Goal: Task Accomplishment & Management: Manage account settings

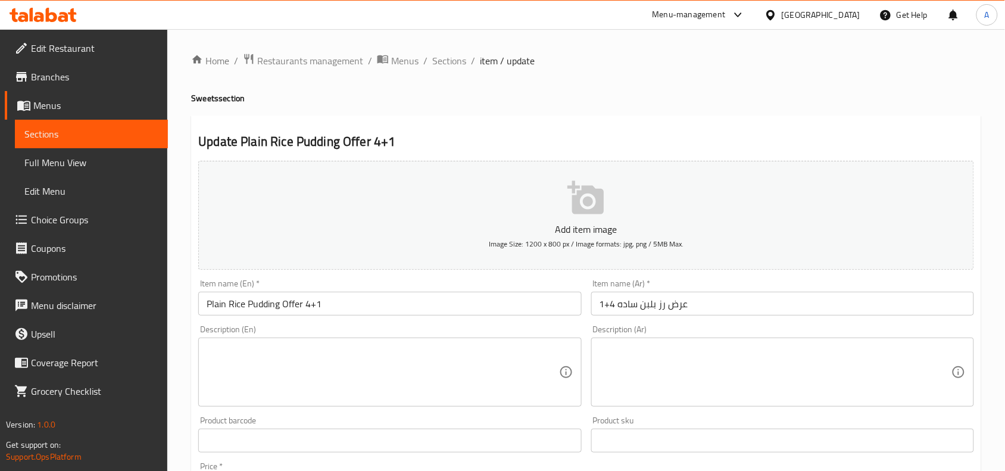
click at [495, 114] on div "Home / Restaurants management / Menus / Sections / item / update Sweets section…" at bounding box center [586, 435] width 790 height 764
click at [650, 83] on div "Home / Restaurants management / Menus / Sections / item / update Sweets section…" at bounding box center [586, 435] width 790 height 764
click at [490, 133] on h2 "Update Plain Rice Pudding Offer 4+1" at bounding box center [586, 142] width 776 height 18
click at [608, 95] on h4 "Sweets section" at bounding box center [586, 98] width 790 height 12
click at [436, 61] on span "Sections" at bounding box center [449, 61] width 34 height 14
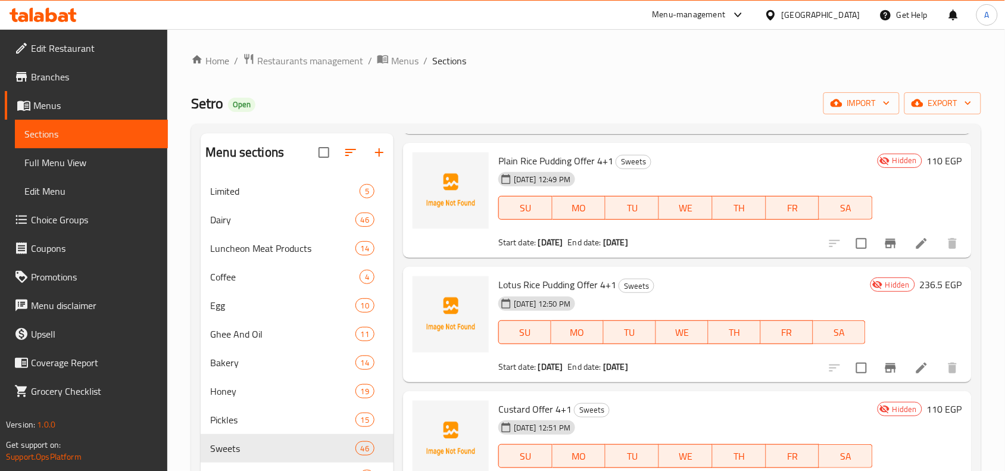
scroll to position [967, 0]
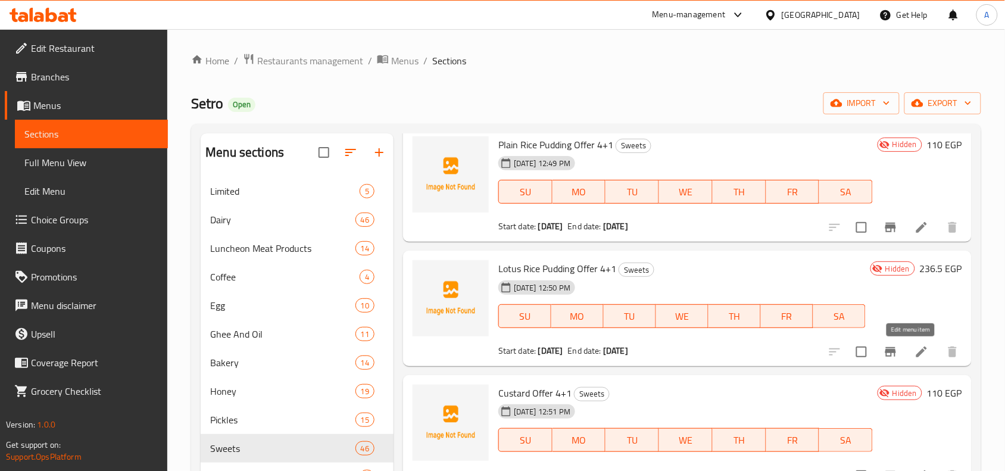
click at [916, 346] on icon at bounding box center [921, 352] width 14 height 14
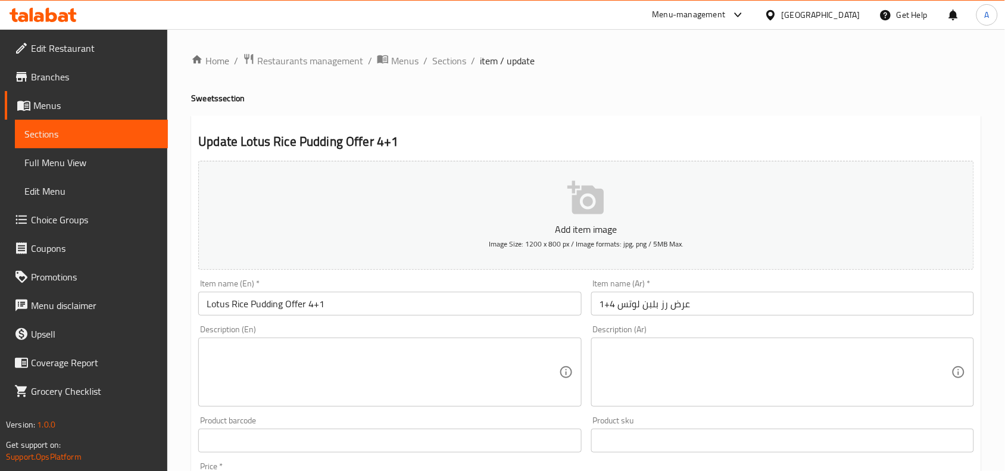
click at [413, 113] on div "Home / Restaurants management / Menus / Sections / item / update Sweets section…" at bounding box center [586, 435] width 790 height 764
click at [439, 60] on span "Sections" at bounding box center [449, 61] width 34 height 14
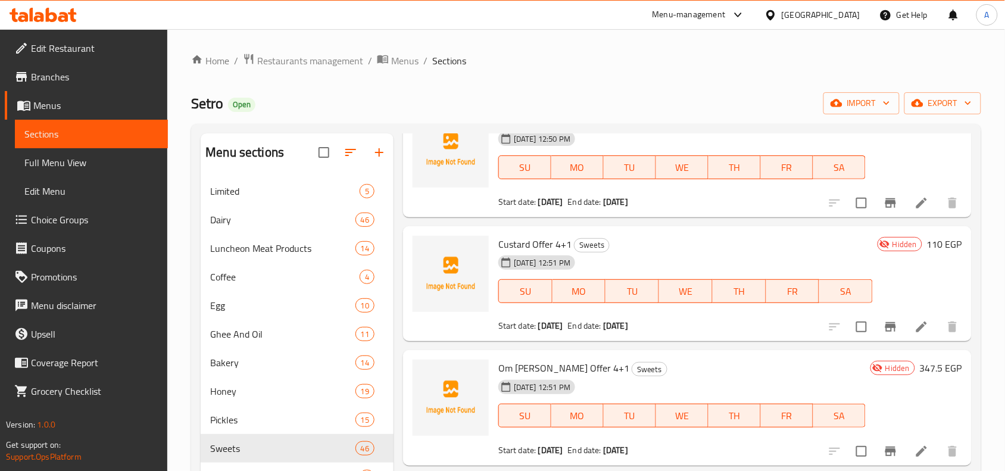
scroll to position [1042, 0]
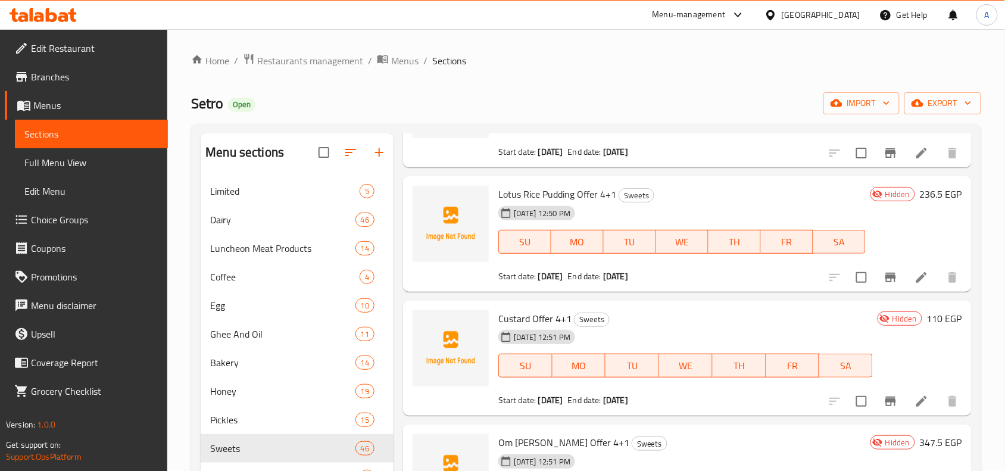
click at [905, 402] on li at bounding box center [921, 400] width 33 height 21
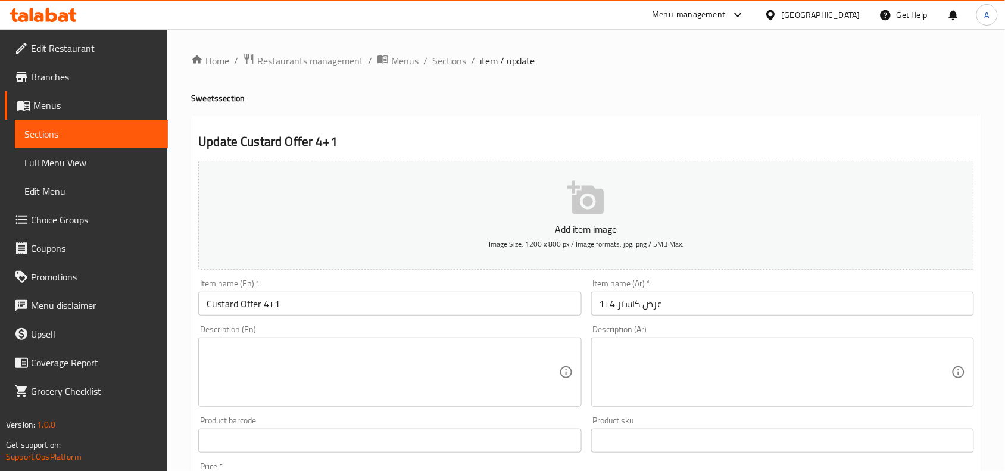
click at [447, 61] on span "Sections" at bounding box center [449, 61] width 34 height 14
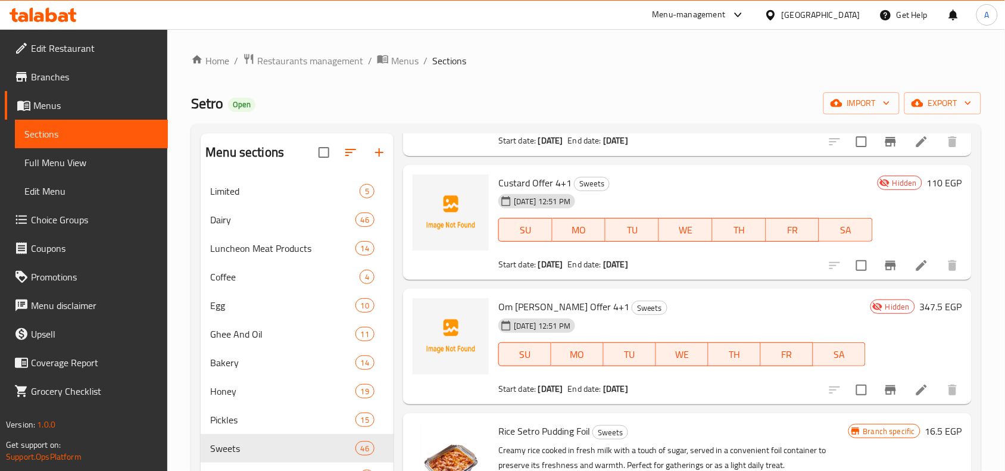
scroll to position [1191, 0]
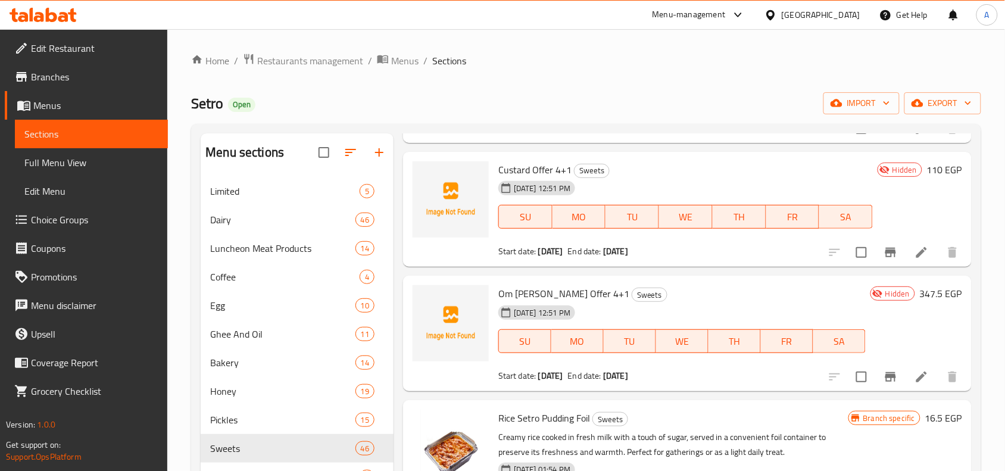
click at [916, 379] on icon at bounding box center [921, 376] width 11 height 11
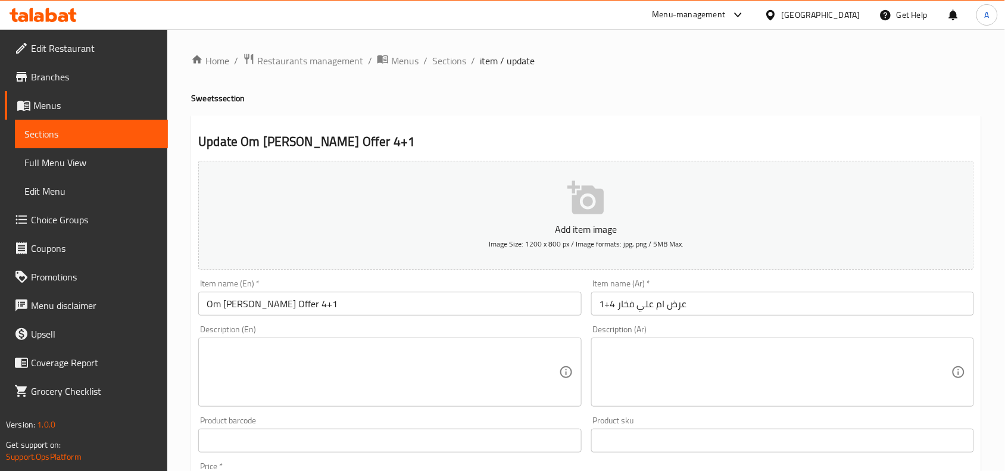
drag, startPoint x: 526, startPoint y: 122, endPoint x: 526, endPoint y: 97, distance: 25.0
click at [526, 122] on div "Update Om Ali Fakhar Offer 4+1 Add item image Image Size: 1200 x 800 px / Image…" at bounding box center [586, 461] width 790 height 693
click at [452, 60] on span "Sections" at bounding box center [449, 61] width 34 height 14
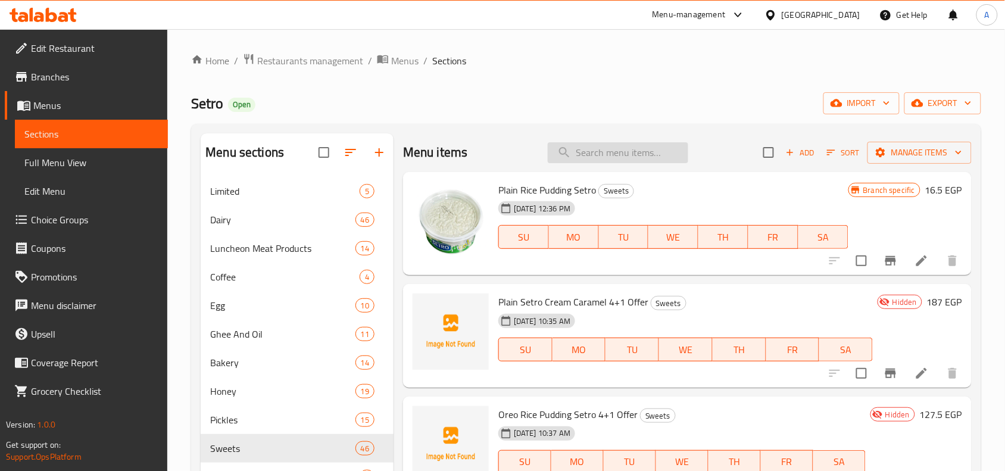
click at [575, 149] on input "search" at bounding box center [618, 152] width 140 height 21
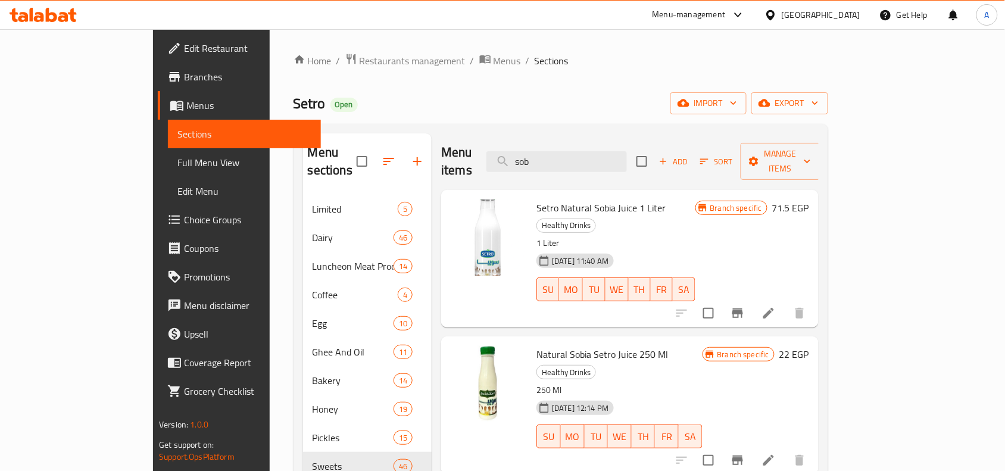
type input "sob"
click at [430, 95] on div "Setro Open import export" at bounding box center [560, 103] width 535 height 22
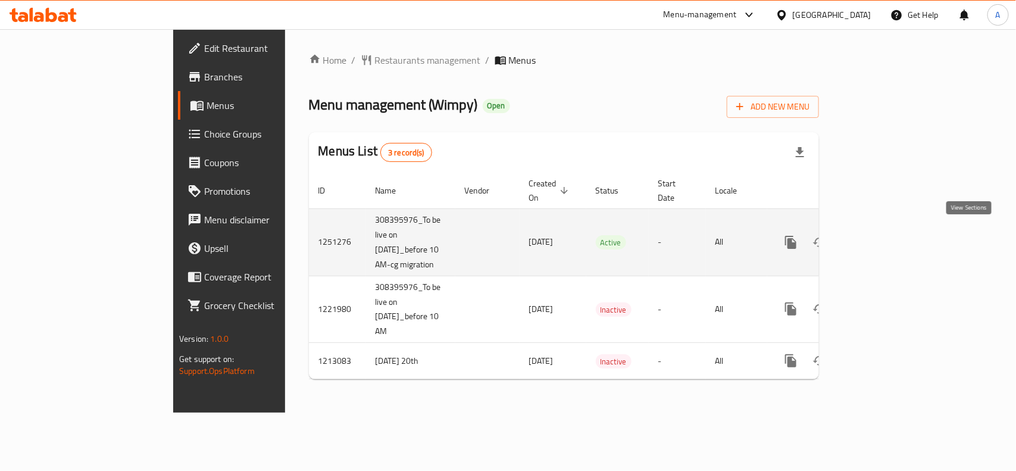
click at [884, 235] on icon "enhanced table" at bounding box center [877, 242] width 14 height 14
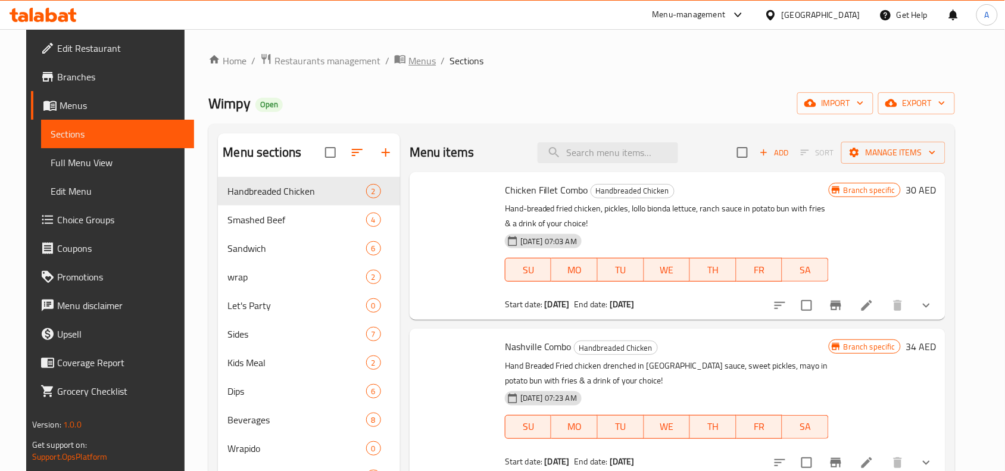
click at [408, 54] on span "Menus" at bounding box center [421, 61] width 27 height 14
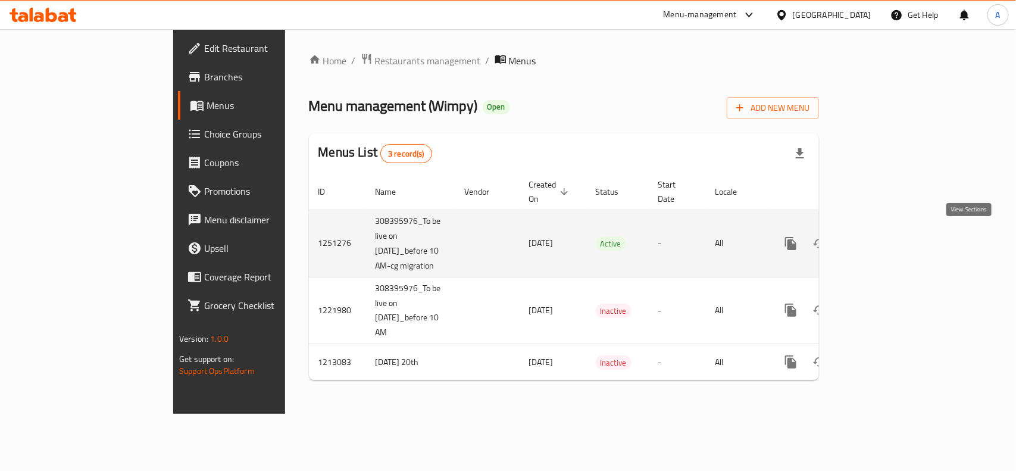
click at [884, 239] on icon "enhanced table" at bounding box center [877, 243] width 14 height 14
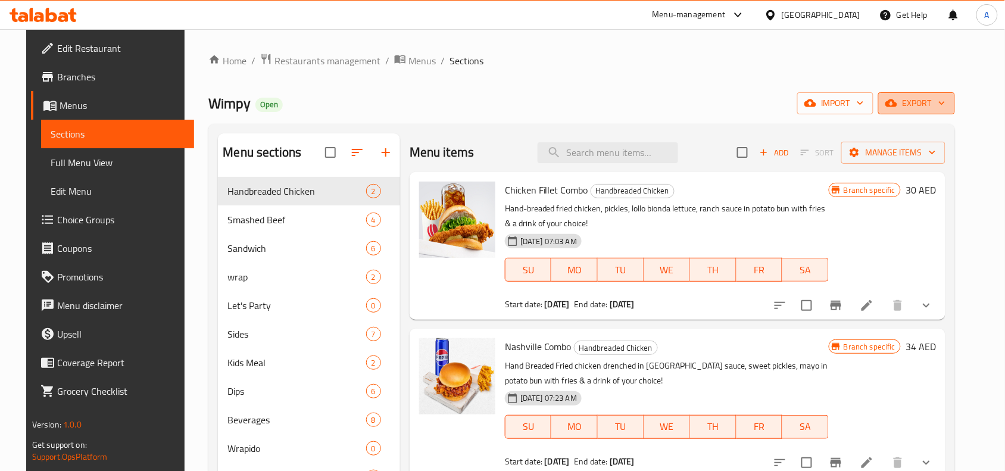
click at [938, 102] on span "export" at bounding box center [917, 103] width 58 height 15
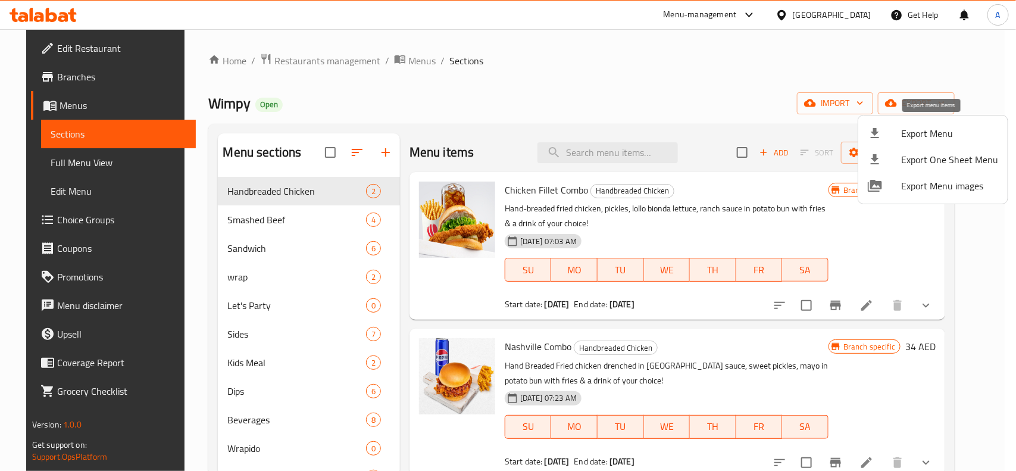
click at [951, 140] on span "Export Menu" at bounding box center [949, 133] width 97 height 14
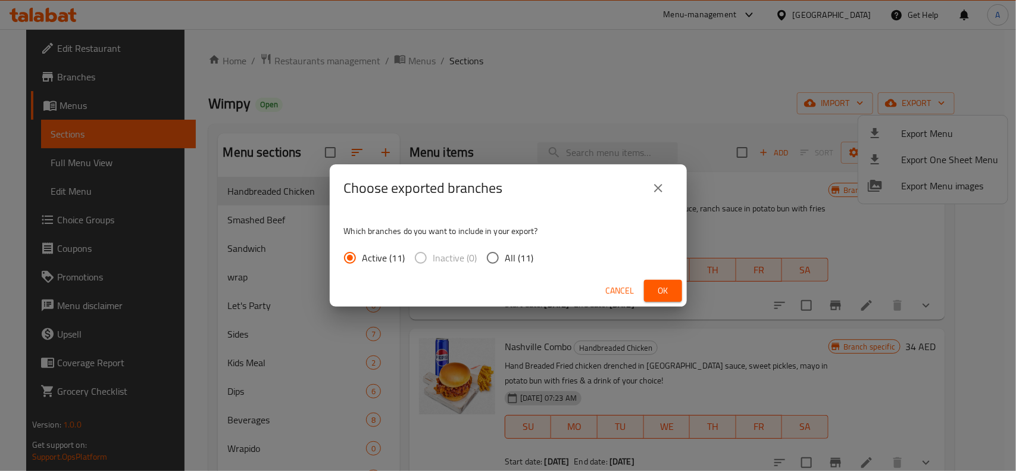
click at [489, 249] on input "All (11)" at bounding box center [492, 257] width 25 height 25
radio input "true"
click at [644, 284] on button "Ok" at bounding box center [663, 291] width 38 height 22
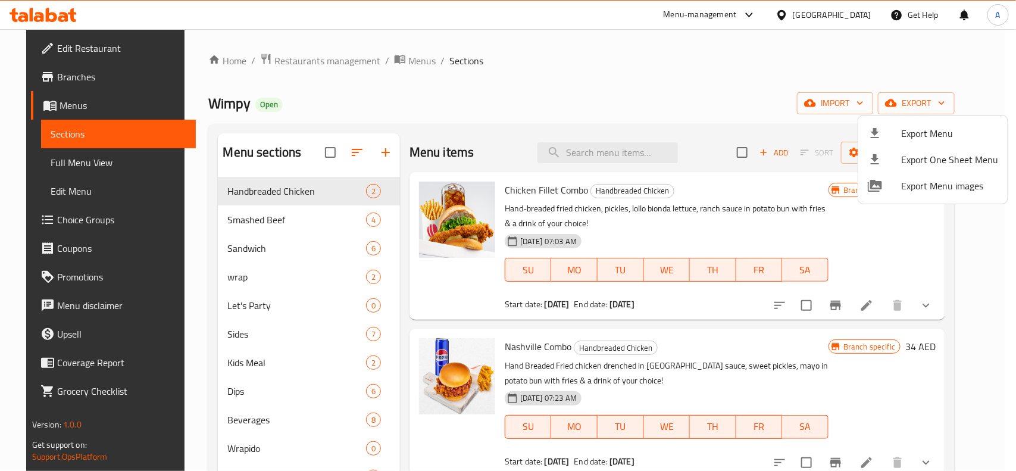
click at [529, 96] on div at bounding box center [508, 235] width 1016 height 471
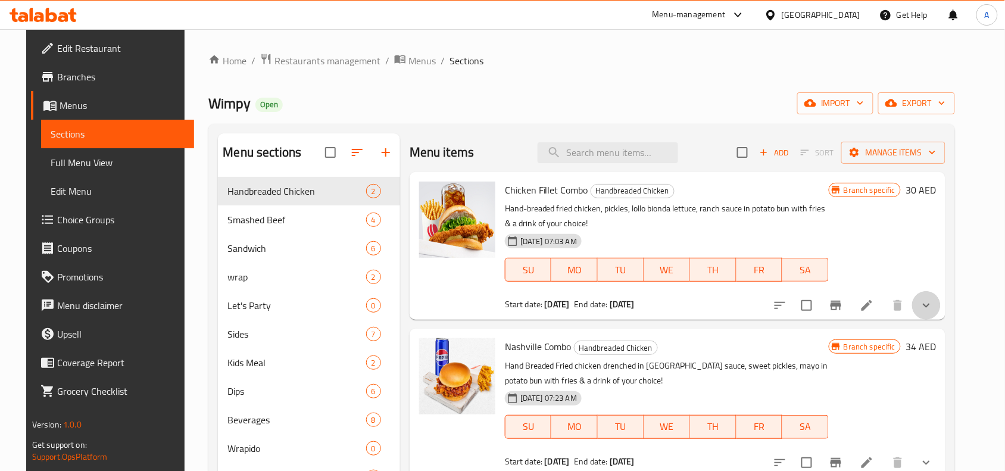
click at [941, 313] on button "show more" at bounding box center [926, 305] width 29 height 29
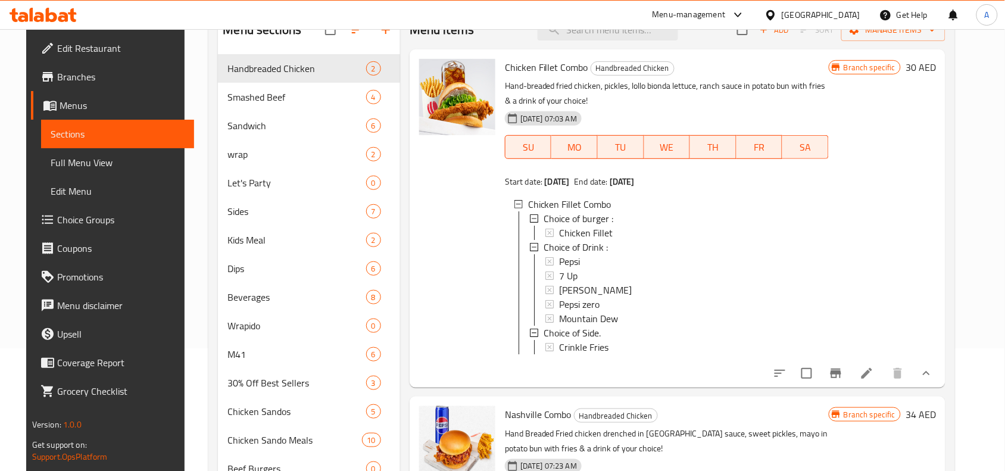
scroll to position [149, 0]
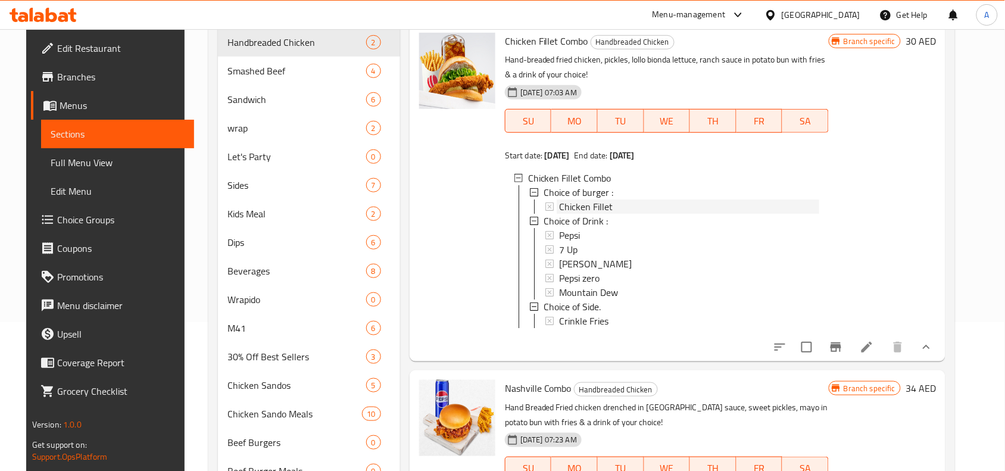
click at [545, 207] on icon at bounding box center [549, 206] width 8 height 8
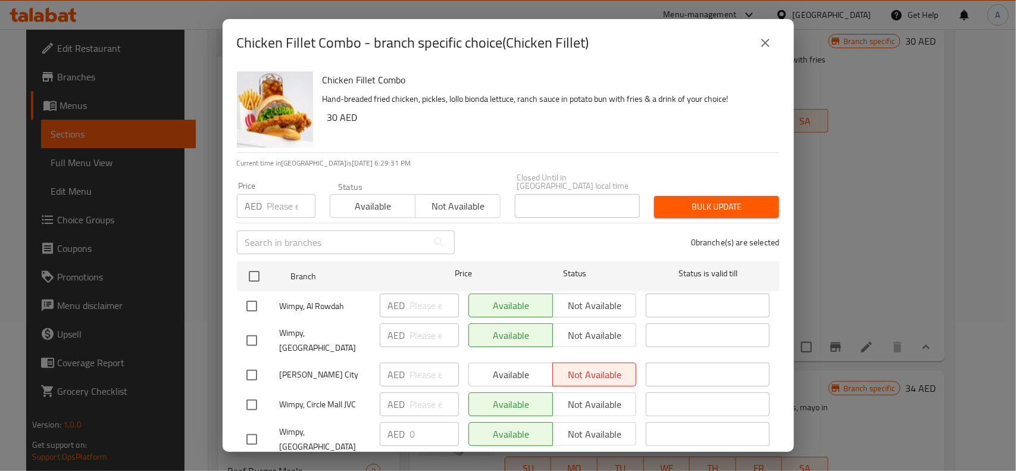
click at [768, 43] on icon "close" at bounding box center [765, 43] width 14 height 14
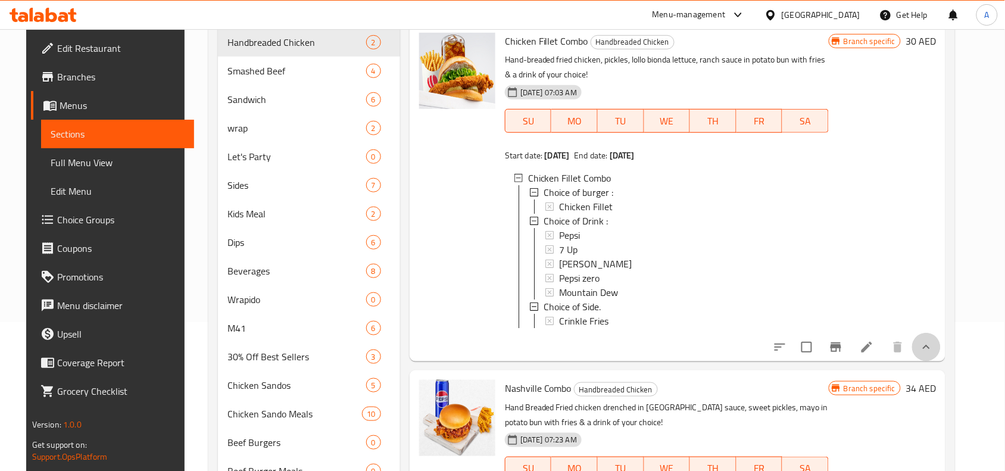
click at [941, 359] on button "show more" at bounding box center [926, 347] width 29 height 29
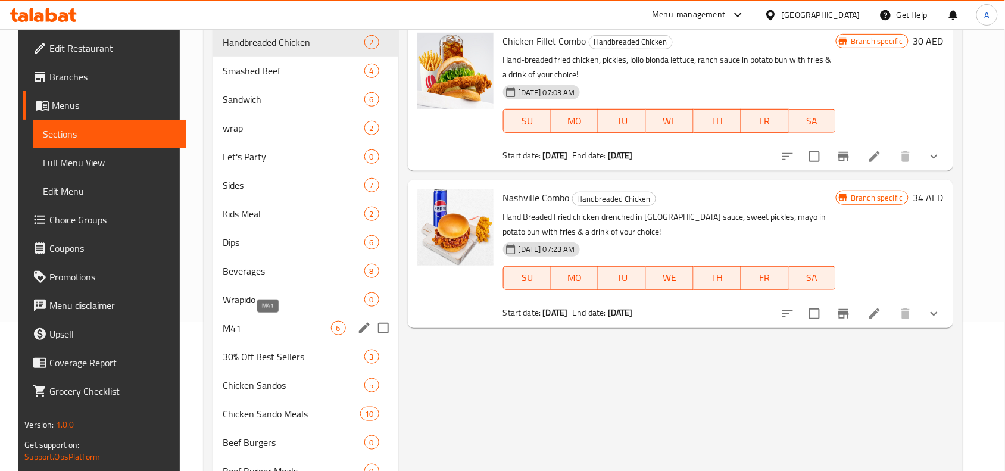
click at [229, 335] on span "M41" at bounding box center [277, 328] width 108 height 14
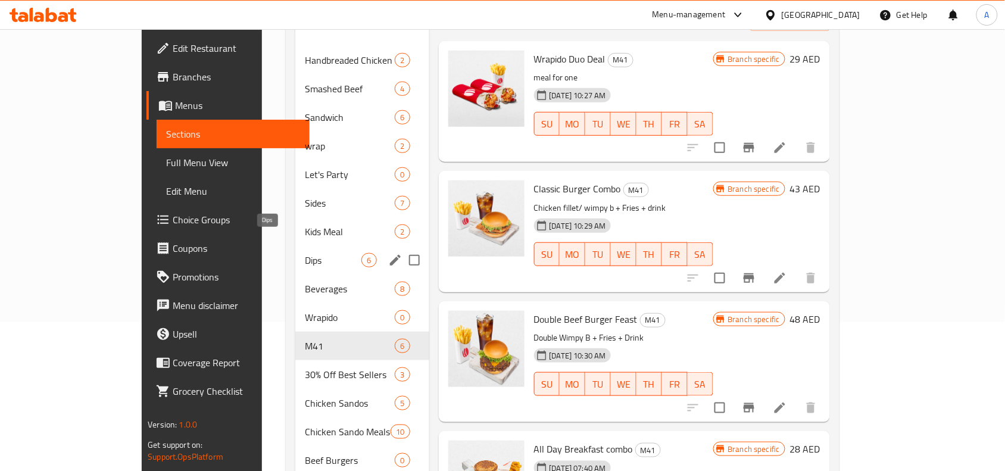
scroll to position [74, 0]
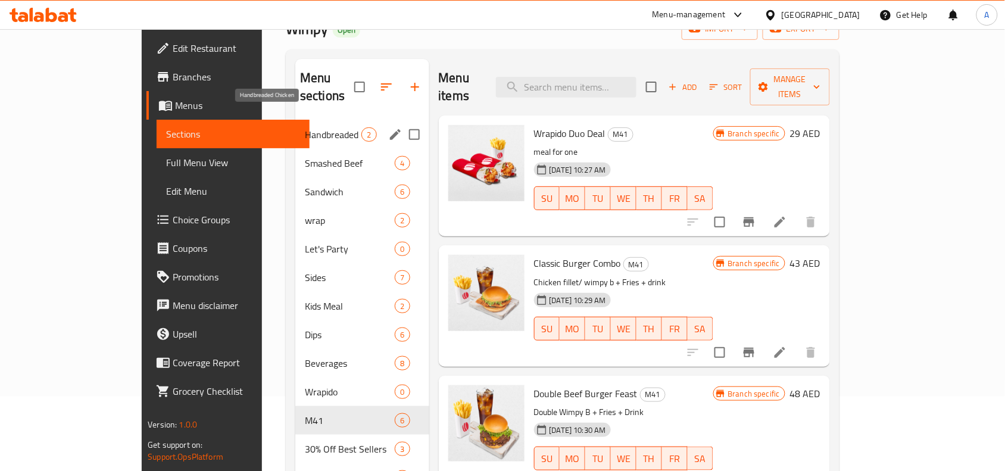
click at [305, 127] on span "Handbreaded Chicken" at bounding box center [333, 134] width 57 height 14
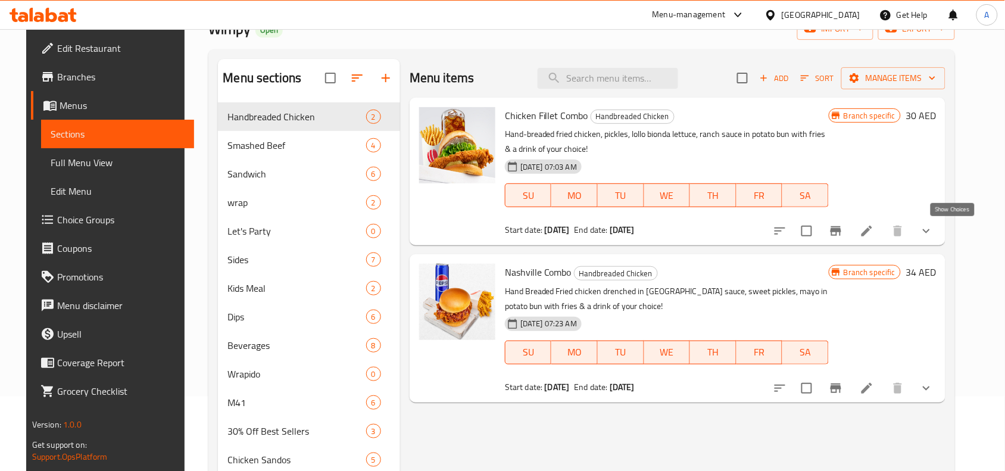
click at [933, 233] on icon "show more" at bounding box center [926, 231] width 14 height 14
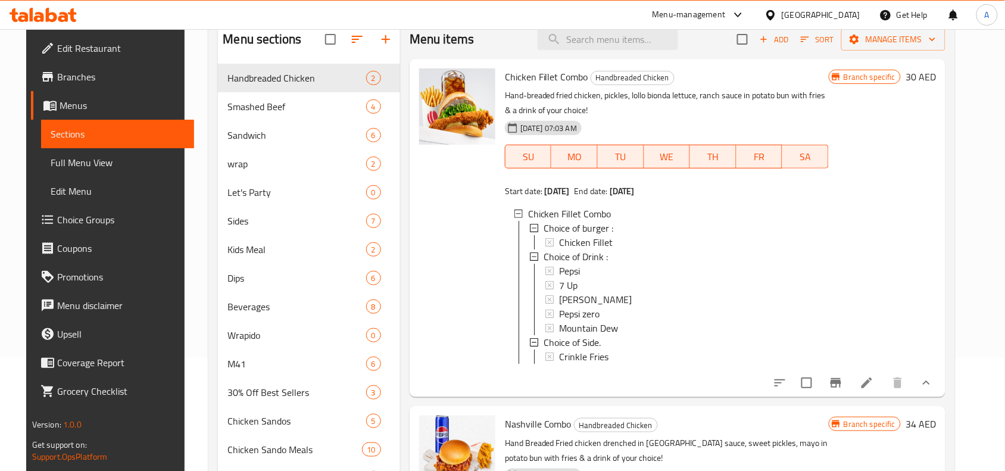
scroll to position [149, 0]
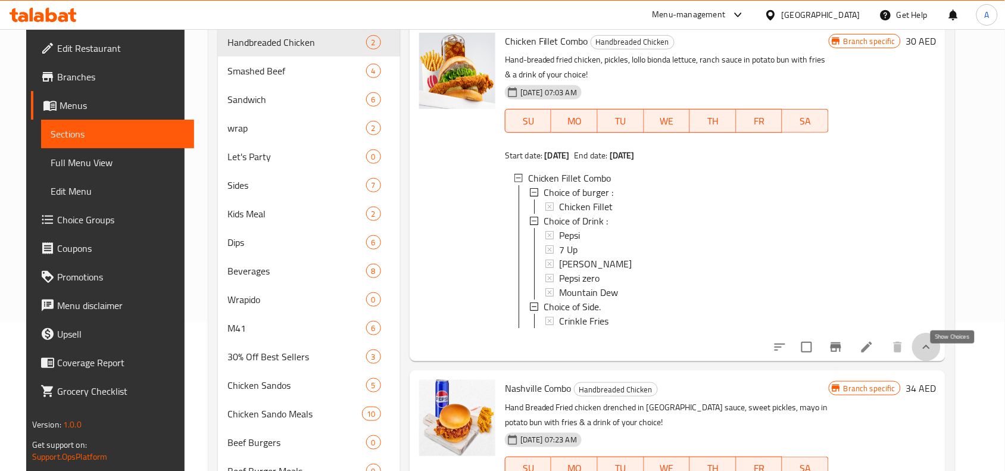
click at [933, 354] on icon "show more" at bounding box center [926, 347] width 14 height 14
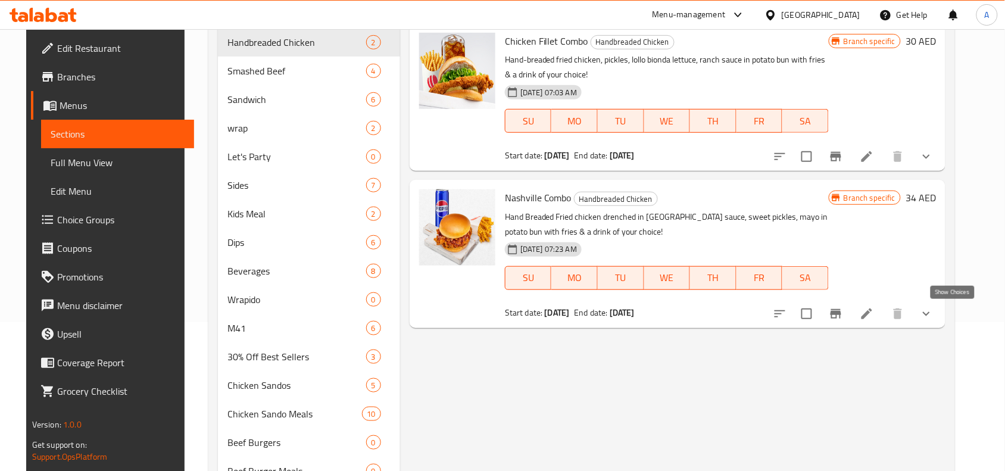
click at [933, 319] on icon "show more" at bounding box center [926, 314] width 14 height 14
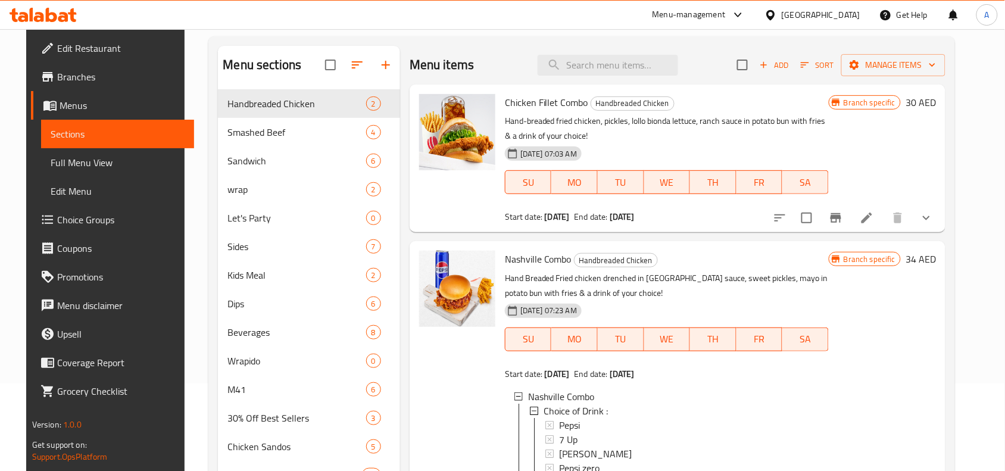
scroll to position [0, 0]
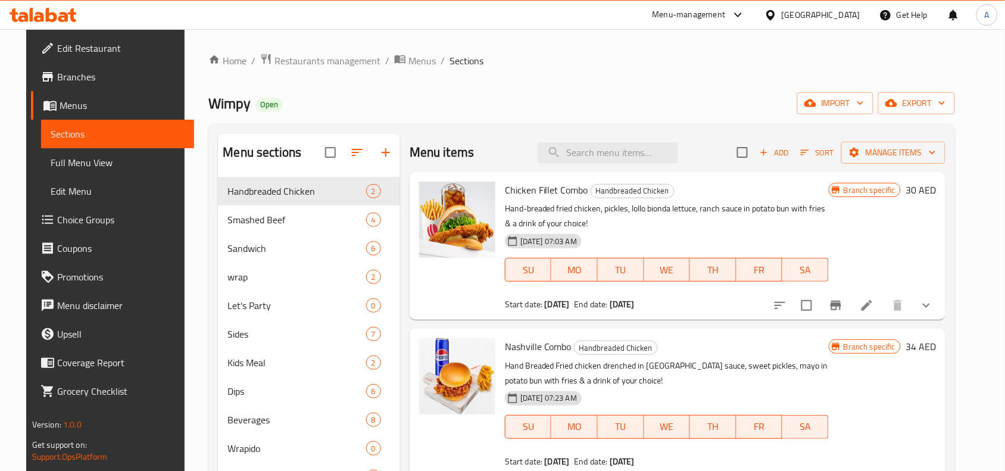
click at [602, 136] on div "Menu items Add Sort Manage items" at bounding box center [678, 152] width 536 height 39
click at [606, 155] on input "search" at bounding box center [608, 152] width 140 height 21
paste input "Double Classic Chicken"
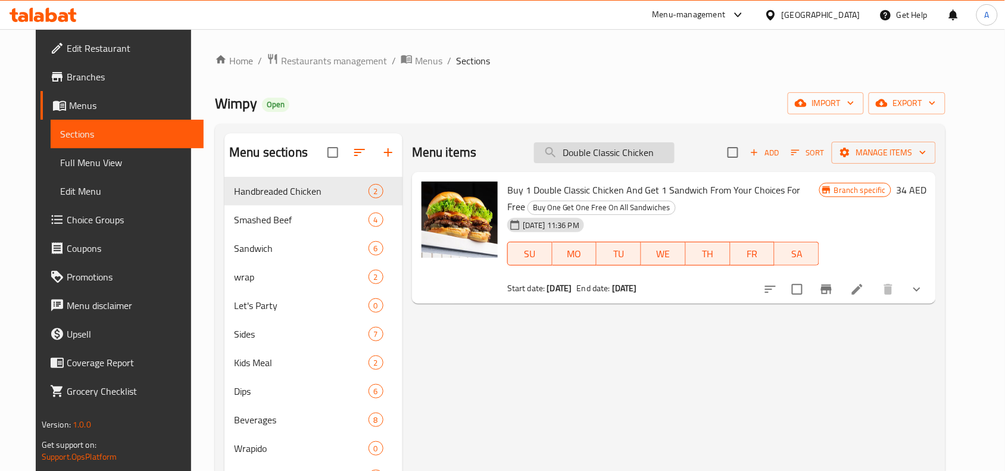
click at [614, 155] on input "Double Classic Chicken" at bounding box center [604, 152] width 140 height 21
paste input "Spicy"
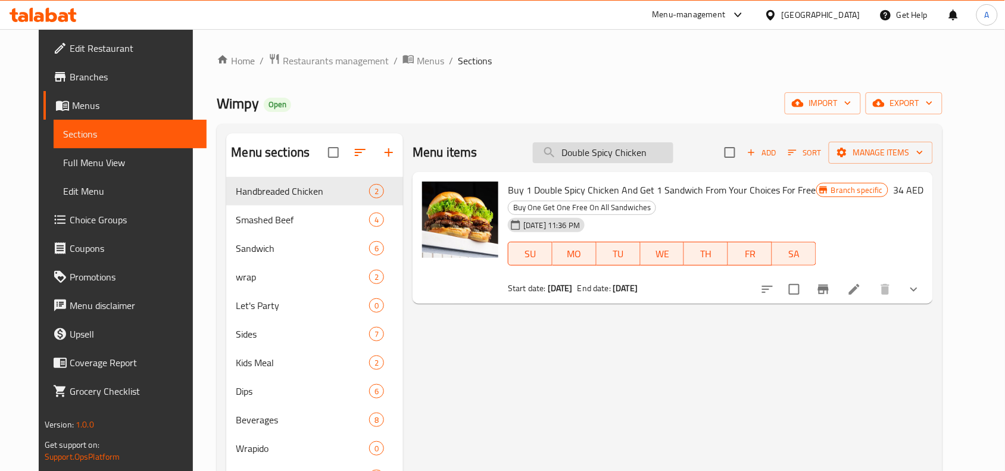
click at [592, 151] on input "Double Spicy Chicken" at bounding box center [603, 152] width 140 height 21
paste input "BBQ Baco"
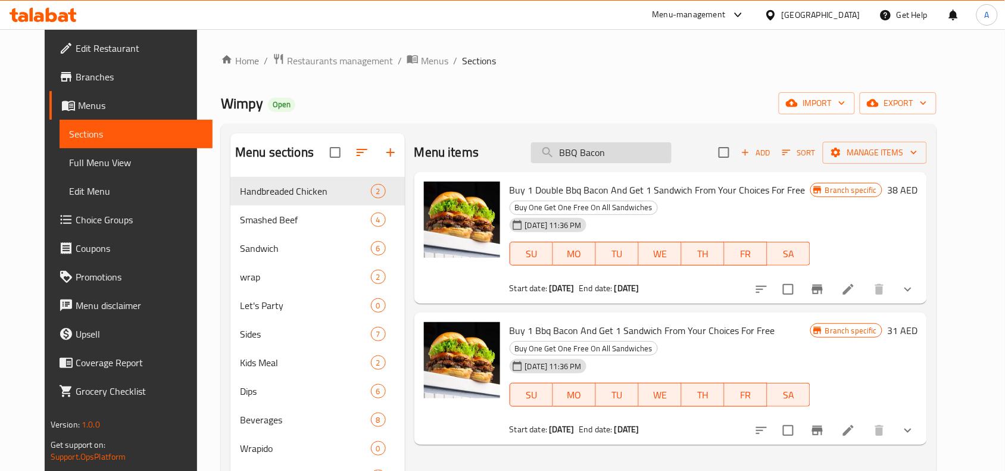
click at [593, 158] on input "BBQ Bacon" at bounding box center [601, 152] width 140 height 21
paste input "Double"
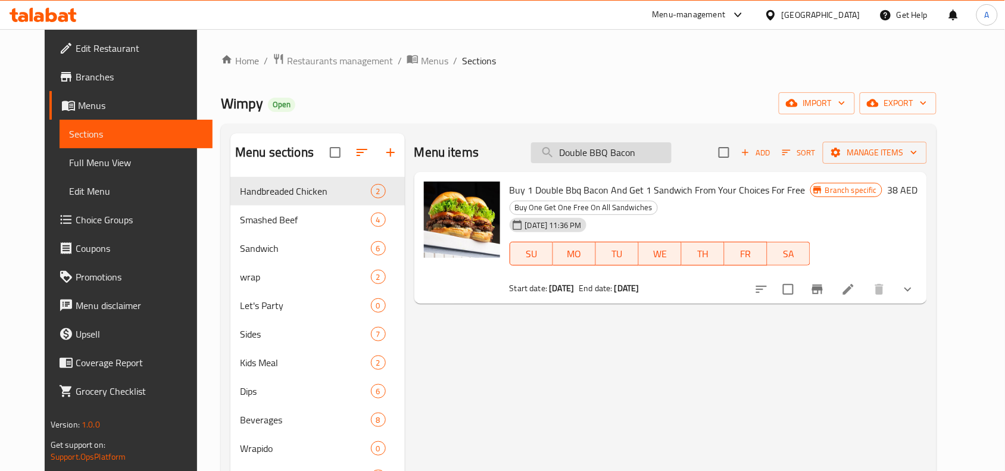
click at [617, 151] on input "Double BBQ Bacon" at bounding box center [601, 152] width 140 height 21
paste input "Spicy Chicke"
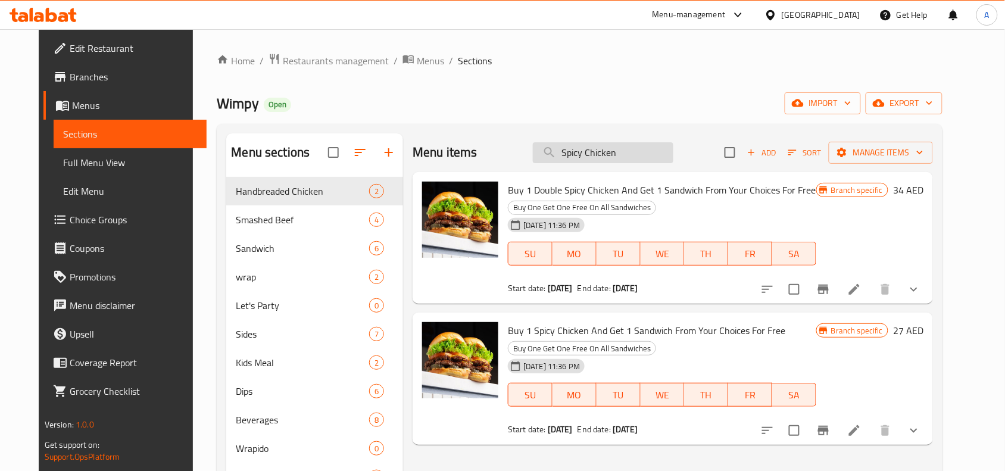
click at [614, 147] on input "Spicy Chicken" at bounding box center [603, 152] width 140 height 21
paste input "Double Classic Chicken Combo"
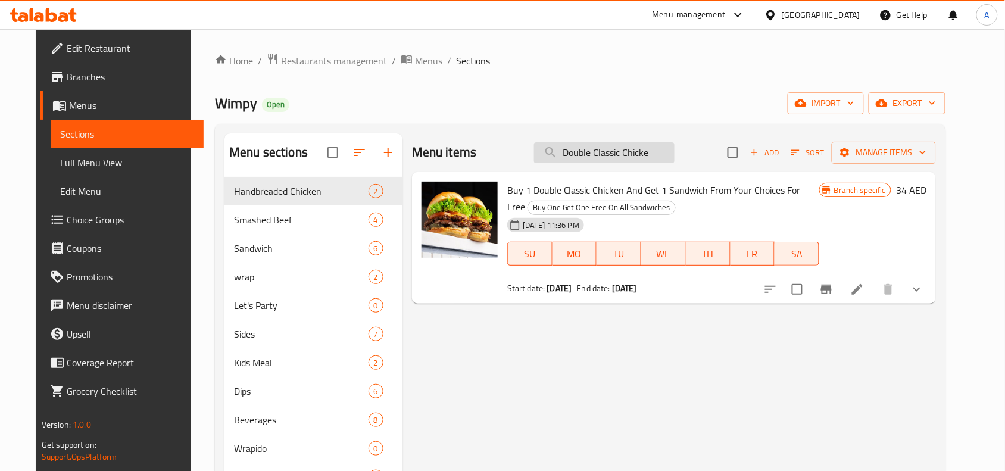
click at [614, 151] on input "Double Classic Chicke" at bounding box center [604, 152] width 140 height 21
paste input "Nashville Combo"
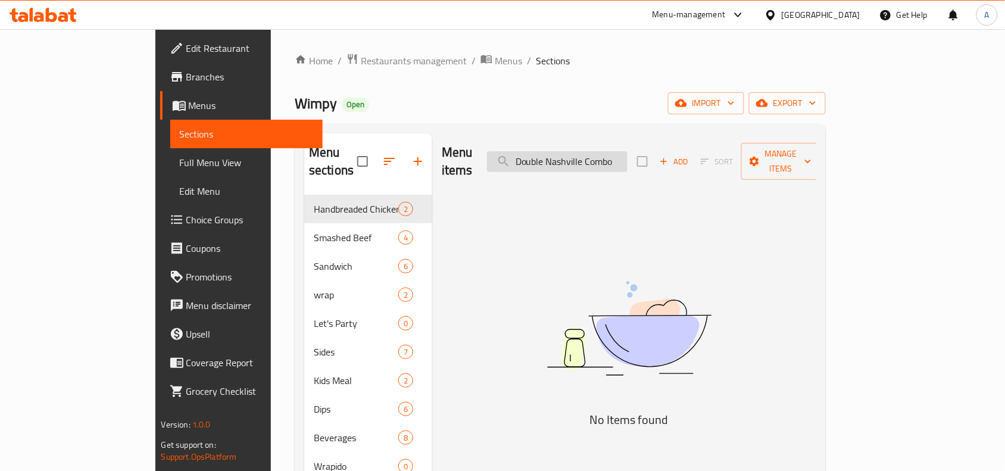
click at [611, 152] on input "Double Nashville Combo" at bounding box center [557, 161] width 140 height 21
paste input "Spicy Chicken"
click at [627, 151] on input "Spicy Chicken Combo" at bounding box center [557, 161] width 140 height 21
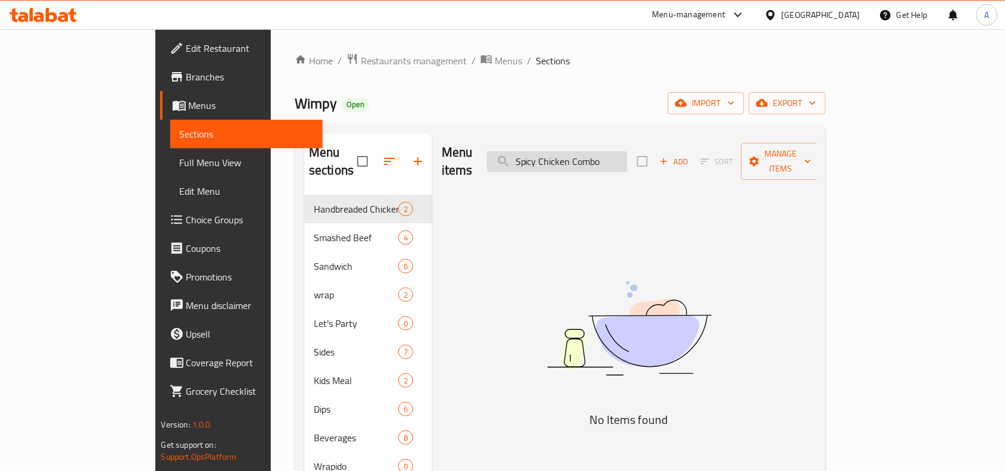
click at [627, 151] on input "Spicy Chicken Combo" at bounding box center [557, 161] width 140 height 21
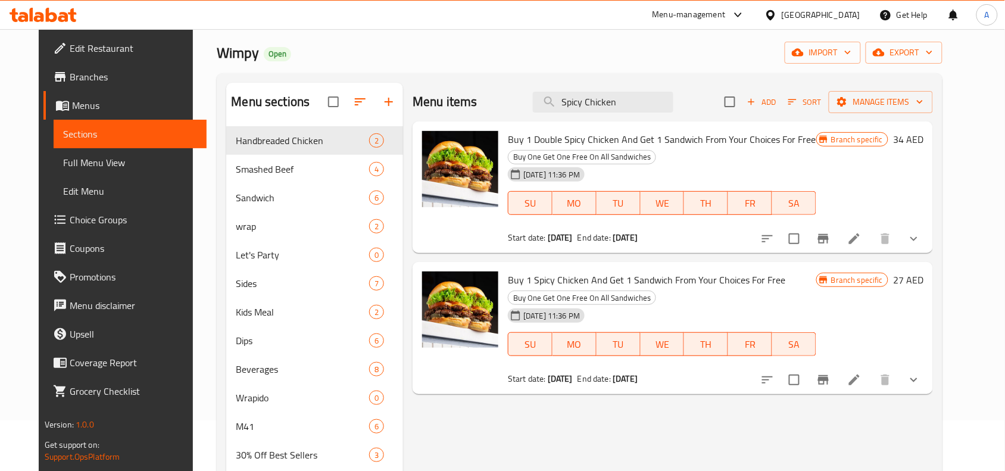
scroll to position [74, 0]
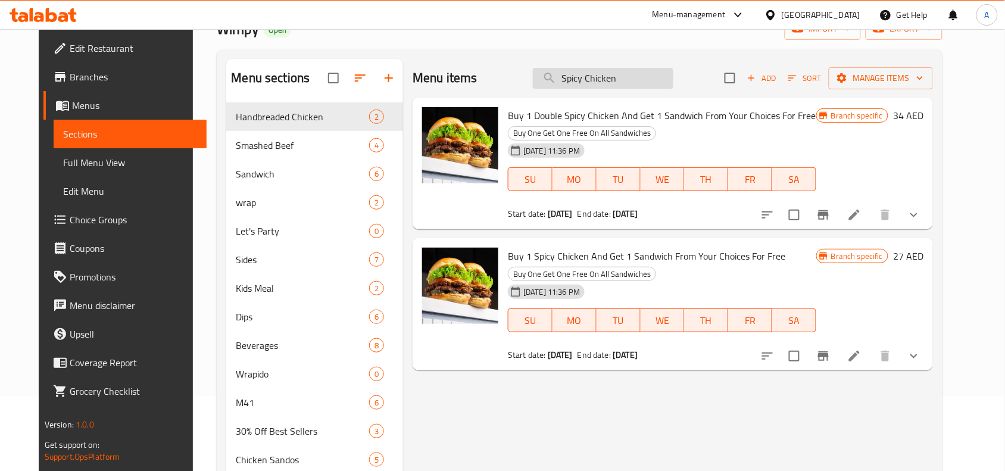
click at [613, 79] on input "Spicy Chicken" at bounding box center [603, 78] width 140 height 21
paste input "BBQ Bacon Combo"
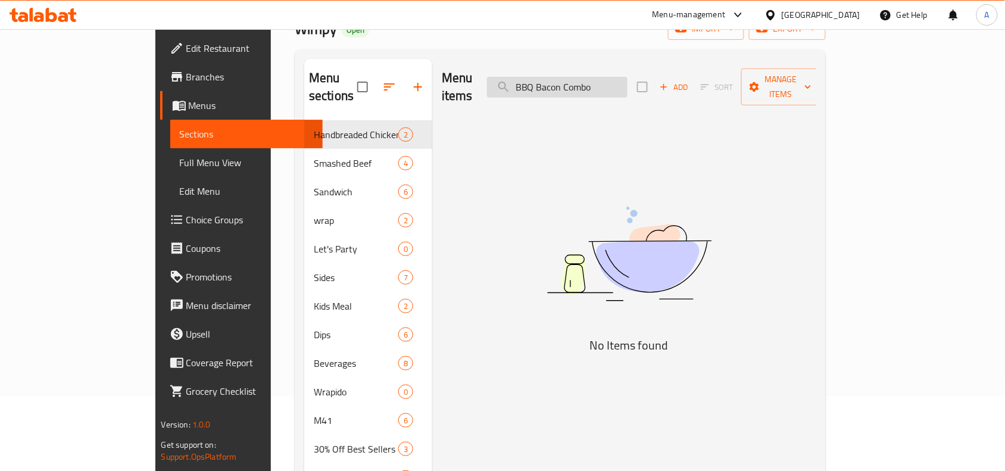
click at [608, 77] on input "BBQ Bacon Combo" at bounding box center [557, 87] width 140 height 21
paste input "Double"
click at [627, 82] on input "Double BBQ Bacon Combo" at bounding box center [557, 87] width 140 height 21
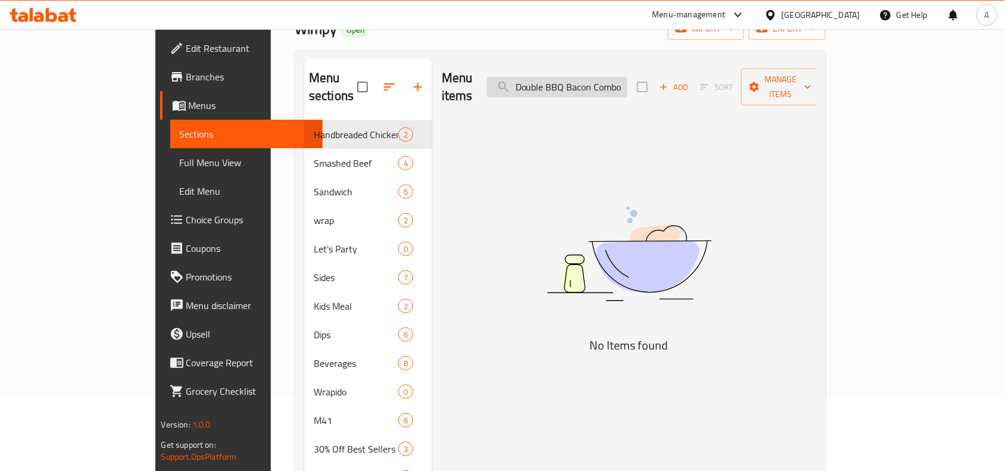
click at [627, 82] on input "Double BBQ Bacon Combo" at bounding box center [557, 87] width 140 height 21
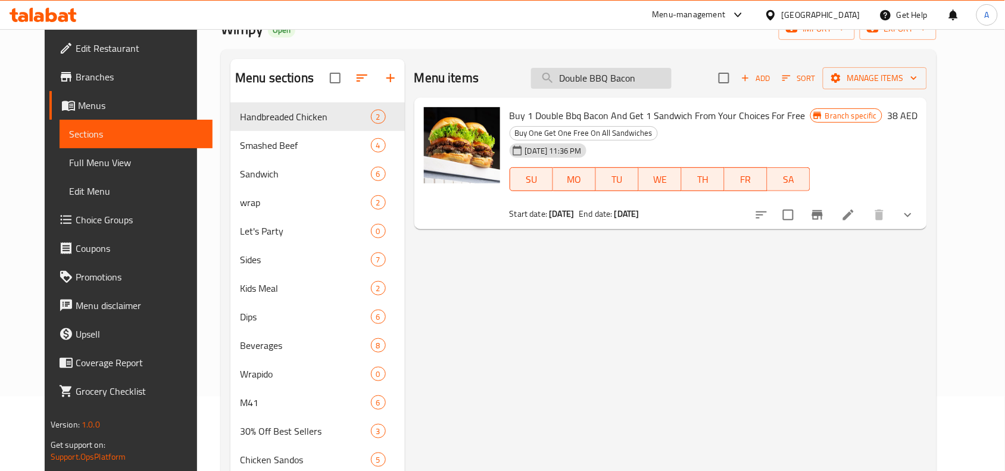
click at [590, 85] on input "Double BBQ Bacon" at bounding box center [601, 78] width 140 height 21
paste input "Old Skool"
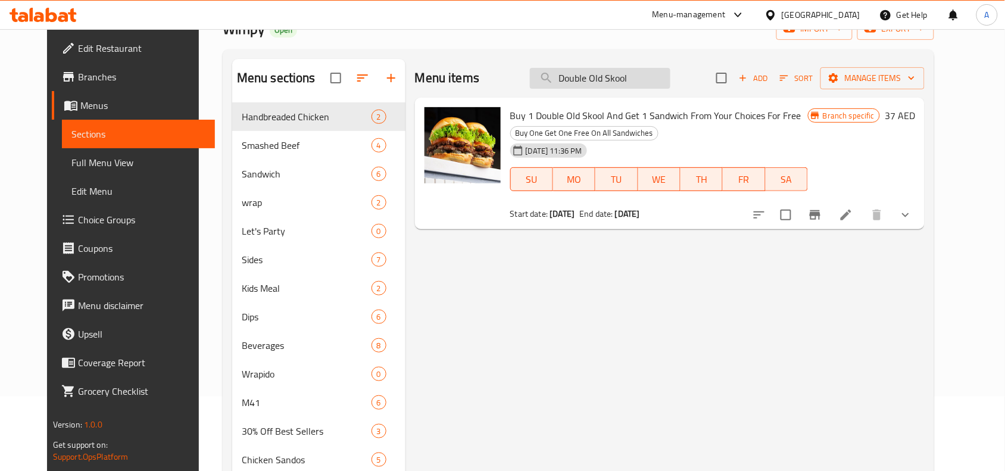
click at [611, 82] on input "Double Old Skool" at bounding box center [600, 78] width 140 height 21
paste input "Truffle Burger"
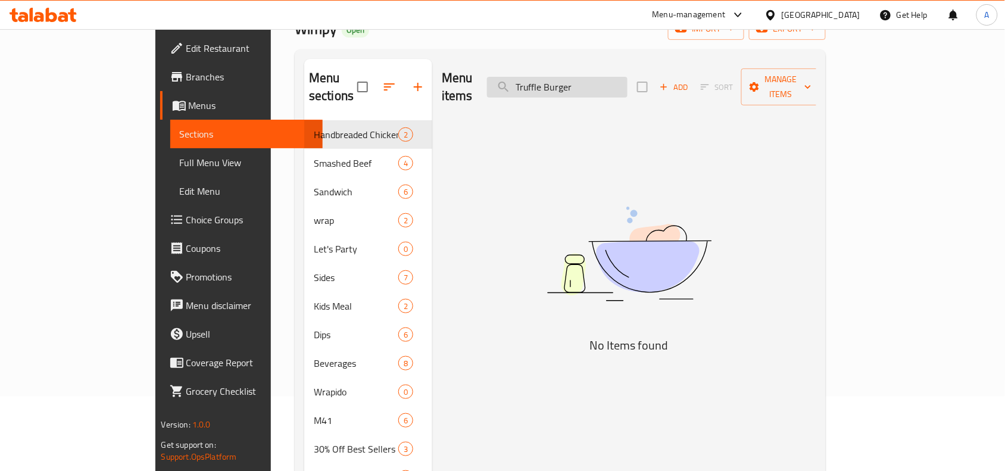
click at [585, 77] on input "Truffle Burger" at bounding box center [557, 87] width 140 height 21
paste input "Double New Skool"
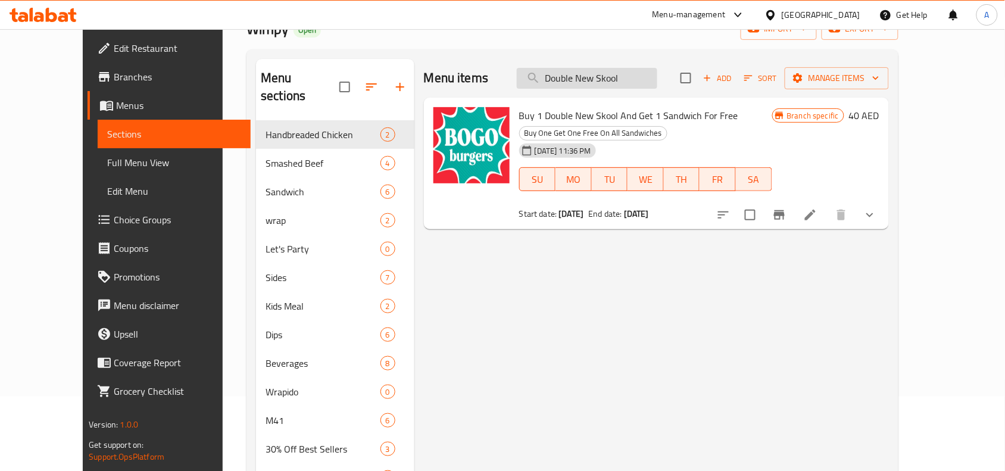
click at [578, 76] on input "Double New Skool" at bounding box center [587, 78] width 140 height 21
paste input "Hot Honey Chicken Sando"
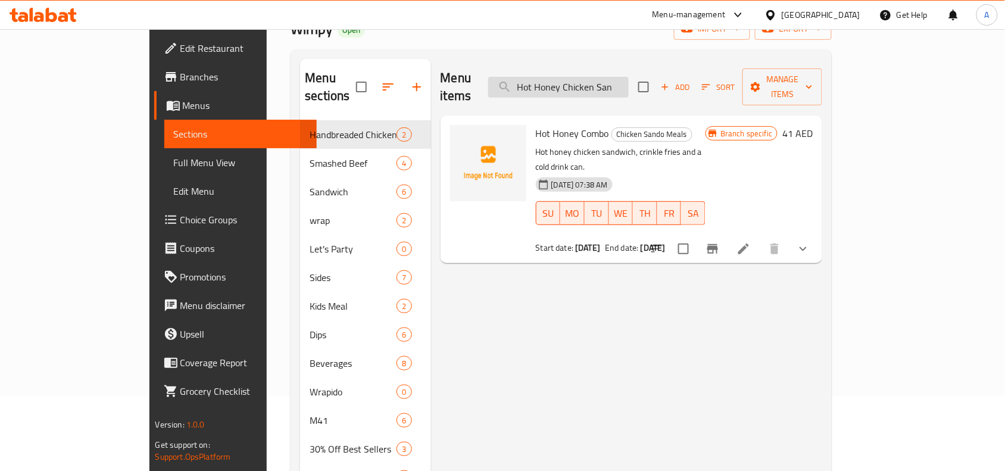
click at [623, 77] on input "Hot Honey Chicken San" at bounding box center [558, 87] width 140 height 21
paste input "Cheesy Goodness (combo)"
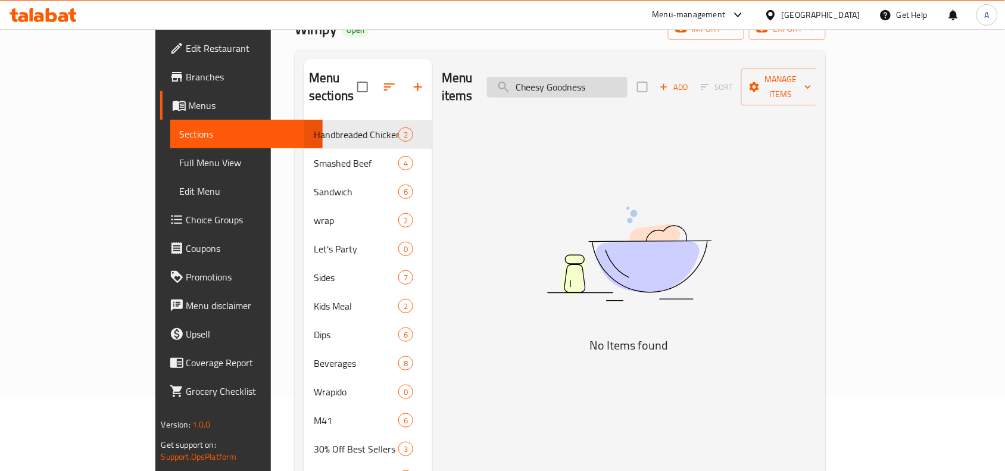
click at [606, 79] on input "Cheesy Goodness" at bounding box center [557, 87] width 140 height 21
paste input "Trufflin' Loaded Frie"
click at [622, 80] on input "Trufflin' Loaded Fries" at bounding box center [557, 87] width 140 height 21
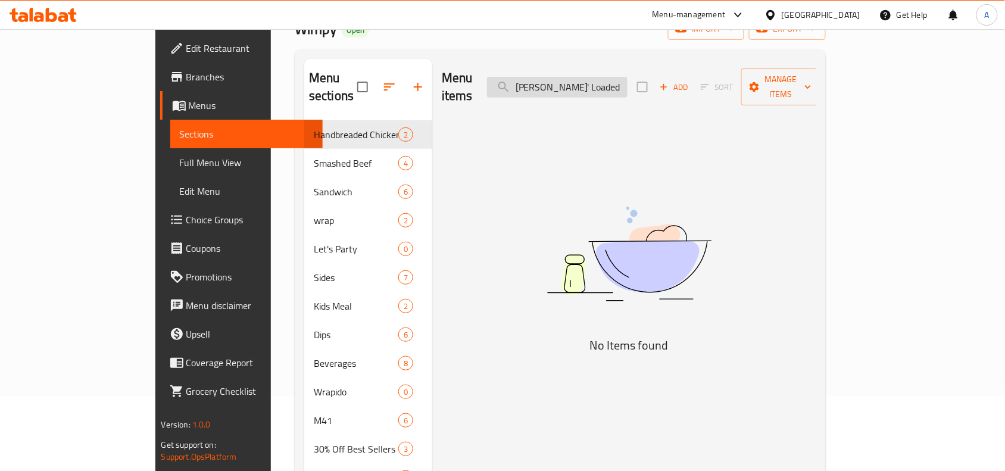
click at [622, 80] on input "Trufflin' Loaded Fries" at bounding box center [557, 87] width 140 height 21
click at [588, 77] on input "Trufflin' Fries" at bounding box center [557, 87] width 140 height 21
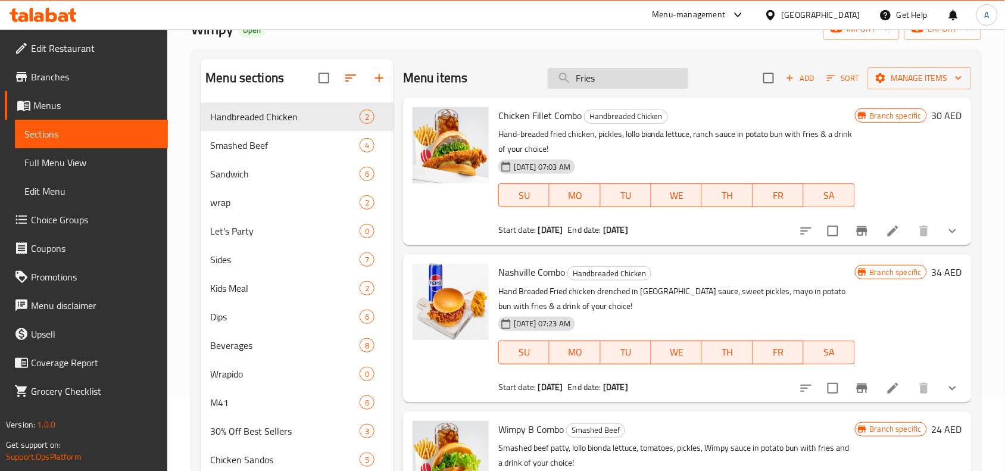
click at [578, 75] on input "Fries" at bounding box center [618, 78] width 140 height 21
paste input "Hawt Crinkl"
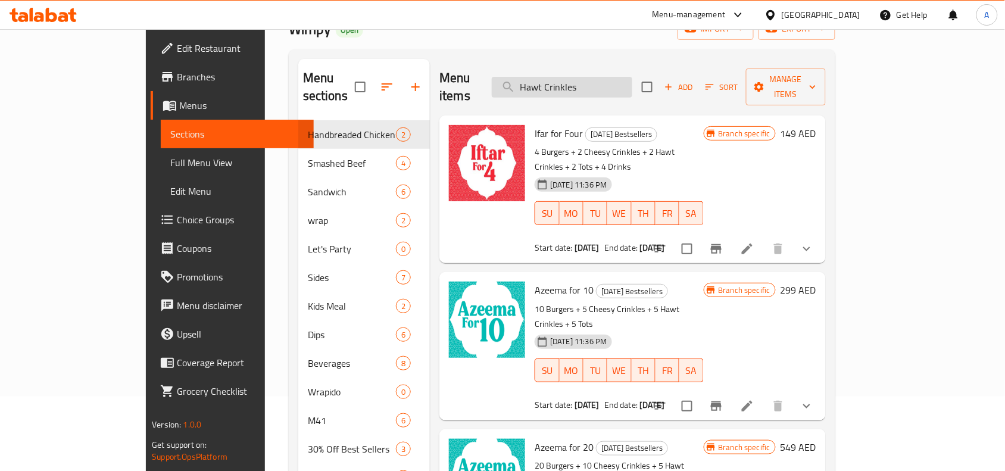
click at [583, 81] on input "Hawt Crinkles" at bounding box center [562, 87] width 140 height 21
click at [671, 145] on p "4 Burgers + 2 Cheesy Crinkles + 2 Hawt Crinkles + 2 Tots + 4 Drinks" at bounding box center [619, 160] width 168 height 30
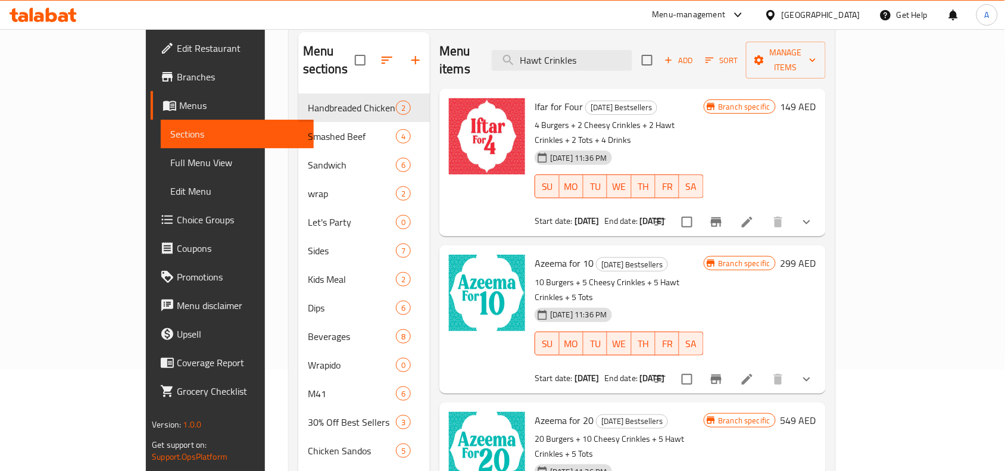
scroll to position [0, 0]
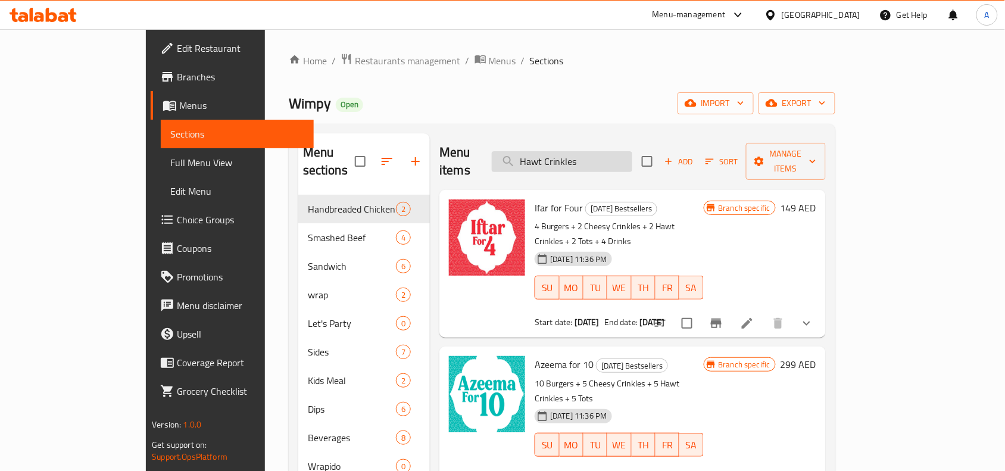
click at [588, 159] on input "Hawt Crinkles" at bounding box center [562, 161] width 140 height 21
paste input "Mustard"
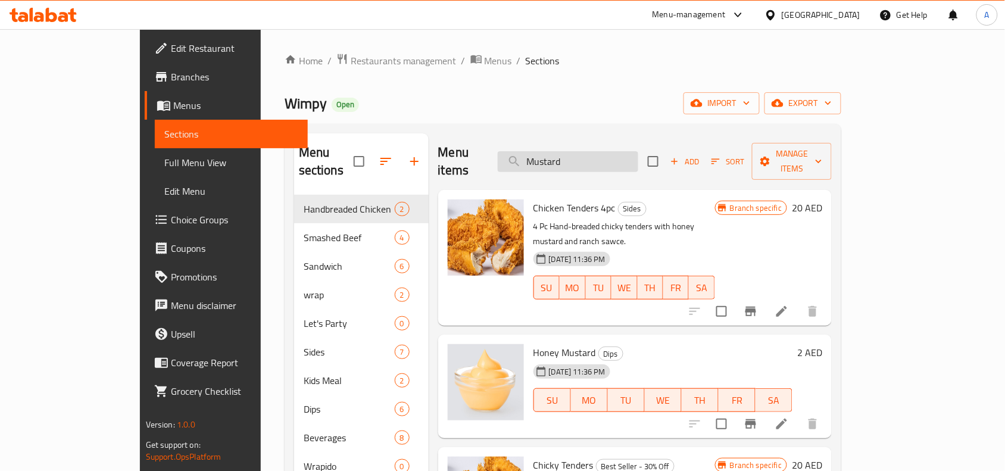
click at [597, 151] on input "Mustard" at bounding box center [568, 161] width 140 height 21
paste input "Lemonade Juice"
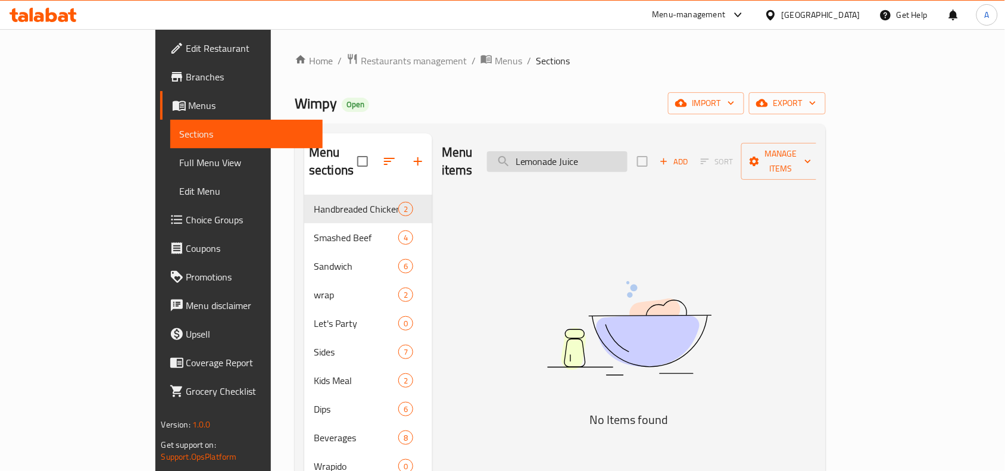
click at [599, 152] on input "Lemonade Juice" at bounding box center [557, 161] width 140 height 21
paste input "Mo'jito"
click at [593, 151] on input "Mo'jito" at bounding box center [557, 161] width 140 height 21
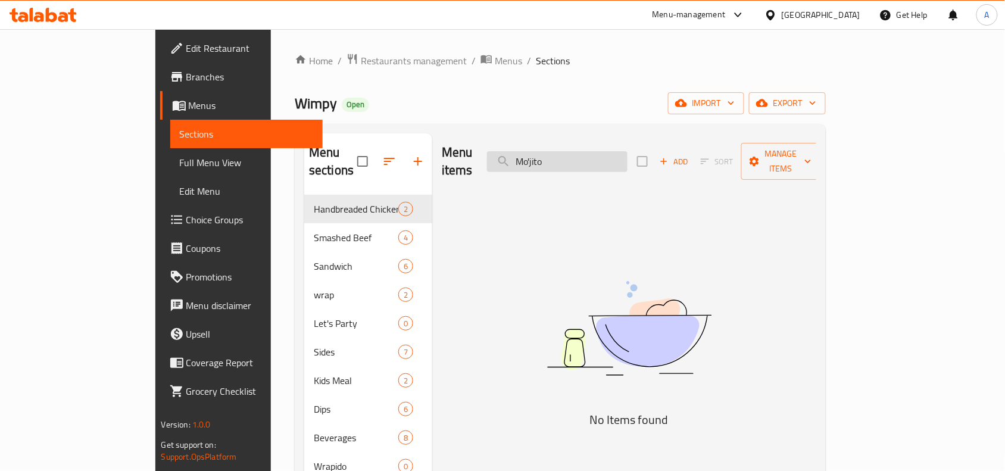
click at [593, 151] on input "Mo'jito" at bounding box center [557, 161] width 140 height 21
paste input "inty 'Nade"
click at [587, 153] on input "Minty 'Nade" at bounding box center [557, 161] width 140 height 21
click at [617, 158] on input "Nade" at bounding box center [557, 161] width 140 height 21
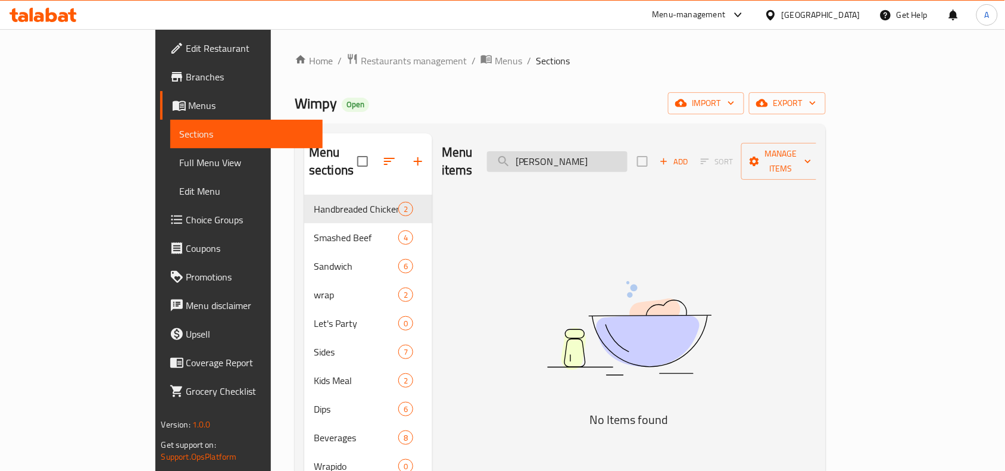
click at [585, 155] on input "Nad" at bounding box center [557, 161] width 140 height 21
paste input "Truffle Collection"
click at [616, 155] on input "Truffle Collection" at bounding box center [557, 161] width 140 height 21
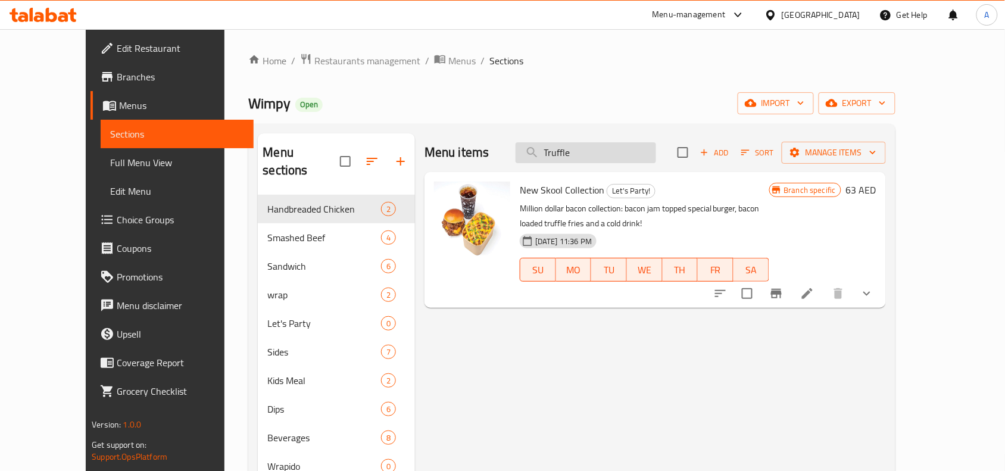
click at [592, 155] on input "Truffle" at bounding box center [585, 152] width 140 height 21
paste input "Egg & Bacon (combo)"
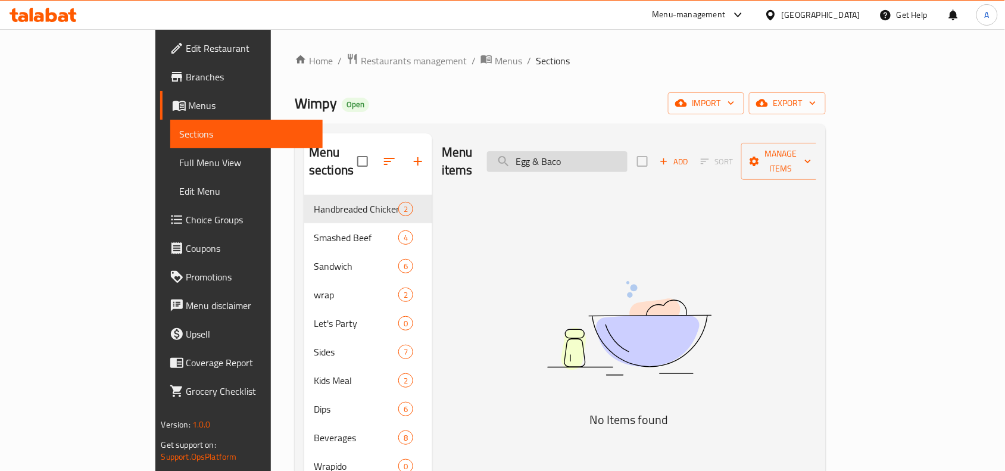
click at [606, 155] on input "Egg & Baco" at bounding box center [557, 161] width 140 height 21
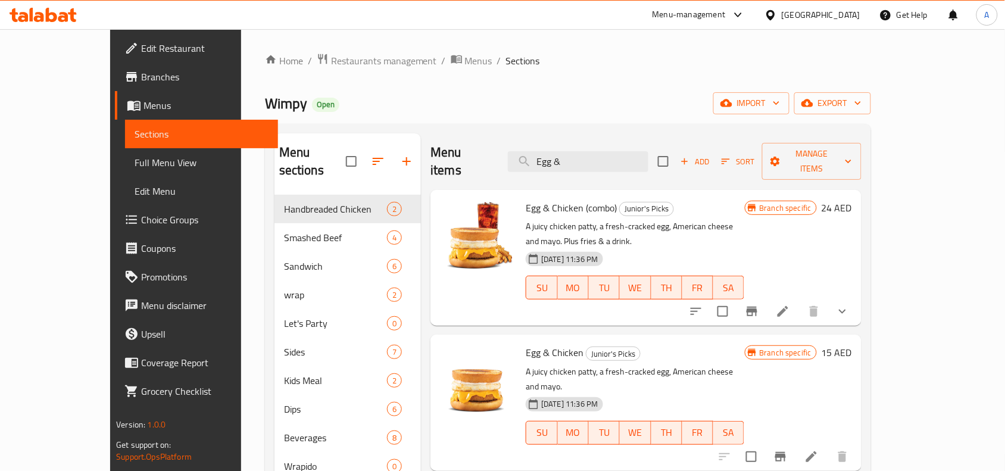
type input "Egg &"
click at [588, 151] on input "Egg &" at bounding box center [578, 161] width 140 height 21
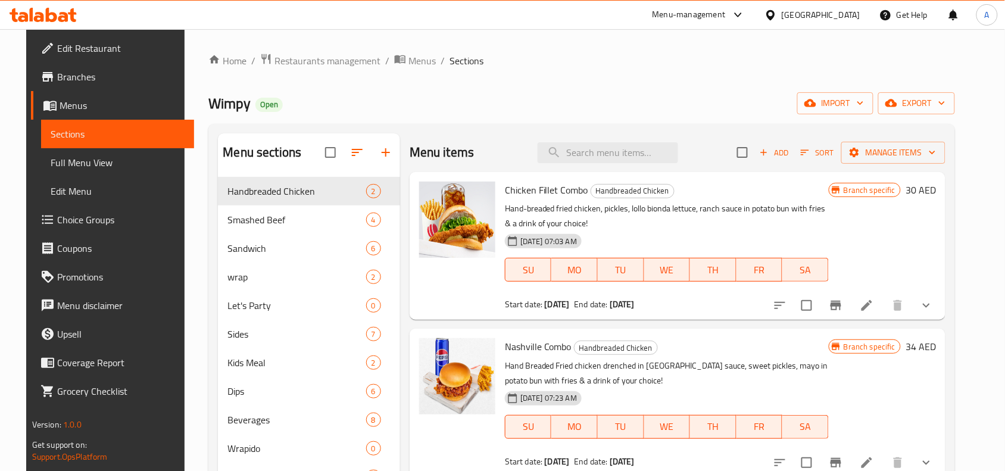
click at [596, 98] on div "Wimpy Open import export" at bounding box center [581, 103] width 746 height 22
click at [284, 64] on span "Restaurants management" at bounding box center [327, 61] width 106 height 14
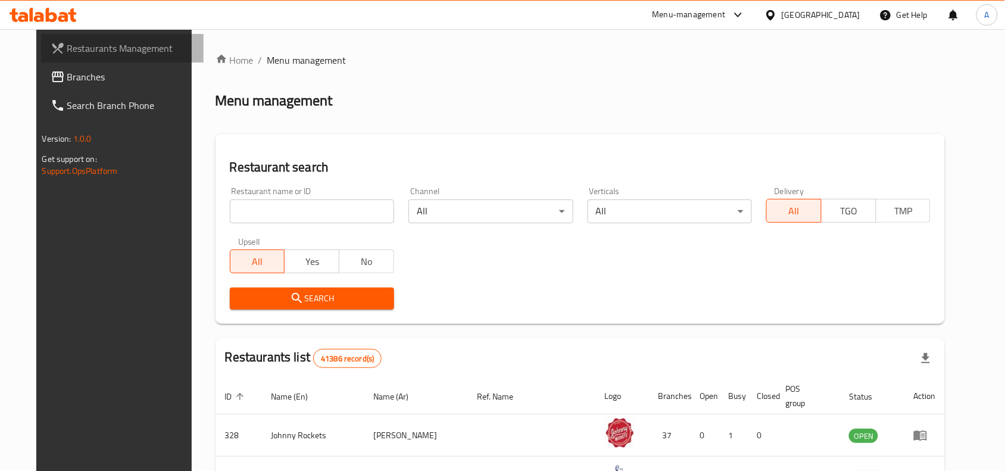
click at [67, 52] on span "Restaurants Management" at bounding box center [130, 48] width 127 height 14
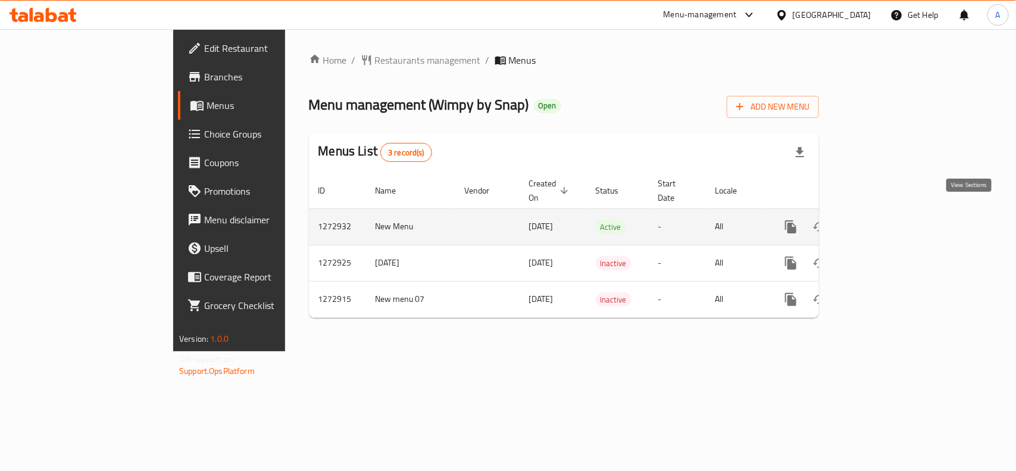
click at [891, 213] on link "enhanced table" at bounding box center [877, 227] width 29 height 29
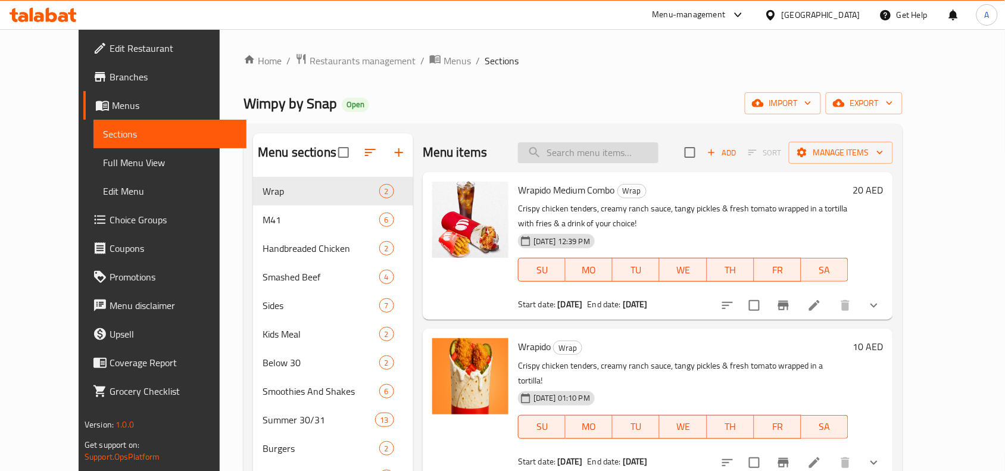
click at [596, 156] on input "search" at bounding box center [588, 152] width 140 height 21
paste input "Double Classic Chicken"
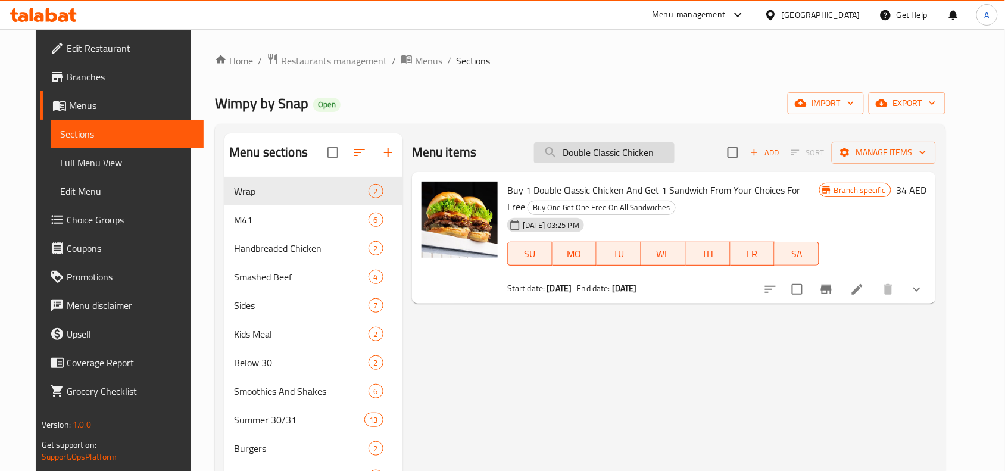
click at [622, 161] on input "Double Classic Chicken" at bounding box center [604, 152] width 140 height 21
paste input "Spicy"
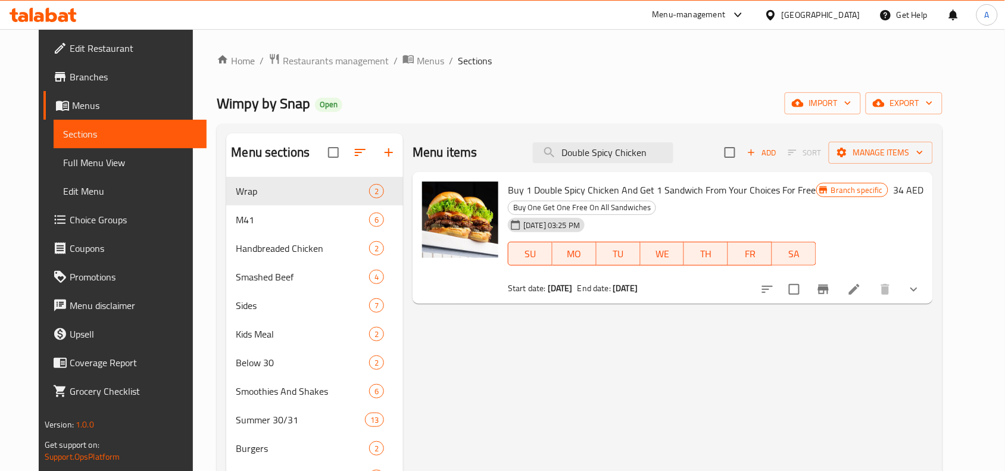
click at [629, 167] on div "Menu items Double Spicy Chicken Add Sort Manage items" at bounding box center [673, 152] width 520 height 39
click at [632, 158] on input "Double Spicy Chicken" at bounding box center [603, 152] width 140 height 21
paste input "BBQ Baco"
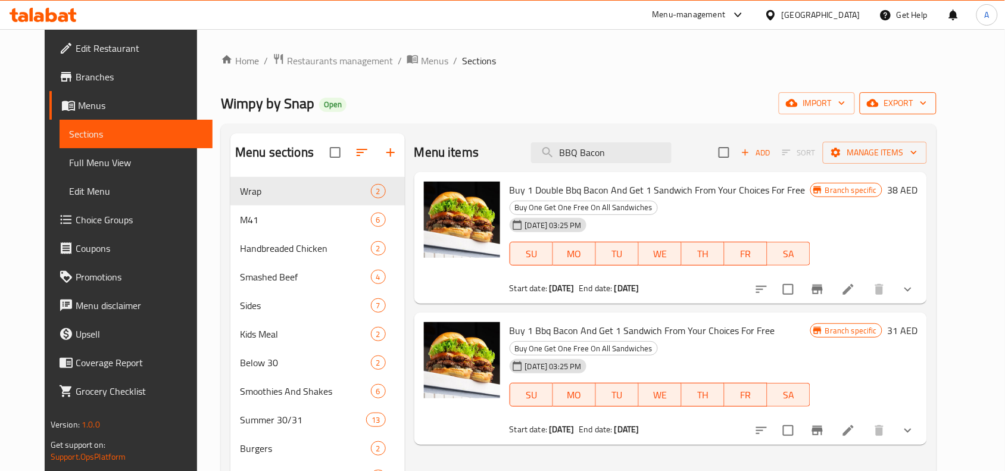
type input "BBQ Bacon"
click at [879, 99] on icon "button" at bounding box center [873, 103] width 12 height 12
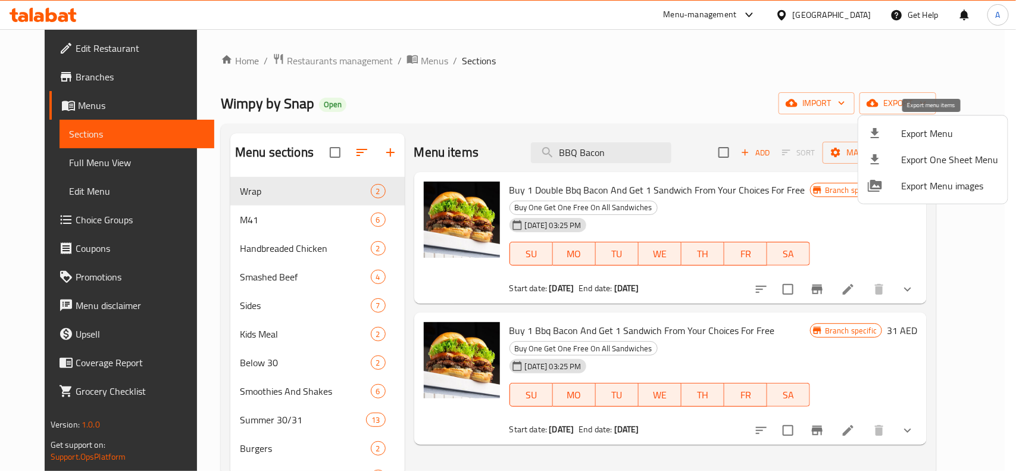
click at [913, 139] on span "Export Menu" at bounding box center [949, 133] width 97 height 14
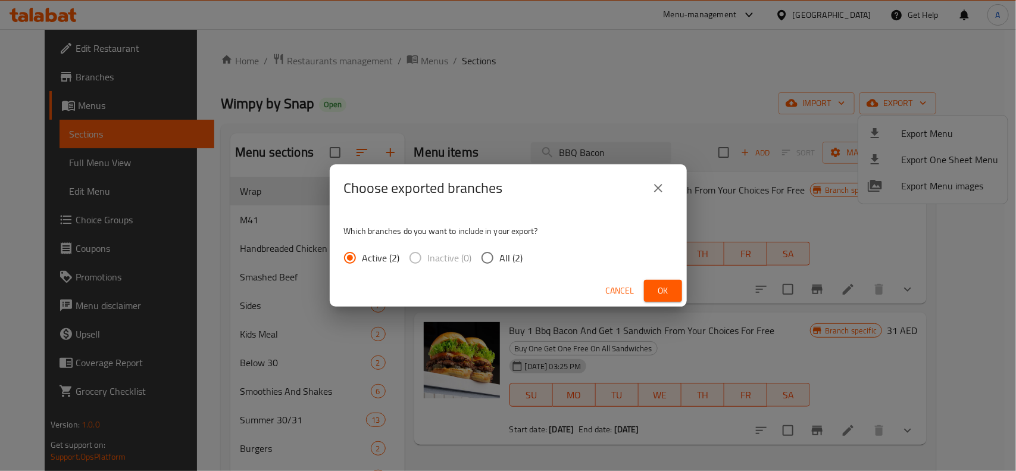
click at [489, 262] on input "All (2)" at bounding box center [487, 257] width 25 height 25
radio input "true"
click at [674, 287] on button "Ok" at bounding box center [663, 291] width 38 height 22
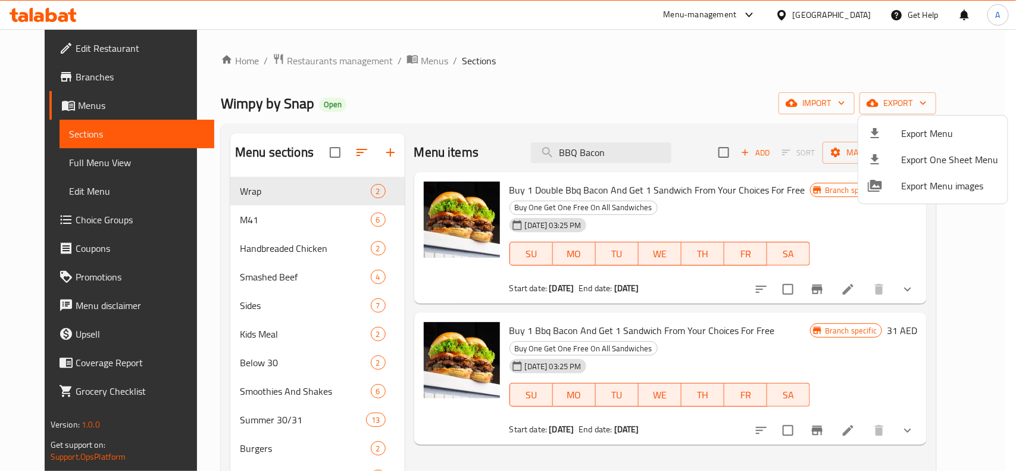
click at [540, 123] on div at bounding box center [508, 235] width 1016 height 471
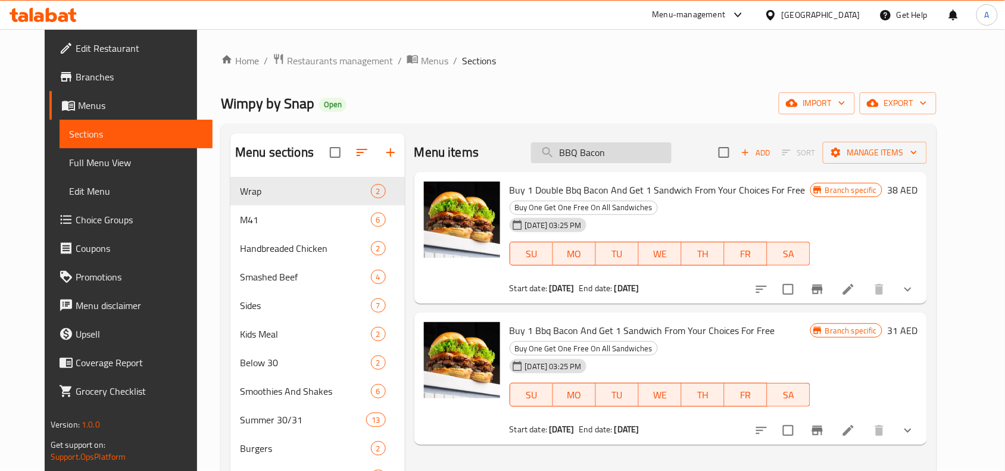
click at [628, 160] on input "BBQ Bacon" at bounding box center [601, 152] width 140 height 21
paste input "Spicy Chicke"
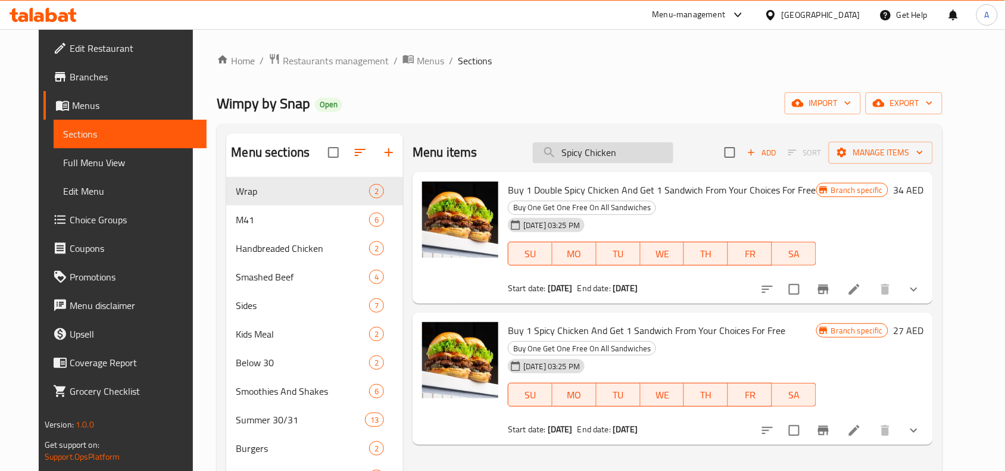
click at [617, 158] on input "Spicy Chicken" at bounding box center [603, 152] width 140 height 21
paste input "Double Classic Chicken Combo"
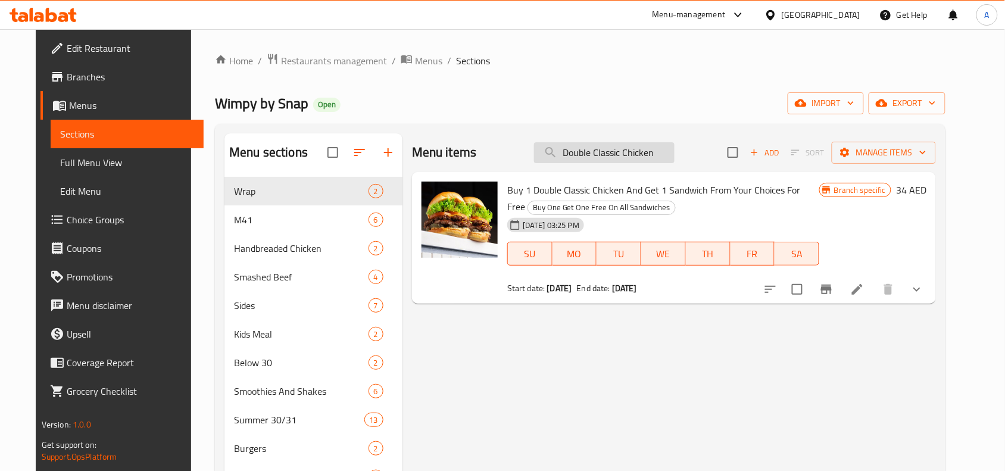
click at [619, 156] on input "Double Classic Chicken" at bounding box center [604, 152] width 140 height 21
paste input "Nashville Combo"
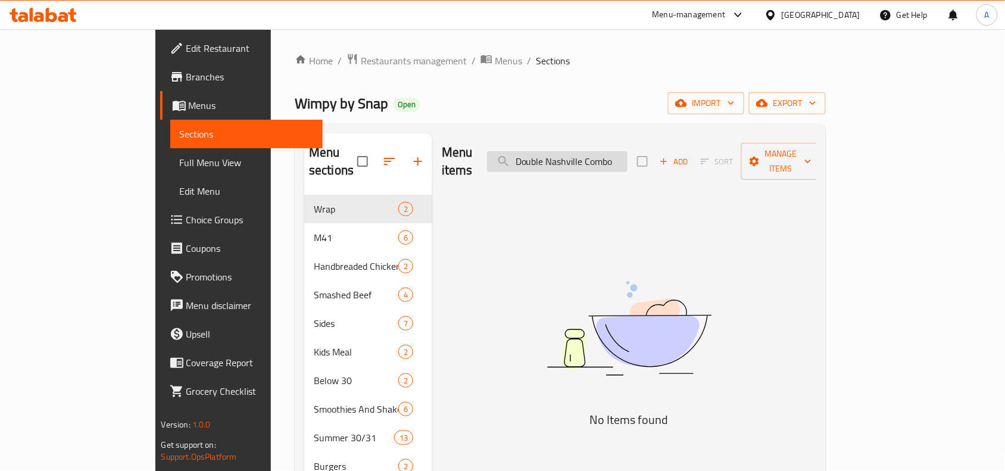
click at [627, 151] on input "Double Nashville Combo" at bounding box center [557, 161] width 140 height 21
click at [594, 154] on input "Double Nashville" at bounding box center [557, 161] width 140 height 21
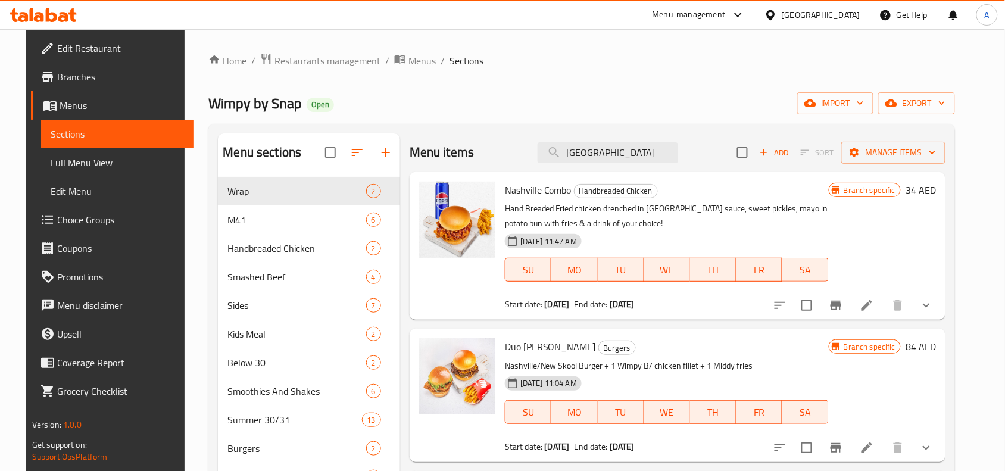
click at [603, 94] on div "Wimpy by Snap Open import export" at bounding box center [581, 103] width 746 height 22
click at [607, 158] on input "Nashville" at bounding box center [608, 152] width 140 height 21
paste input "Spicy Chicken Combo"
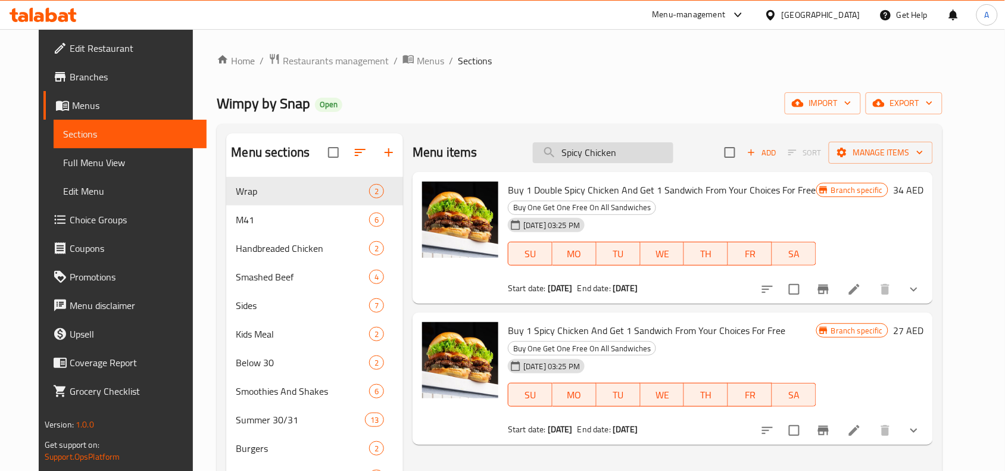
click at [613, 155] on input "Spicy Chicken" at bounding box center [603, 152] width 140 height 21
paste input "BBQ Bacon Combo"
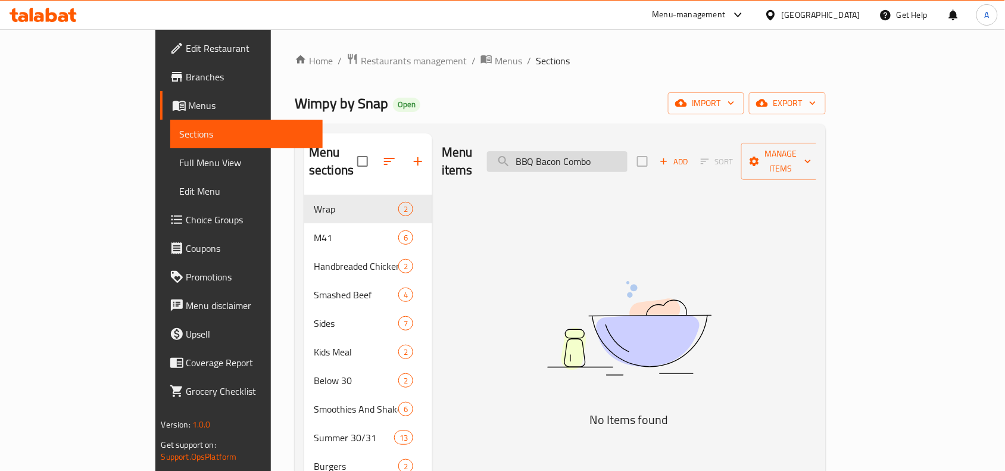
click at [627, 151] on input "BBQ Bacon Combo" at bounding box center [557, 161] width 140 height 21
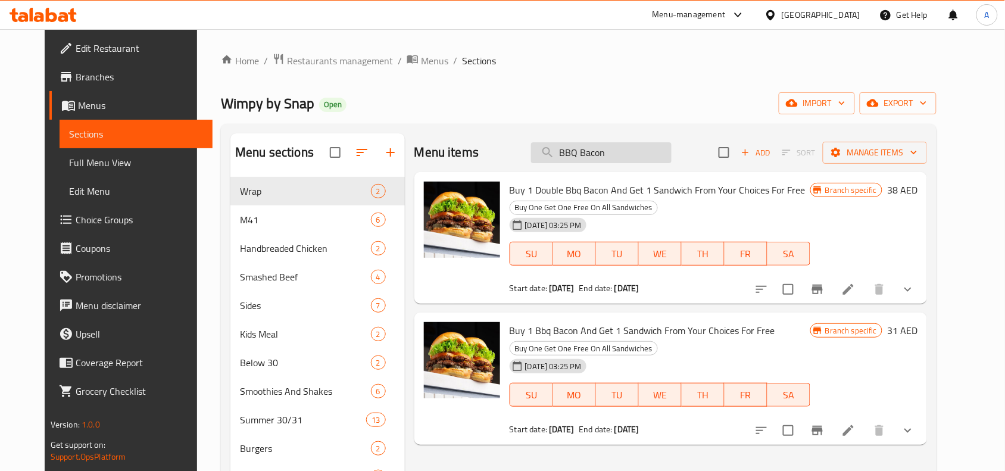
click at [636, 158] on input "BBQ Bacon" at bounding box center [601, 152] width 140 height 21
paste input "Double Old Skool"
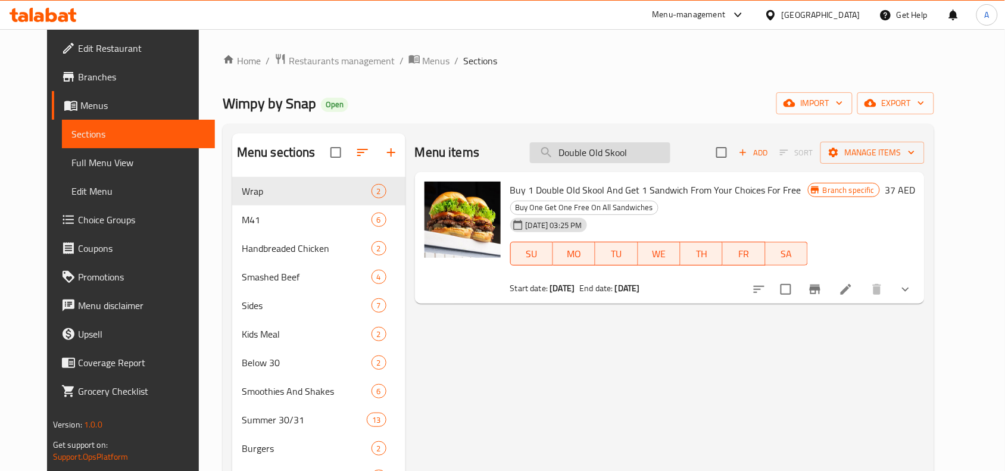
click at [585, 156] on input "Double Old Skool" at bounding box center [600, 152] width 140 height 21
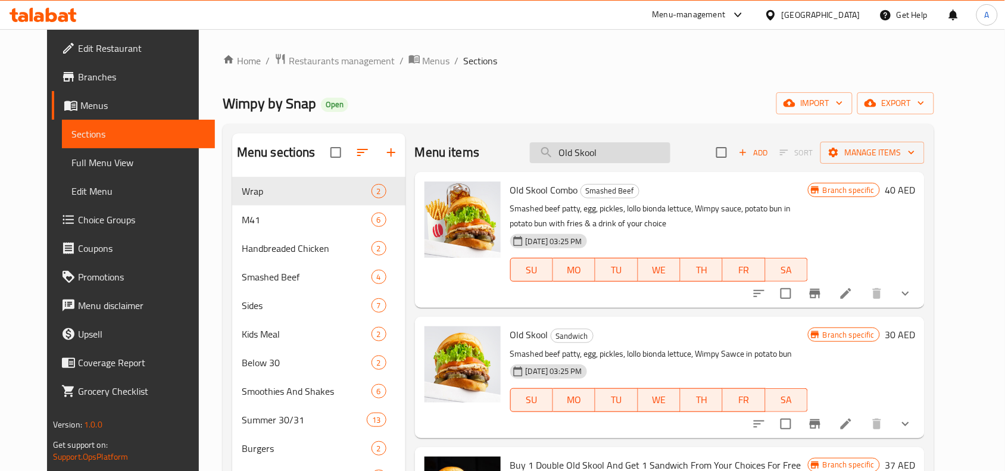
click at [614, 153] on input "Old Skool" at bounding box center [600, 152] width 140 height 21
paste input "Double New"
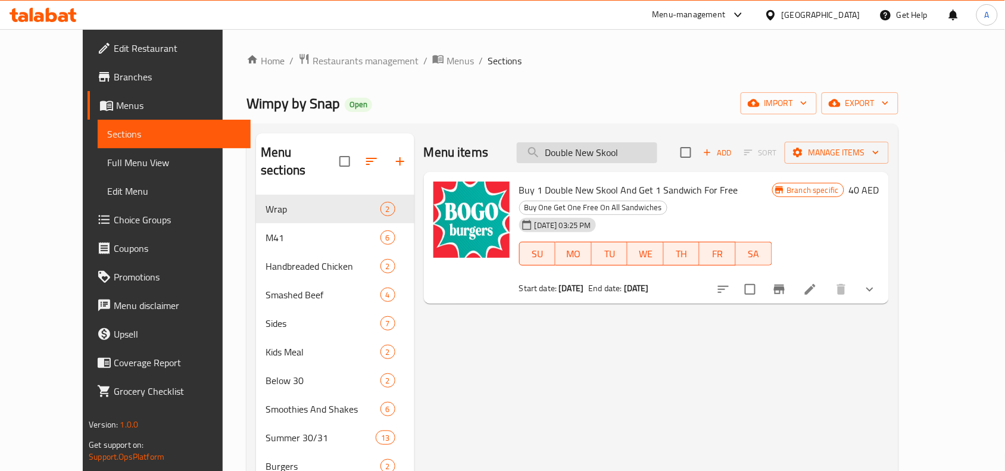
click at [593, 149] on input "Double New Skool" at bounding box center [587, 152] width 140 height 21
click at [599, 96] on div "Wimpy by Snap Open import export" at bounding box center [572, 103] width 652 height 22
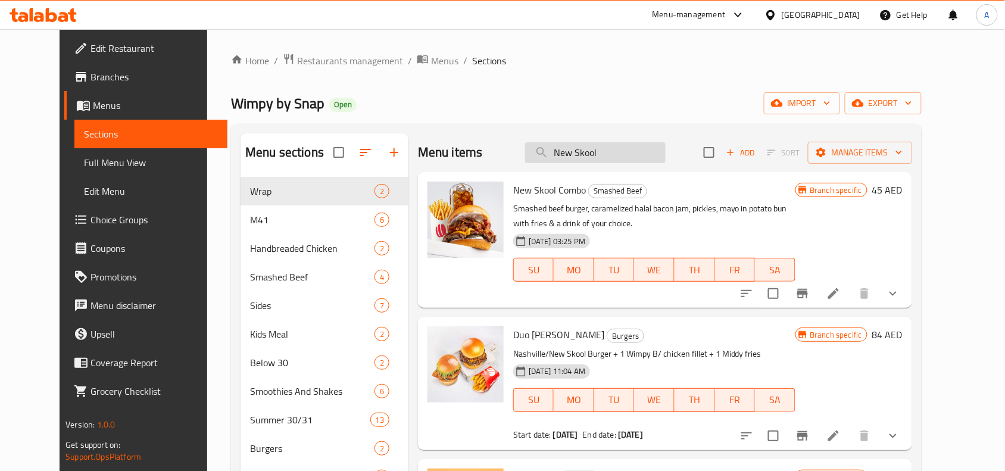
click at [581, 149] on input "New Skool" at bounding box center [595, 152] width 140 height 21
paste input "Truffle Burger"
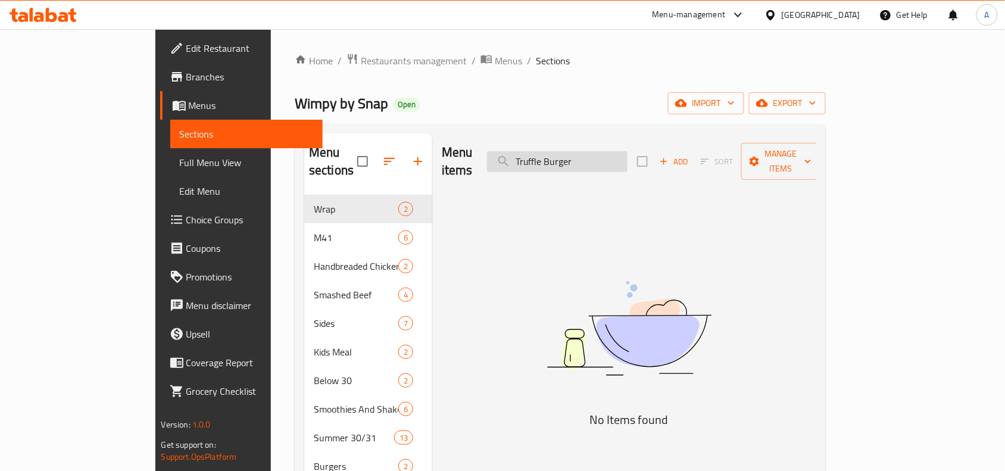
click at [617, 156] on input "Truffle Burger" at bounding box center [557, 161] width 140 height 21
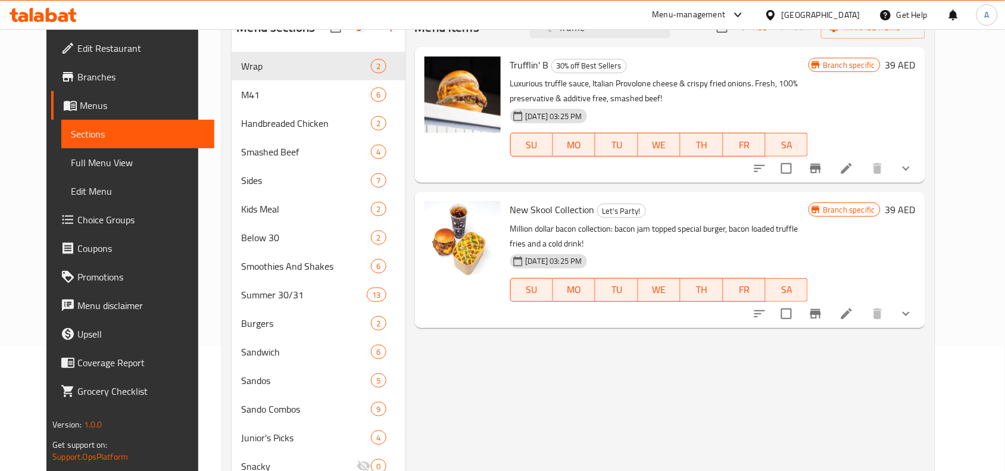
scroll to position [149, 0]
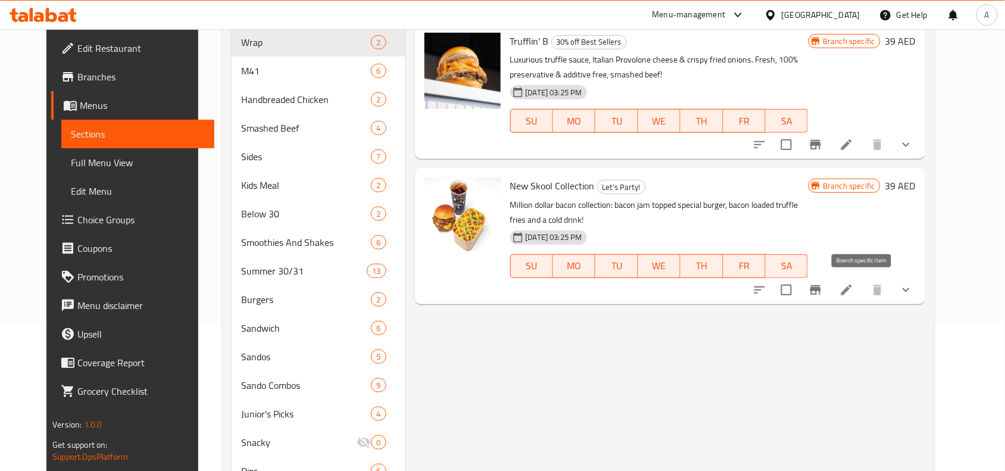
click at [821, 287] on icon "Branch-specific-item" at bounding box center [815, 290] width 11 height 10
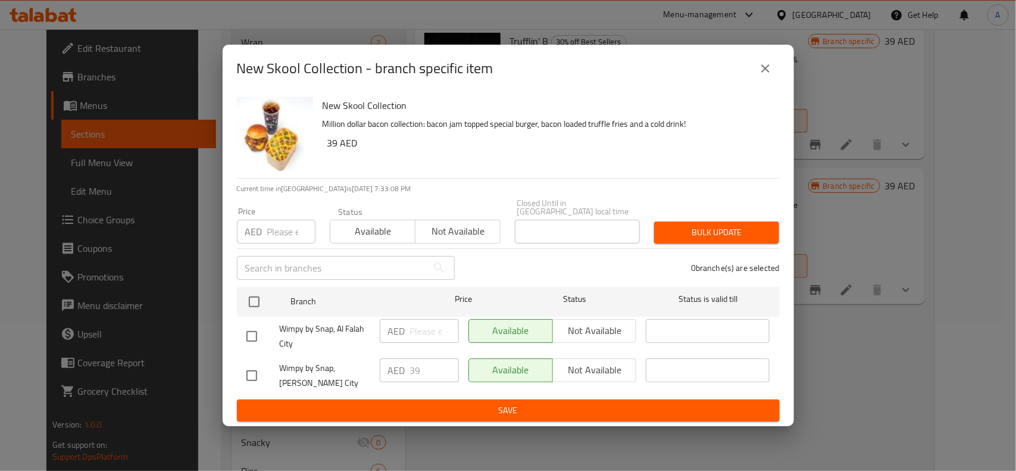
click at [768, 54] on button "close" at bounding box center [765, 68] width 29 height 29
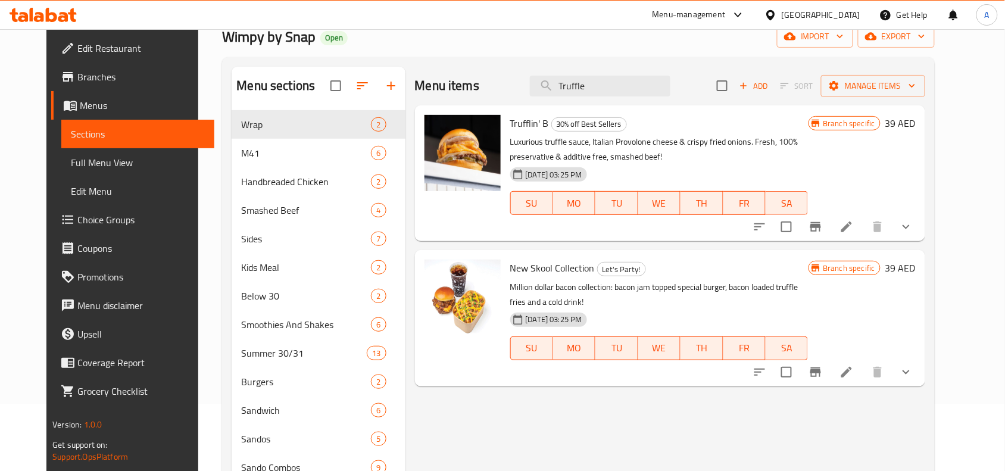
scroll to position [0, 0]
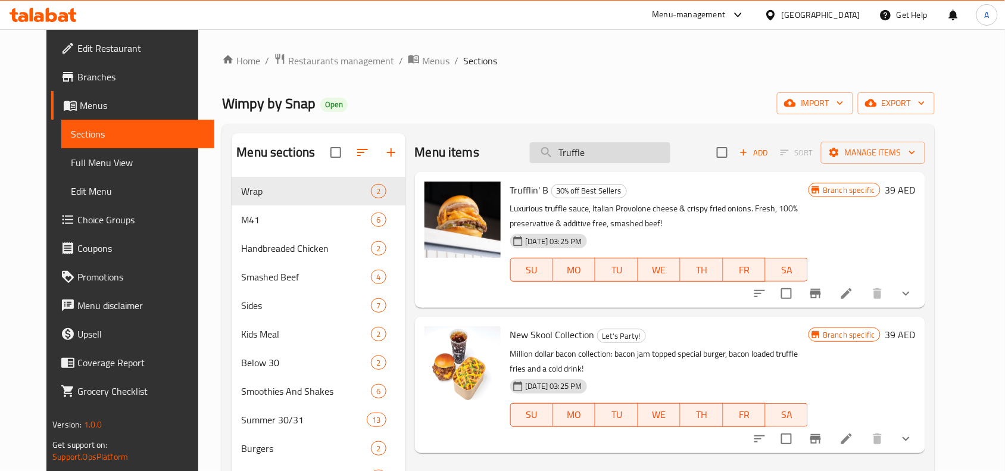
click at [616, 157] on input "Truffle" at bounding box center [600, 152] width 140 height 21
paste input "Hot Honey Chicken Sando"
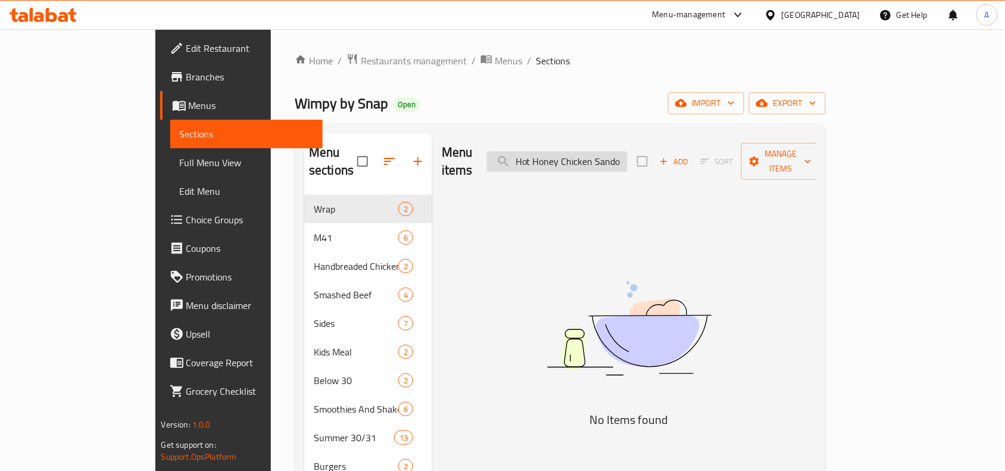
click at [627, 151] on input "Hot Honey Chicken Sando" at bounding box center [557, 161] width 140 height 21
paste input "Cheesy Goodness"
click at [602, 157] on input "Cheesy Goodnes" at bounding box center [557, 161] width 140 height 21
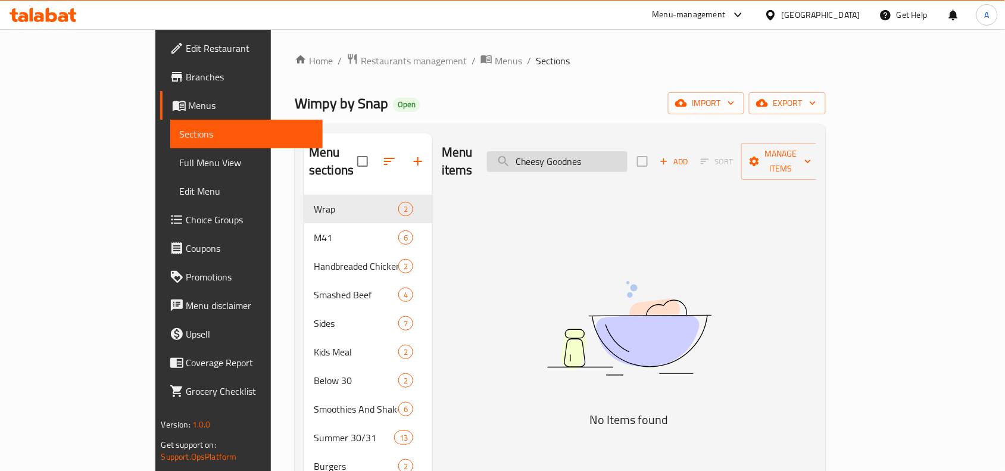
click at [602, 157] on input "Cheesy Goodnes" at bounding box center [557, 161] width 140 height 21
paste input "Hawt Crinkl"
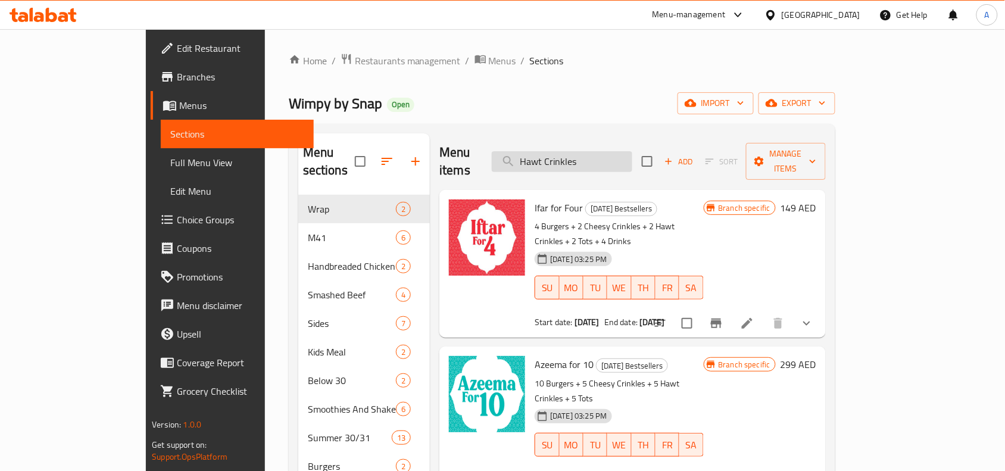
click at [612, 151] on input "Hawt Crinkles" at bounding box center [562, 161] width 140 height 21
paste input "Mustard"
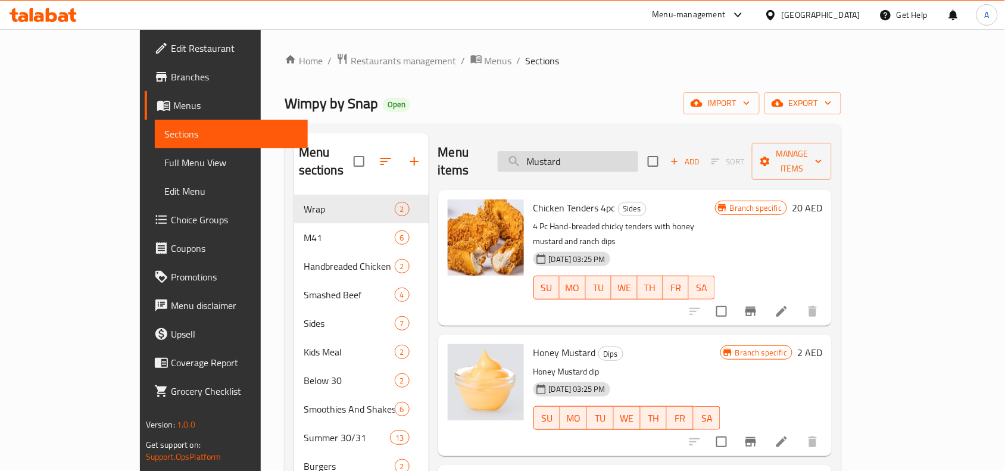
click at [600, 155] on input "Mustard" at bounding box center [568, 161] width 140 height 21
paste input "Lemonade Juice"
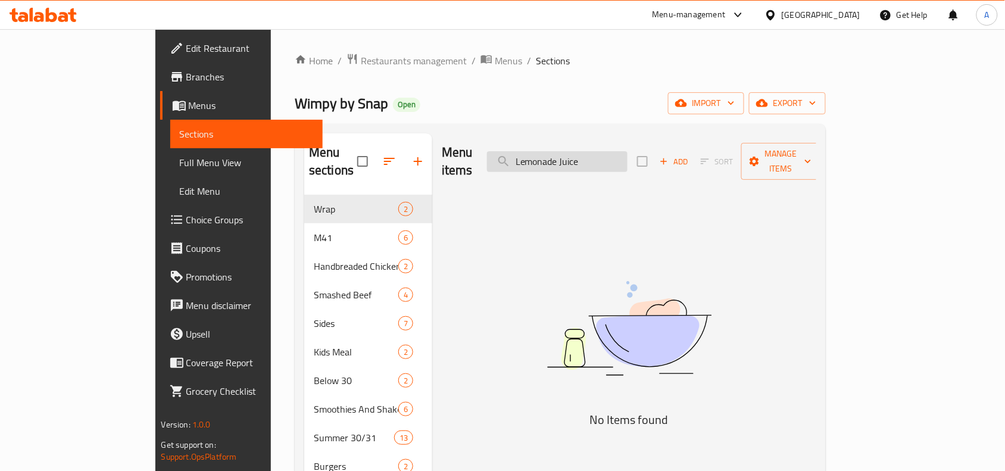
click at [608, 155] on input "Lemonade Juice" at bounding box center [557, 161] width 140 height 21
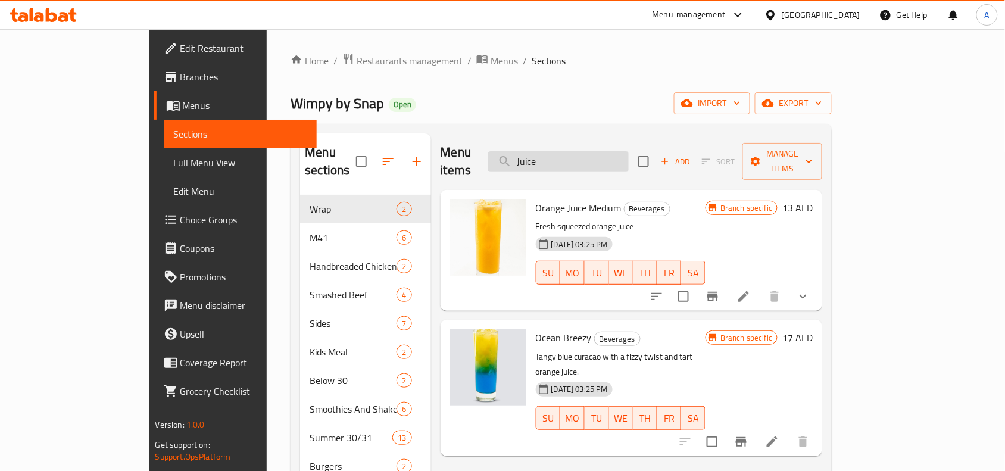
click at [587, 155] on input "Juice" at bounding box center [558, 161] width 140 height 21
paste input "Mo'jito"
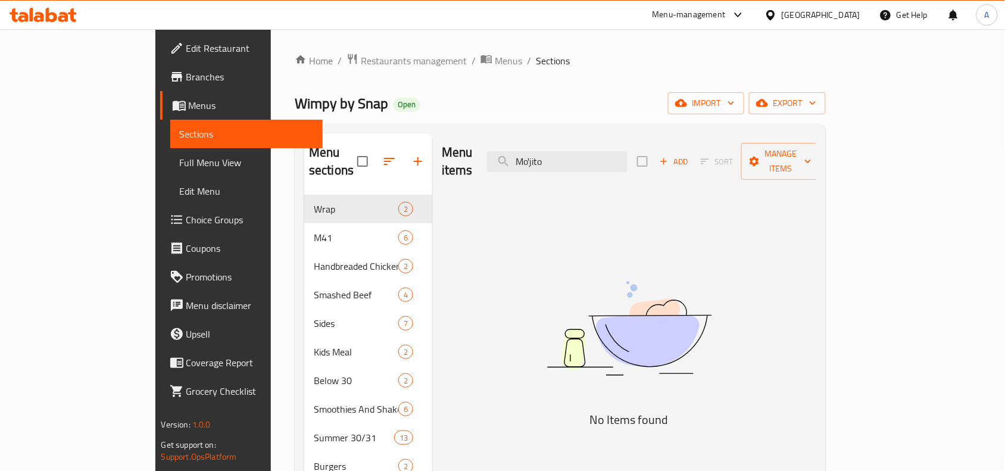
click at [599, 151] on input "Mo'jito" at bounding box center [557, 161] width 140 height 21
paste input "inty 'Nade"
click at [592, 153] on input "Minty 'Nade" at bounding box center [557, 161] width 140 height 21
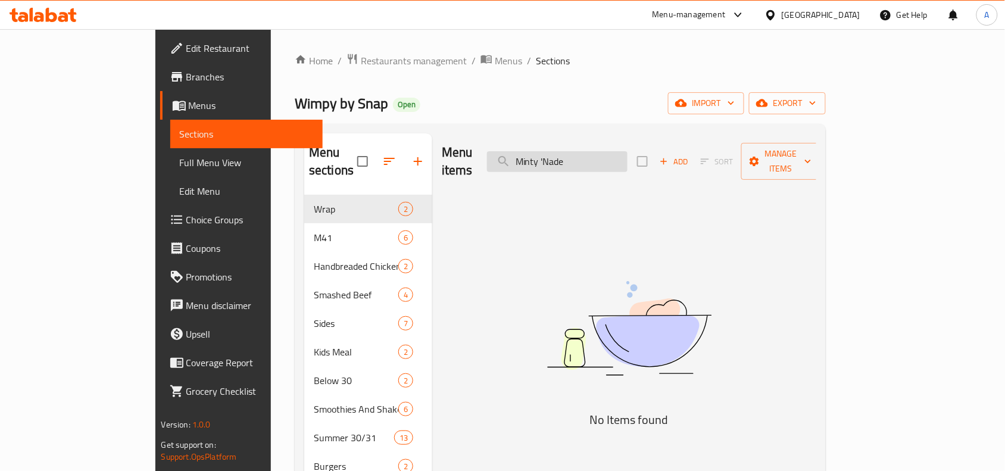
click at [592, 153] on input "Minty 'Nade" at bounding box center [557, 161] width 140 height 21
click at [583, 152] on input "Nad" at bounding box center [557, 161] width 140 height 21
paste input "Egg & Bacon"
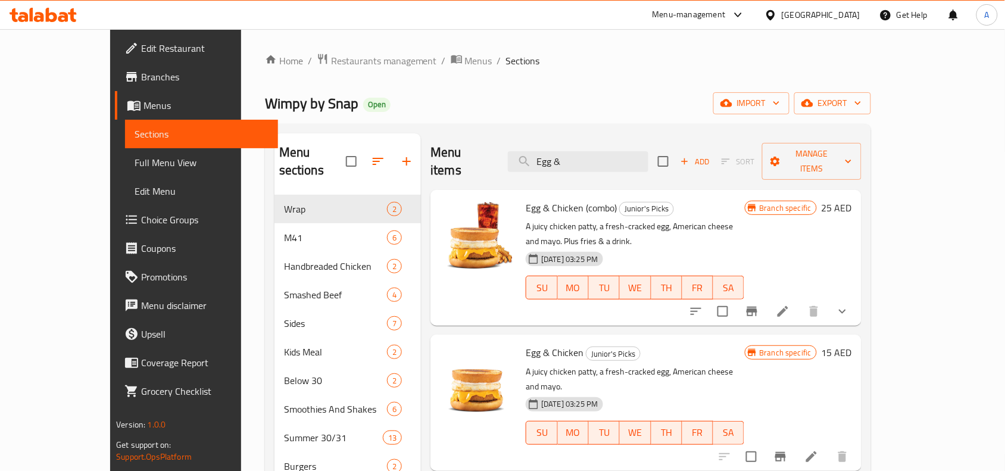
type input "Egg &"
click at [637, 151] on input "Egg &" at bounding box center [578, 161] width 140 height 21
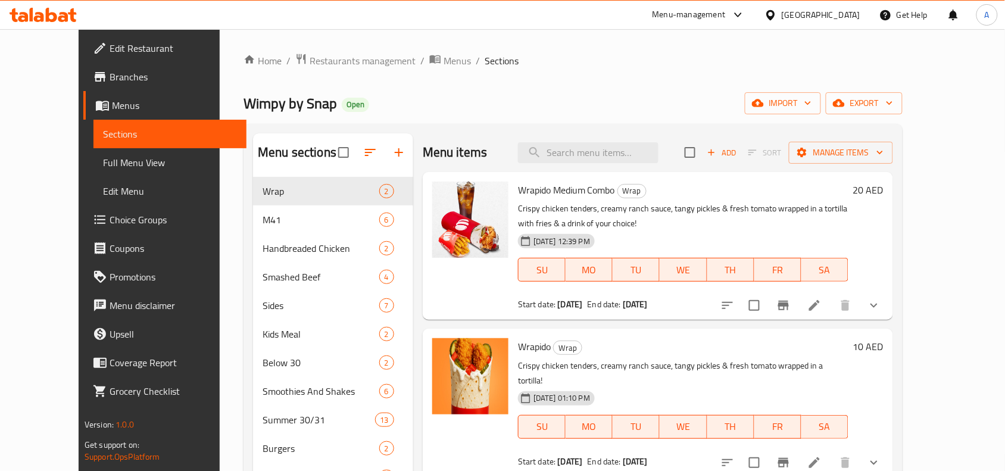
click at [583, 68] on ol "Home / Restaurants management / Menus / Sections" at bounding box center [572, 60] width 659 height 15
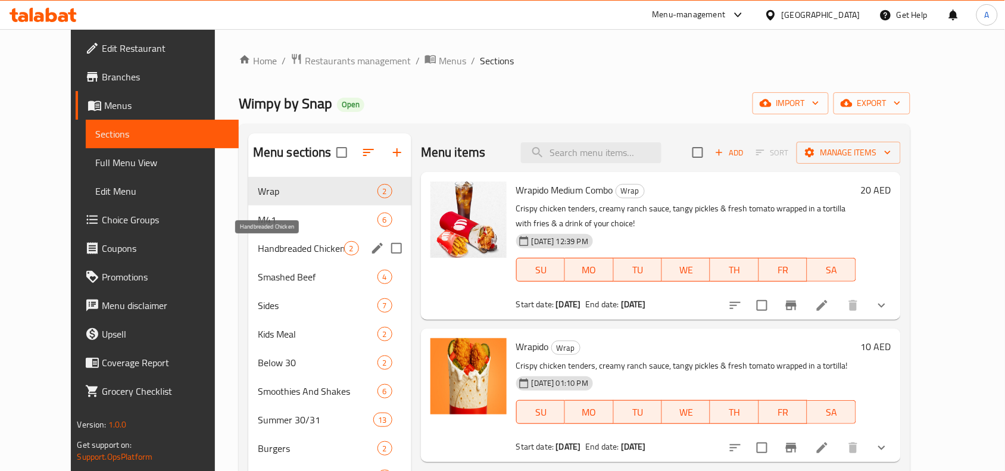
click at [269, 253] on span "Handbreaded Chicken" at bounding box center [301, 248] width 86 height 14
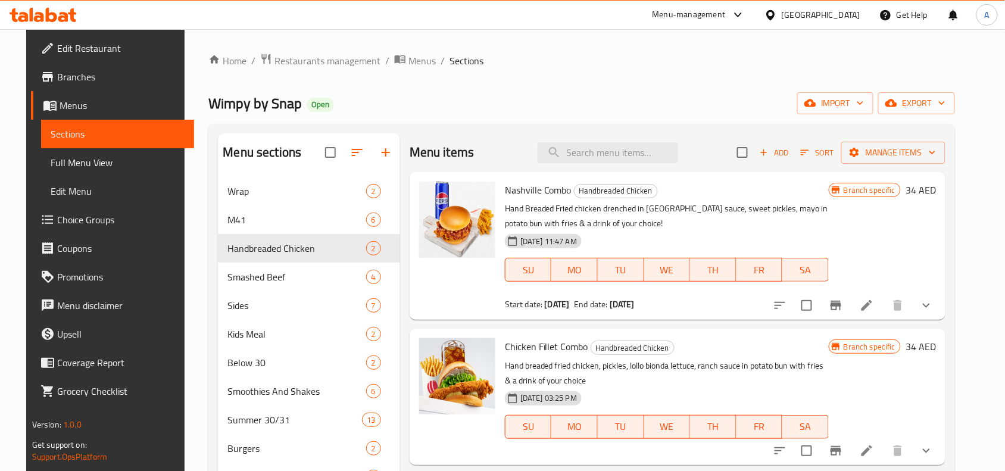
click at [833, 158] on span "Sort" at bounding box center [817, 153] width 33 height 14
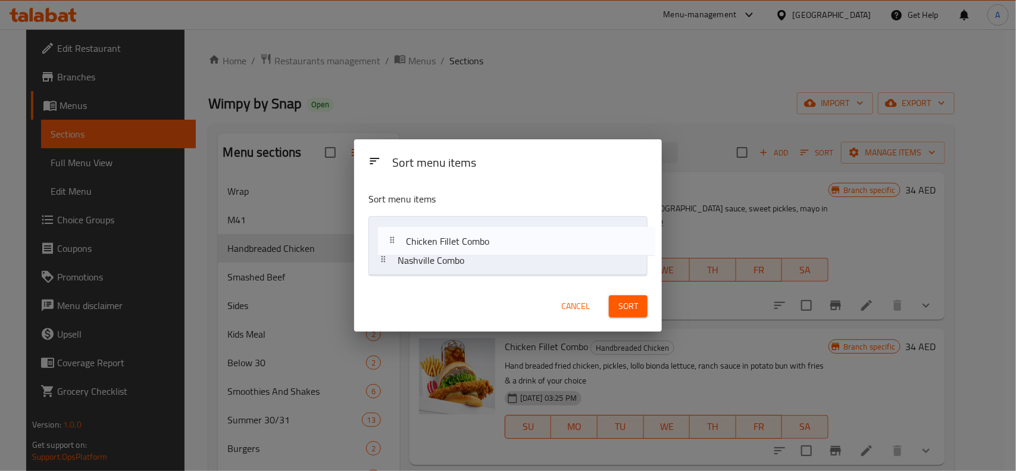
drag, startPoint x: 386, startPoint y: 268, endPoint x: 394, endPoint y: 243, distance: 26.4
click at [394, 243] on nav "Nashville Combo Chicken Fillet Combo" at bounding box center [507, 246] width 279 height 60
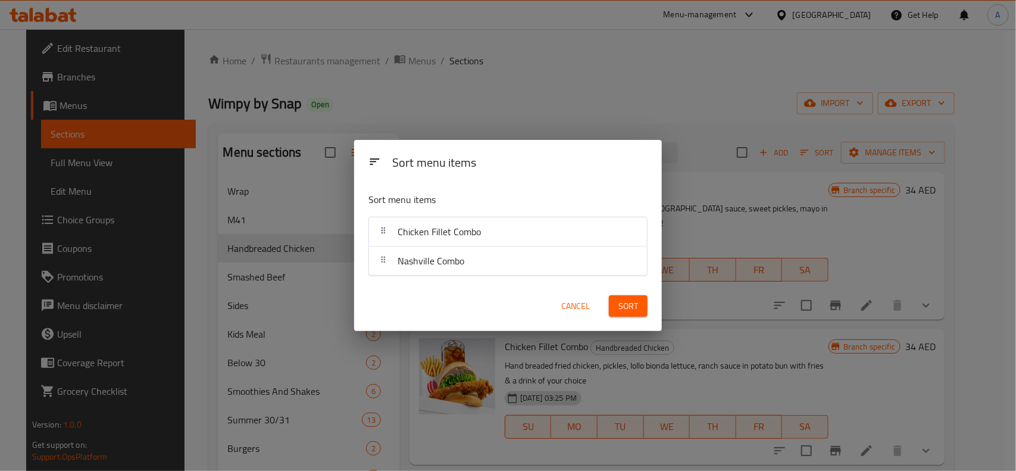
click at [627, 305] on span "Sort" at bounding box center [628, 306] width 20 height 15
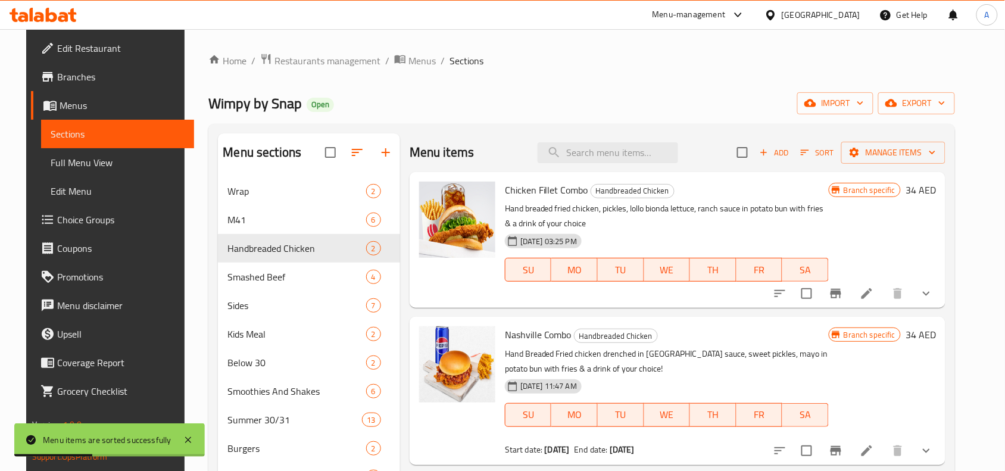
click at [883, 302] on li at bounding box center [866, 293] width 33 height 21
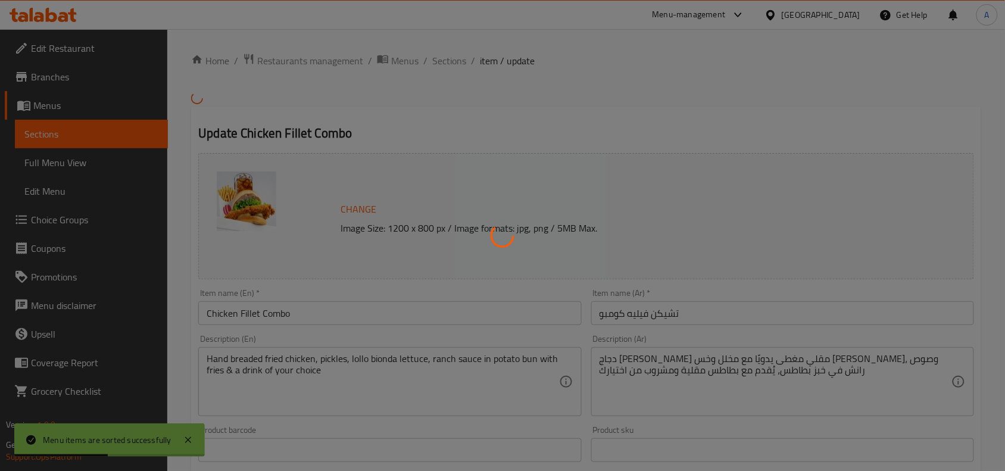
type input "إختر الفرايز"
type input "1"
type input "اجعلها وجبة كبيرة"
type input "0"
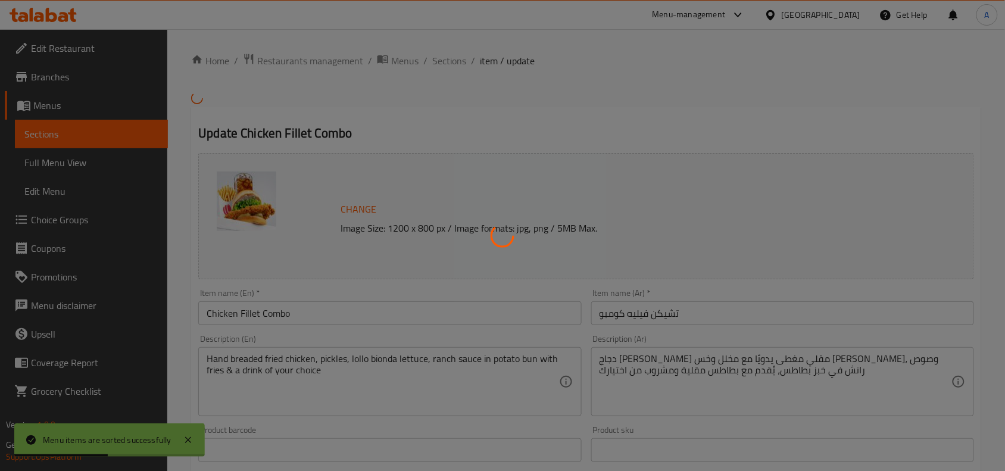
type input "1"
type input "إختر المشروب"
type input "1"
type input "سو إكسترا"
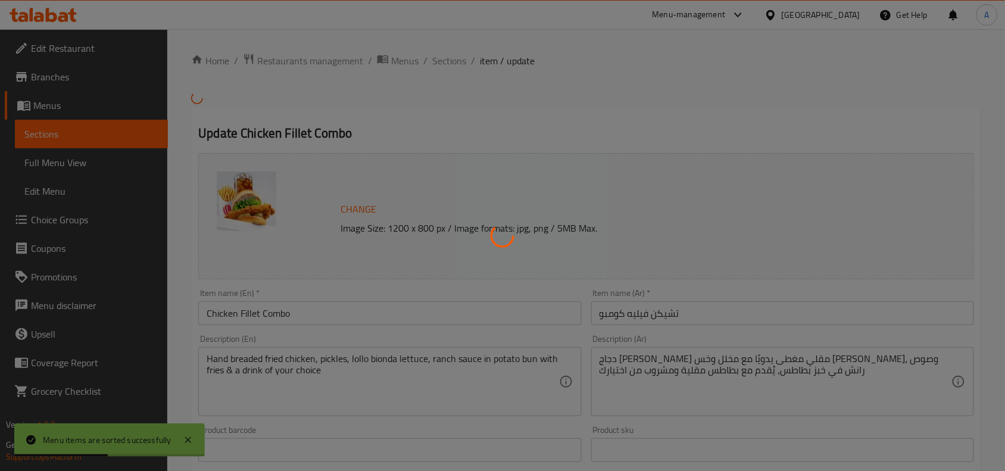
type input "0"
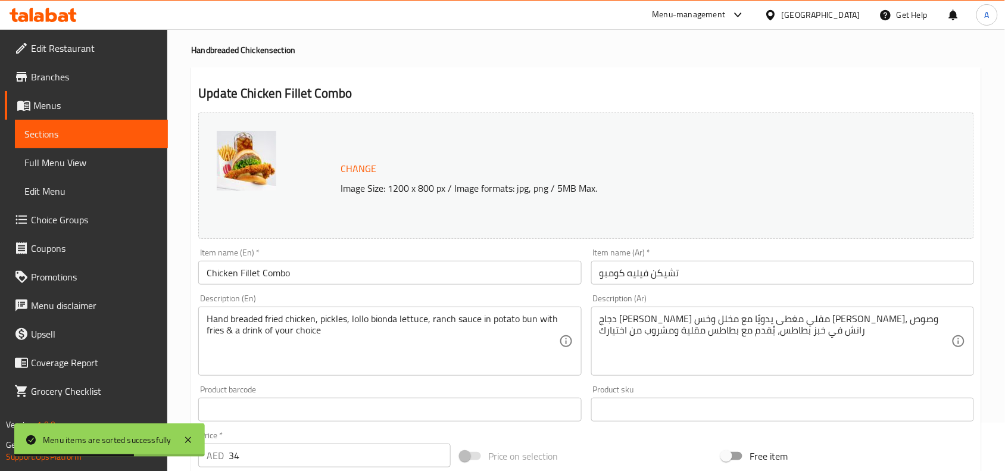
scroll to position [74, 0]
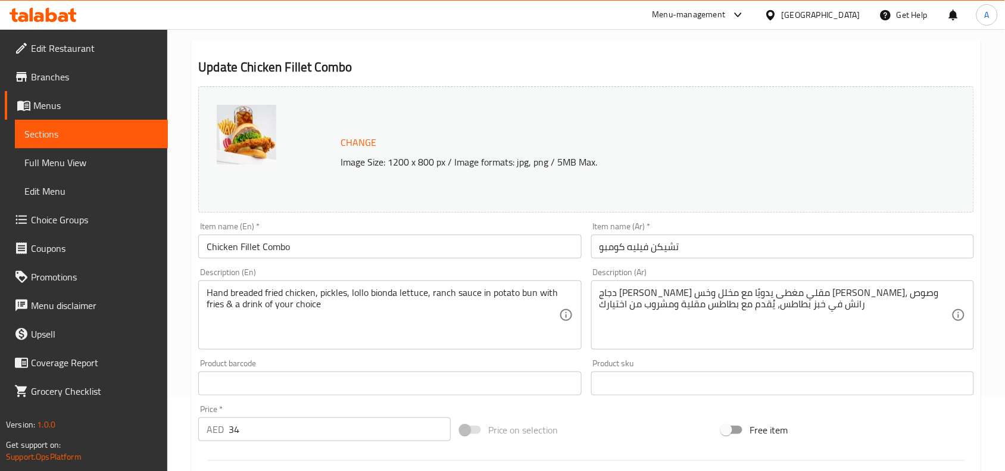
click at [665, 257] on input "تشيكن فيليه كومبو" at bounding box center [782, 247] width 383 height 24
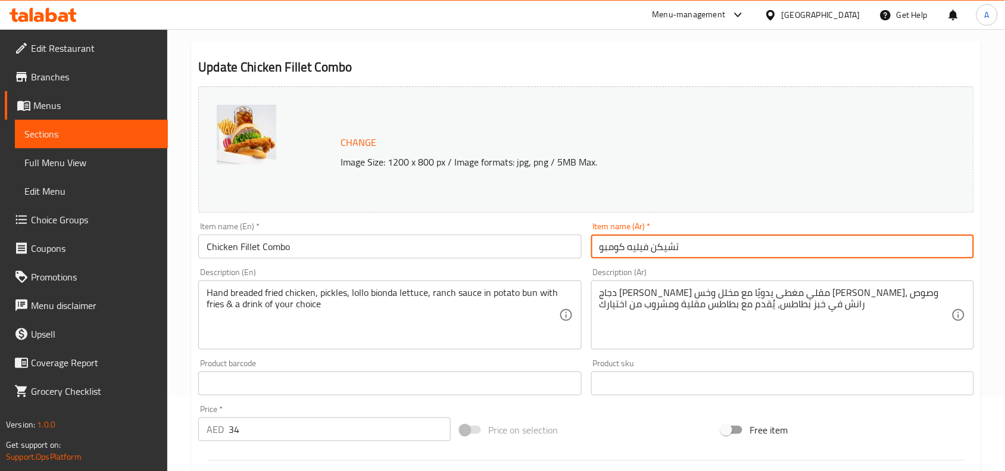
click at [665, 257] on input "تشيكن فيليه كومبو" at bounding box center [782, 247] width 383 height 24
paste input "كومبو فيليه دجاج"
type input "كومبو فيليه دجاج"
click at [659, 270] on div "Description (Ar) دجاج هاندبريديد مقلي مغطى يدويًا مع مخلل وخس لولو بيوندا، وصوص…" at bounding box center [782, 309] width 383 height 82
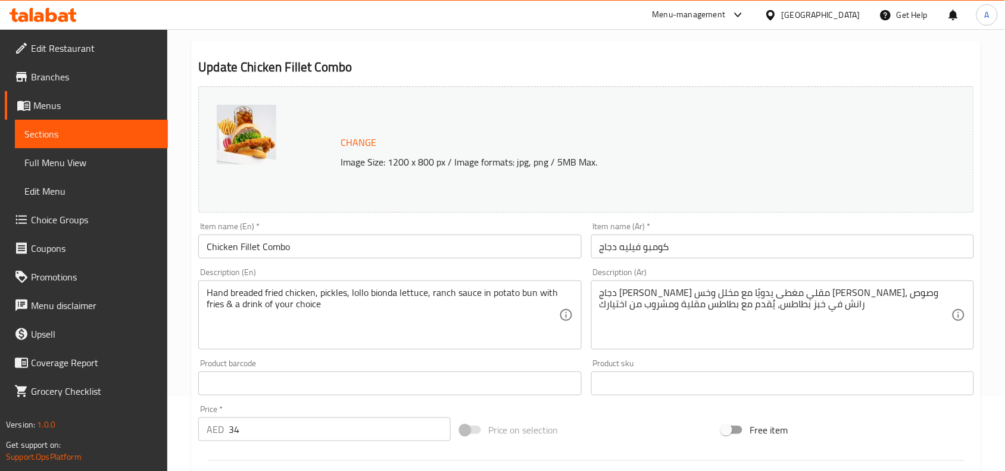
click at [588, 362] on div "Product sku Product sku" at bounding box center [782, 377] width 392 height 46
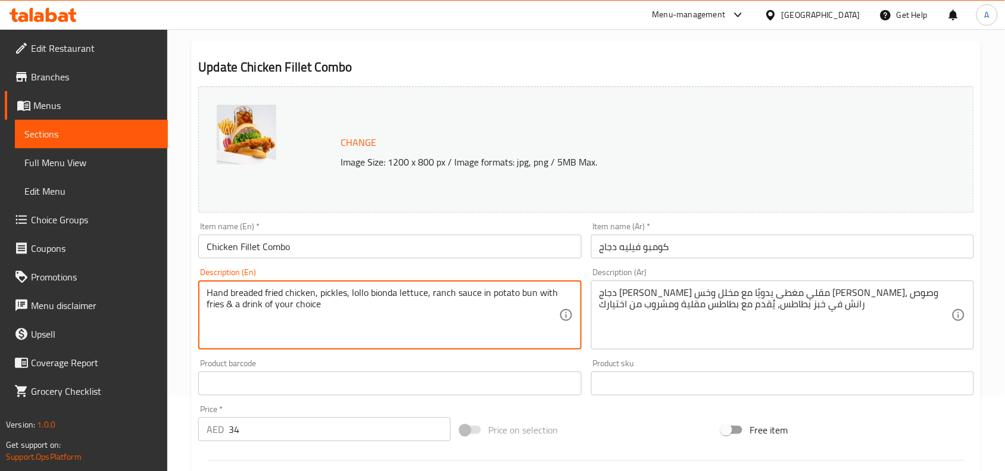
paste textarea "Hand-breaded fried chicken, pickles, lollo bionda lettuce, ranch sauce in potat…"
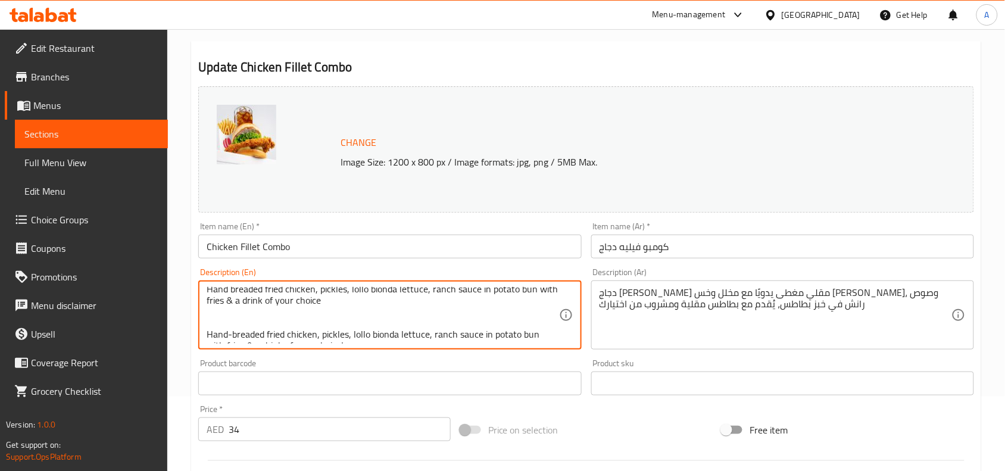
click at [341, 313] on textarea "Hand breaded fried chicken, pickles, lollo bionda lettuce, ranch sauce in potat…" at bounding box center [383, 315] width 352 height 57
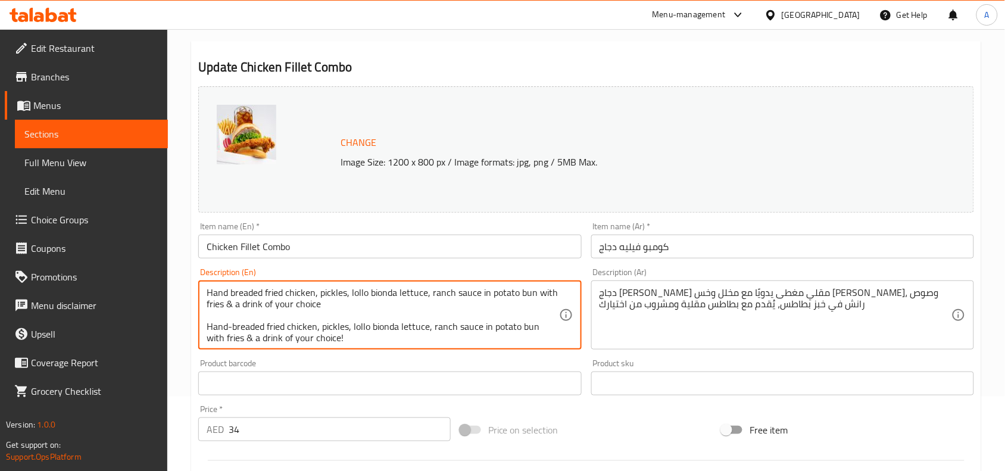
scroll to position [11, 0]
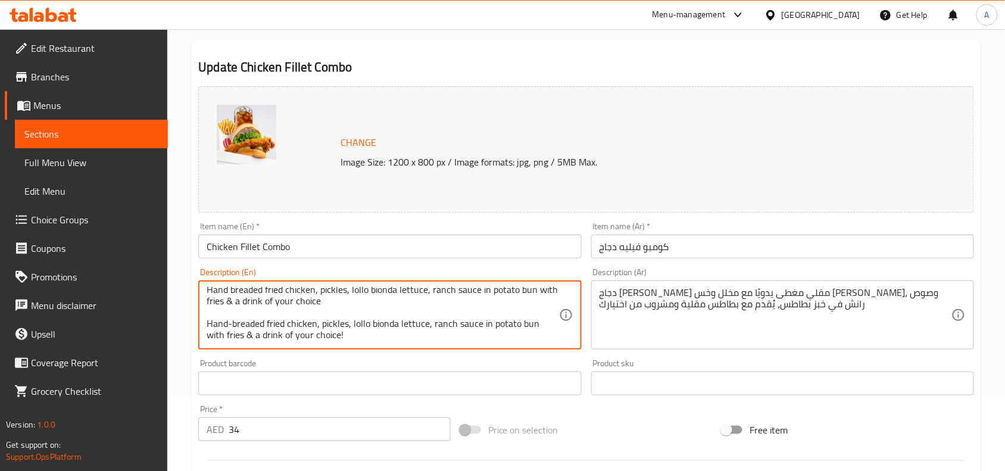
click at [323, 317] on textarea "Hand breaded fried chicken, pickles, lollo bionda lettuce, ranch sauce in potat…" at bounding box center [383, 315] width 352 height 57
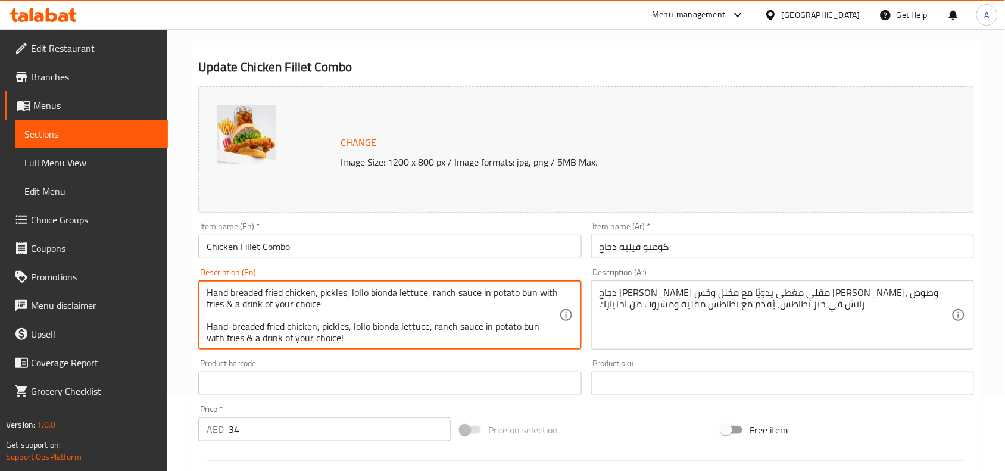
type textarea "Hand breaded fried chicken, pickles, lollo bionda lettuce, ranch sauce in potat…"
click at [332, 301] on textarea "Hand breaded fried chicken, pickles, lollo bionda lettuce, ranch sauce in potat…" at bounding box center [383, 315] width 352 height 57
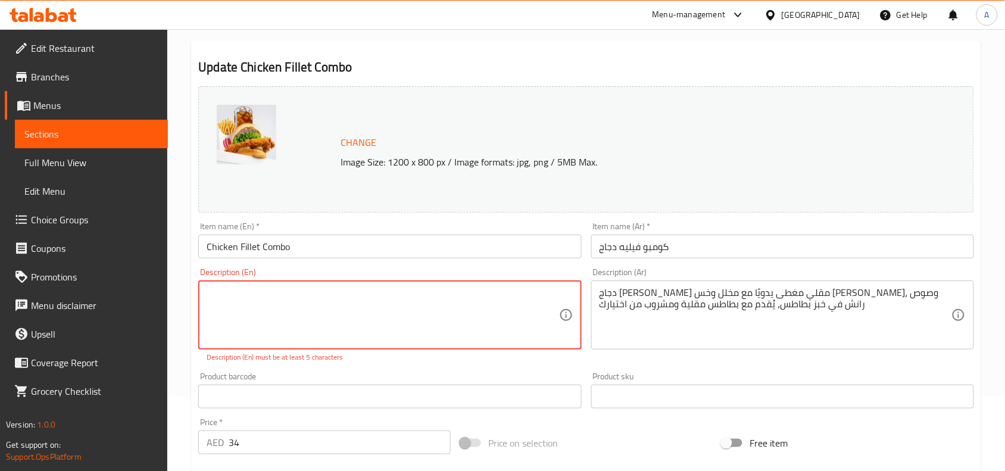
click at [433, 296] on textarea at bounding box center [383, 315] width 352 height 57
paste textarea "Hand-breaded fried chicken, pickles, lollo bionda lettuce, ranch sauce in potat…"
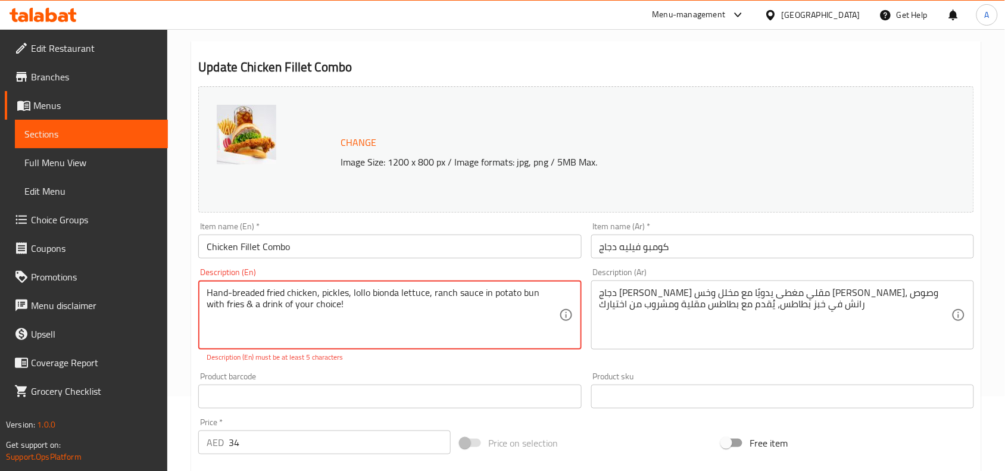
type textarea "Hand-breaded fried chicken, pickles, lollo bionda lettuce, ranch sauce in potat…"
click at [456, 368] on div "Product barcode Product barcode" at bounding box center [389, 390] width 392 height 46
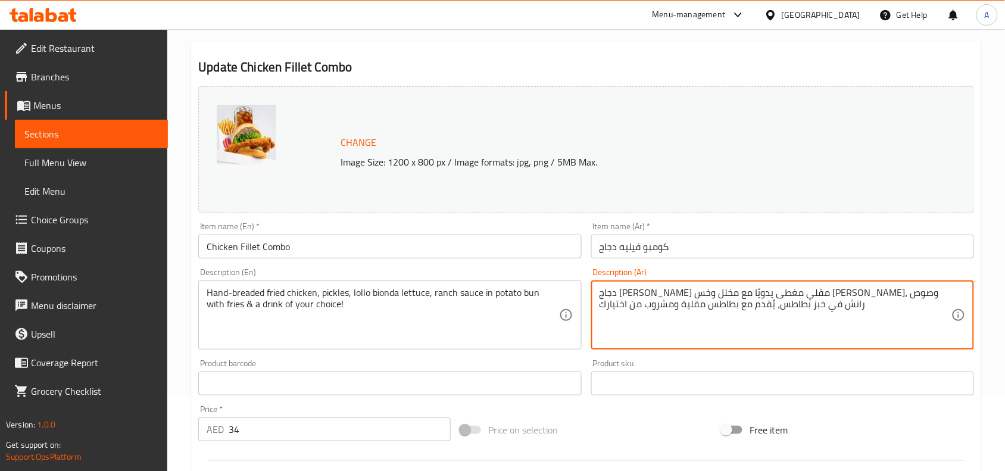
click at [813, 307] on textarea "دجاج هاندبريديد مقلي مغطى يدويًا مع مخلل وخس لولو بيوندا، وصوص رانش في خبز بطاط…" at bounding box center [775, 315] width 352 height 57
paste textarea "دجاج مقلي مغطى يدويًا مع مخلل وخس [PERSON_NAME]، وصوص رانش في خبز بطاطس، يُقدم …"
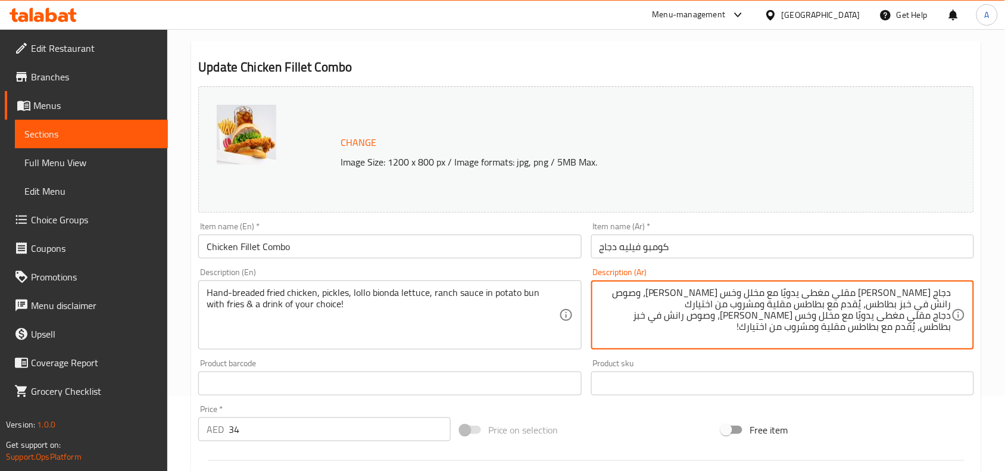
click at [855, 298] on textarea "دجاج هاندبريديد مقلي مغطى يدويًا مع مخلل وخس لولو بيوندا، وصوص رانش في خبز بطاط…" at bounding box center [775, 315] width 352 height 57
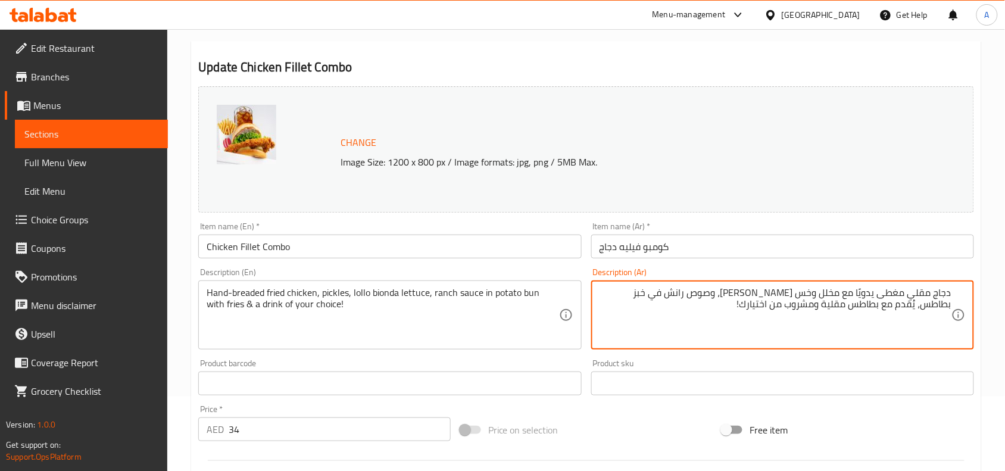
type textarea "دجاج مقلي مغطى يدويًا مع مخلل وخس [PERSON_NAME]، وصوص رانش في خبز بطاطس، يُقدم …"
click at [614, 410] on div "Change Image Size: 1200 x 800 px / Image formats: jpg, png / 5MB Max. Item name…" at bounding box center [585, 347] width 785 height 530
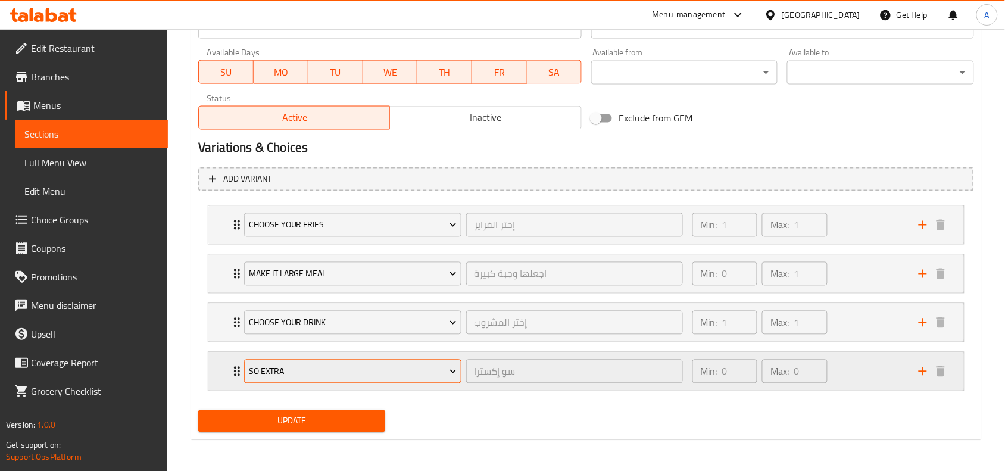
scroll to position [555, 0]
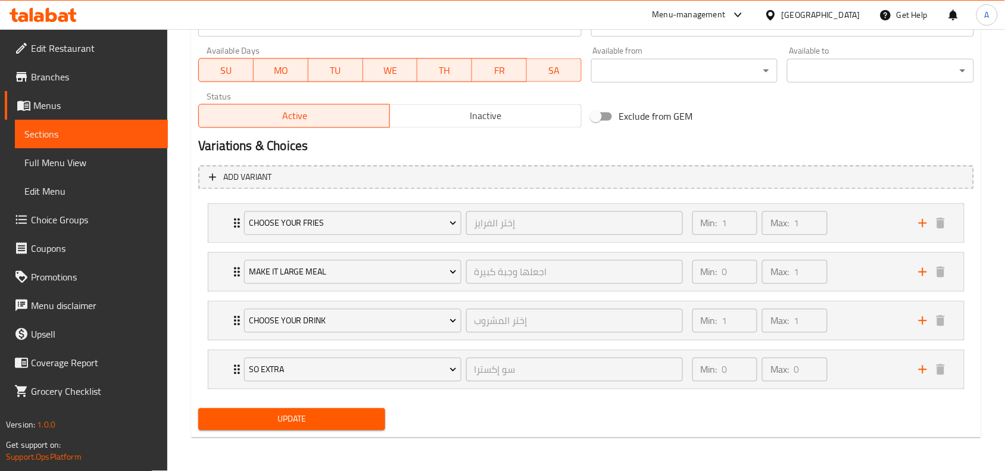
click at [320, 415] on span "Update" at bounding box center [292, 419] width 168 height 15
click at [842, 215] on div "Min: 1 ​ Max: 1 ​" at bounding box center [798, 223] width 226 height 38
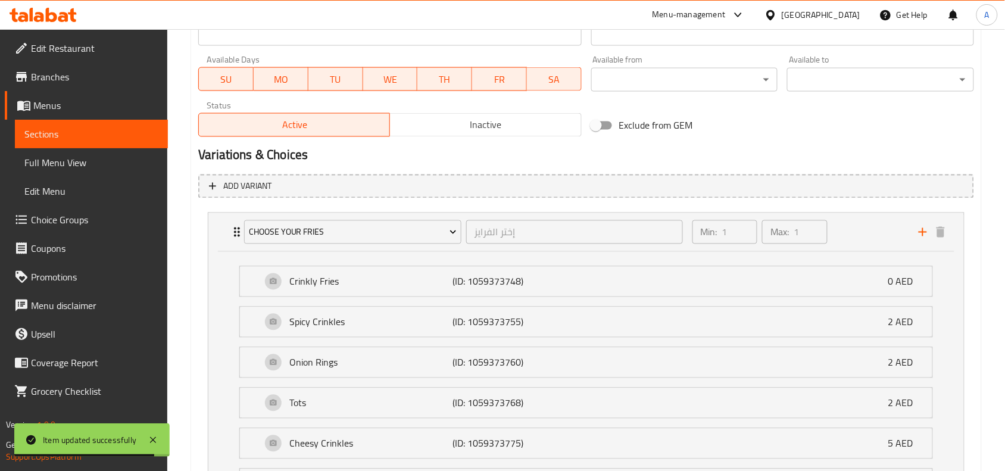
scroll to position [480, 0]
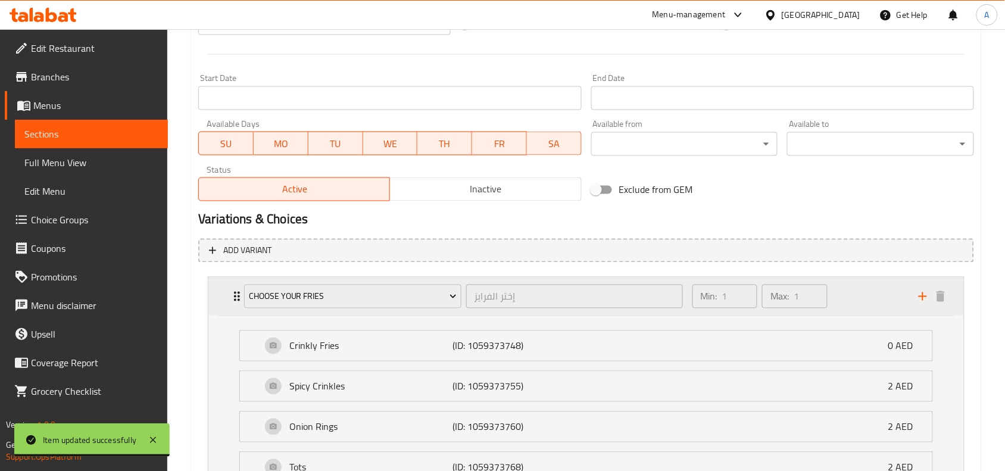
click at [871, 301] on div "Min: 1 ​ Max: 1 ​" at bounding box center [798, 296] width 226 height 38
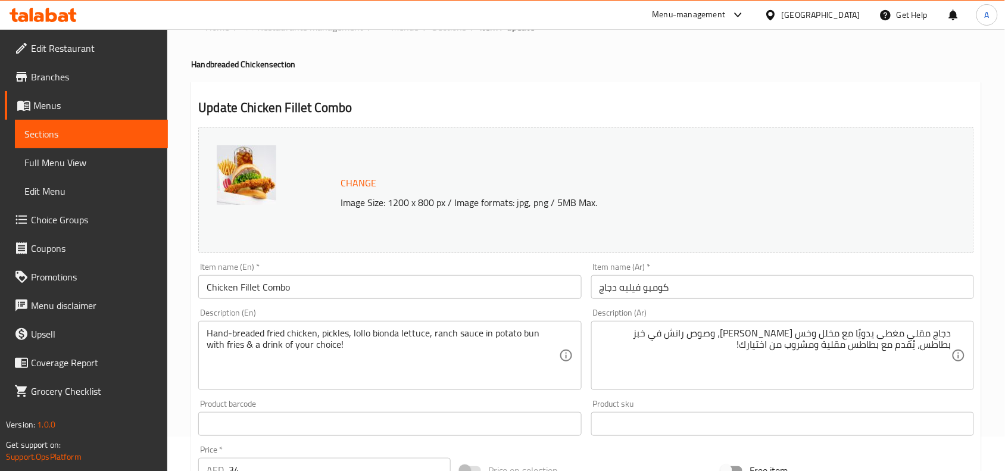
scroll to position [0, 0]
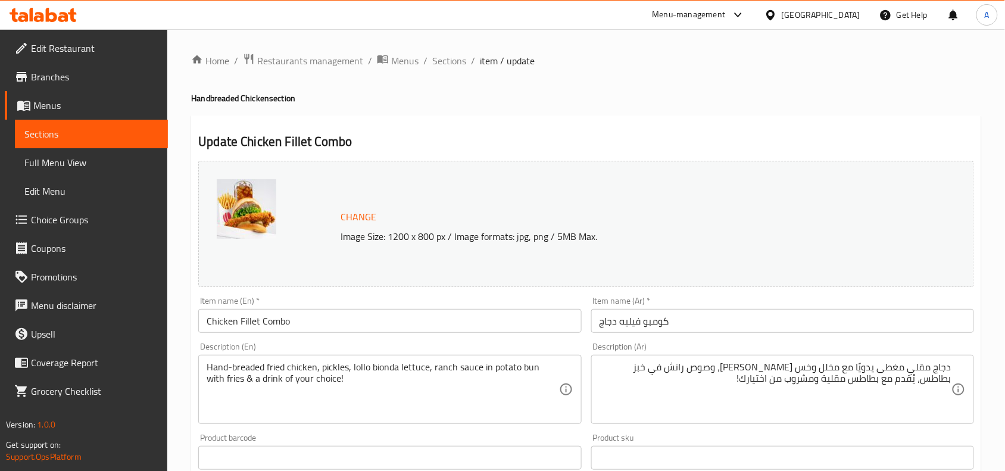
click at [487, 99] on h4 "Handbreaded Chicken section" at bounding box center [586, 98] width 790 height 12
click at [446, 60] on span "Sections" at bounding box center [449, 61] width 34 height 14
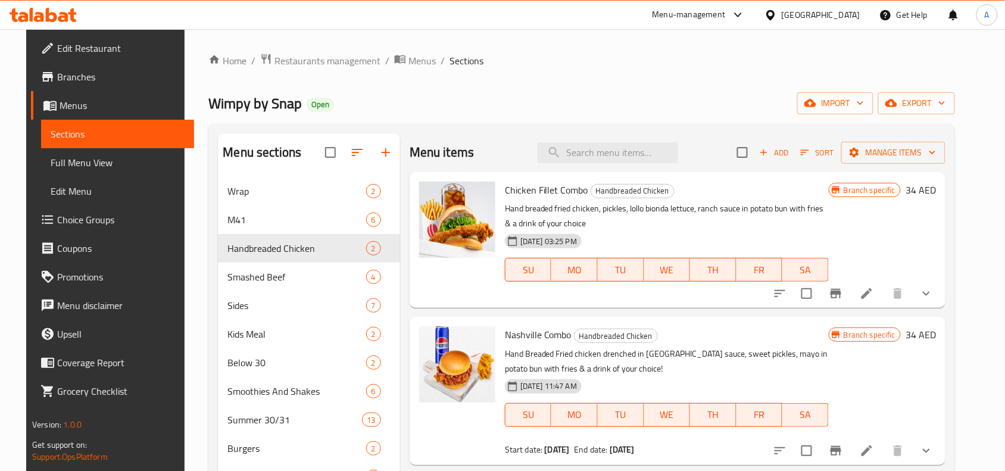
click at [620, 94] on div "Wimpy by Snap Open import export" at bounding box center [581, 103] width 746 height 22
click at [658, 225] on p "Hand-breaded fried chicken, pickles, lollo bionda lettuce, ranch sauce in potat…" at bounding box center [667, 216] width 324 height 30
click at [627, 93] on div "Wimpy by Snap Open import export" at bounding box center [581, 103] width 746 height 22
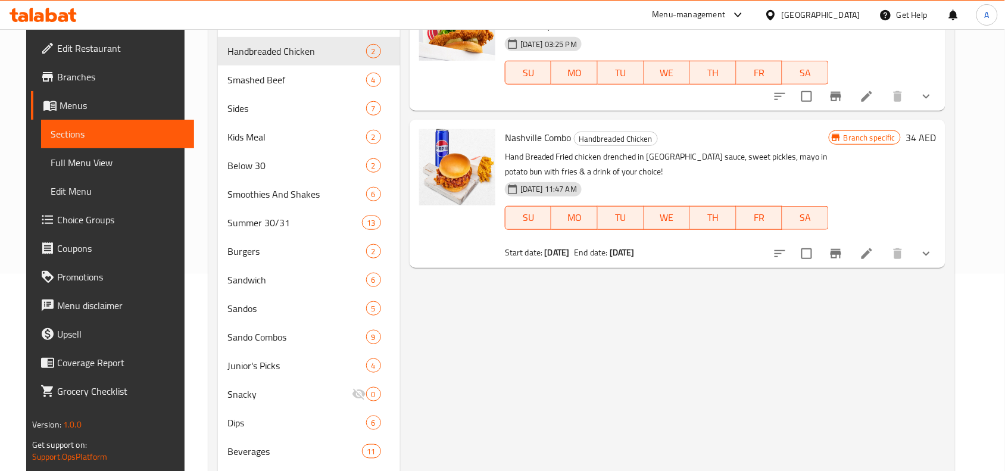
scroll to position [223, 0]
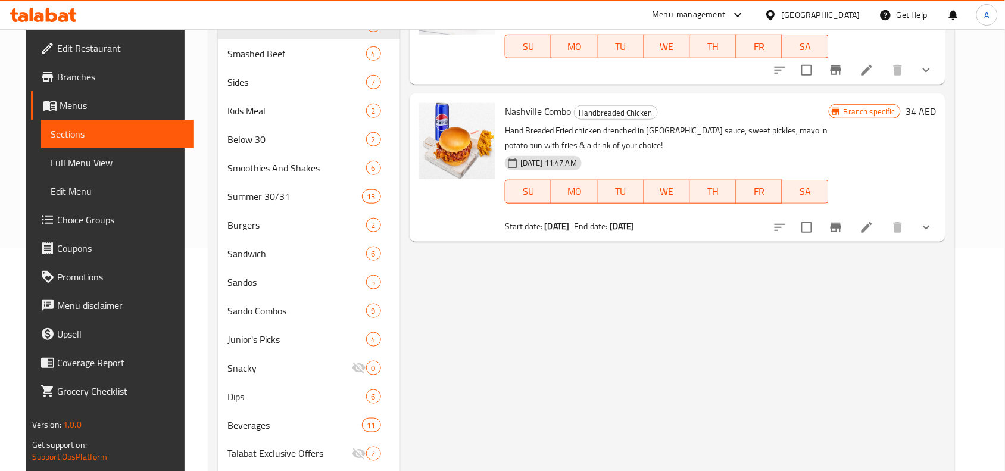
click at [643, 286] on div "Menu items Add Sort Manage items Chicken Fillet Combo Handbreaded Chicken Hand-…" at bounding box center [672, 320] width 545 height 820
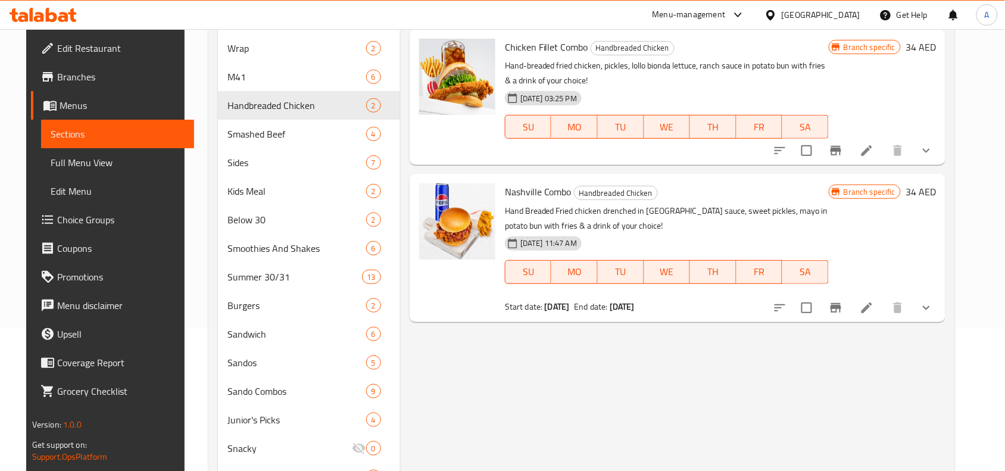
scroll to position [149, 0]
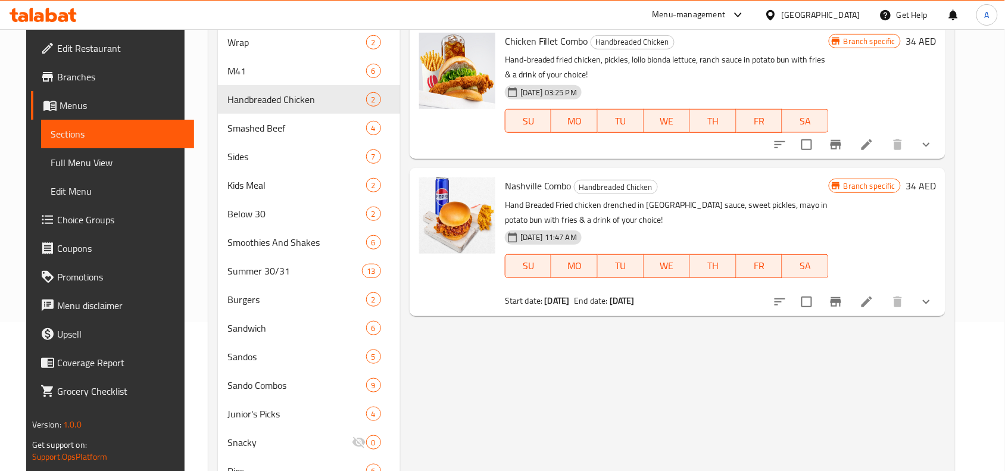
click at [688, 210] on p "Hand Breaded Fried chicken drenched in [GEOGRAPHIC_DATA] sauce, sweet pickles, …" at bounding box center [667, 213] width 324 height 30
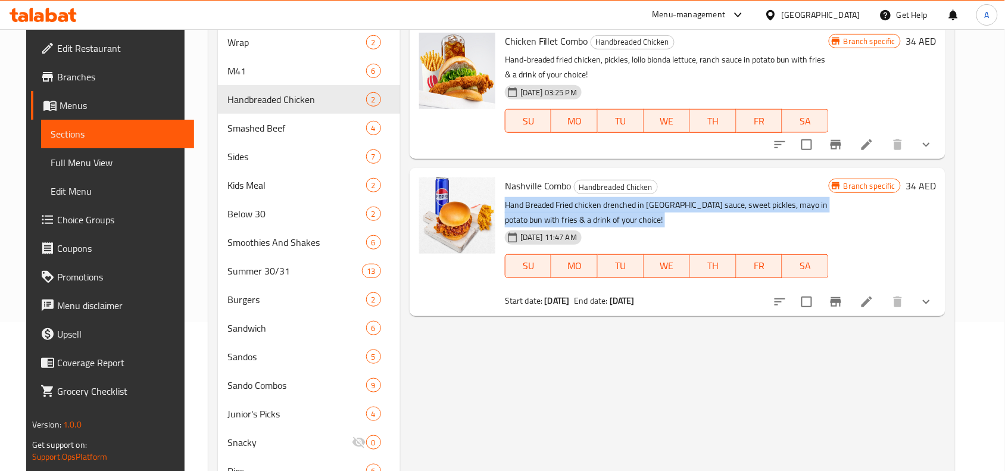
click at [688, 210] on p "Hand Breaded Fried chicken drenched in [GEOGRAPHIC_DATA] sauce, sweet pickles, …" at bounding box center [667, 213] width 324 height 30
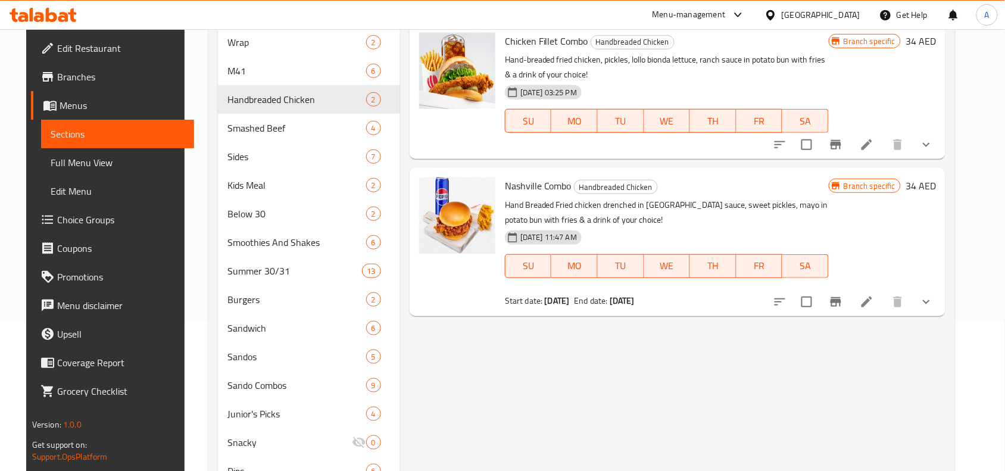
click at [673, 230] on div "26-05-2025 11:47 AM SU MO TU WE TH FR SA" at bounding box center [666, 258] width 333 height 64
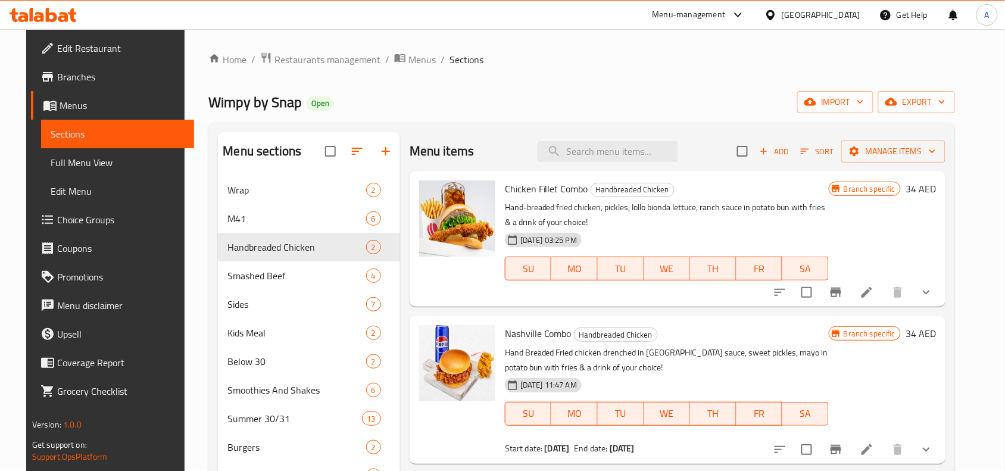
scroll to position [0, 0]
click at [671, 214] on p "Hand-breaded fried chicken, pickles, lollo bionda lettuce, ranch sauce in potat…" at bounding box center [667, 216] width 324 height 30
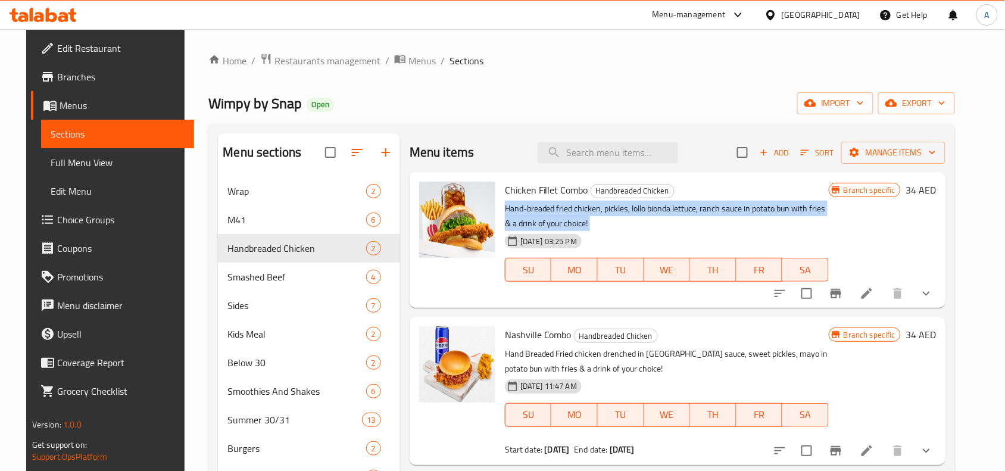
click at [671, 214] on p "Hand-breaded fried chicken, pickles, lollo bionda lettuce, ranch sauce in potat…" at bounding box center [667, 216] width 324 height 30
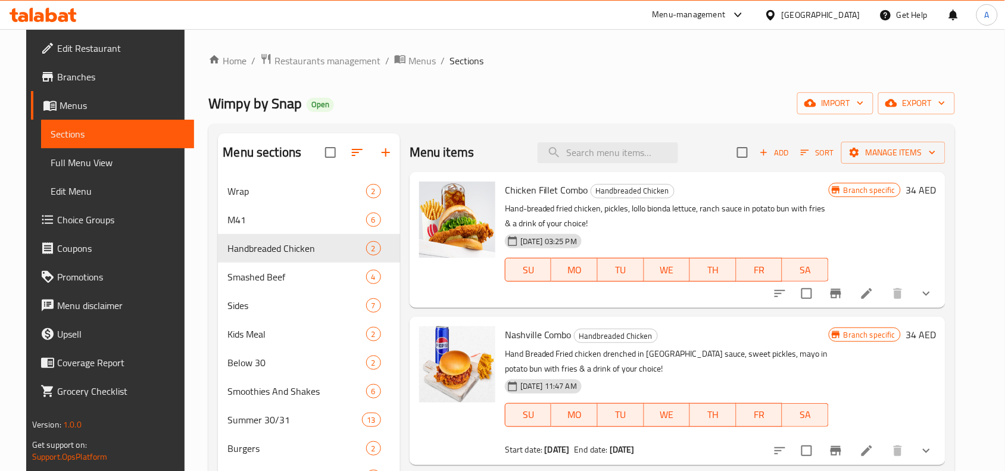
click at [640, 106] on div "Wimpy by Snap Open import export" at bounding box center [581, 103] width 746 height 22
click at [624, 208] on p "Hand-breaded fried chicken, pickles, lollo bionda lettuce, ranch sauce in potat…" at bounding box center [667, 216] width 324 height 30
click at [642, 216] on p "Hand-breaded fried chicken, pickles, lollo bionda lettuce, ranch sauce in potat…" at bounding box center [667, 216] width 324 height 30
click at [649, 212] on p "Hand-breaded fried chicken, pickles, lollo bionda lettuce, ranch sauce in potat…" at bounding box center [667, 216] width 324 height 30
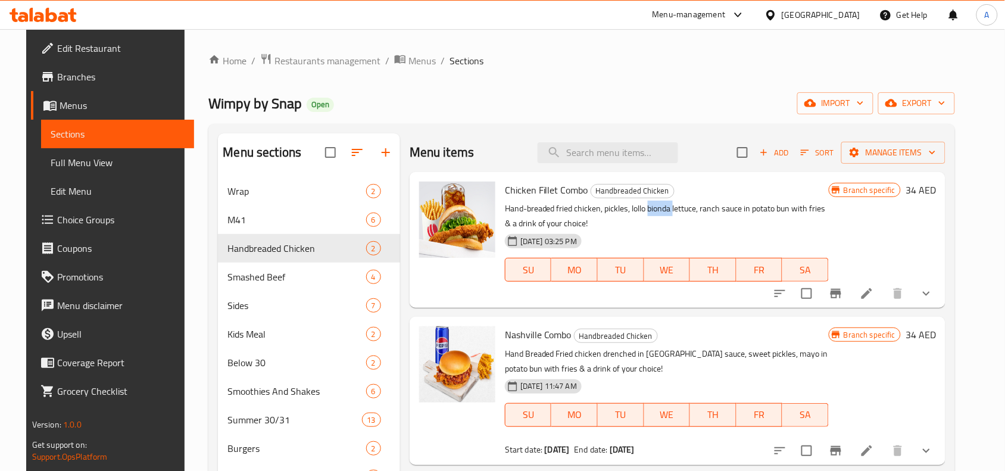
click at [649, 212] on p "Hand-breaded fried chicken, pickles, lollo bionda lettuce, ranch sauce in potat…" at bounding box center [667, 216] width 324 height 30
click at [650, 212] on p "Hand-breaded fried chicken, pickles, lollo bionda lettuce, ranch sauce in potat…" at bounding box center [667, 216] width 324 height 30
click at [638, 93] on div "Wimpy by Snap Open import export" at bounding box center [581, 103] width 746 height 22
click at [625, 216] on p "Hand-breaded fried chicken, pickles, lollo bionda lettuce, ranch sauce in potat…" at bounding box center [667, 216] width 324 height 30
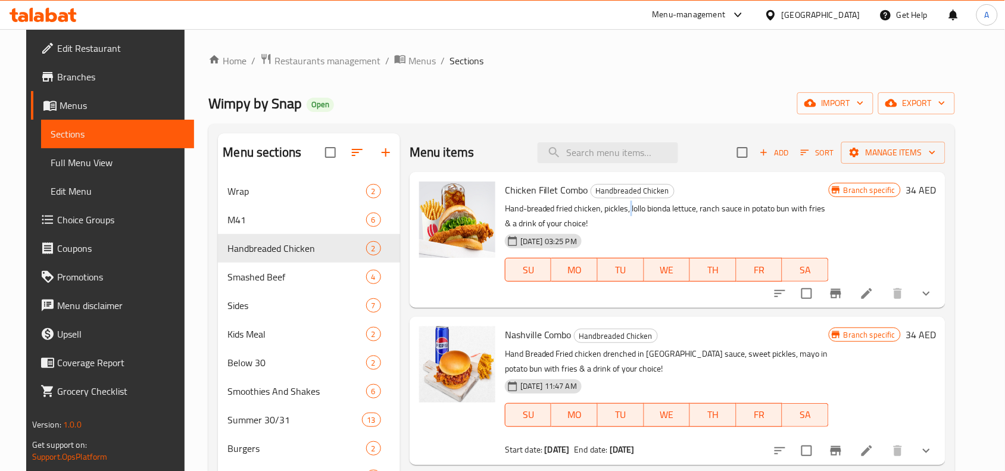
click at [625, 216] on p "Hand-breaded fried chicken, pickles, lollo bionda lettuce, ranch sauce in potat…" at bounding box center [667, 216] width 324 height 30
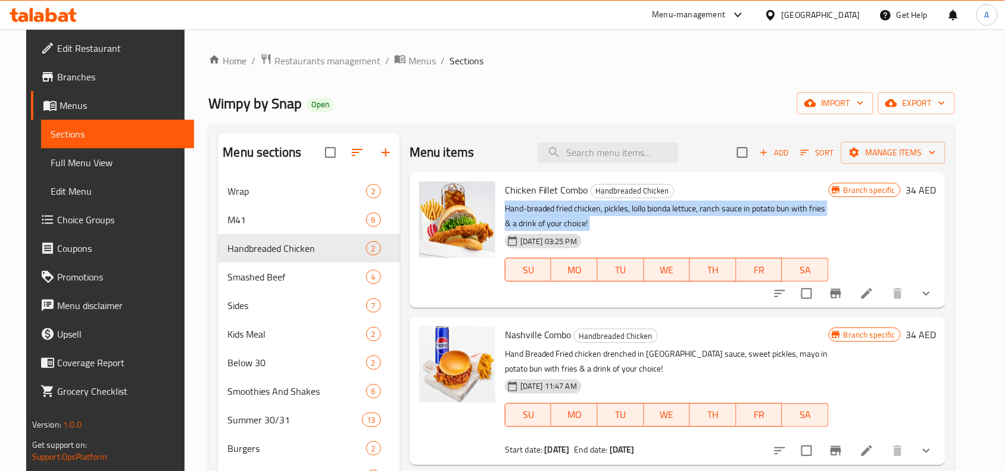
click at [625, 216] on p "Hand-breaded fried chicken, pickles, lollo bionda lettuce, ranch sauce in potat…" at bounding box center [667, 216] width 324 height 30
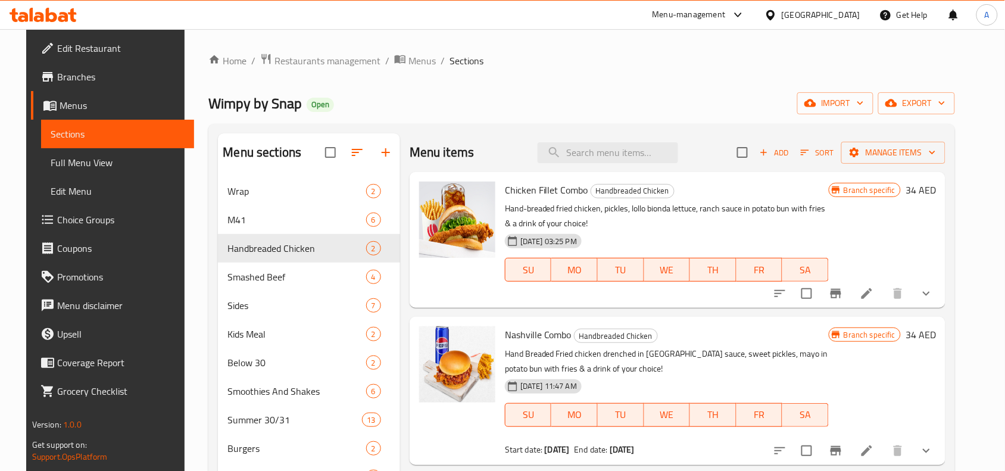
click at [631, 96] on div "Wimpy by Snap Open import export" at bounding box center [581, 103] width 746 height 22
click at [631, 102] on div "Wimpy by Snap Open import export" at bounding box center [581, 103] width 746 height 22
click at [607, 107] on div "Wimpy by Snap Open import export" at bounding box center [581, 103] width 746 height 22
click at [632, 214] on p "Hand-breaded fried chicken, pickles, lollo bionda lettuce, ranch sauce in potat…" at bounding box center [667, 216] width 324 height 30
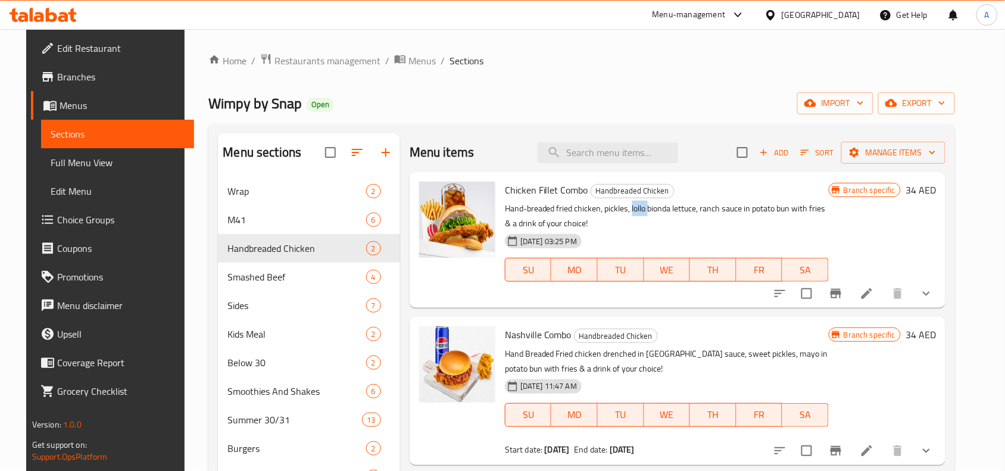
click at [632, 214] on p "Hand-breaded fried chicken, pickles, lollo bionda lettuce, ranch sauce in potat…" at bounding box center [667, 216] width 324 height 30
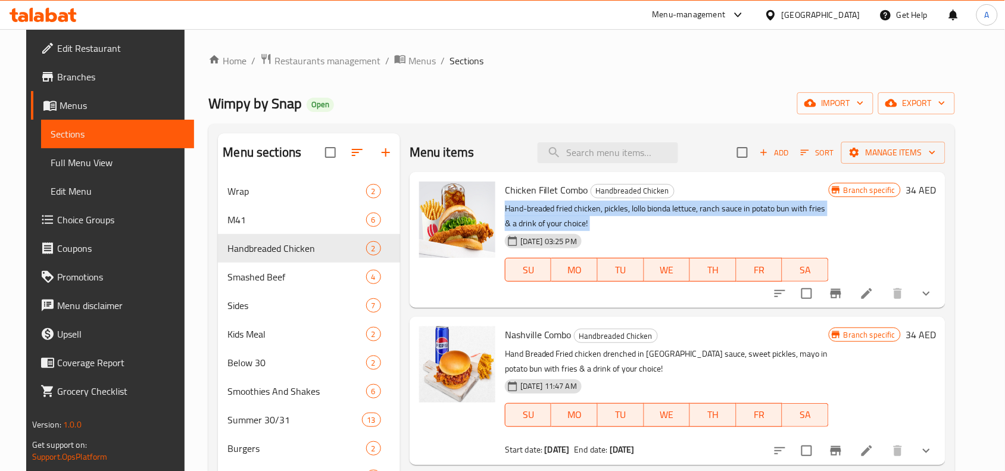
click at [632, 213] on p "Hand-breaded fried chicken, pickles, lollo bionda lettuce, ranch sauce in potat…" at bounding box center [667, 216] width 324 height 30
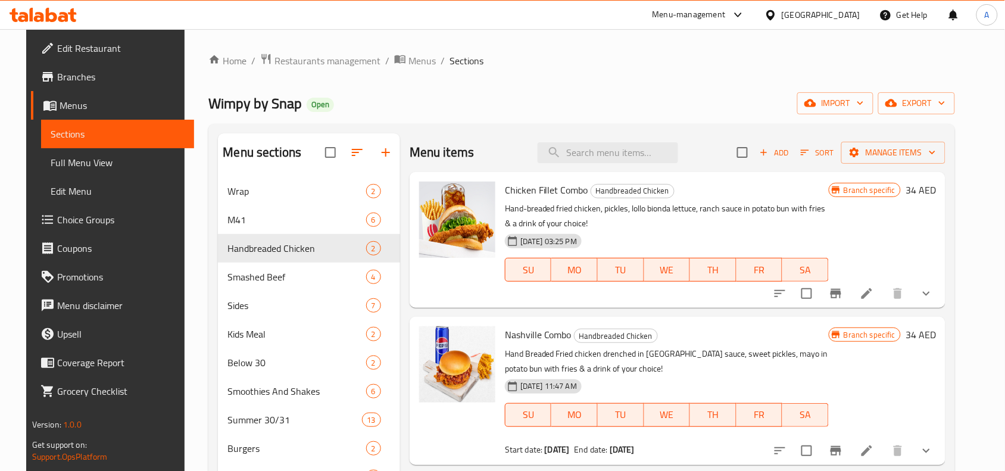
click at [635, 236] on div "23-01-2025 03:25 PM SU MO TU WE TH FR SA" at bounding box center [666, 261] width 333 height 64
click at [623, 93] on div "Wimpy by Snap Open import export" at bounding box center [581, 103] width 746 height 22
click at [453, 105] on div "Wimpy by Snap Open import export" at bounding box center [581, 103] width 746 height 22
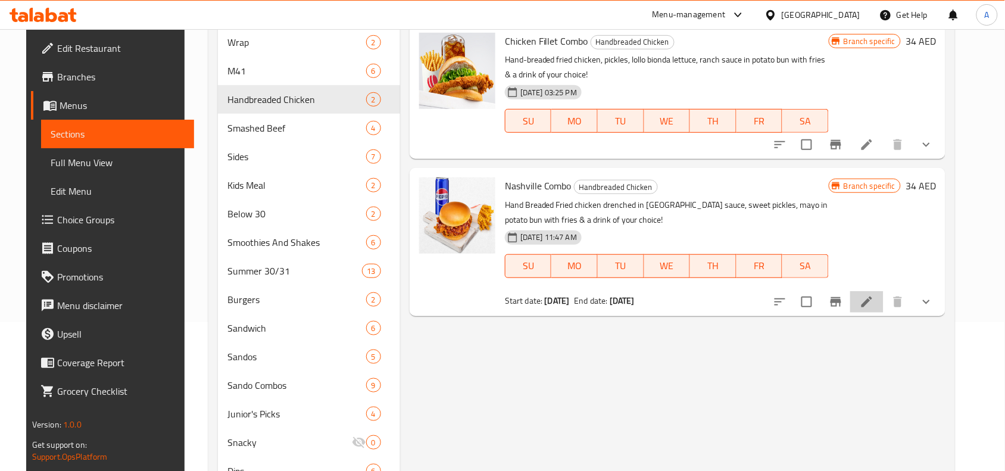
click at [883, 299] on li at bounding box center [866, 301] width 33 height 21
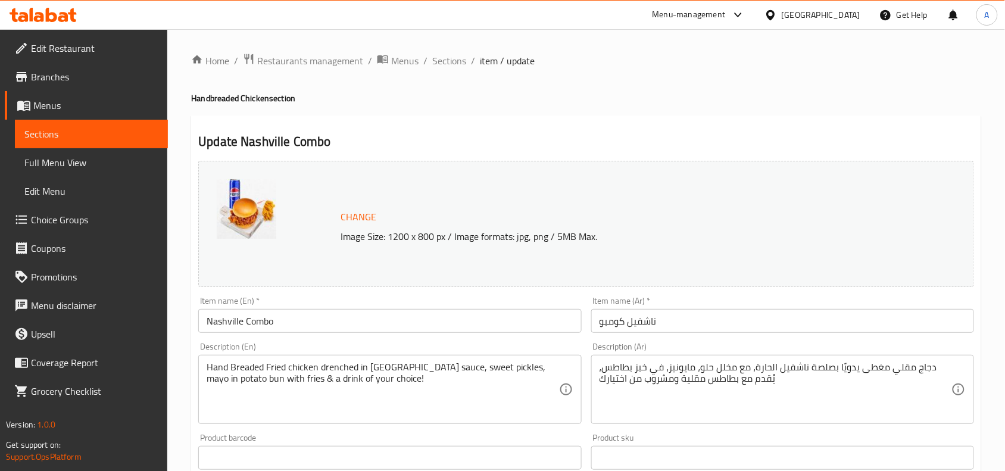
click at [588, 340] on div "Description (Ar) دجاج مقلي مغطى يدويًا بصلصة ناشفيل الحارة، مع مخلل حلو، مايوني…" at bounding box center [782, 383] width 392 height 91
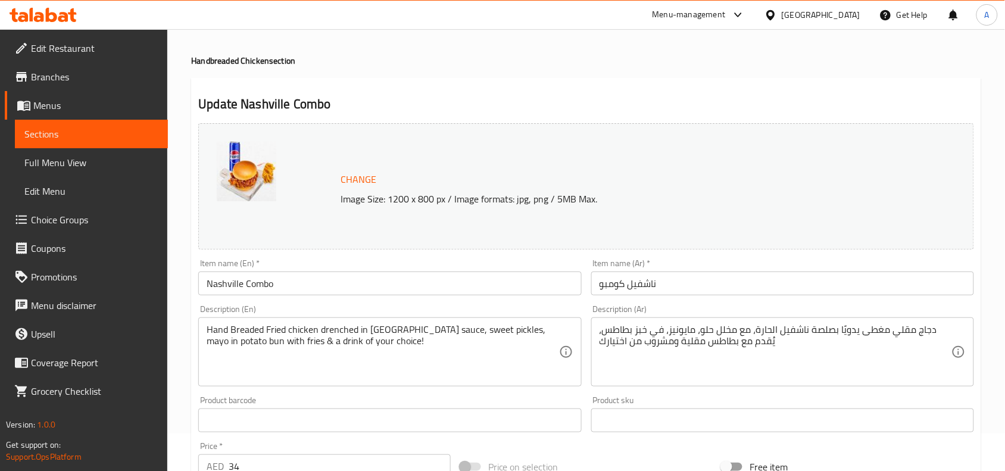
scroll to position [149, 0]
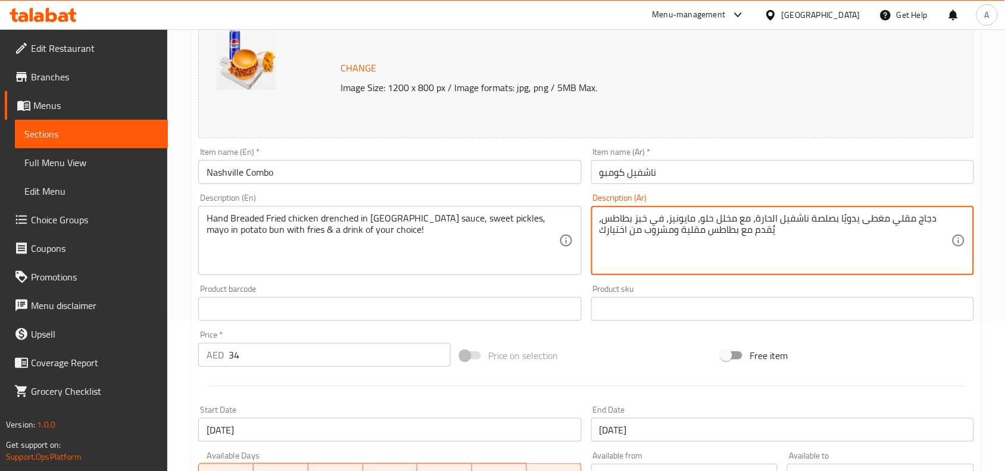
click at [811, 231] on textarea "دجاج مقلي مغطى يدويًا بصلصة ناشفيل الحارة، مع مخلل حلو، مايونيز، في خبز بطاطس، …" at bounding box center [775, 241] width 352 height 57
paste textarea "!"
type textarea "دجاج مقلي مغطى يدويًا بصلصة ناشفيل الحارة، مع مخلل حلو، مايونيز، في خبز بطاطس، …"
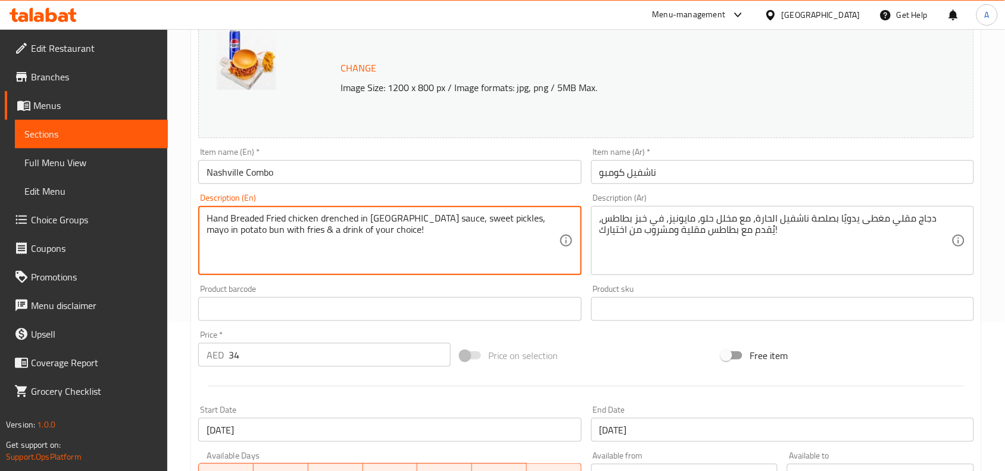
click at [462, 221] on textarea "Hand Breaded Fried chicken drenched in [GEOGRAPHIC_DATA] sauce, sweet pickles, …" at bounding box center [383, 241] width 352 height 57
paste textarea
type textarea "Hand Breaded Fried chicken drenched in [GEOGRAPHIC_DATA] sauce, sweet pickles, …"
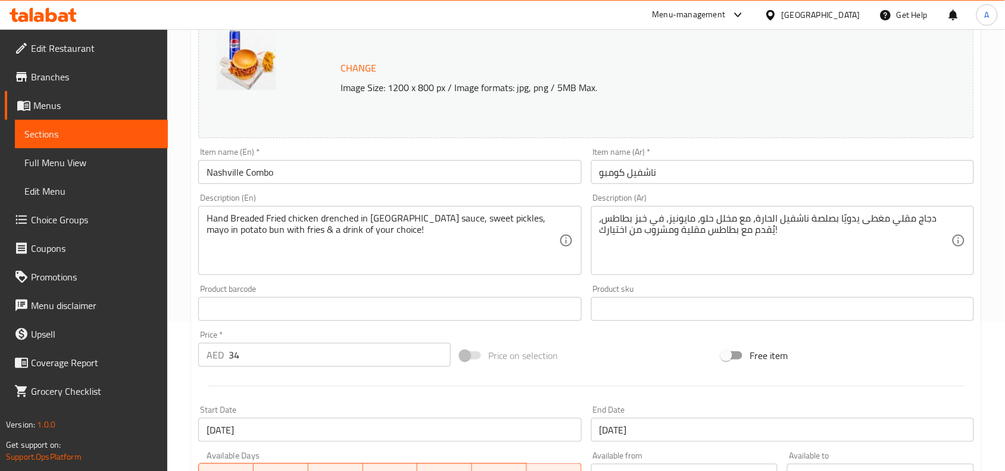
click at [484, 285] on div "Product barcode Product barcode" at bounding box center [389, 303] width 383 height 36
click at [700, 173] on input "ناشفيل كومبو" at bounding box center [782, 172] width 383 height 24
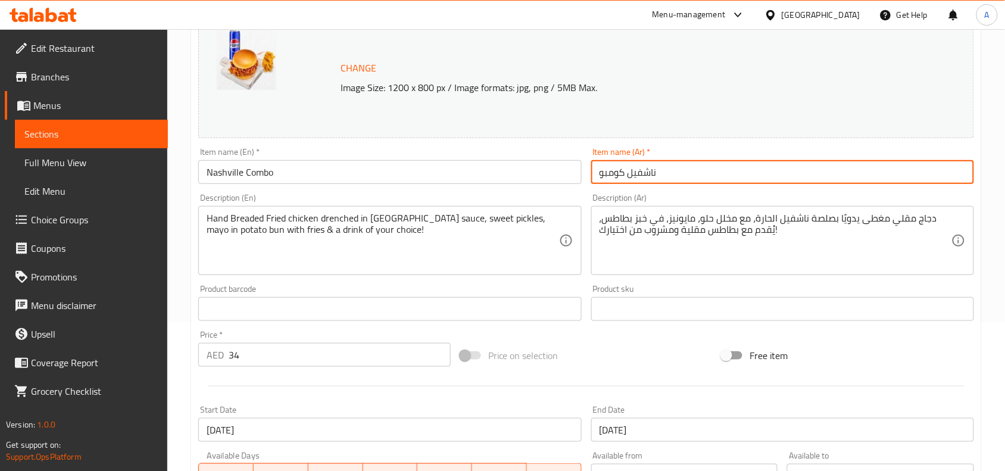
click at [700, 173] on input "ناشفيل كومبو" at bounding box center [782, 172] width 383 height 24
paste input "ومبو دجاج ناشفيل"
type input "كومبو دجاج ناشفيل"
click at [581, 193] on div "Description (En) Hand Breaded Fried chicken drenched in Nashville sauce, sweet …" at bounding box center [389, 234] width 392 height 91
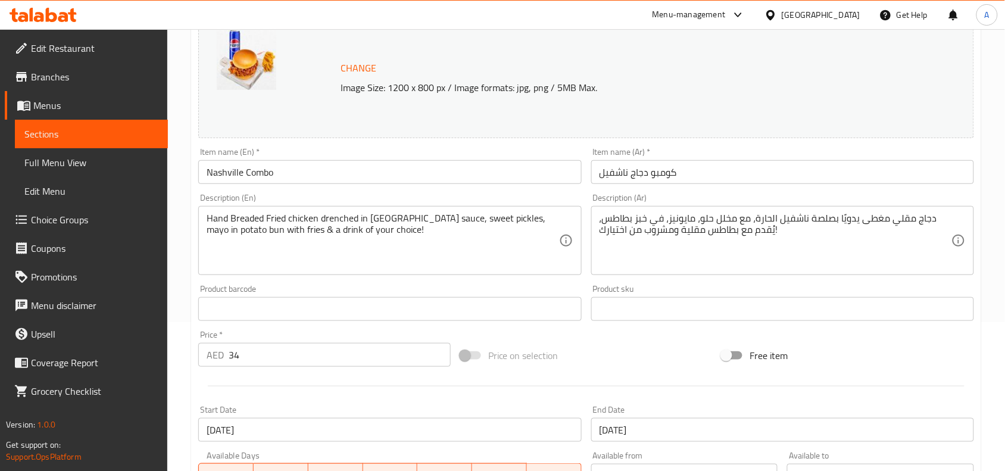
click at [335, 182] on input "Nashville Combo" at bounding box center [389, 172] width 383 height 24
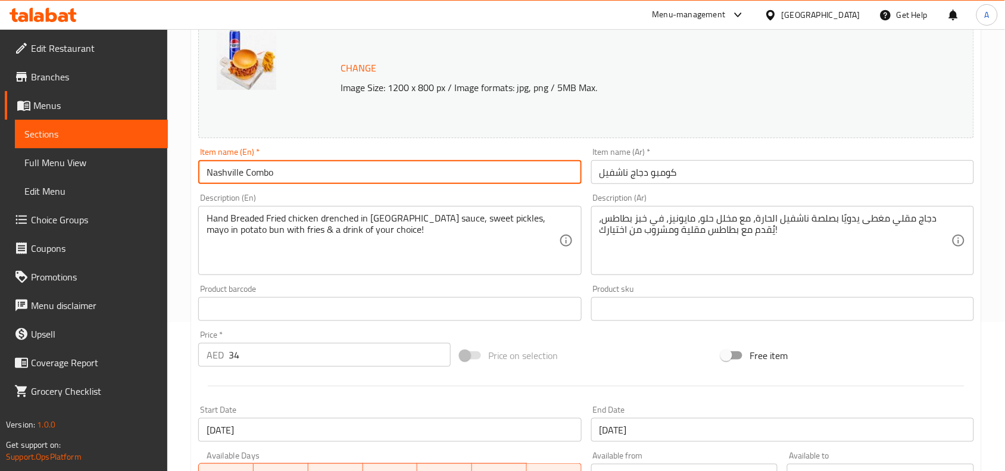
click at [339, 174] on input "Nashville Combo" at bounding box center [389, 172] width 383 height 24
paste input "hicken C"
type input "Nashville Chicken Combo"
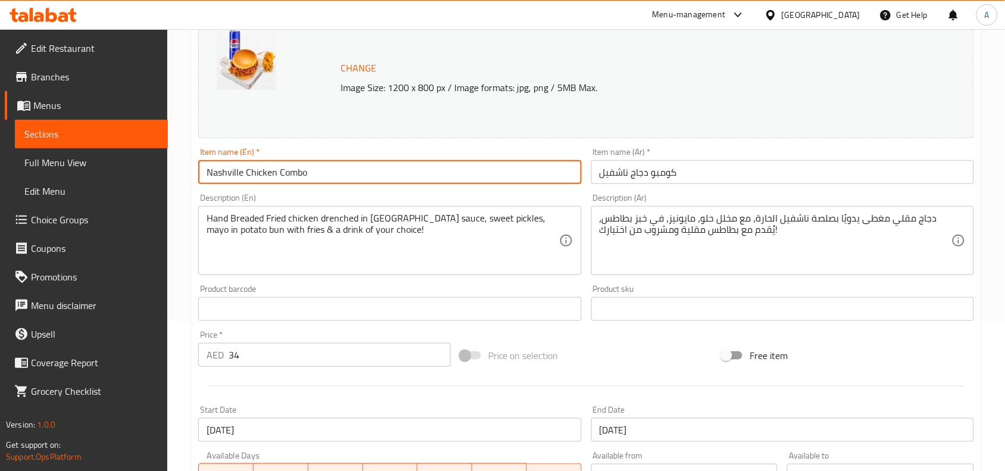
click at [379, 149] on div "Item name (En)   * Nashville Chicken Combo Item name (En) *" at bounding box center [389, 166] width 383 height 36
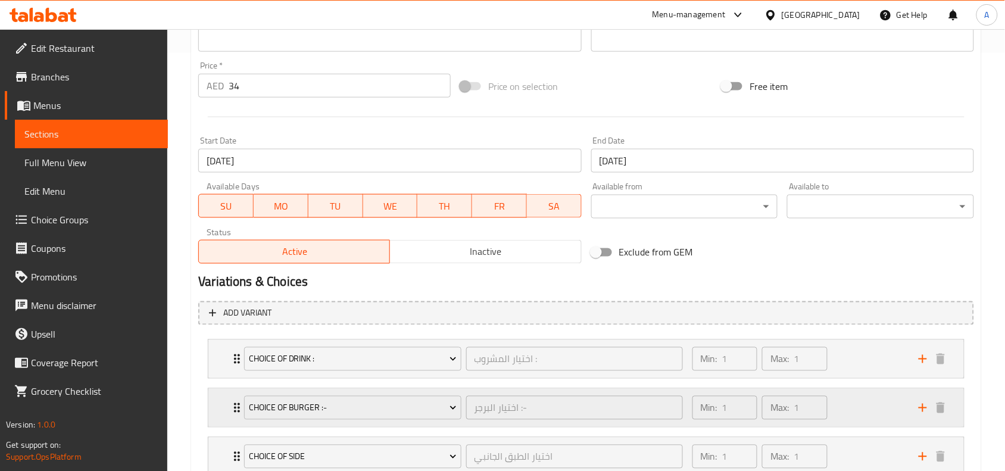
scroll to position [505, 0]
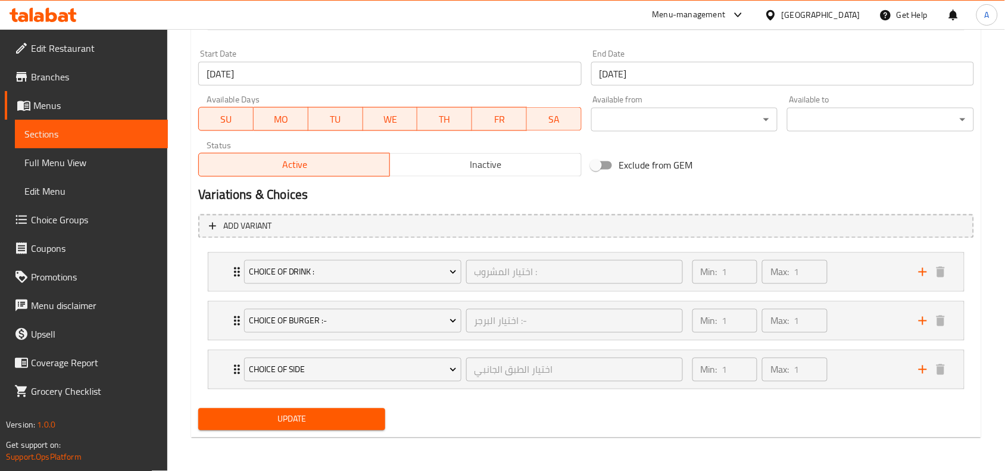
click at [314, 417] on span "Update" at bounding box center [292, 419] width 168 height 15
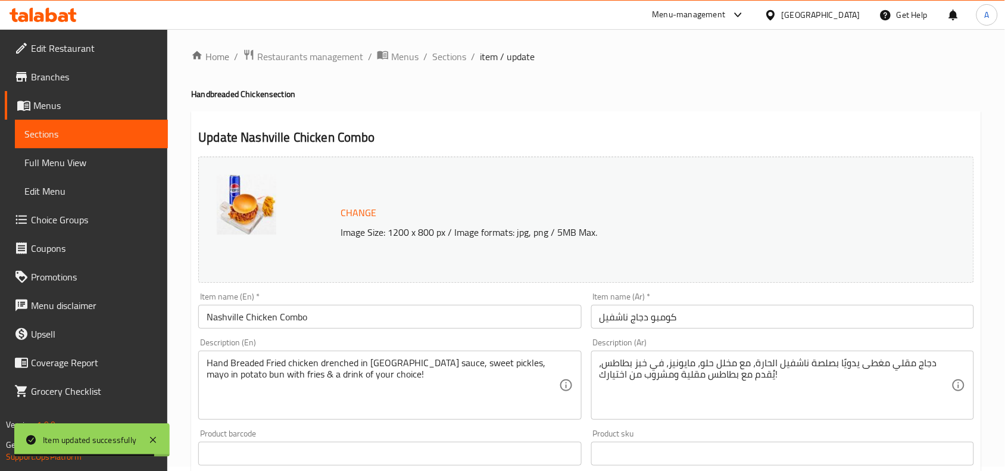
scroll to position [0, 0]
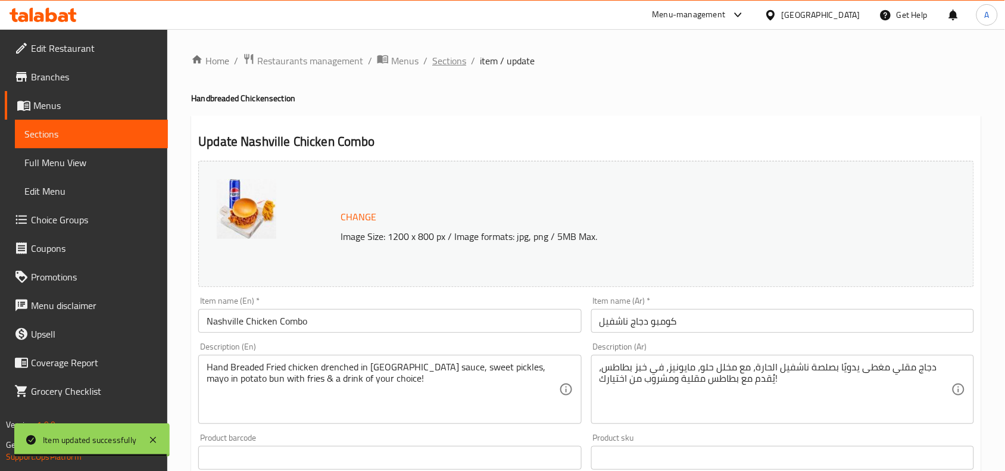
click at [439, 58] on span "Sections" at bounding box center [449, 61] width 34 height 14
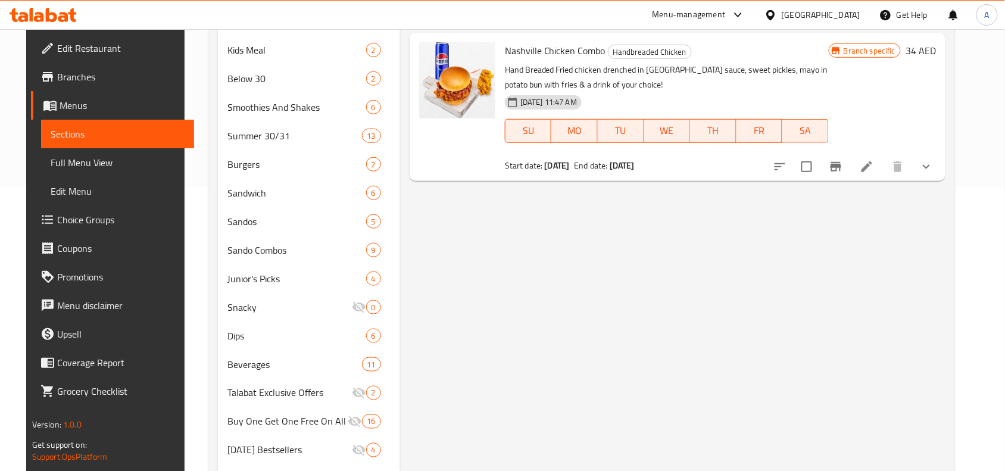
scroll to position [298, 0]
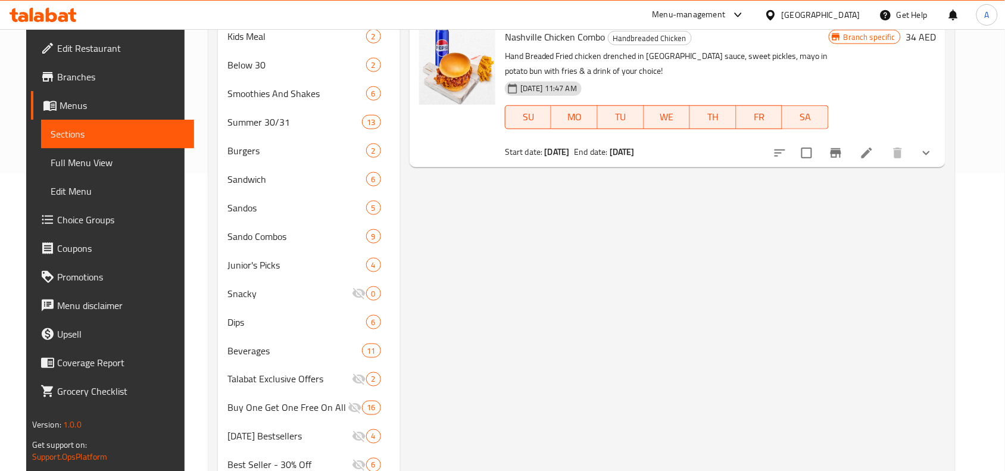
click at [933, 150] on icon "show more" at bounding box center [926, 153] width 14 height 14
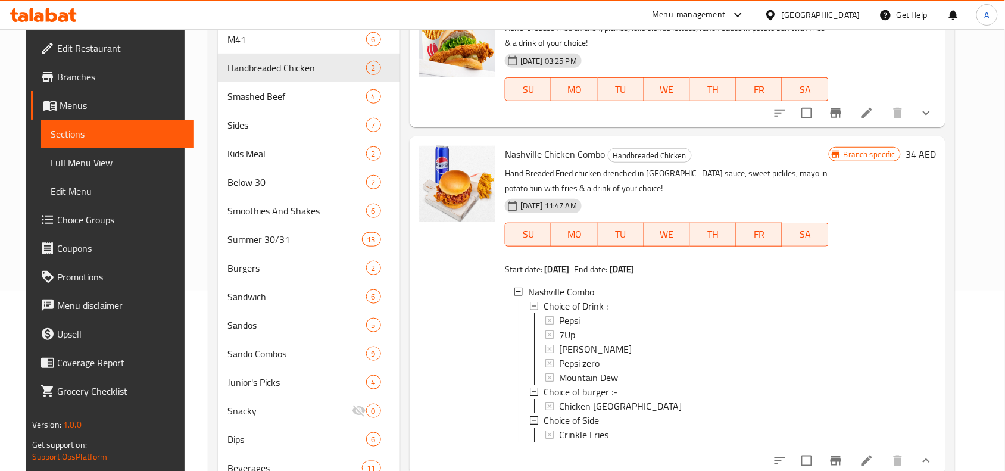
scroll to position [149, 0]
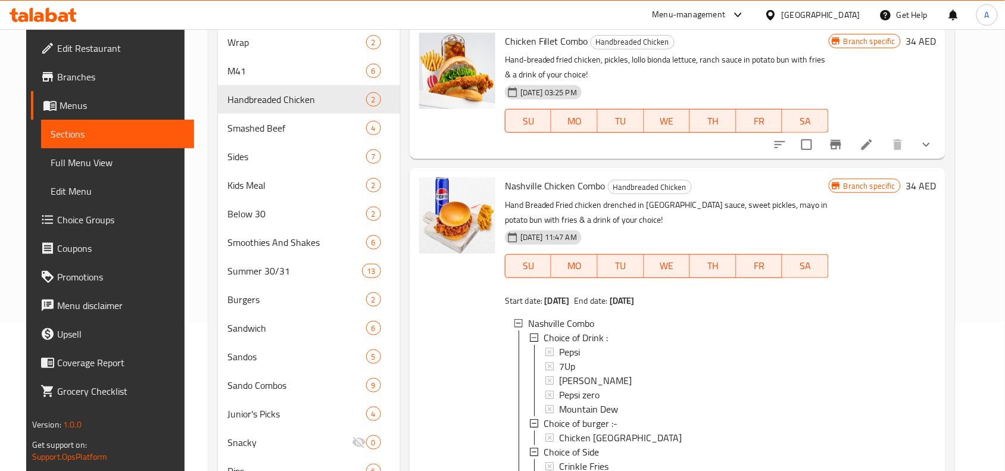
click at [933, 147] on icon "show more" at bounding box center [926, 145] width 14 height 14
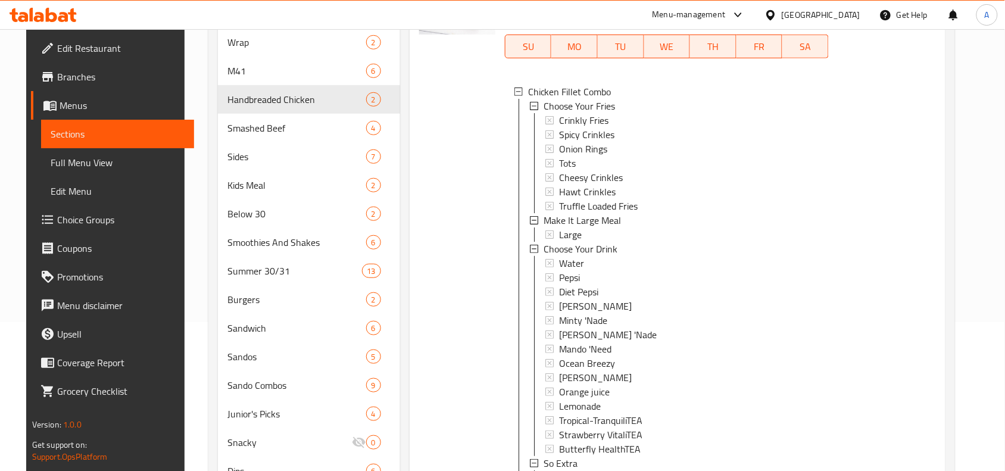
scroll to position [0, 0]
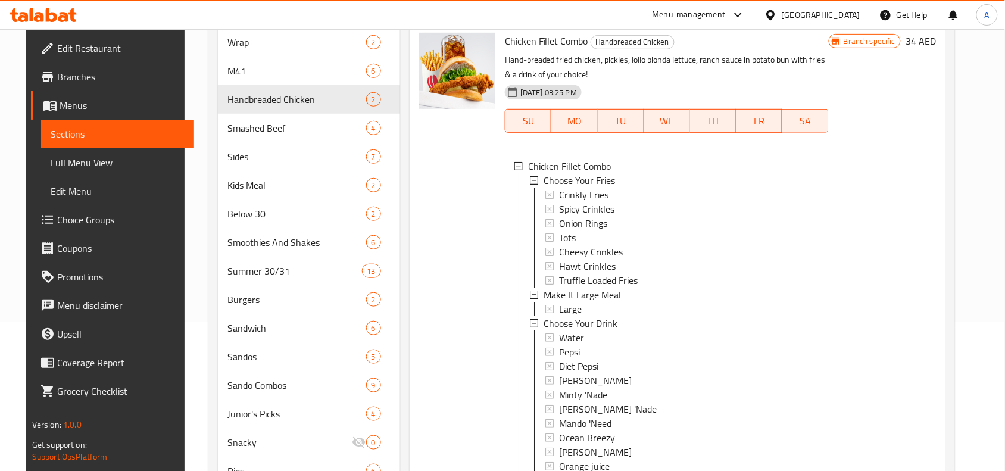
click at [465, 302] on div at bounding box center [457, 350] width 86 height 645
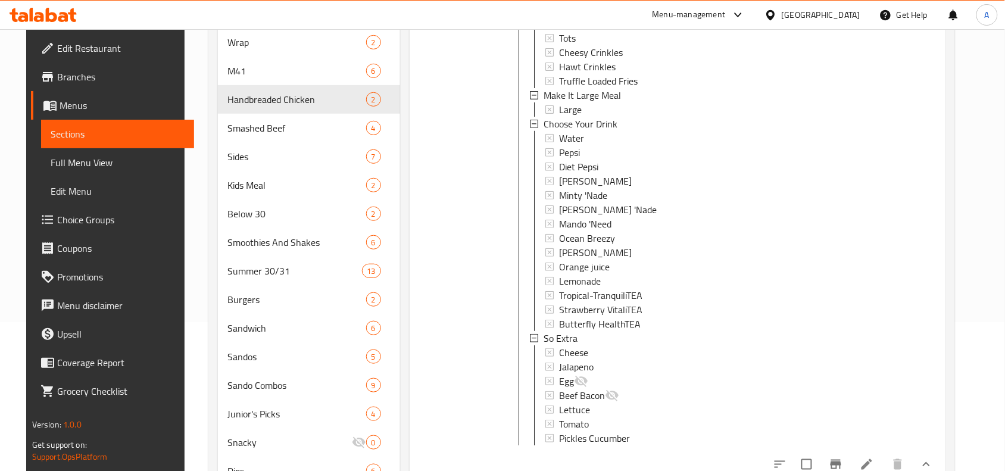
scroll to position [244, 0]
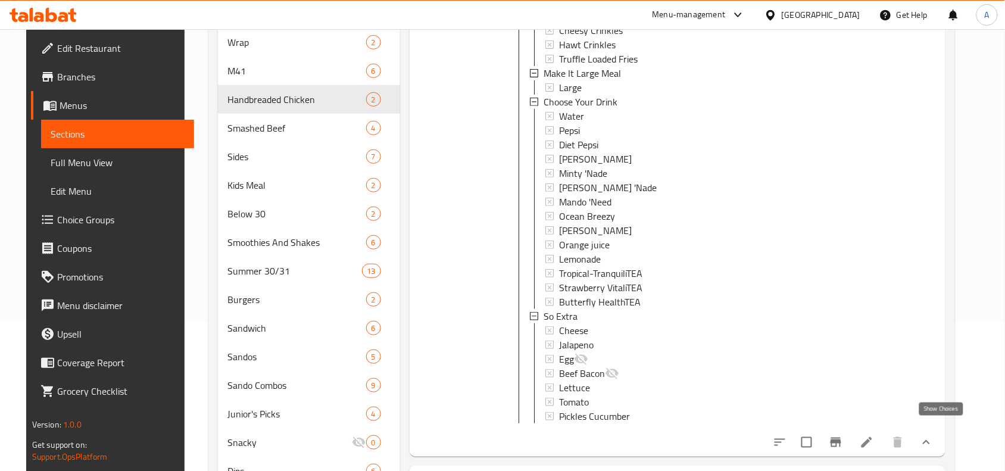
click at [930, 440] on icon "show more" at bounding box center [926, 442] width 7 height 4
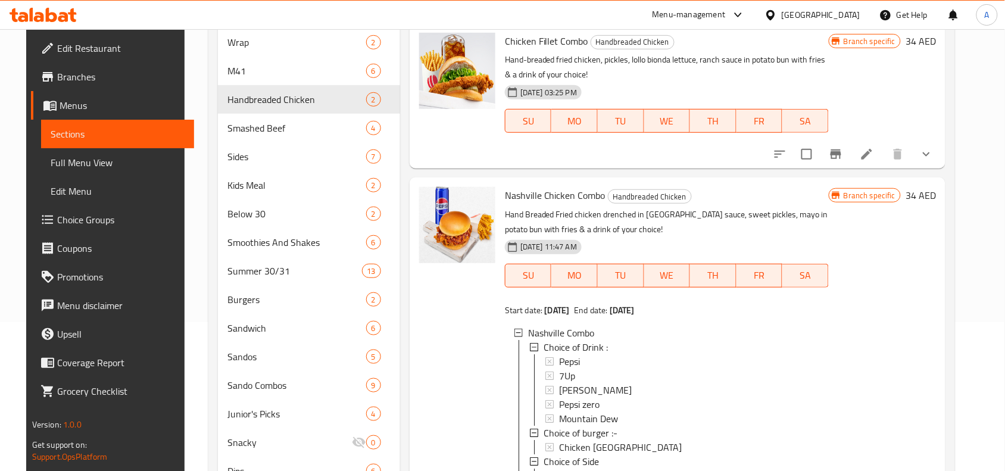
scroll to position [0, 0]
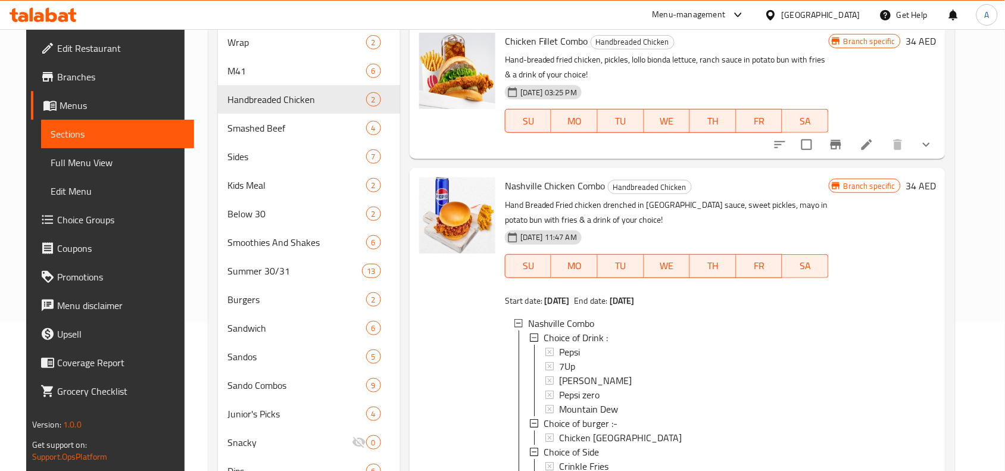
click at [400, 334] on div "Menu items Add Sort Manage items Chicken Fillet Combo Handbreaded Chicken Hand-…" at bounding box center [672, 395] width 545 height 820
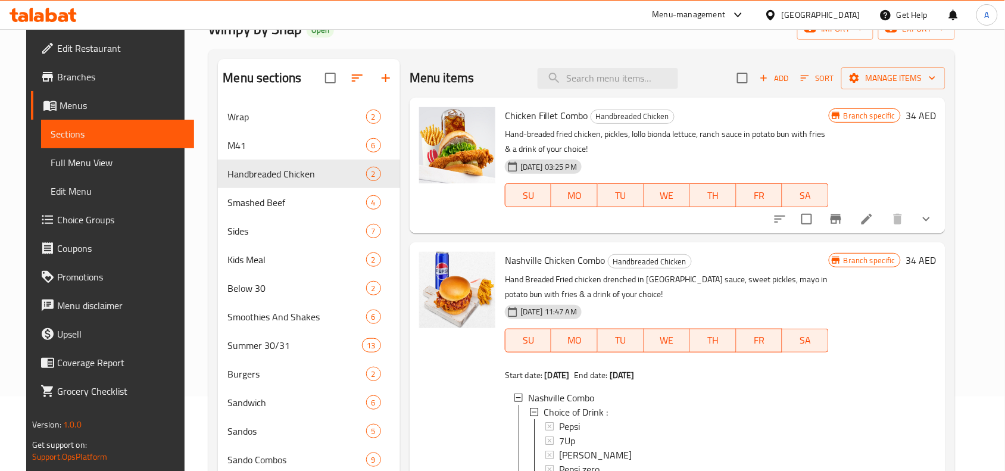
click at [941, 211] on button "show more" at bounding box center [926, 219] width 29 height 29
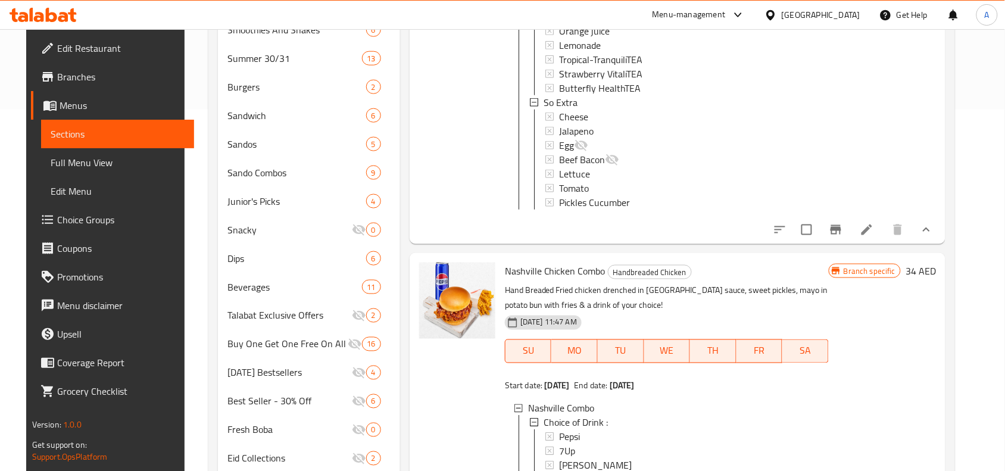
scroll to position [372, 0]
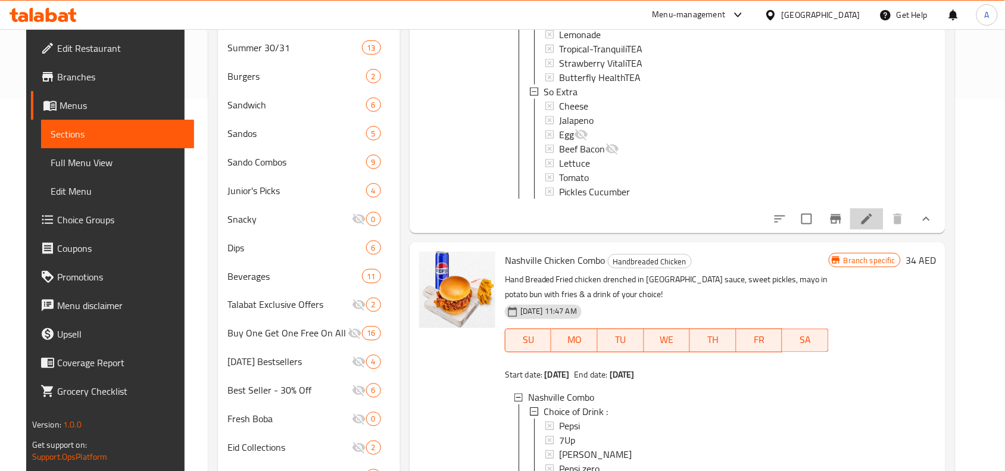
click at [872, 214] on icon at bounding box center [866, 219] width 11 height 11
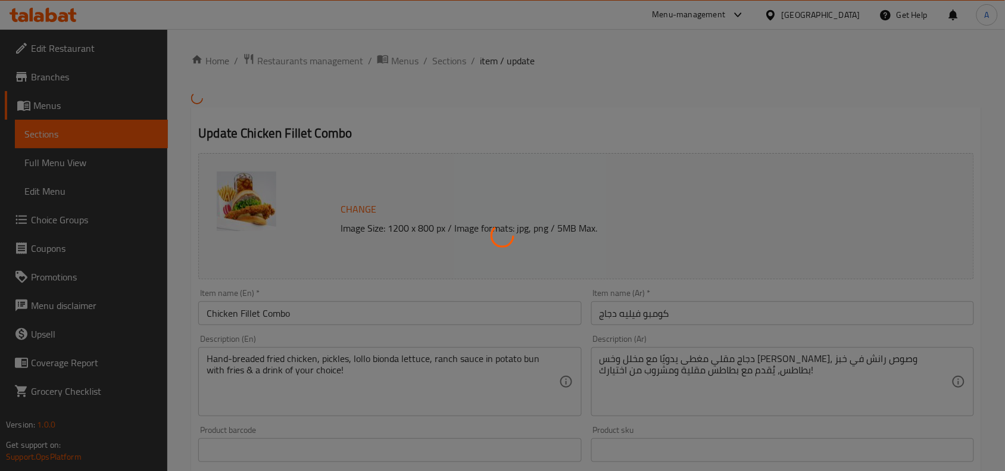
type input "إختر الفرايز"
type input "1"
type input "اجعلها وجبة كبيرة"
type input "0"
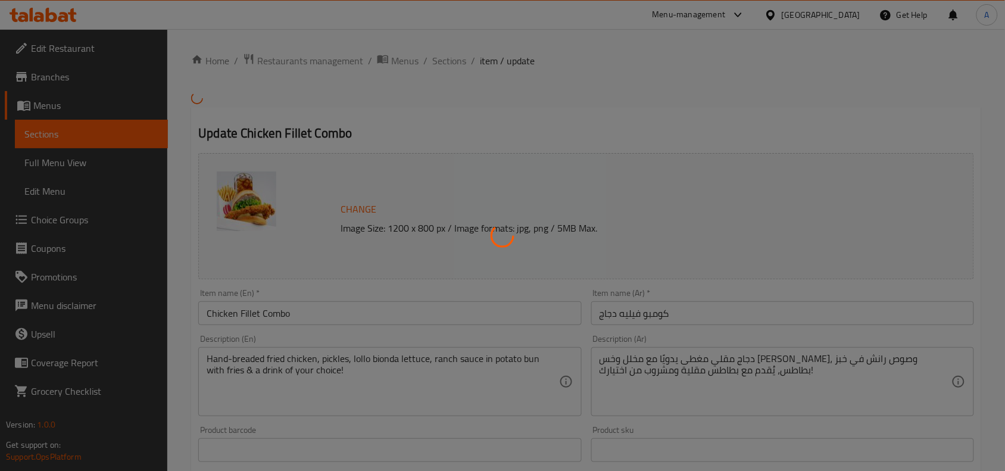
type input "1"
type input "إختر المشروب"
type input "1"
type input "سو إكسترا"
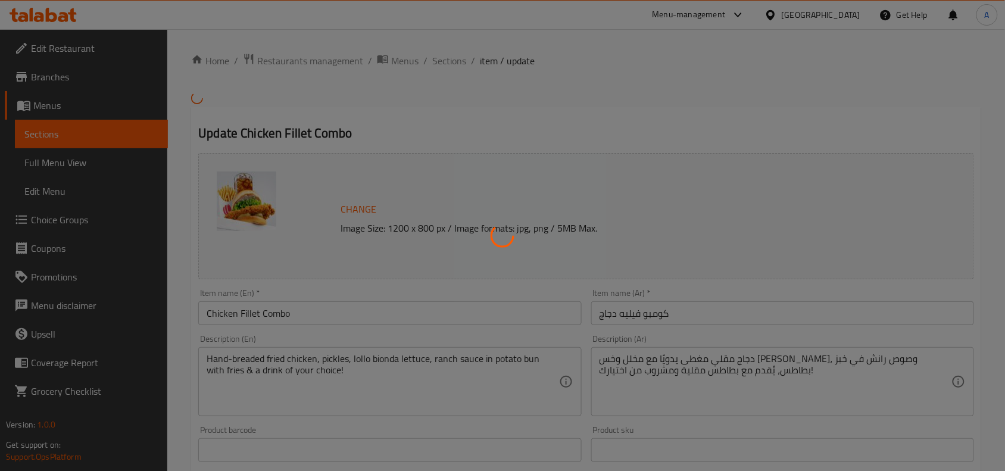
type input "0"
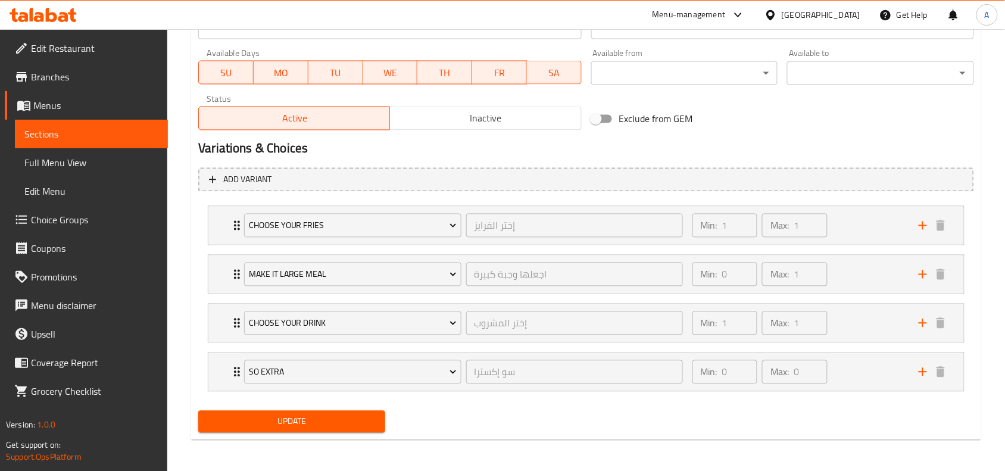
scroll to position [555, 0]
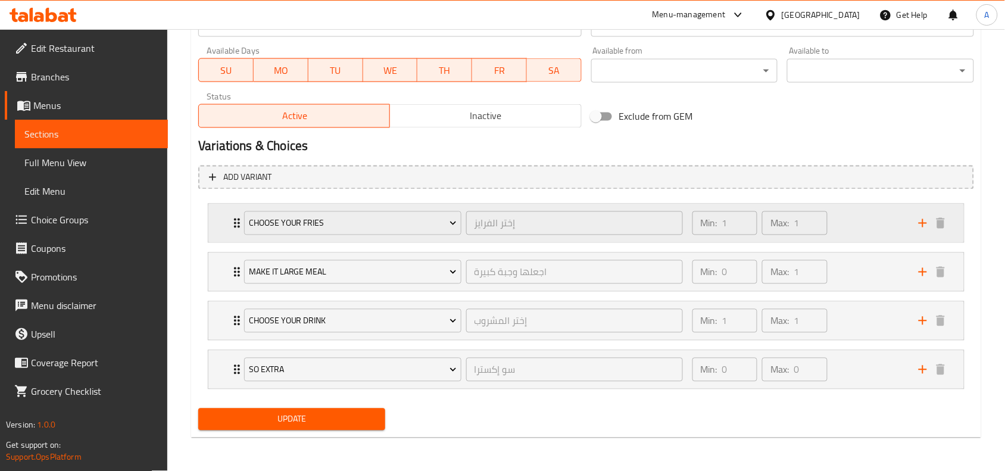
click at [848, 228] on div "Min: 1 ​ Max: 1 ​" at bounding box center [798, 223] width 226 height 38
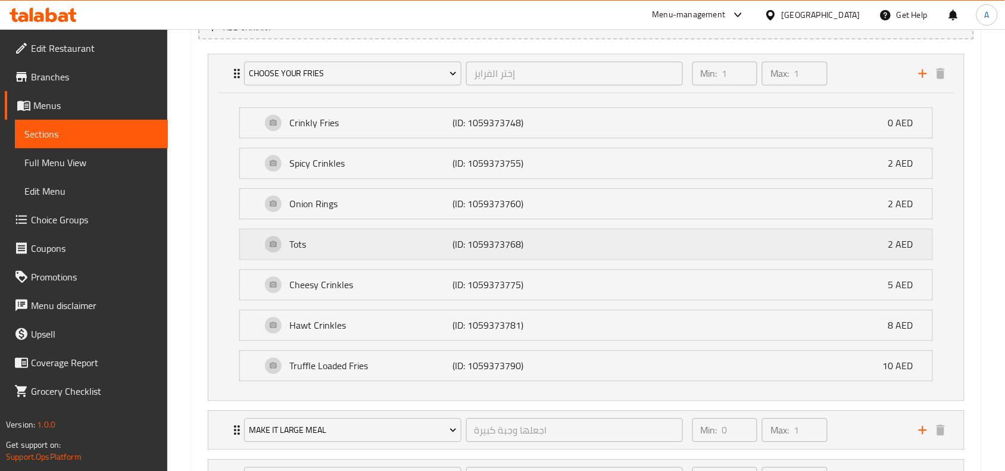
scroll to position [629, 0]
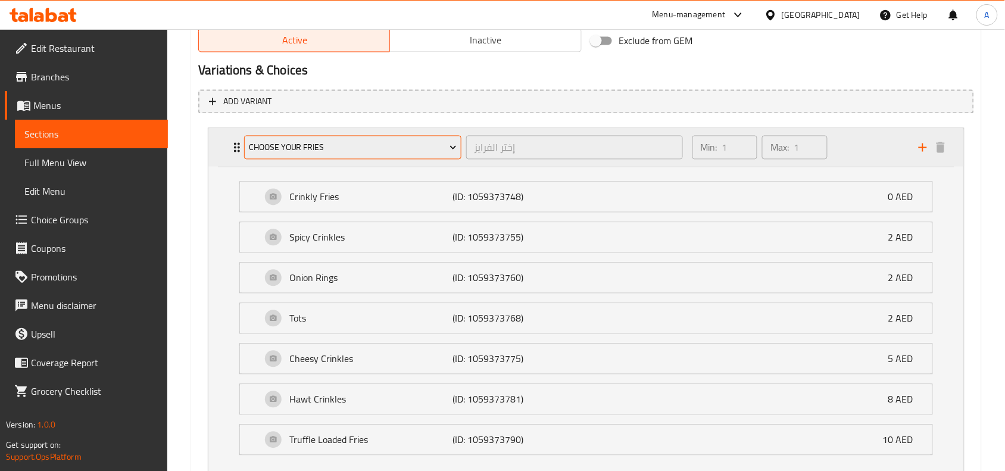
click at [448, 150] on icon "Expand" at bounding box center [453, 148] width 12 height 12
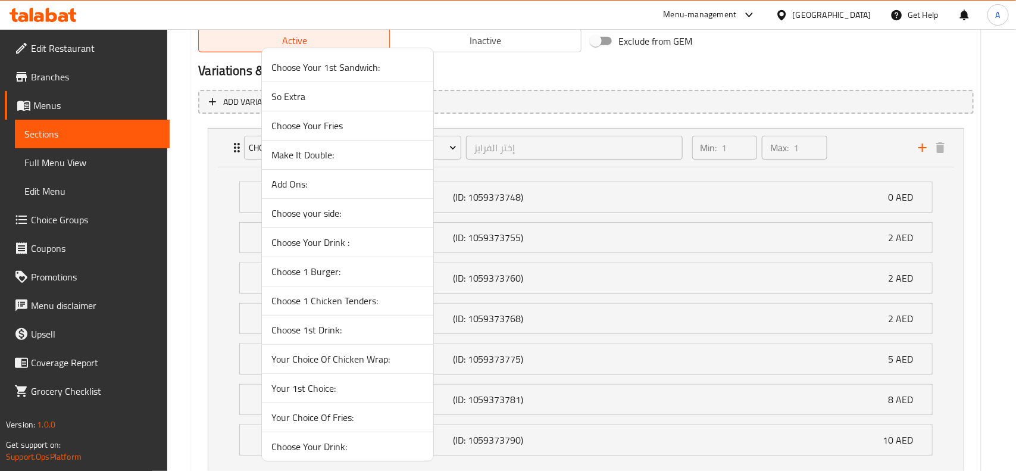
click at [502, 71] on div at bounding box center [508, 235] width 1016 height 471
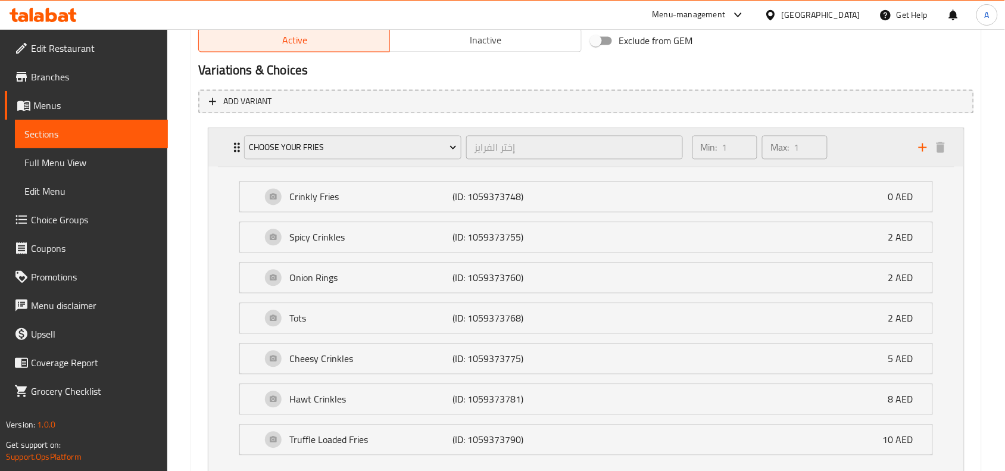
click at [237, 146] on div "Choose Your Fries إختر الفرايز ​" at bounding box center [463, 148] width 452 height 38
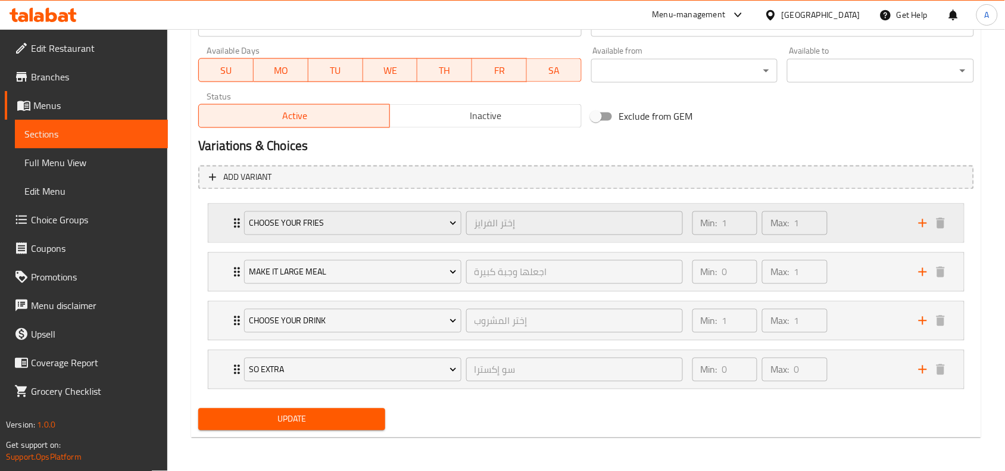
scroll to position [555, 0]
click at [233, 224] on icon "Expand" at bounding box center [237, 223] width 14 height 14
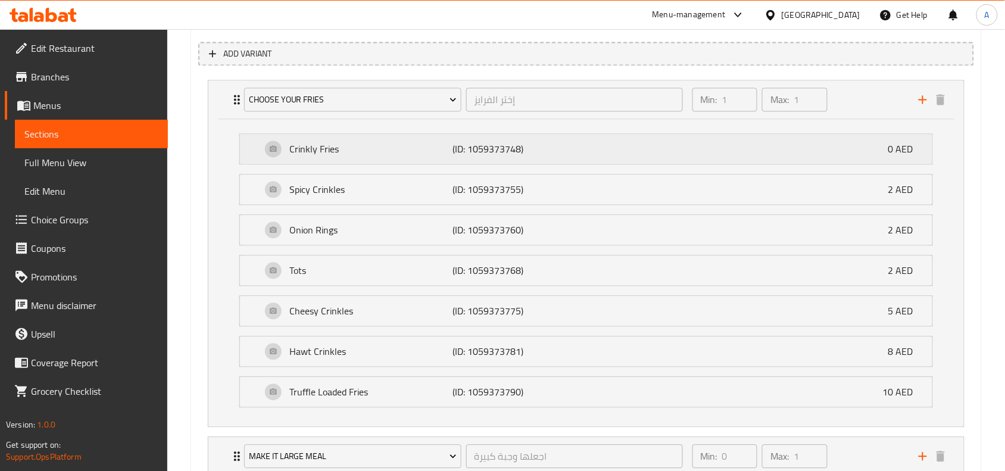
scroll to position [704, 0]
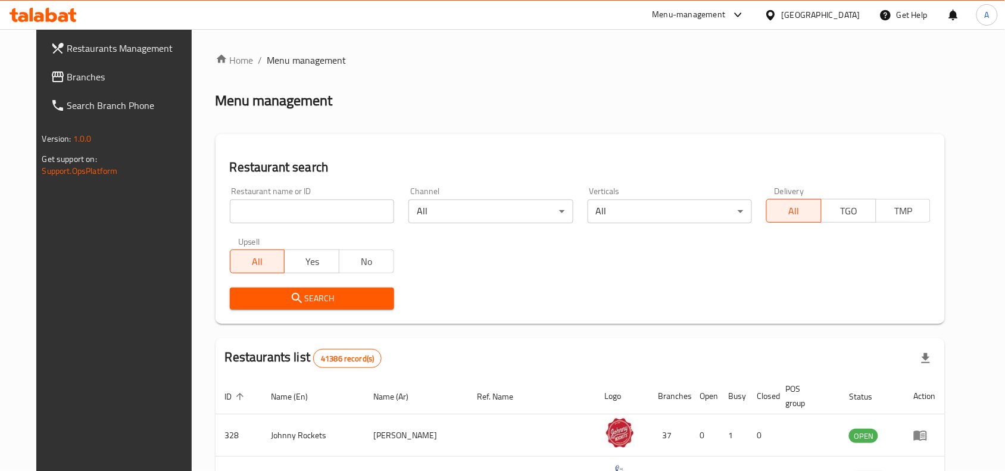
click at [284, 218] on input "search" at bounding box center [312, 211] width 164 height 24
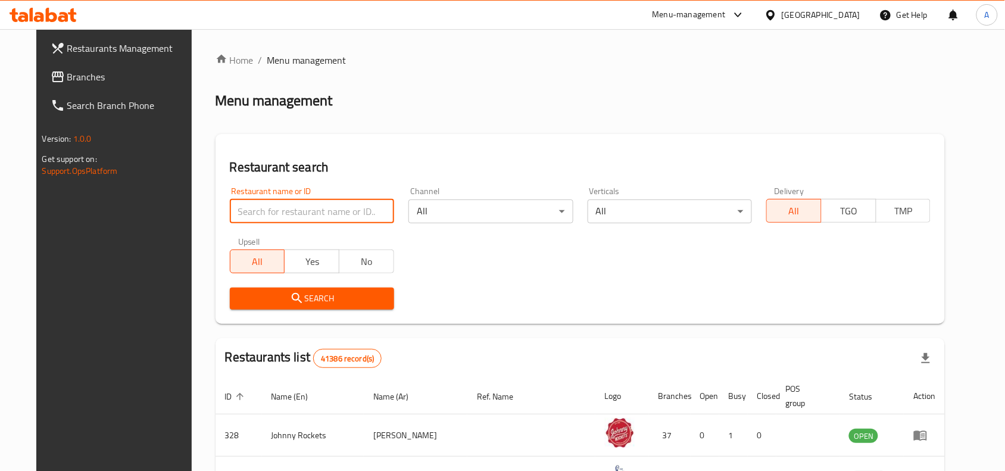
paste input "658090"
type input "658090"
click button "Search" at bounding box center [312, 299] width 164 height 22
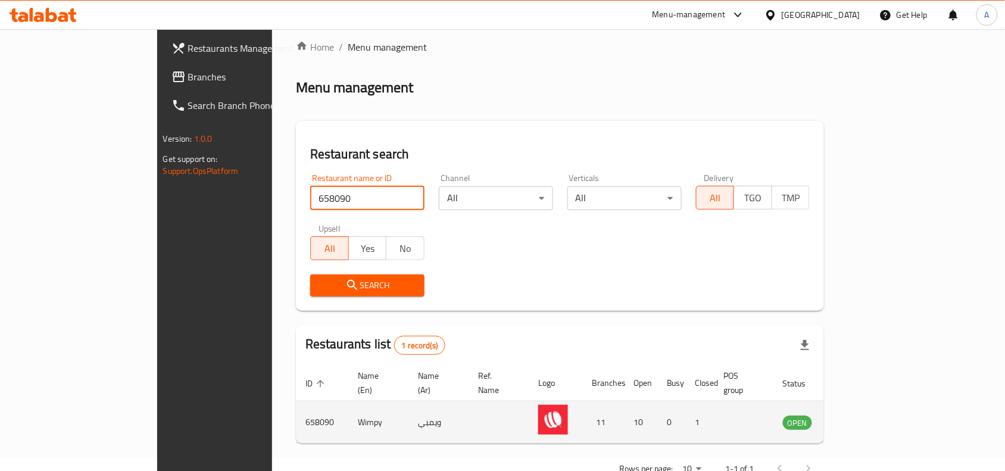
scroll to position [37, 0]
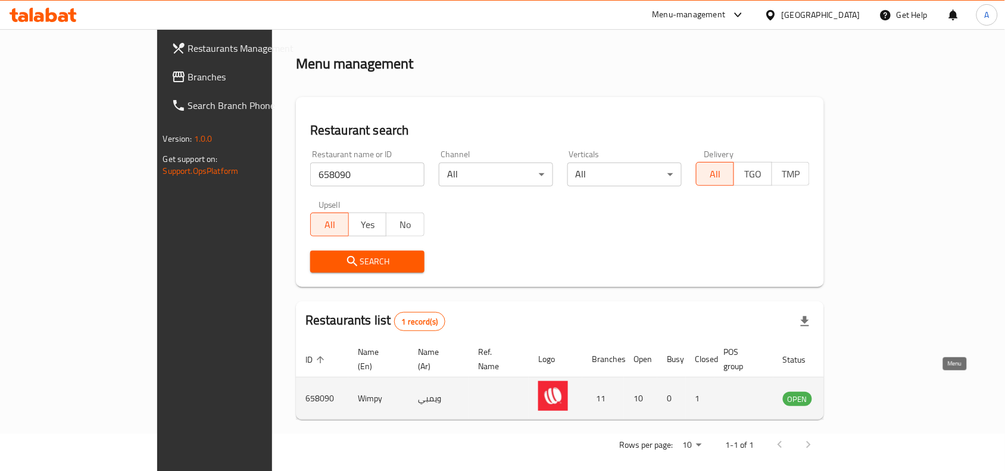
click at [860, 391] on icon "enhanced table" at bounding box center [852, 398] width 14 height 14
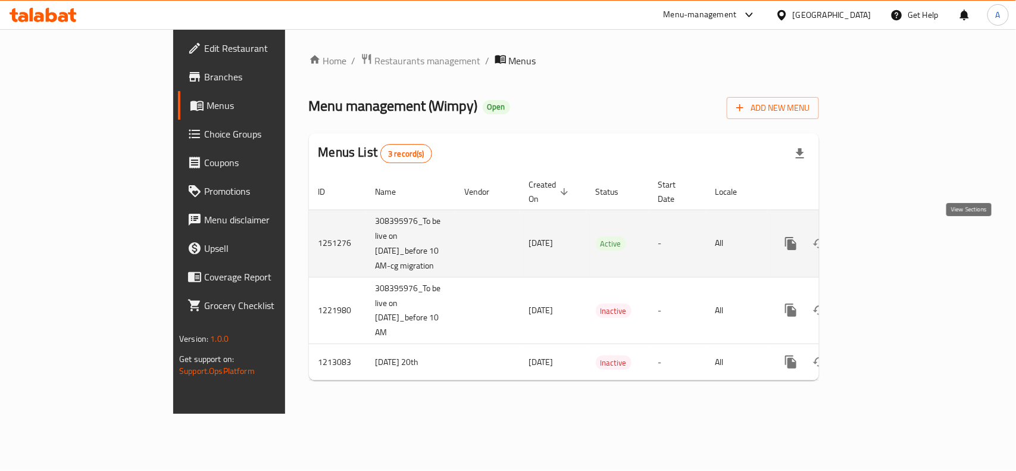
click at [891, 236] on link "enhanced table" at bounding box center [877, 243] width 29 height 29
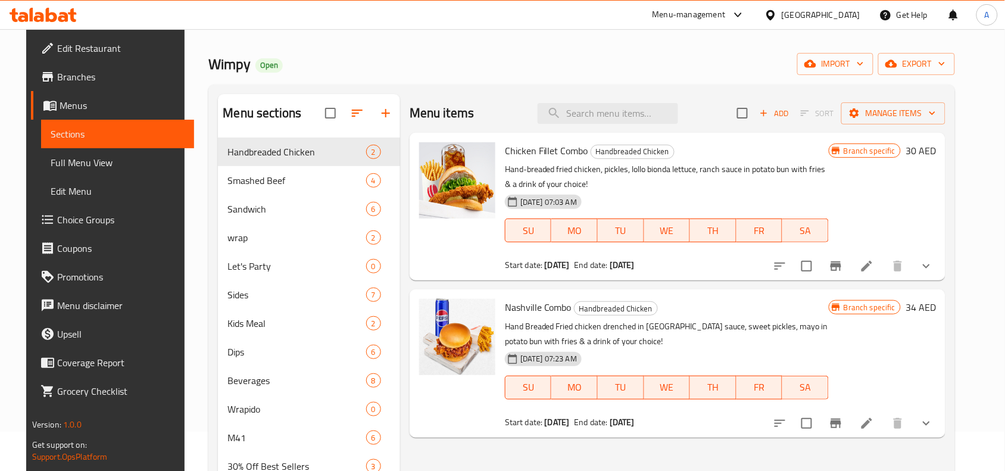
scroll to position [74, 0]
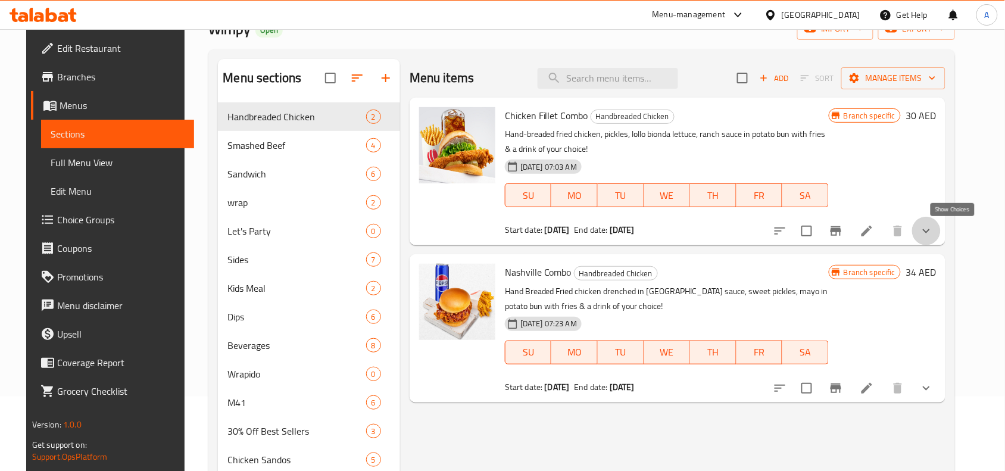
click at [933, 230] on icon "show more" at bounding box center [926, 231] width 14 height 14
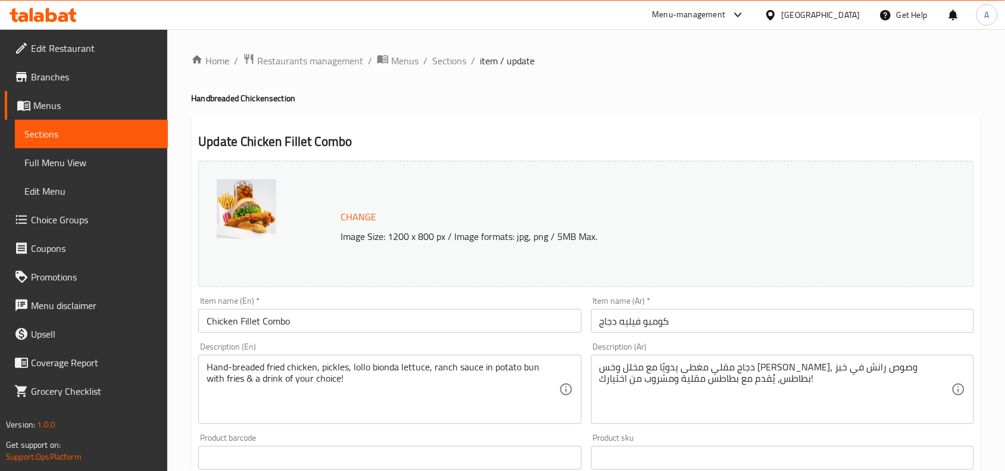
click at [49, 217] on span "Choice Groups" at bounding box center [94, 220] width 127 height 14
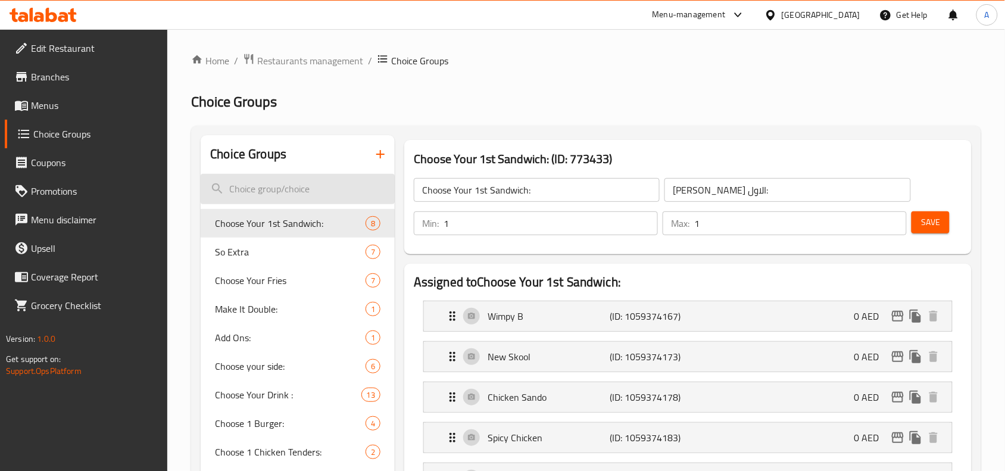
click at [277, 185] on input "search" at bounding box center [298, 189] width 194 height 30
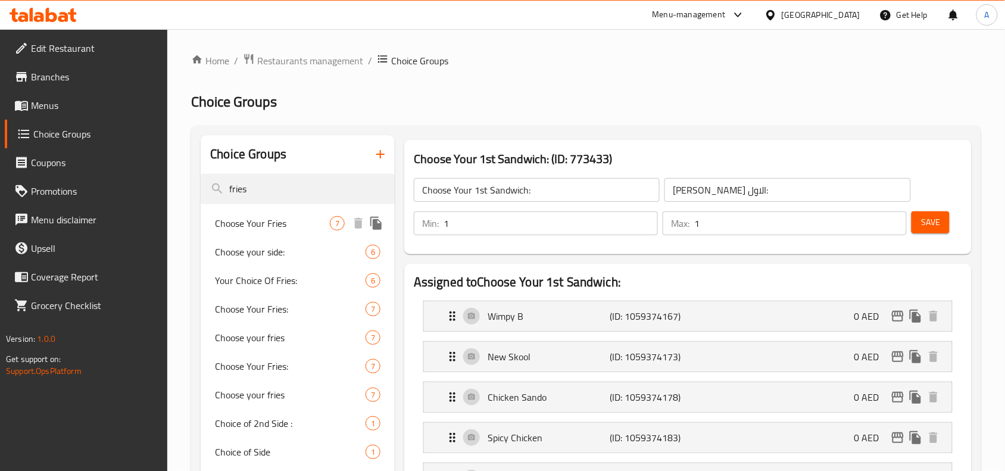
type input "fries"
click at [269, 221] on span "Choose Your Fries" at bounding box center [272, 223] width 115 height 14
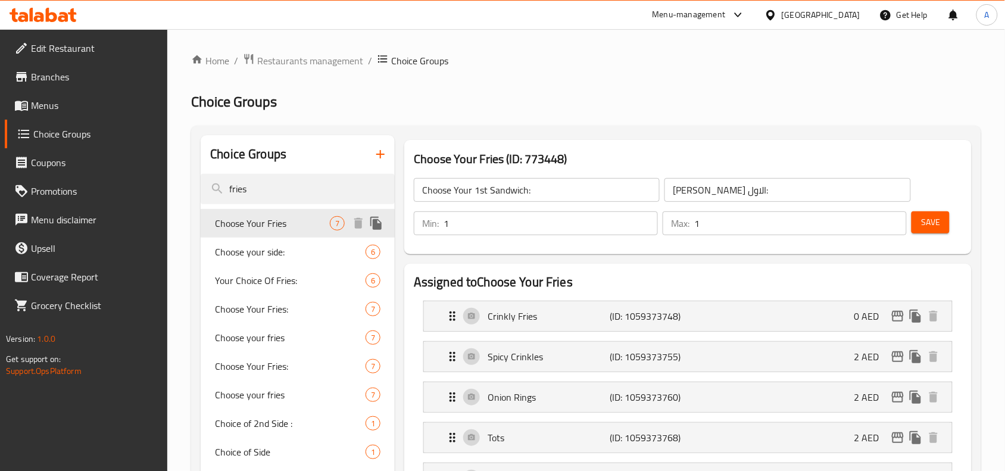
type input "Choose Your Fries"
type input "إختر الفرايز"
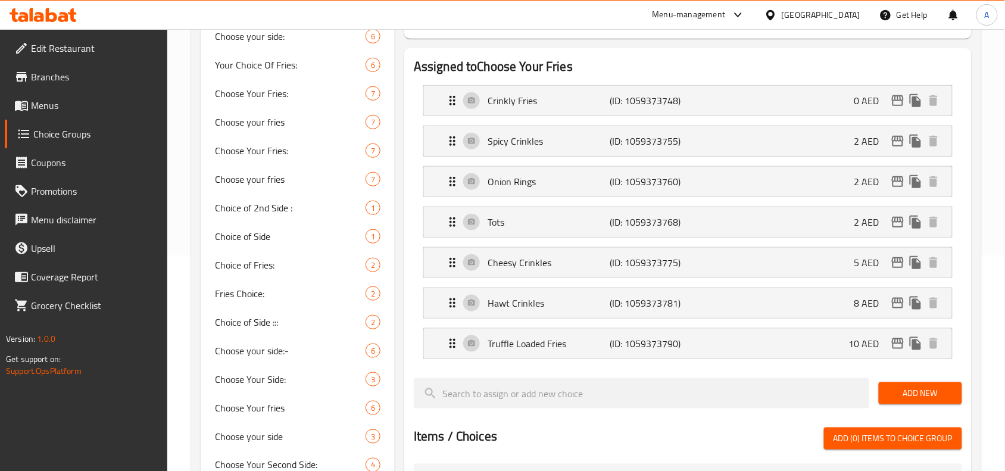
scroll to position [223, 0]
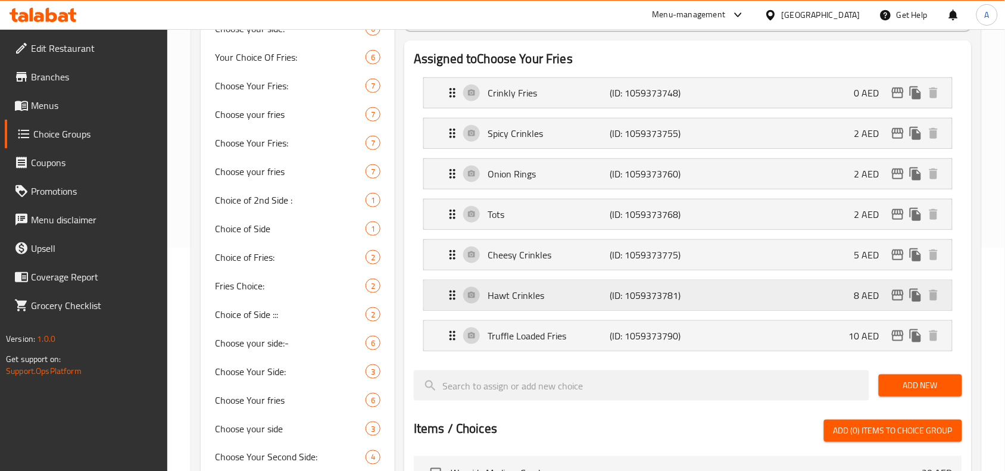
click at [626, 290] on p "(ID: 1059373781)" at bounding box center [651, 295] width 82 height 14
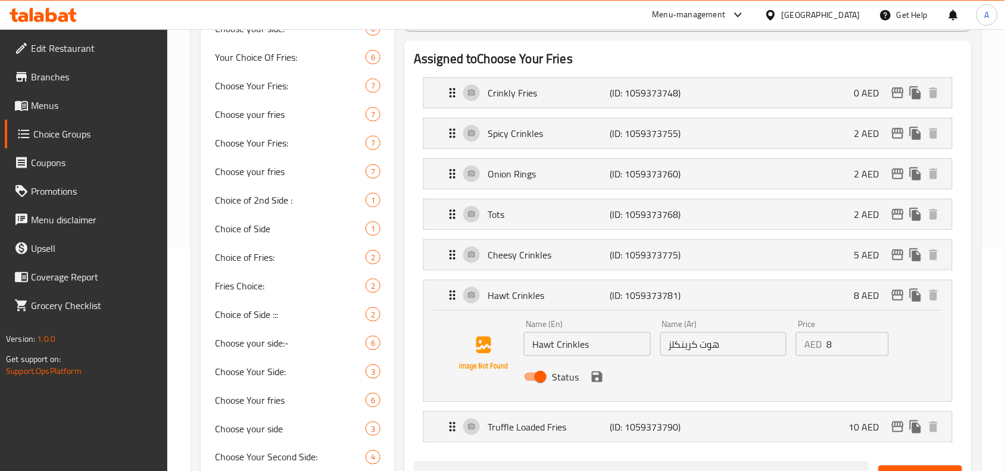
scroll to position [298, 0]
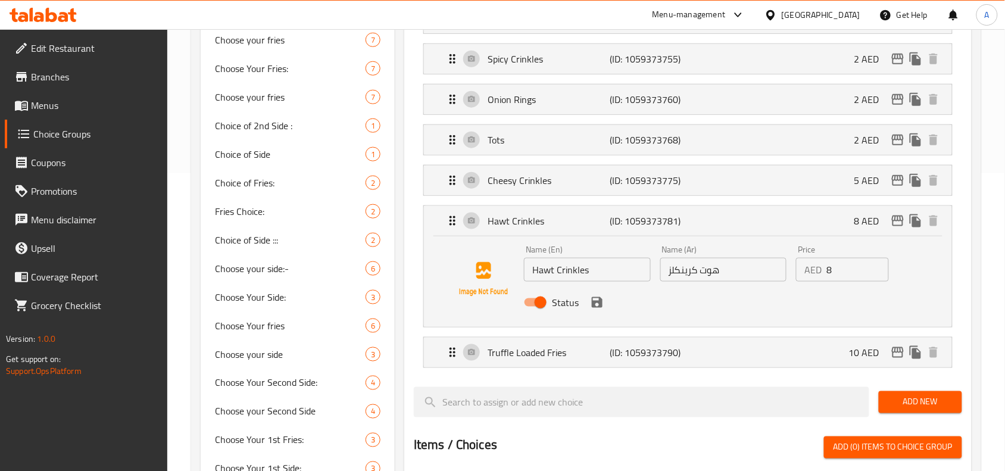
click at [540, 307] on input "Status" at bounding box center [541, 302] width 68 height 23
checkbox input "false"
click at [581, 355] on p "Truffle Loaded Fries" at bounding box center [549, 352] width 122 height 14
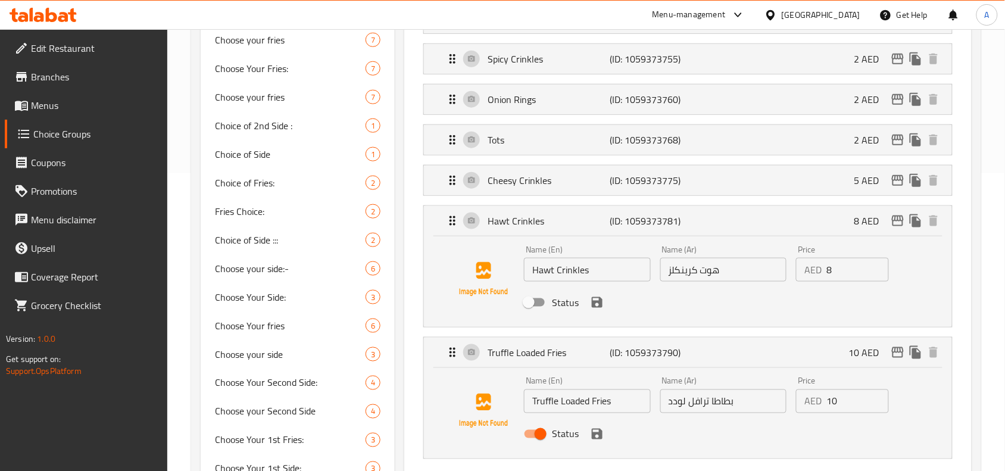
scroll to position [372, 0]
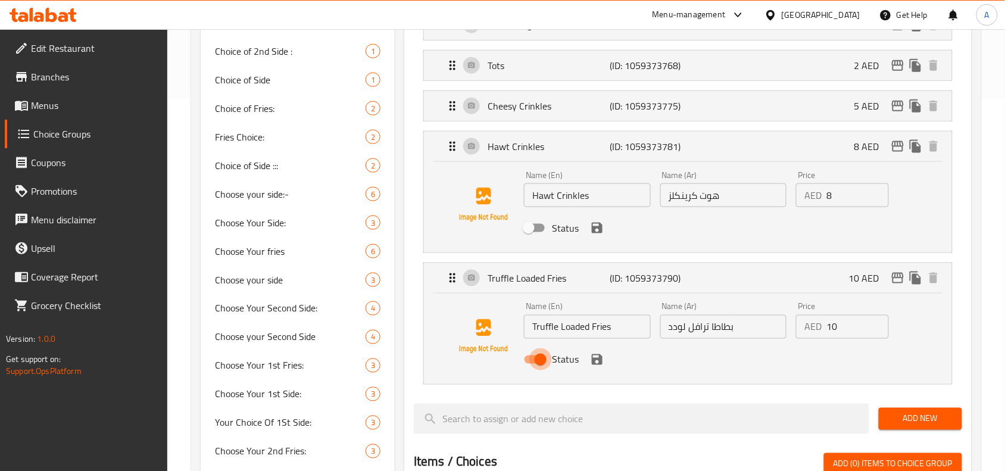
click at [538, 361] on input "Status" at bounding box center [541, 359] width 68 height 23
checkbox input "false"
click at [598, 235] on icon "save" at bounding box center [597, 228] width 14 height 14
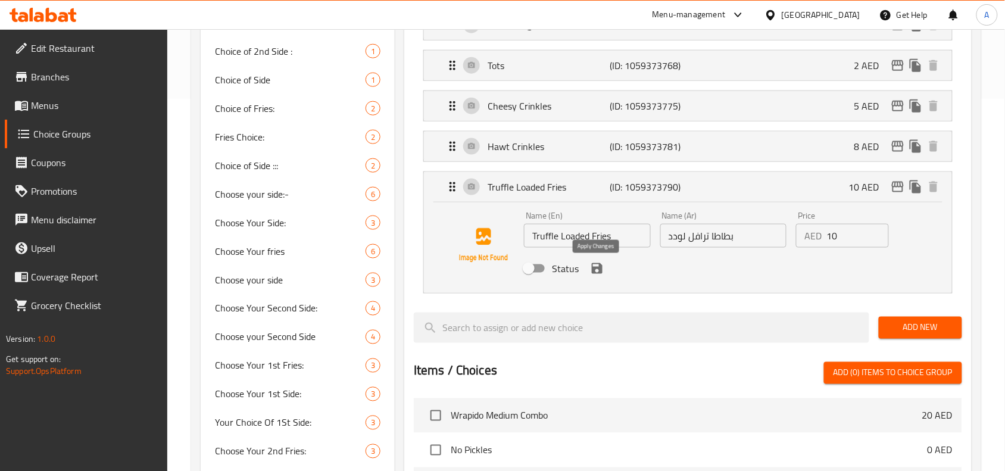
click at [599, 269] on icon "save" at bounding box center [597, 268] width 11 height 11
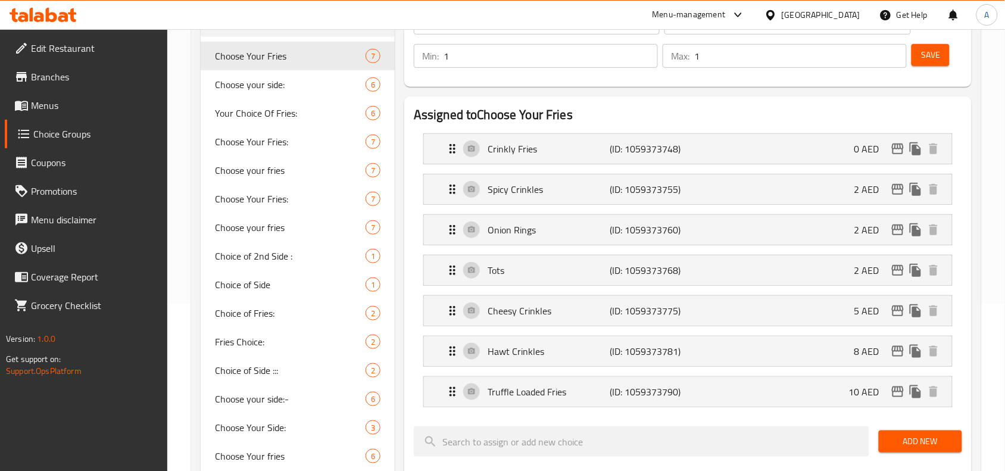
scroll to position [149, 0]
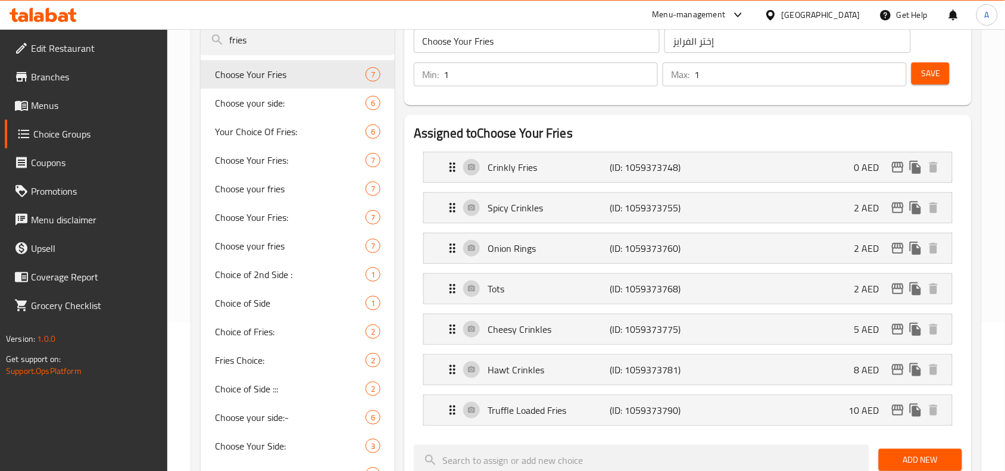
click at [943, 65] on button "Save" at bounding box center [930, 74] width 38 height 22
click at [916, 77] on button "Save" at bounding box center [930, 74] width 38 height 22
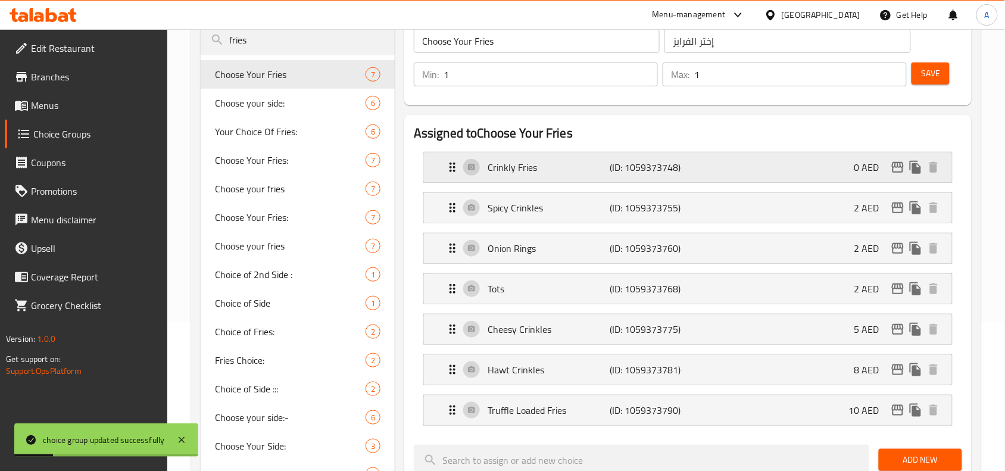
click at [779, 170] on div "Crinkly Fries (ID: 1059373748) 0 AED" at bounding box center [691, 167] width 492 height 30
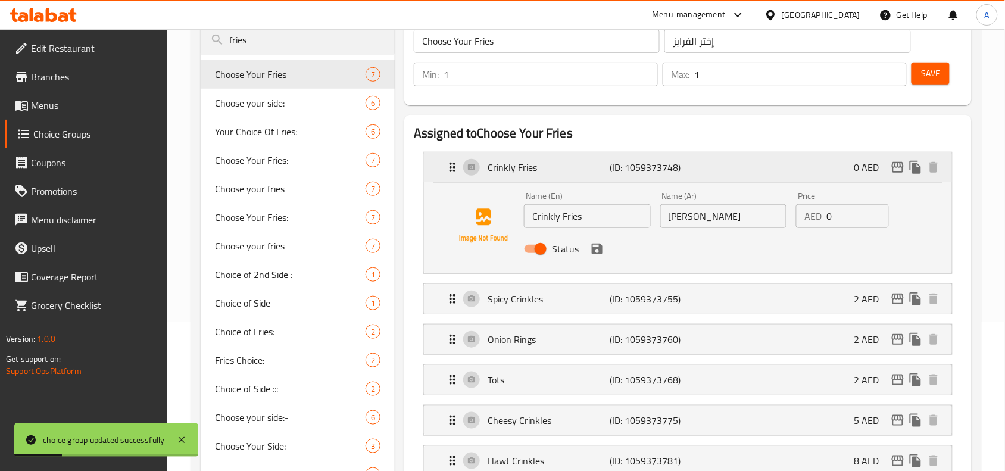
click at [779, 170] on div "Crinkly Fries (ID: 1059373748) 0 AED" at bounding box center [691, 167] width 492 height 30
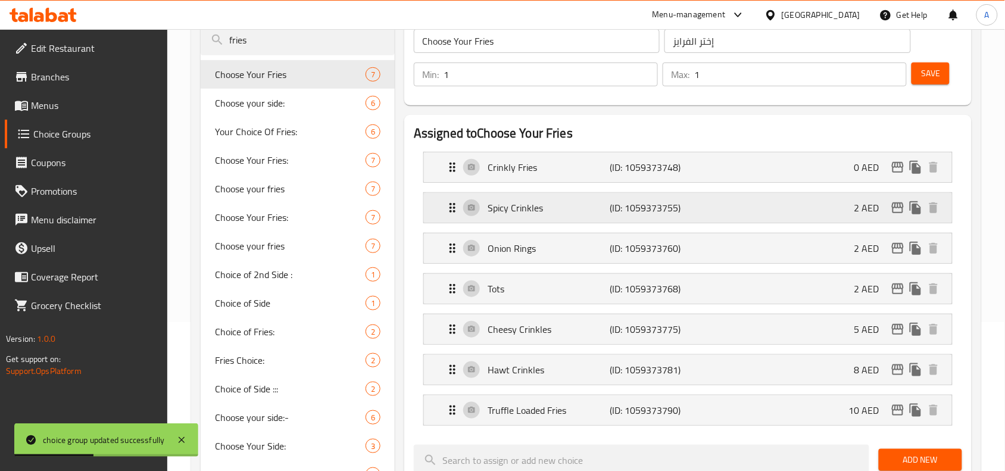
click at [739, 208] on div "Spicy Crinkles (ID: 1059373755) 2 AED" at bounding box center [691, 208] width 492 height 30
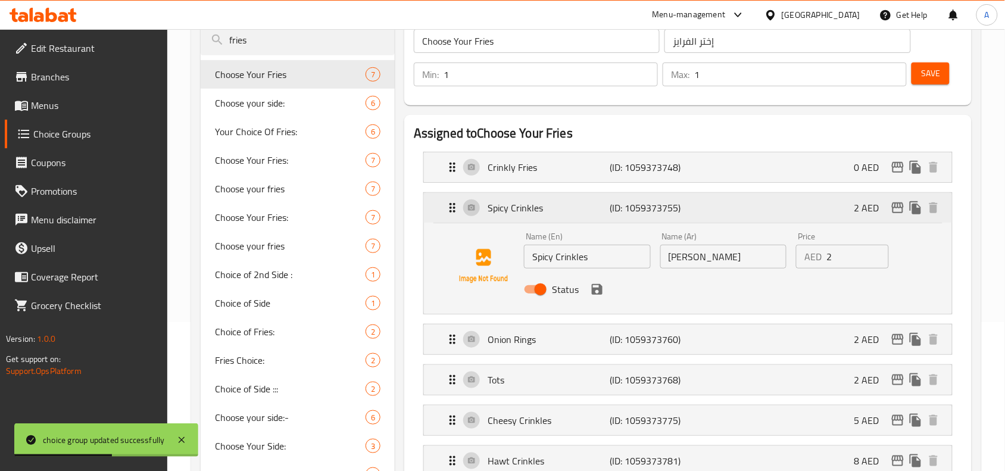
click at [739, 208] on div "Spicy Crinkles (ID: 1059373755) 2 AED" at bounding box center [691, 208] width 492 height 30
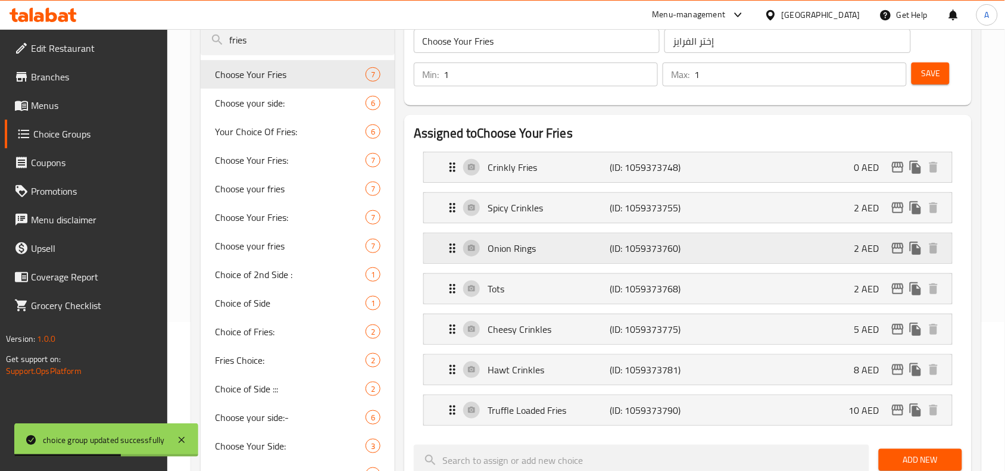
click at [715, 239] on div "Onion Rings (ID: 1059373760) 2 AED" at bounding box center [691, 248] width 492 height 30
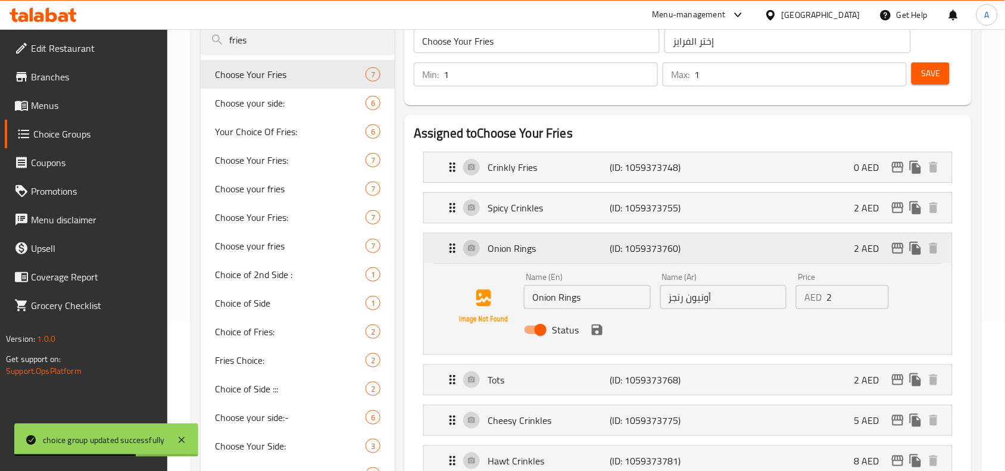
click at [715, 256] on div "Onion Rings (ID: 1059373760) 2 AED" at bounding box center [691, 248] width 492 height 30
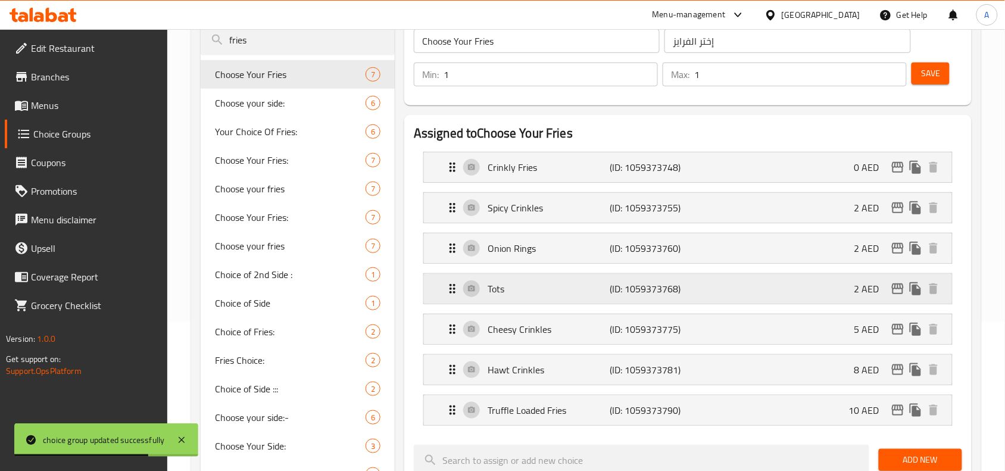
click at [703, 288] on div "Tots (ID: 1059373768) 2 AED" at bounding box center [691, 289] width 492 height 30
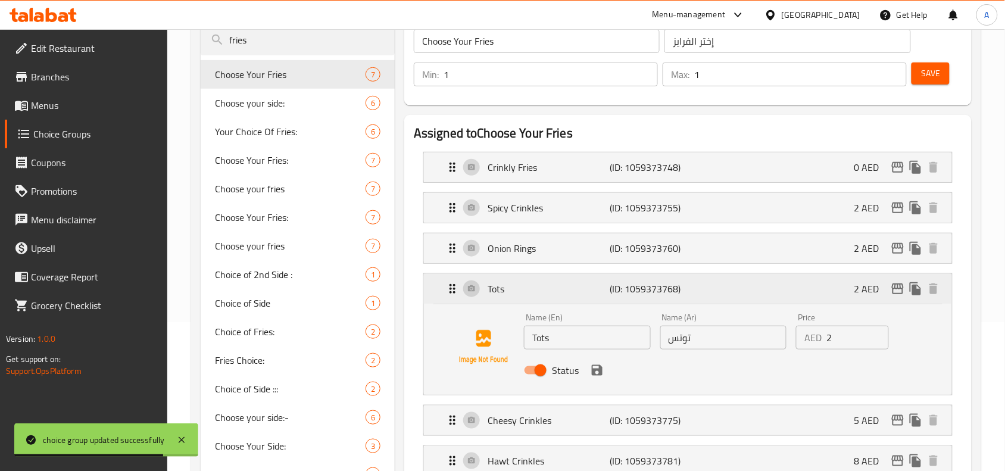
click at [703, 290] on div "Tots (ID: 1059373768) 2 AED" at bounding box center [691, 289] width 492 height 30
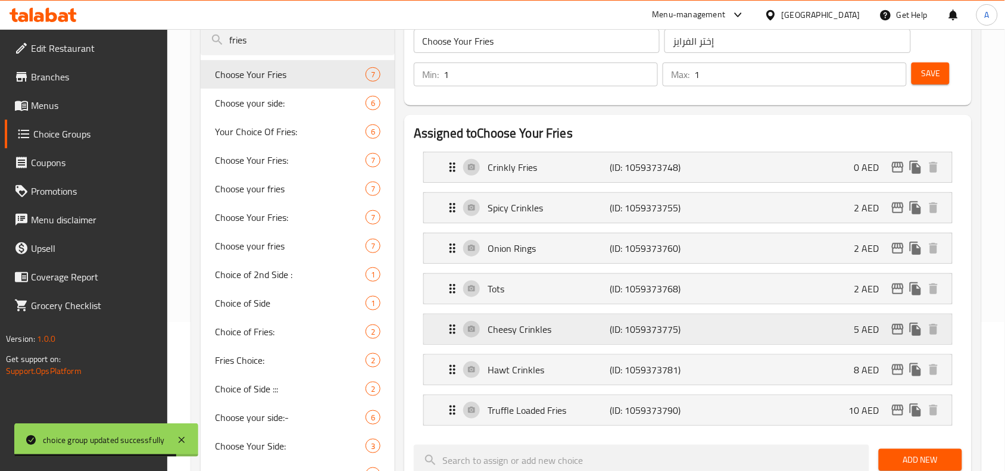
click at [695, 324] on div "Cheesy Crinkles (ID: 1059373775) 5 AED" at bounding box center [691, 329] width 492 height 30
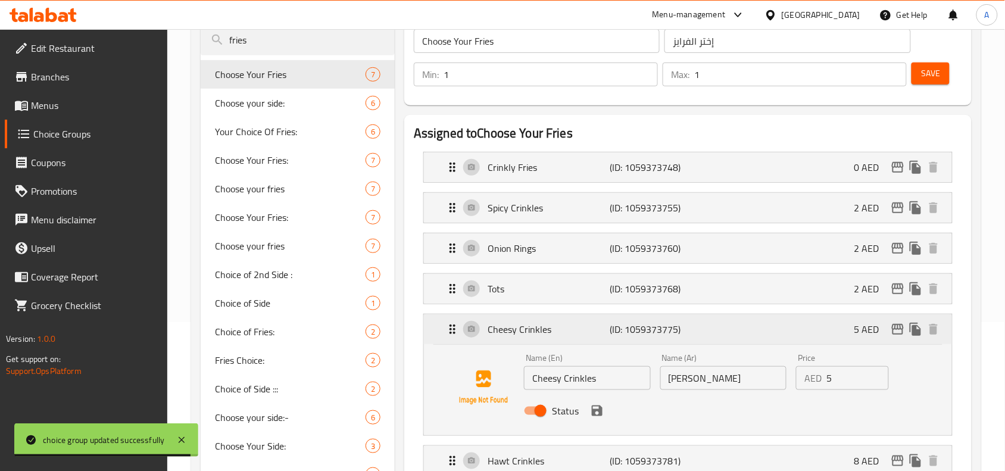
click at [696, 330] on div "Cheesy Crinkles (ID: 1059373775) 5 AED" at bounding box center [691, 329] width 492 height 30
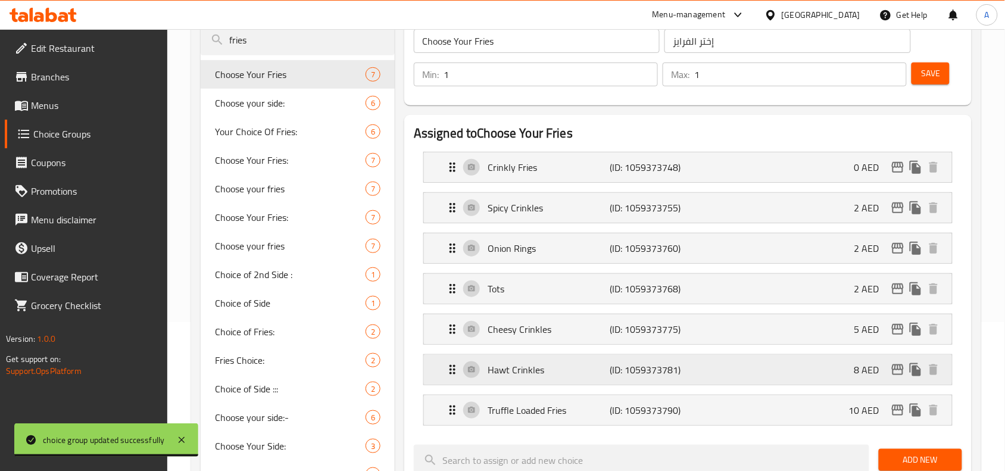
click at [705, 363] on div "Hawt Crinkles (ID: 1059373781) 8 AED" at bounding box center [691, 370] width 492 height 30
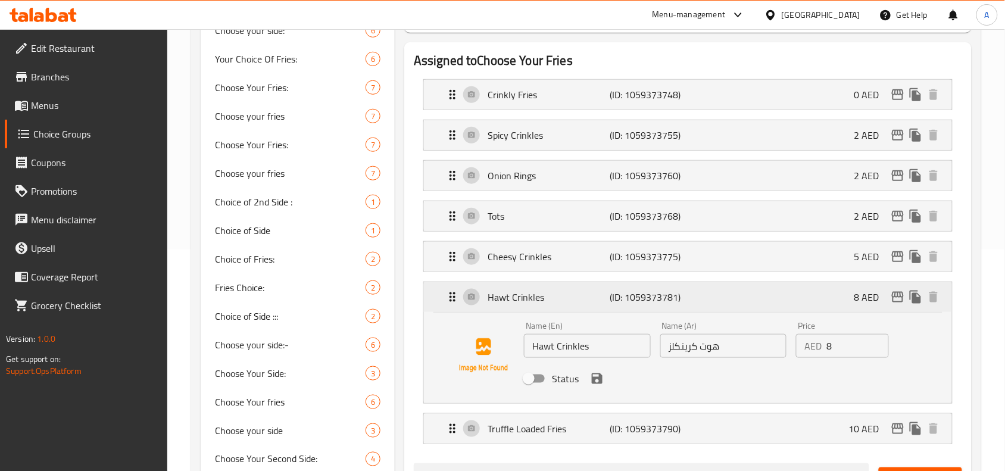
scroll to position [223, 0]
click at [709, 310] on div "Hawt Crinkles (ID: 1059373781) 8 AED" at bounding box center [691, 295] width 492 height 30
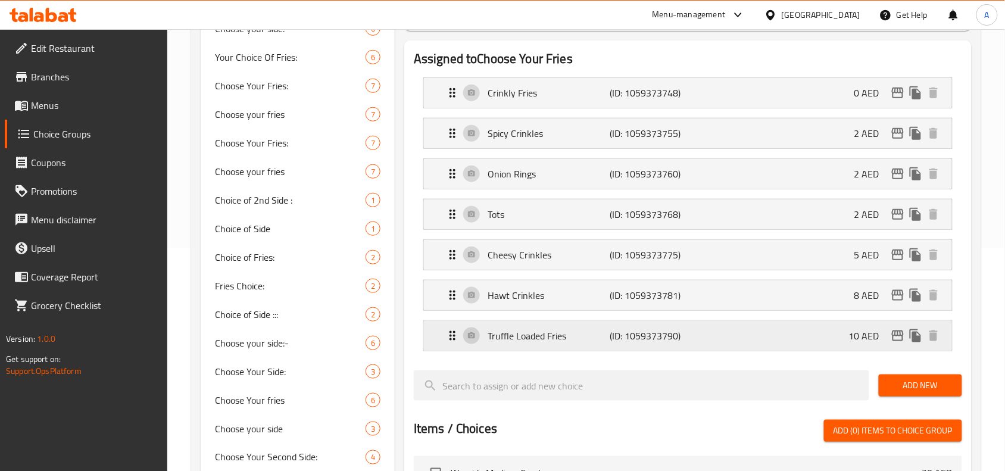
click at [703, 345] on div "Truffle Loaded Fries (ID: 1059373790) 10 AED" at bounding box center [691, 336] width 492 height 30
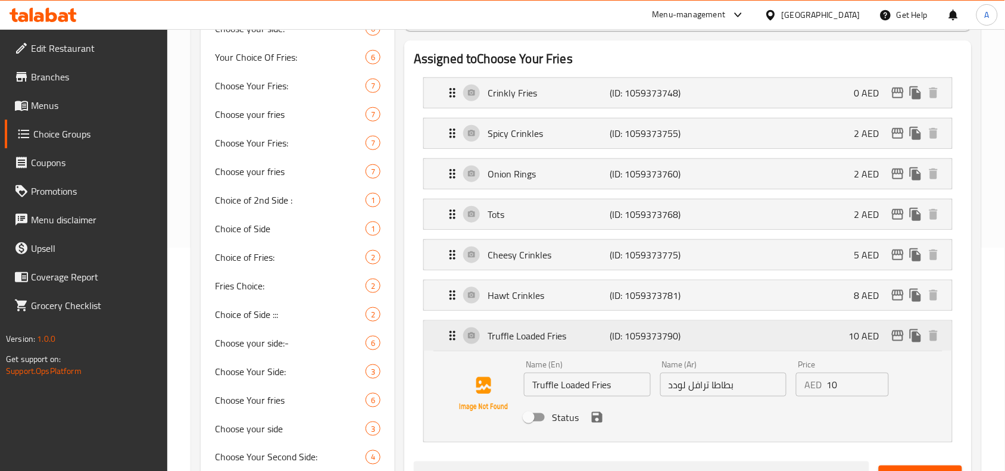
click at [703, 345] on div "Truffle Loaded Fries (ID: 1059373790) 10 AED" at bounding box center [691, 336] width 492 height 30
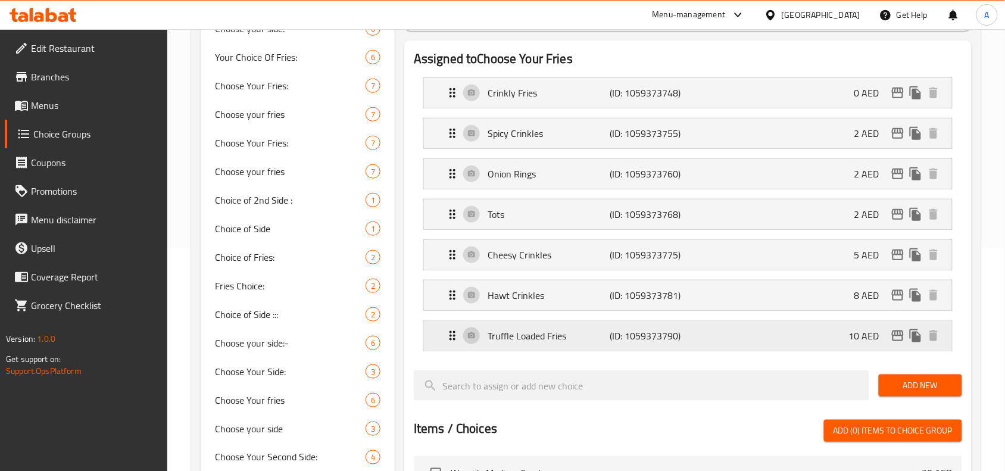
scroll to position [0, 0]
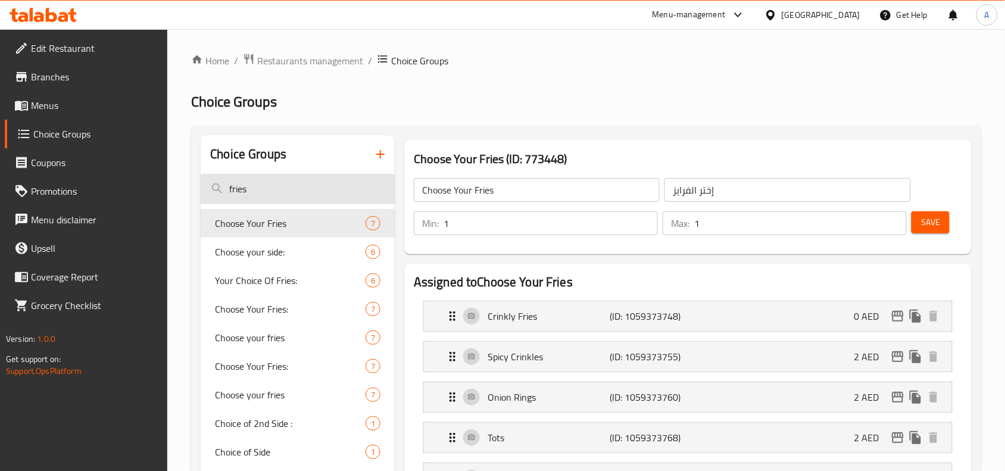
click at [330, 191] on input "fries" at bounding box center [298, 189] width 194 height 30
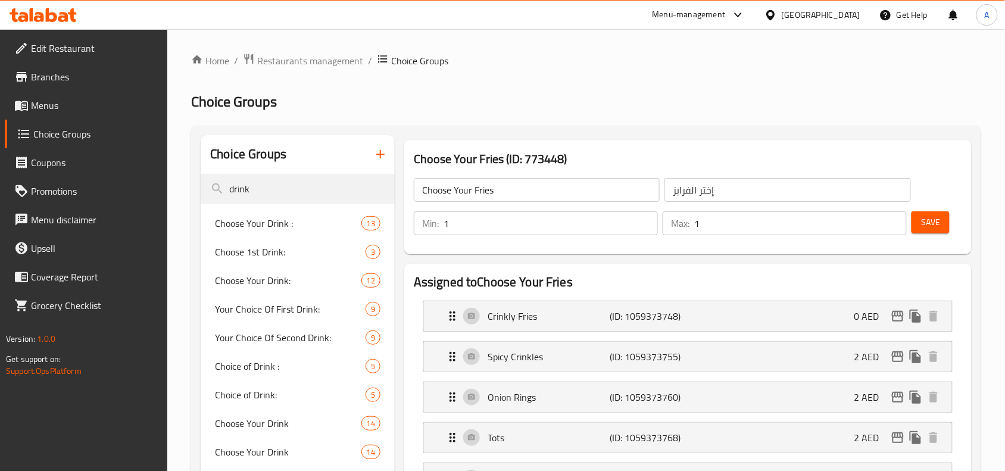
type input "drink"
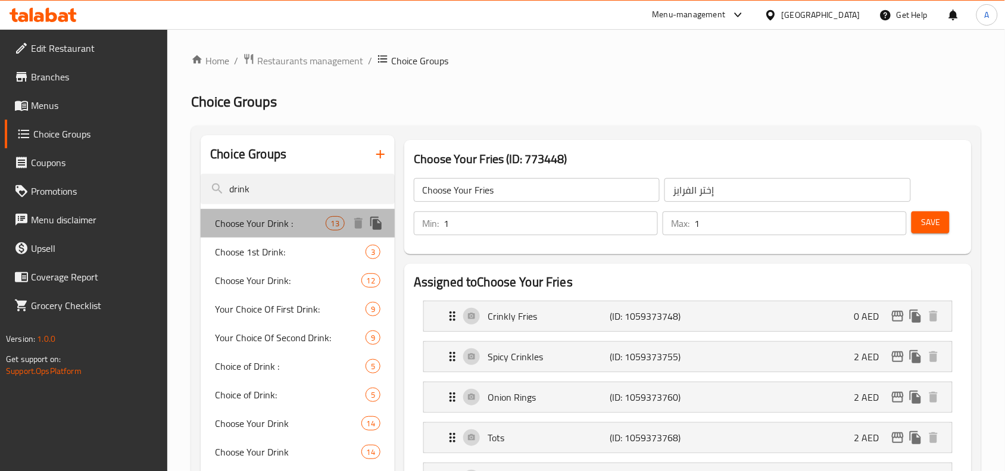
click at [277, 230] on span "Choose Your Drink :" at bounding box center [270, 223] width 110 height 14
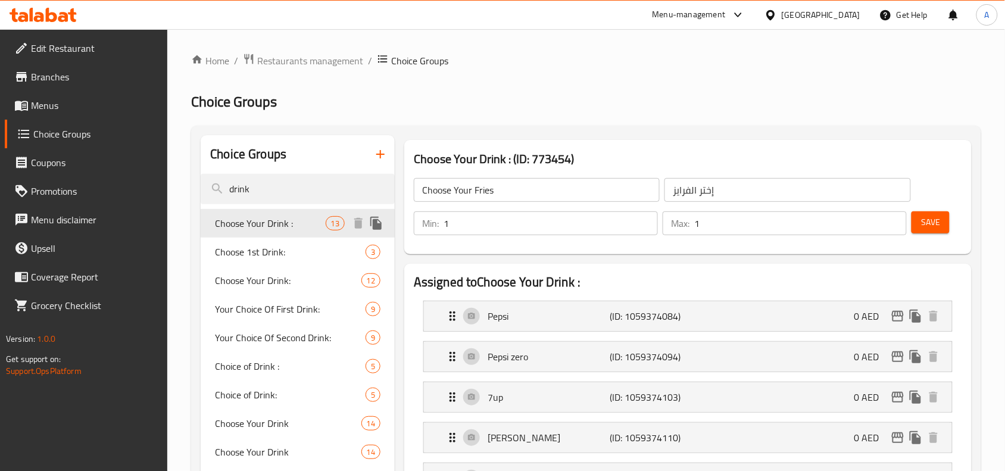
type input "Choose Your Drink :"
type input "اختر مشروبك:"
click at [264, 368] on span "Choice of Drink :" at bounding box center [272, 366] width 115 height 14
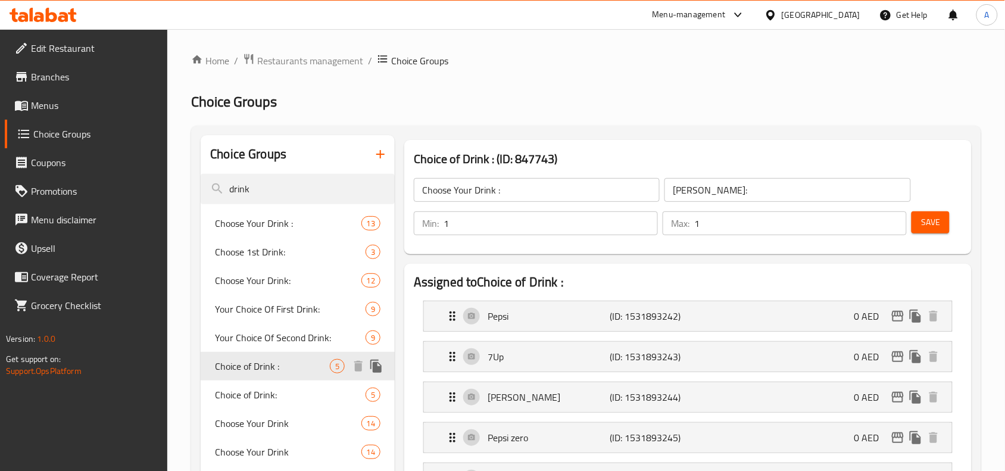
type input "Choice of Drink :"
type input "اختيار المشروب :"
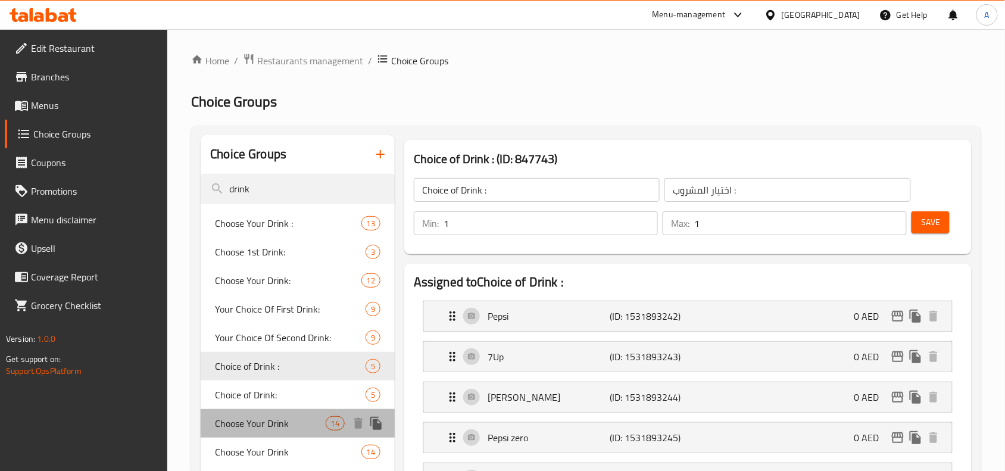
click at [268, 427] on span "Choose Your Drink" at bounding box center [270, 423] width 110 height 14
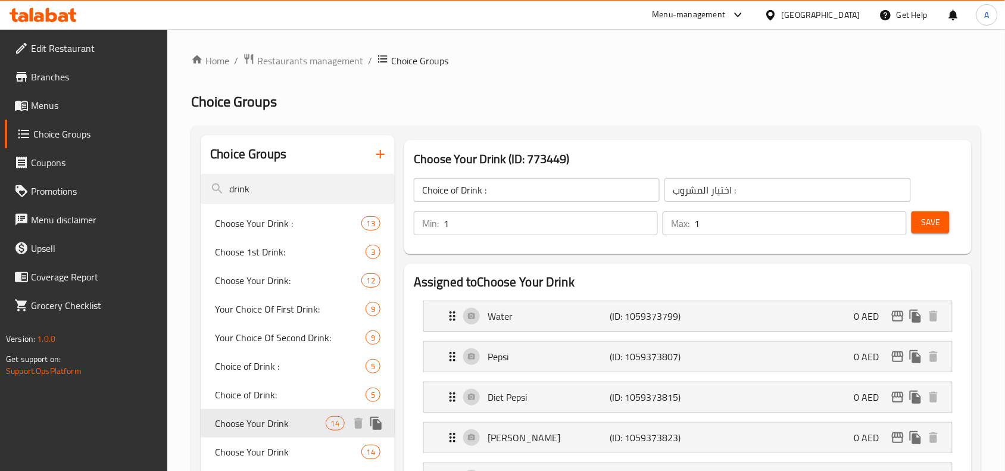
type input "Choose Your Drink"
type input "إختر المشروب"
click at [256, 447] on span "Choose Your Drink" at bounding box center [270, 452] width 110 height 14
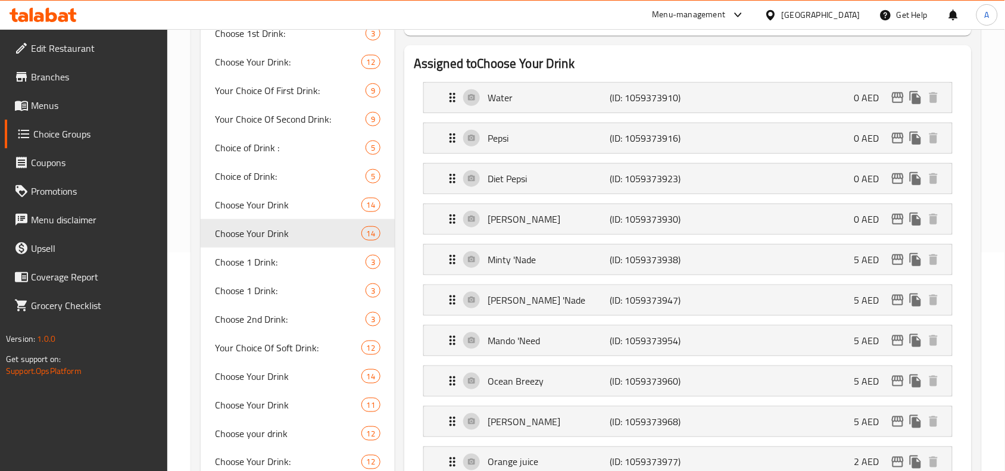
scroll to position [223, 0]
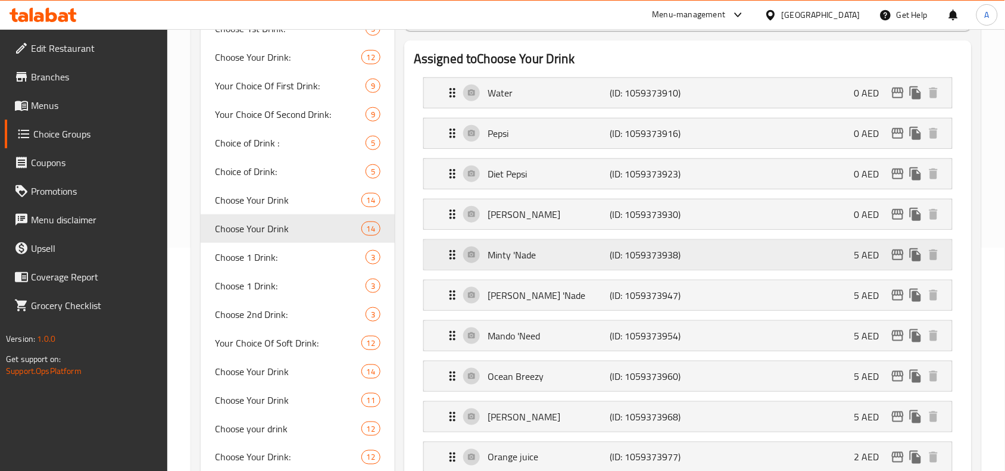
click at [759, 260] on div "Minty 'Nade (ID: 1059373938) 5 AED" at bounding box center [691, 255] width 492 height 30
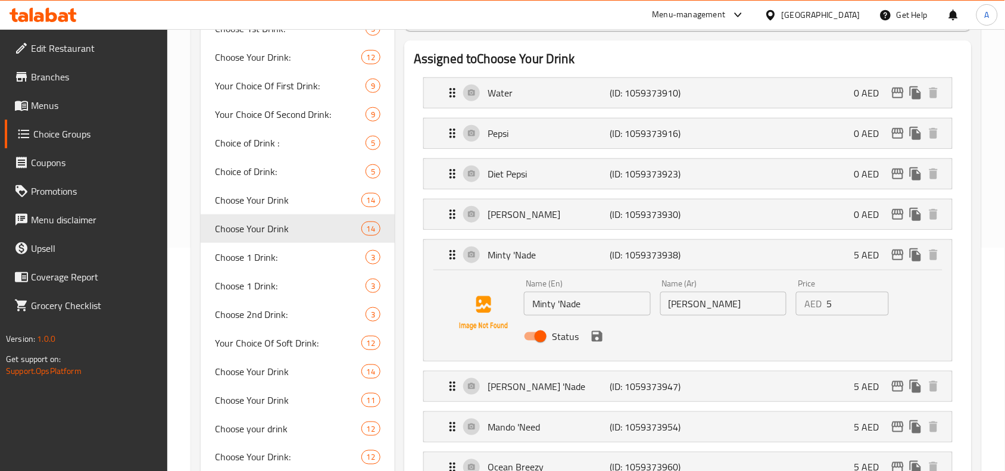
click at [539, 336] on input "Status" at bounding box center [541, 336] width 68 height 23
checkbox input "false"
click at [592, 340] on icon "save" at bounding box center [597, 336] width 11 height 11
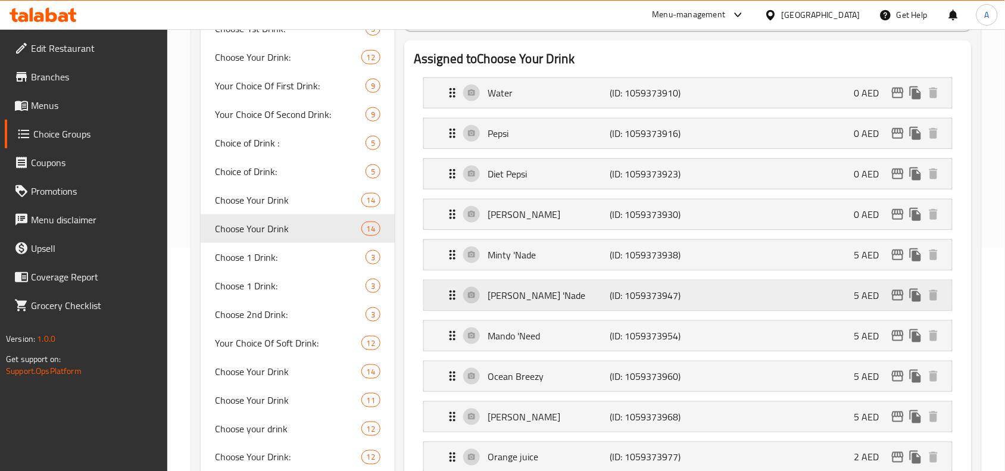
click at [643, 292] on p "(ID: 1059373947)" at bounding box center [651, 295] width 82 height 14
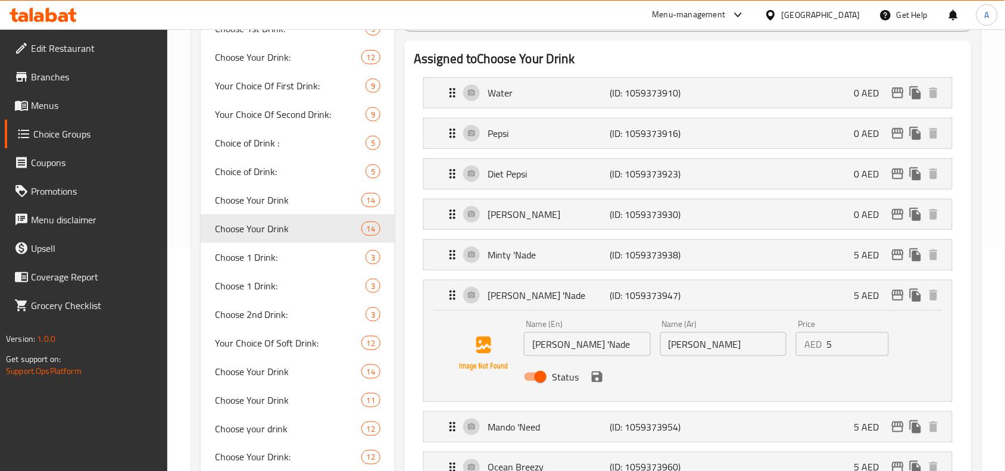
click at [538, 373] on input "Status" at bounding box center [541, 376] width 68 height 23
checkbox input "false"
click at [602, 382] on icon "save" at bounding box center [597, 377] width 14 height 14
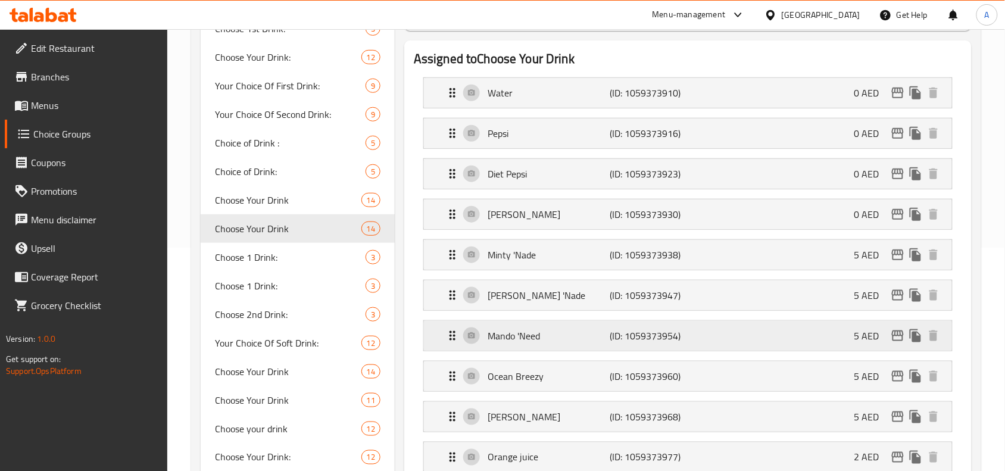
click at [652, 332] on p "(ID: 1059373954)" at bounding box center [651, 336] width 82 height 14
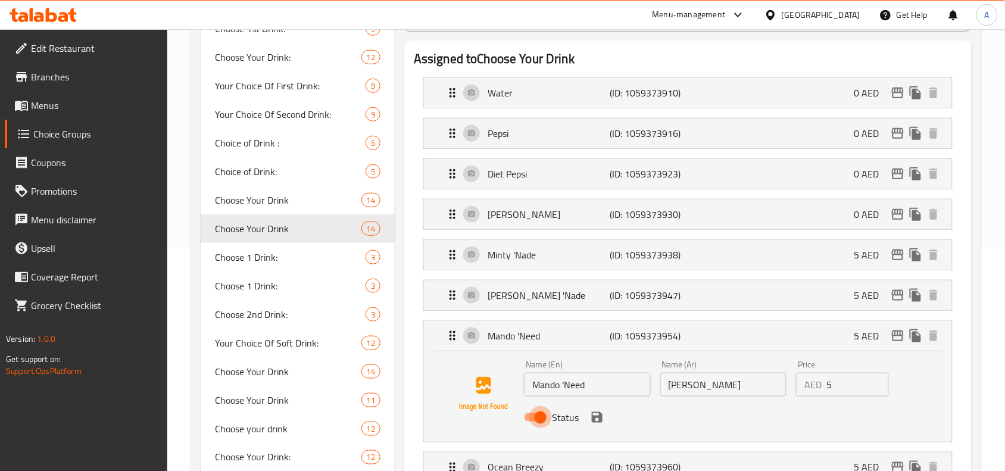
click at [536, 417] on input "Status" at bounding box center [541, 417] width 68 height 23
checkbox input "false"
click at [596, 423] on icon "save" at bounding box center [597, 417] width 14 height 14
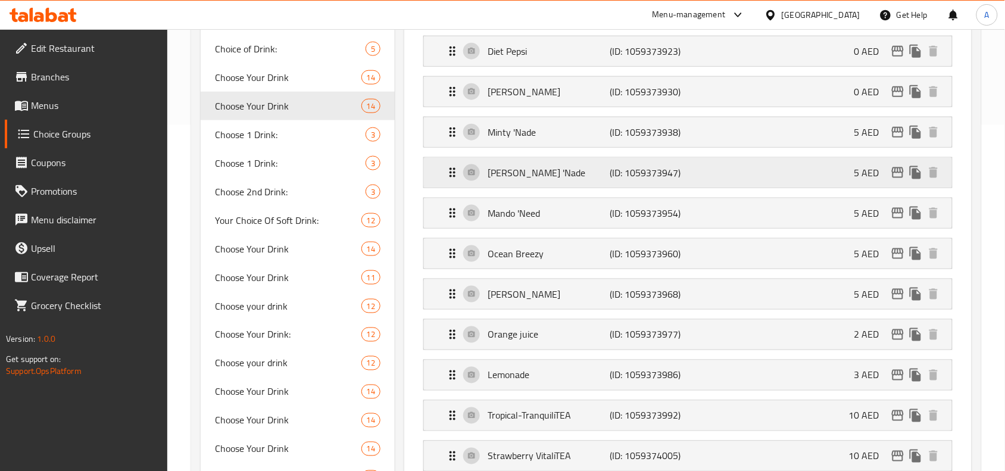
scroll to position [372, 0]
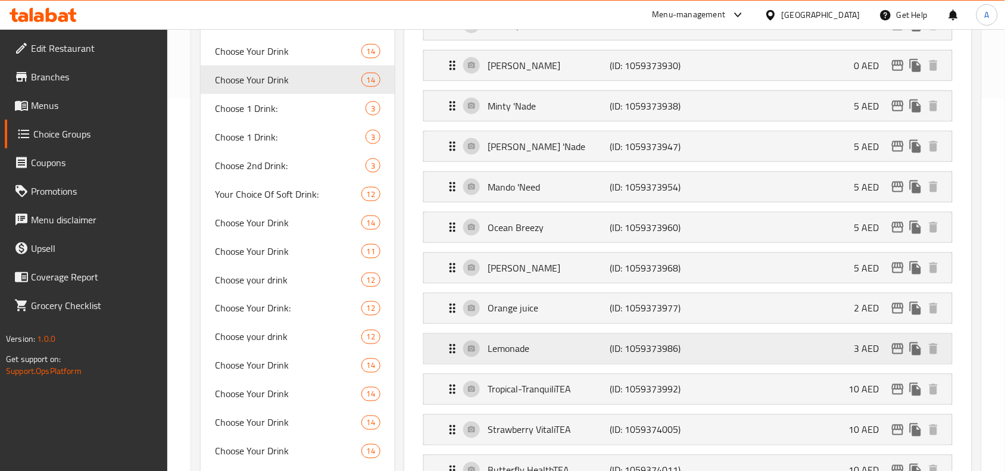
click at [629, 348] on p "(ID: 1059373986)" at bounding box center [651, 349] width 82 height 14
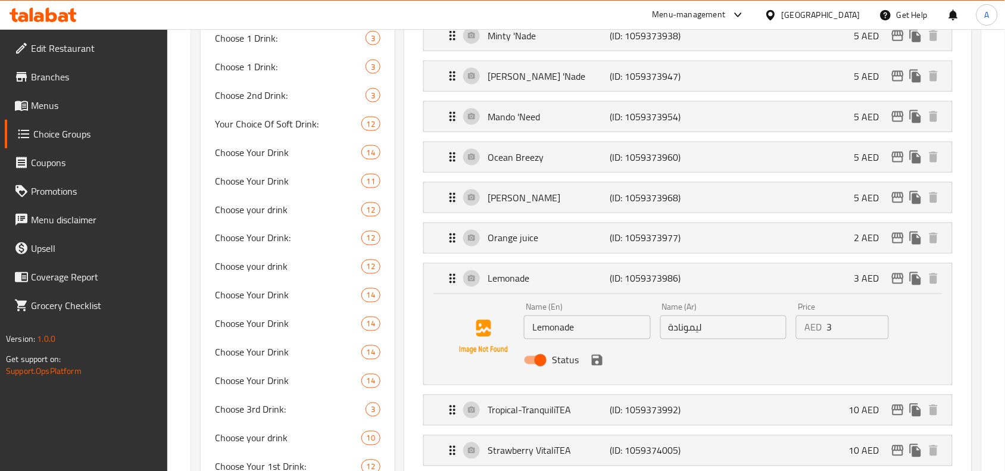
scroll to position [446, 0]
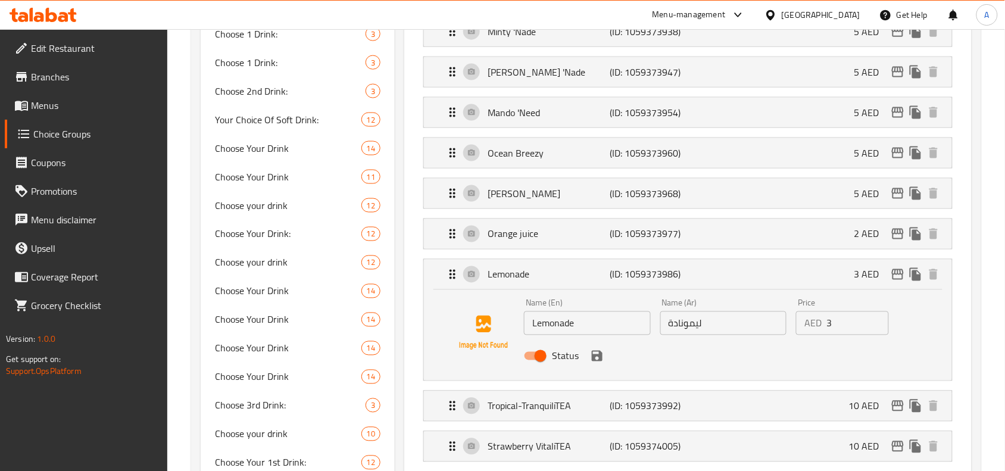
click at [539, 361] on input "Status" at bounding box center [541, 356] width 68 height 23
checkbox input "false"
click at [601, 355] on icon "save" at bounding box center [597, 356] width 14 height 14
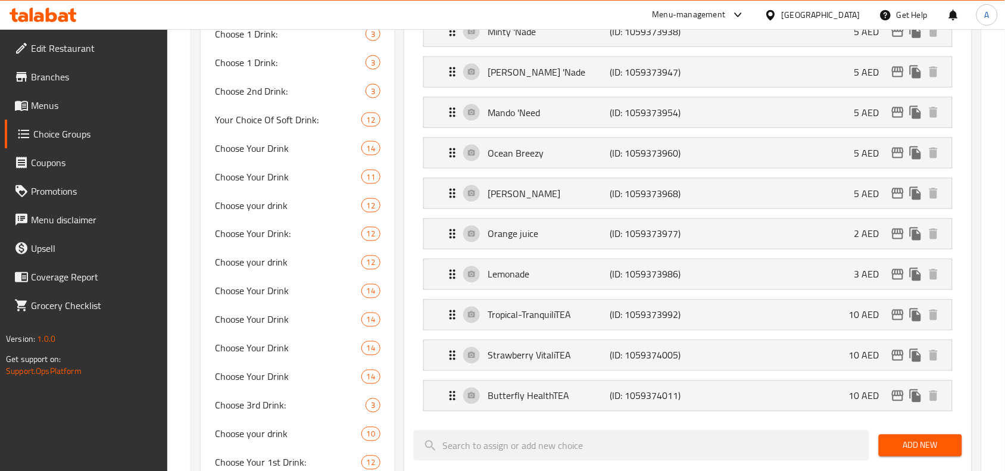
scroll to position [74, 0]
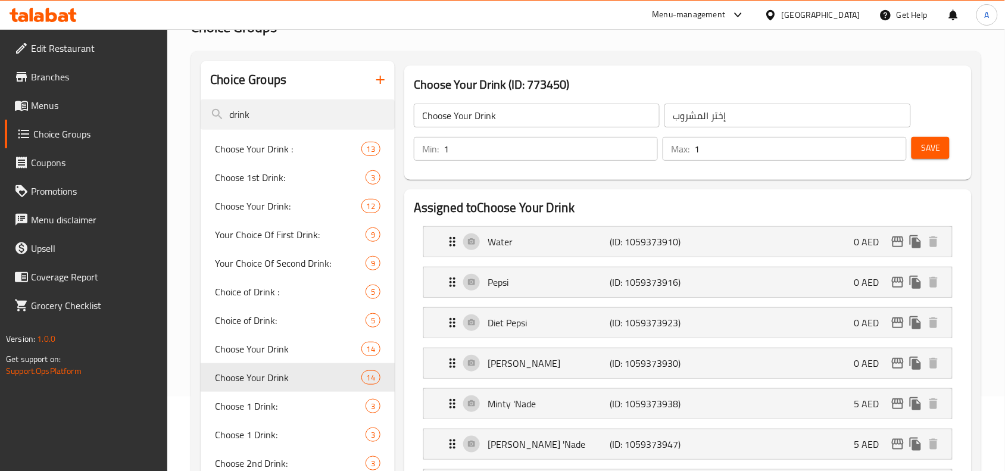
click at [927, 152] on span "Save" at bounding box center [930, 147] width 19 height 15
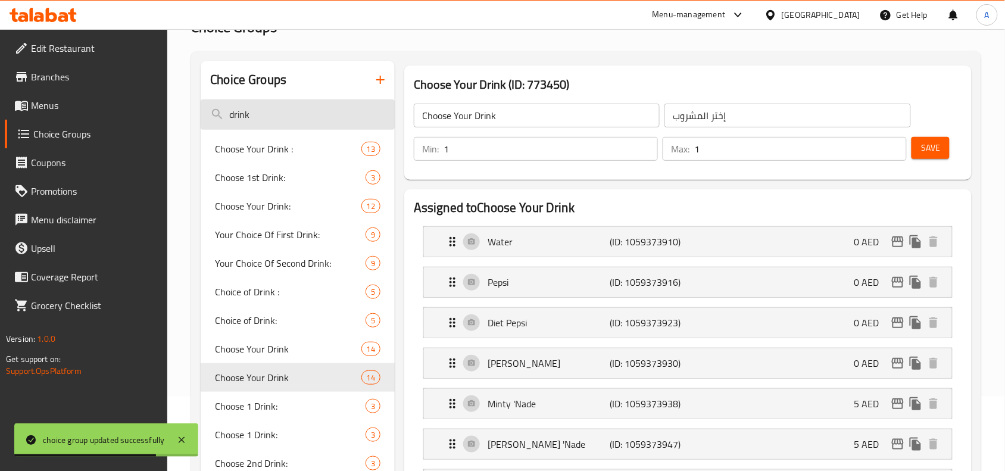
click at [284, 108] on input "drink" at bounding box center [298, 114] width 194 height 30
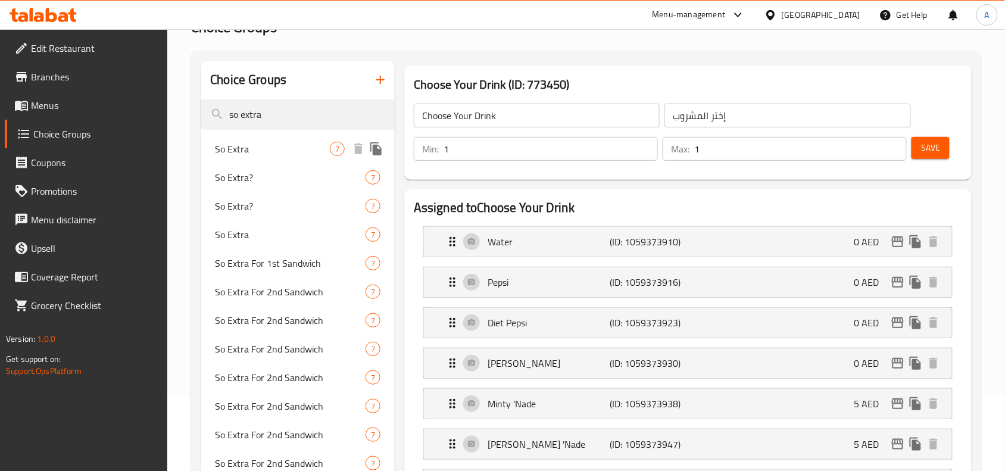
type input "so extra"
click at [248, 152] on span "So Extra" at bounding box center [272, 149] width 115 height 14
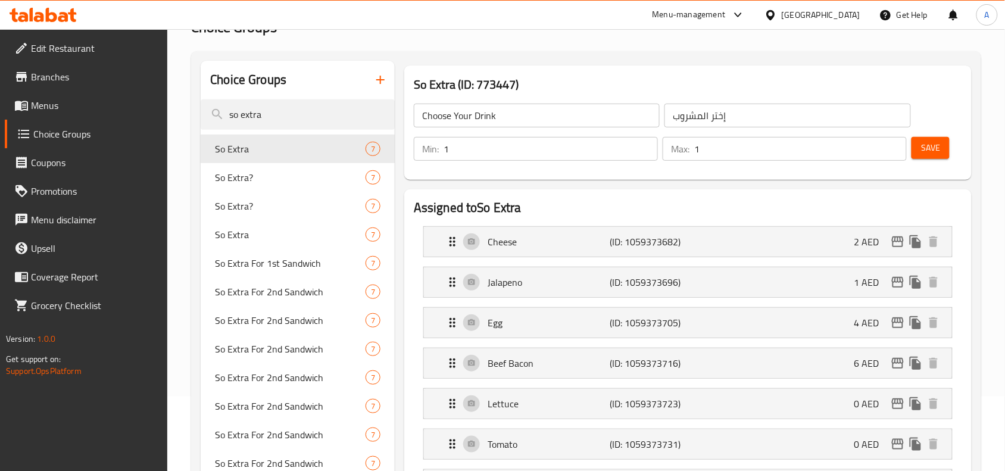
type input "So Extra"
type input "سو إكسترا"
type input "0"
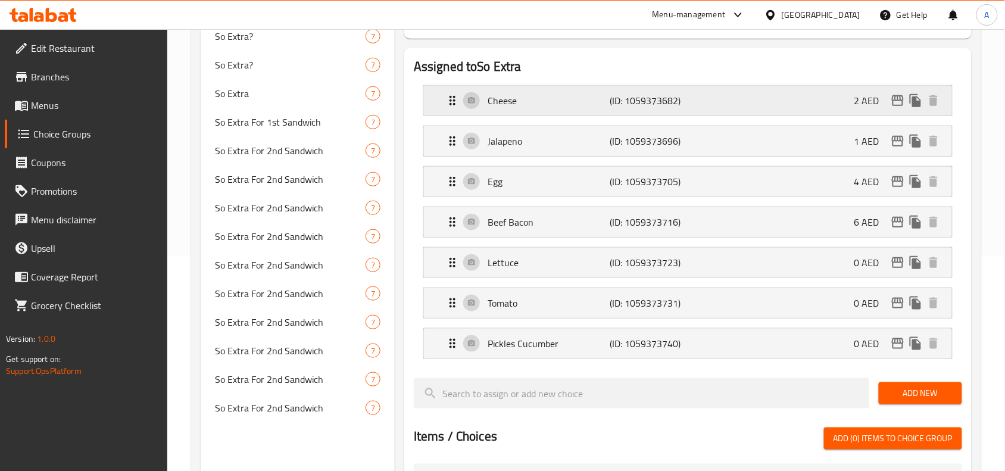
scroll to position [223, 0]
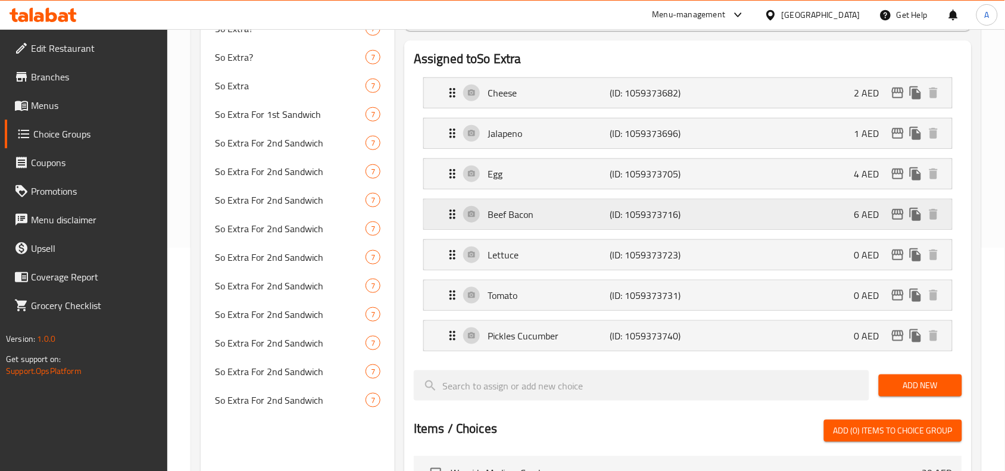
click at [686, 218] on p "(ID: 1059373716)" at bounding box center [651, 214] width 82 height 14
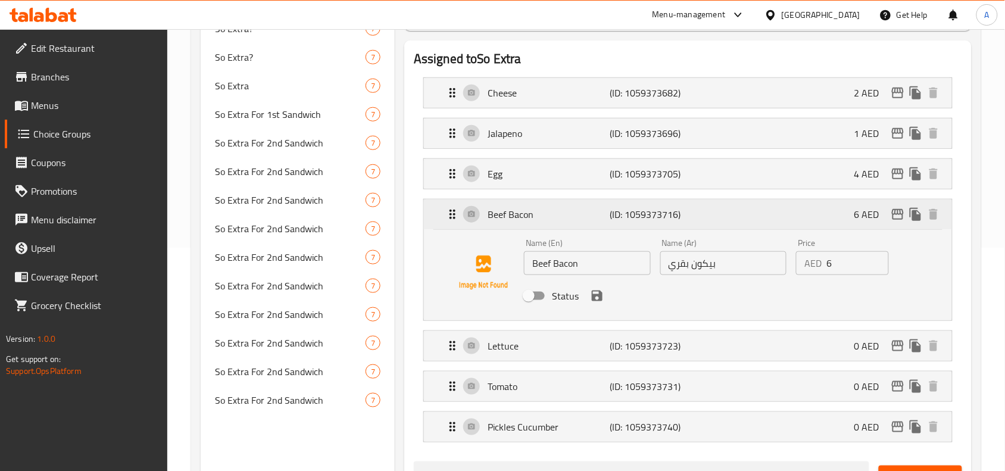
click at [688, 218] on p "(ID: 1059373716)" at bounding box center [651, 214] width 82 height 14
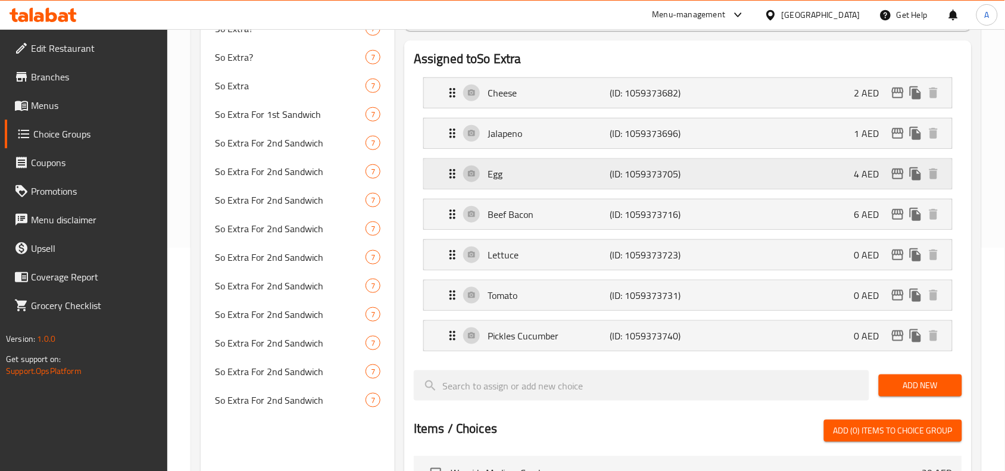
click at [690, 171] on p "(ID: 1059373705)" at bounding box center [651, 174] width 82 height 14
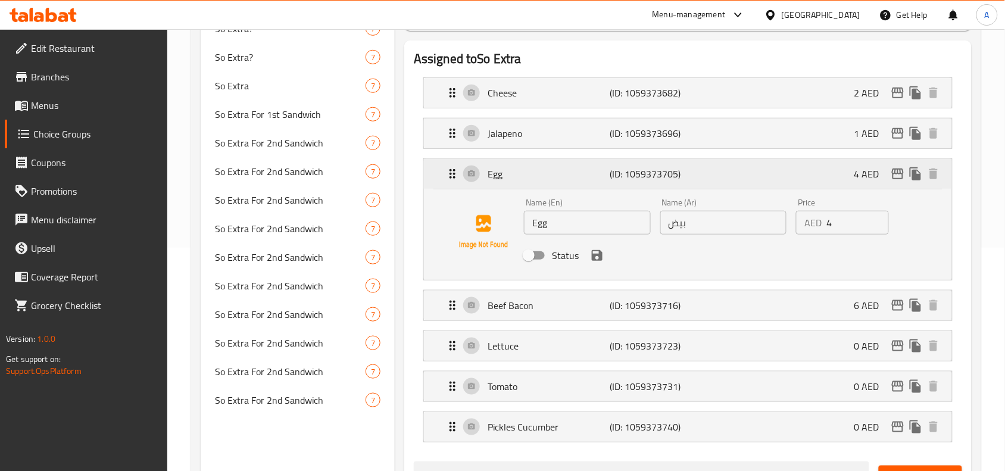
click at [694, 167] on div "Egg (ID: 1059373705) 4 AED" at bounding box center [691, 174] width 492 height 30
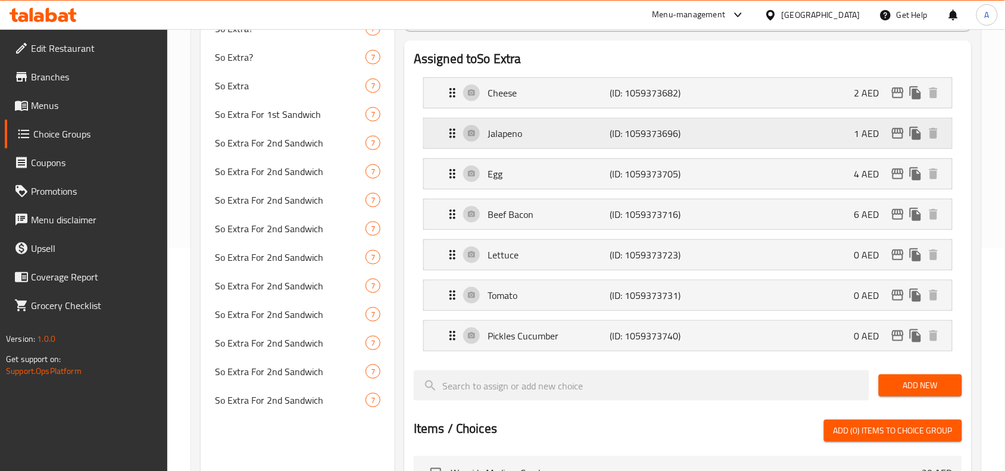
click at [701, 147] on div "Jalapeno (ID: 1059373696) 1 AED" at bounding box center [691, 133] width 492 height 30
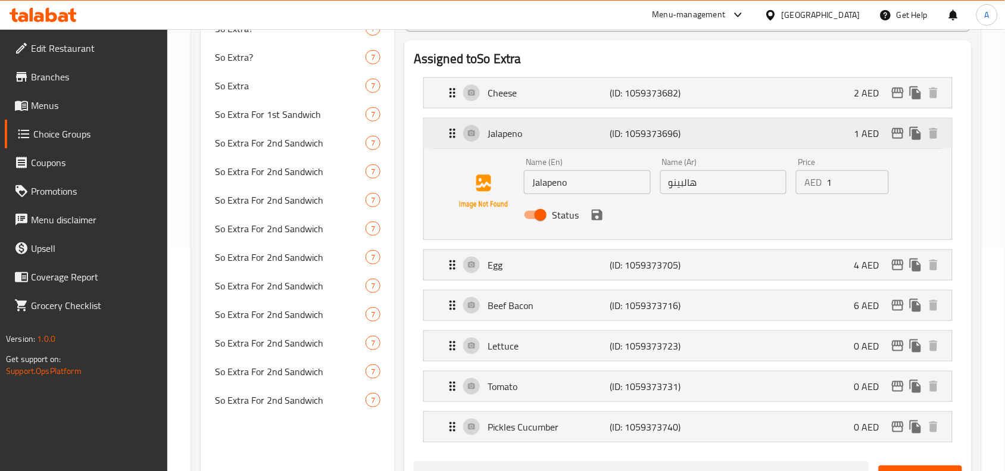
click at [705, 140] on div "Jalapeno (ID: 1059373696) 1 AED" at bounding box center [691, 133] width 492 height 30
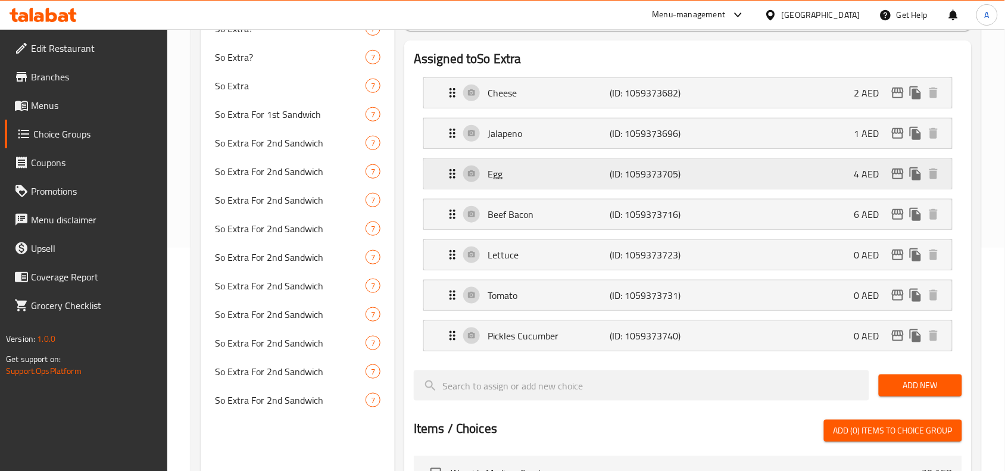
click at [700, 170] on div "Egg (ID: 1059373705) 4 AED" at bounding box center [691, 174] width 492 height 30
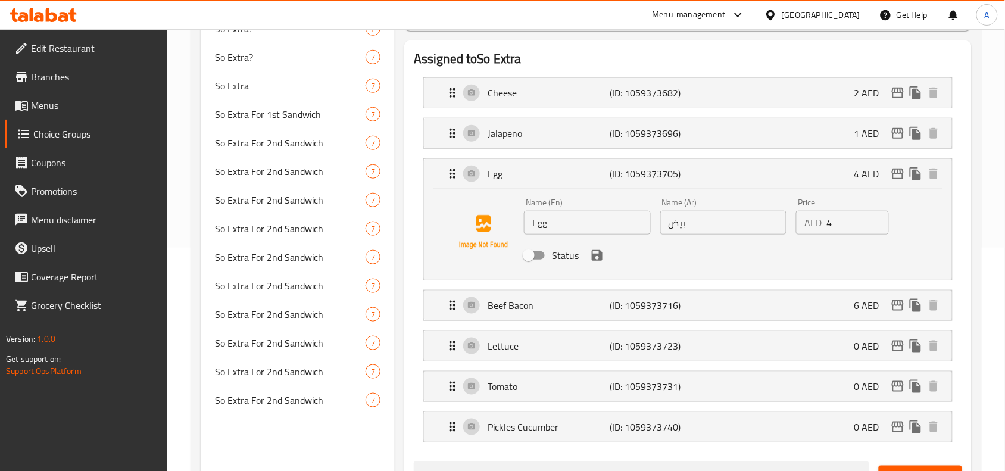
click at [536, 258] on input "Status" at bounding box center [529, 255] width 68 height 23
checkbox input "true"
click at [596, 257] on icon "save" at bounding box center [597, 255] width 14 height 14
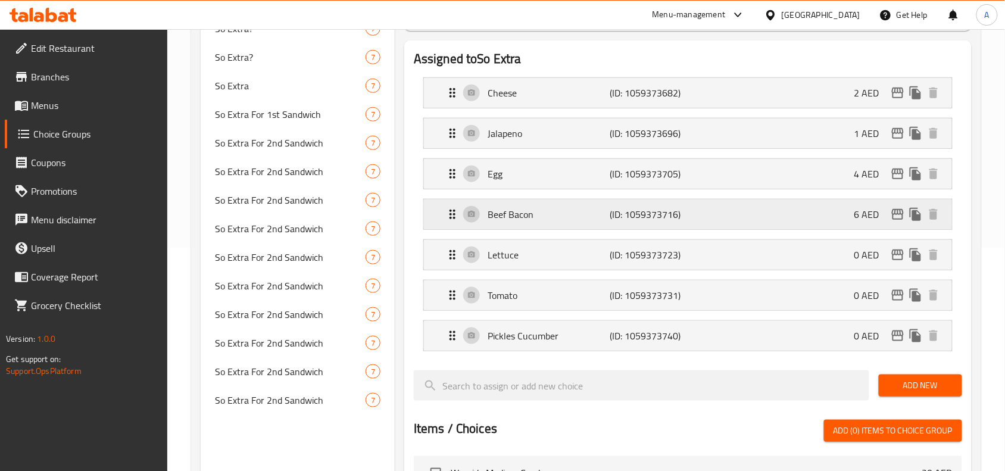
click at [623, 215] on p "(ID: 1059373716)" at bounding box center [651, 214] width 82 height 14
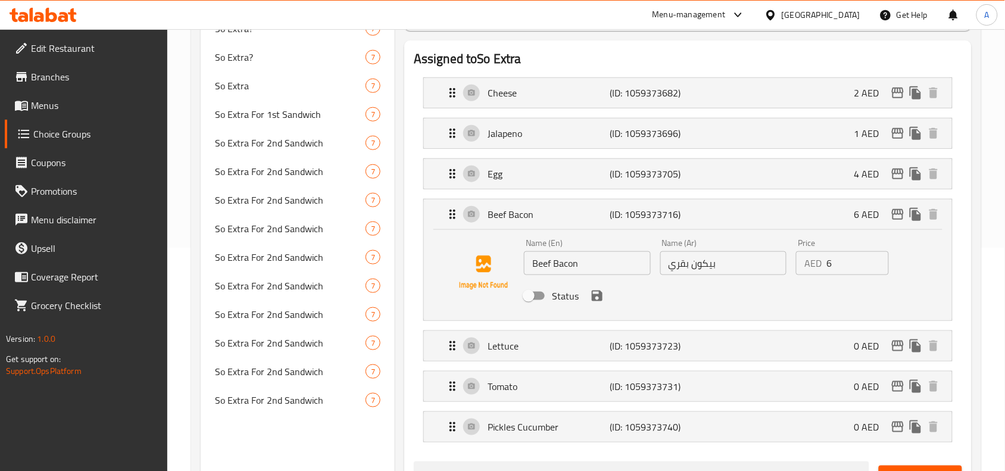
click at [532, 298] on input "Status" at bounding box center [529, 296] width 68 height 23
checkbox input "true"
click at [605, 298] on button "save" at bounding box center [597, 296] width 18 height 18
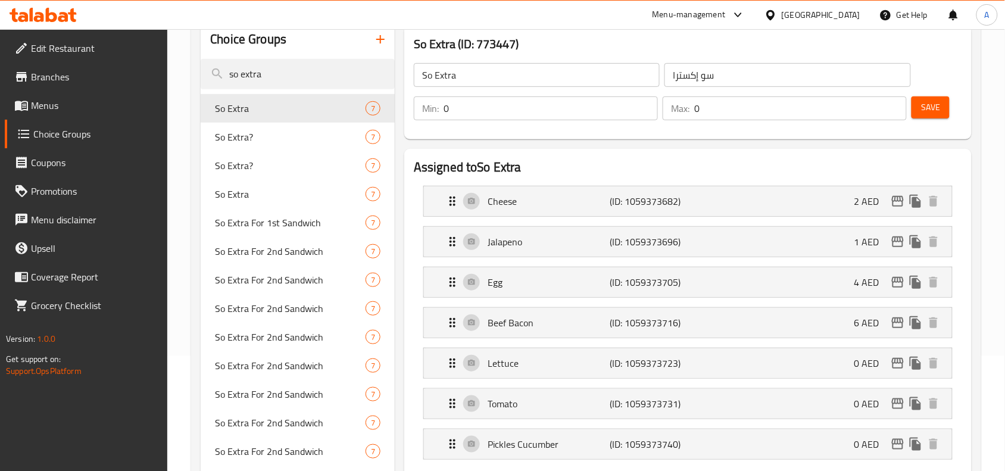
scroll to position [0, 0]
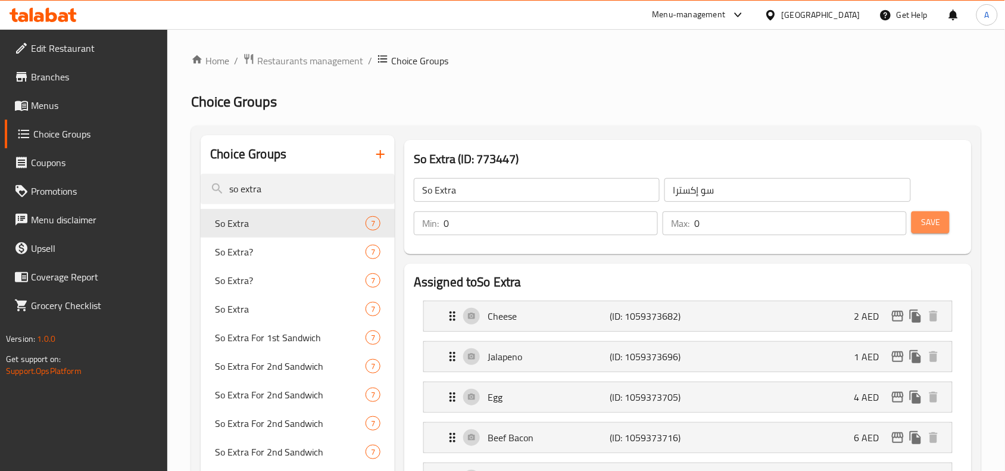
click at [933, 229] on span "Save" at bounding box center [930, 222] width 19 height 15
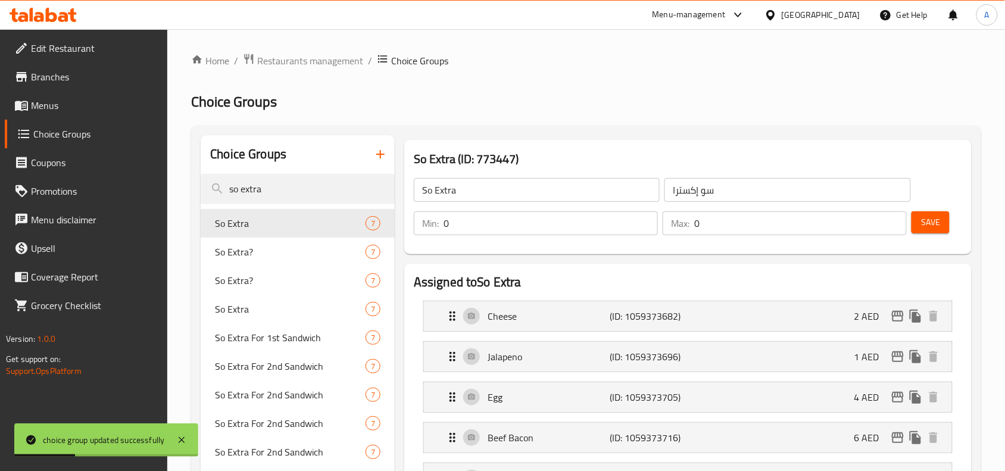
click at [920, 222] on button "Save" at bounding box center [930, 222] width 38 height 22
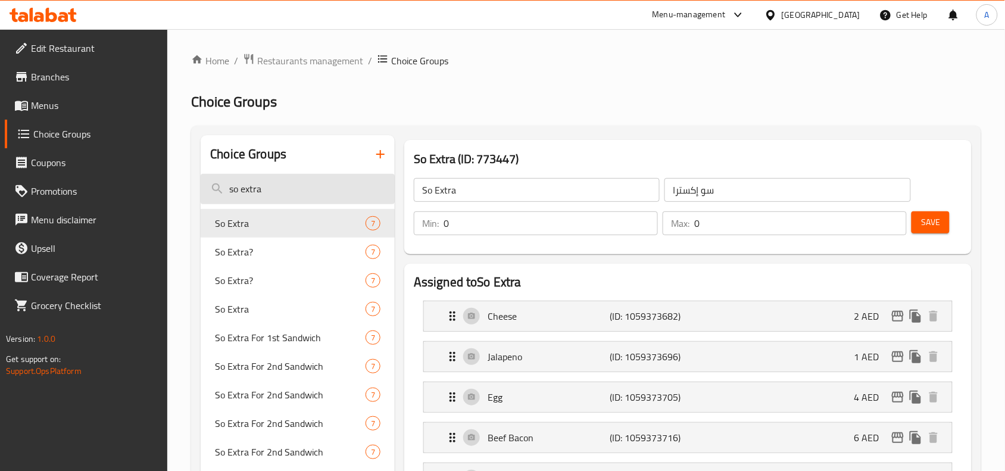
click at [281, 188] on input "so extra" at bounding box center [298, 189] width 194 height 30
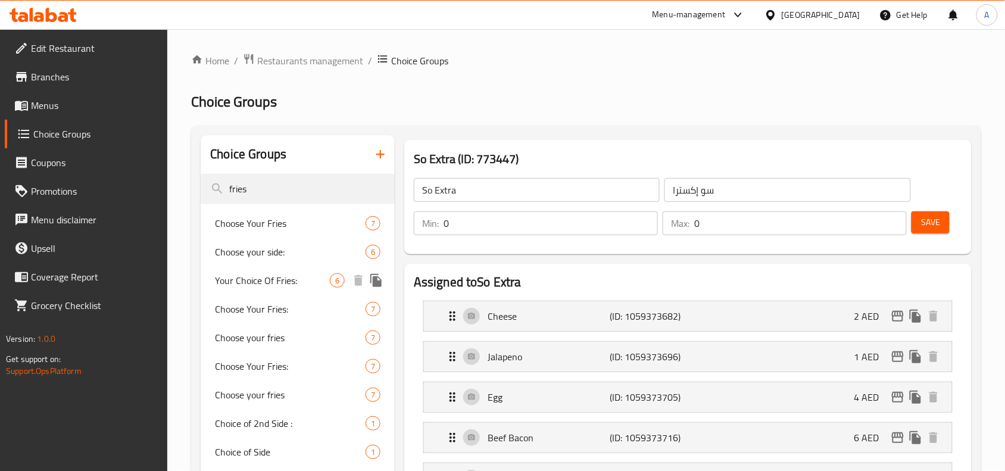
type input "fries"
click at [280, 280] on span "Your Choice Of Fries:" at bounding box center [272, 280] width 115 height 14
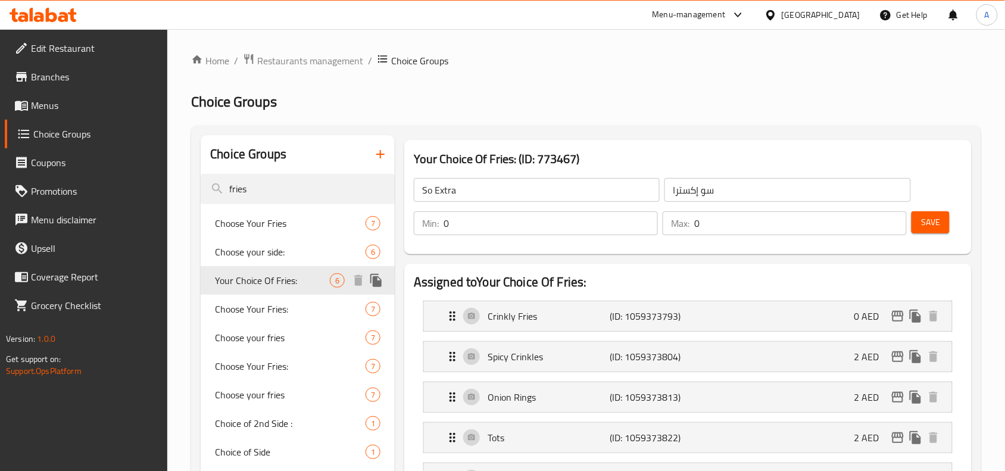
type input "Your Choice Of Fries:"
type input "اختيارك من البطاطا المقلية:"
type input "1"
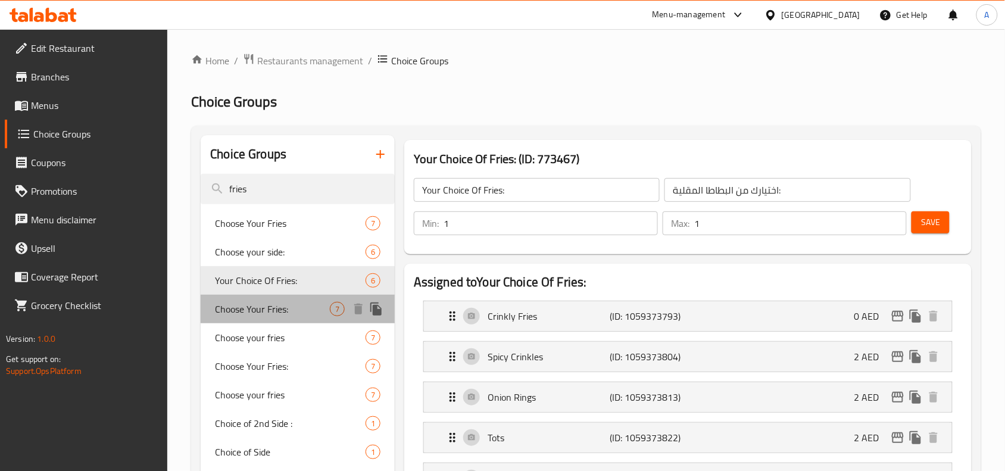
click at [262, 311] on span "Choose Your Fries:" at bounding box center [272, 309] width 115 height 14
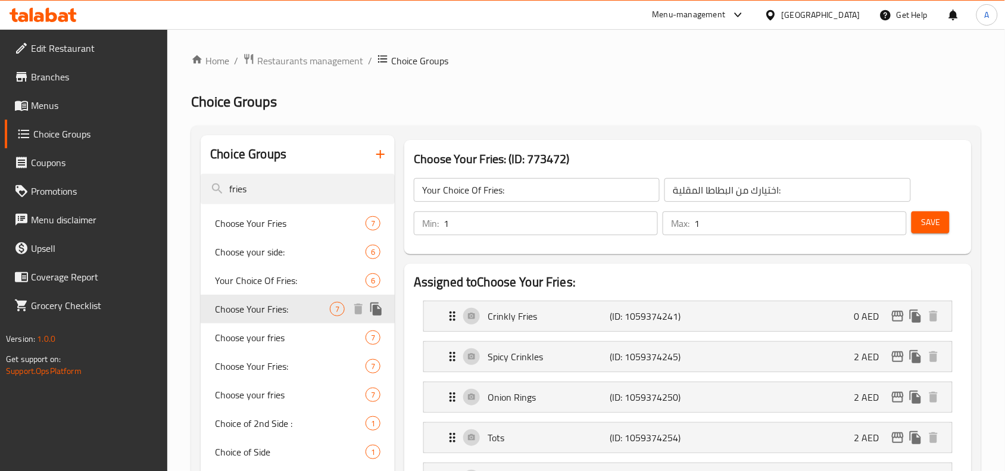
type input "Choose Your Fries:"
type input "اختار الفرايز:"
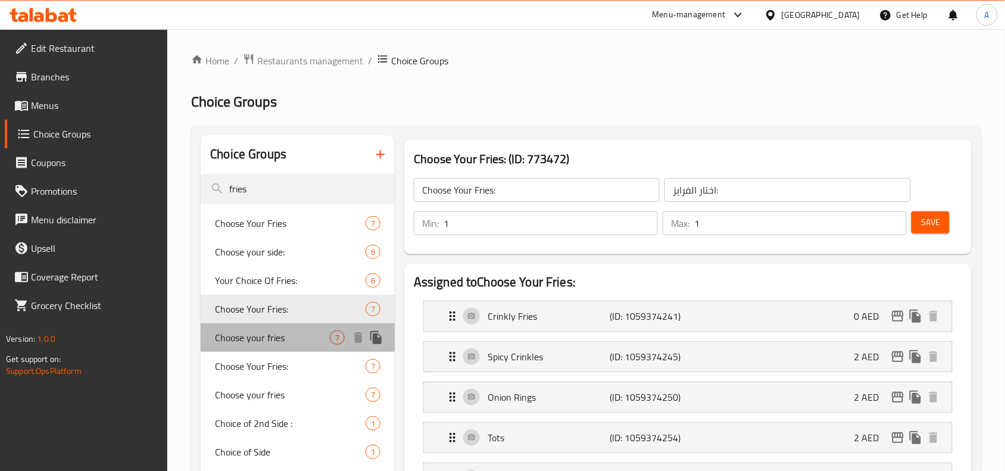
click at [261, 336] on span "Choose your fries" at bounding box center [272, 337] width 115 height 14
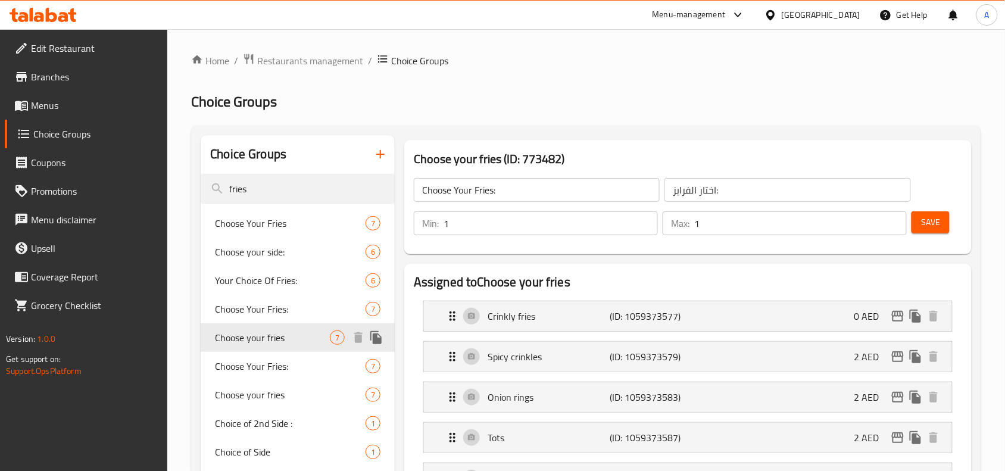
type input "Choose your fries"
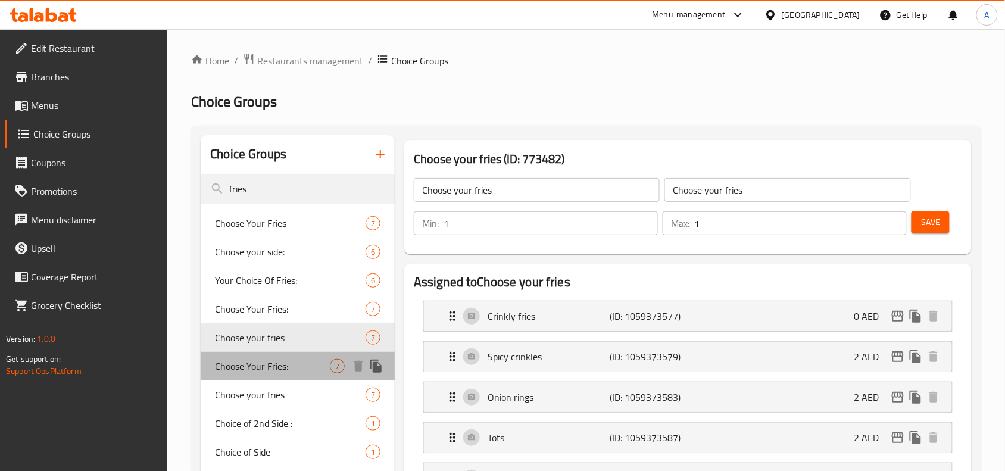
click at [260, 354] on div "Choose Your Fries: 7" at bounding box center [298, 366] width 194 height 29
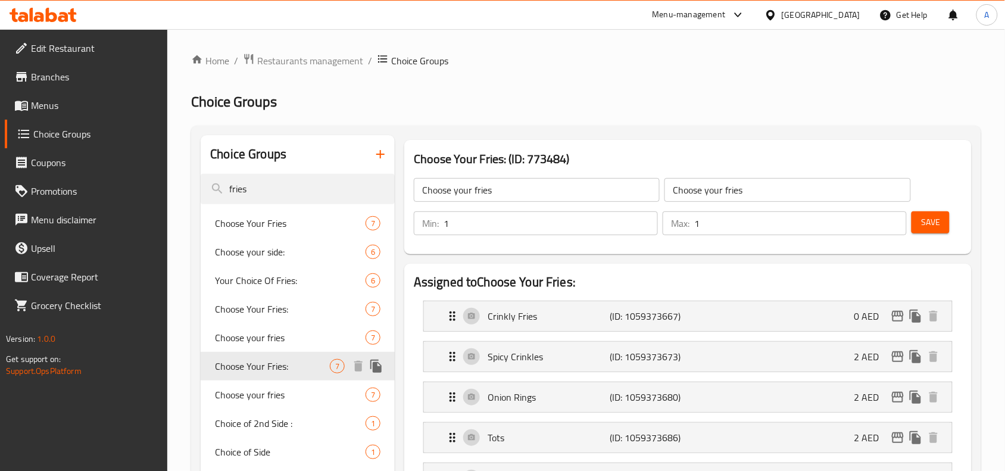
type input "Choose Your Fries:"
type input "اختار الفرايز:"
click at [264, 399] on span "Choose your fries" at bounding box center [272, 395] width 115 height 14
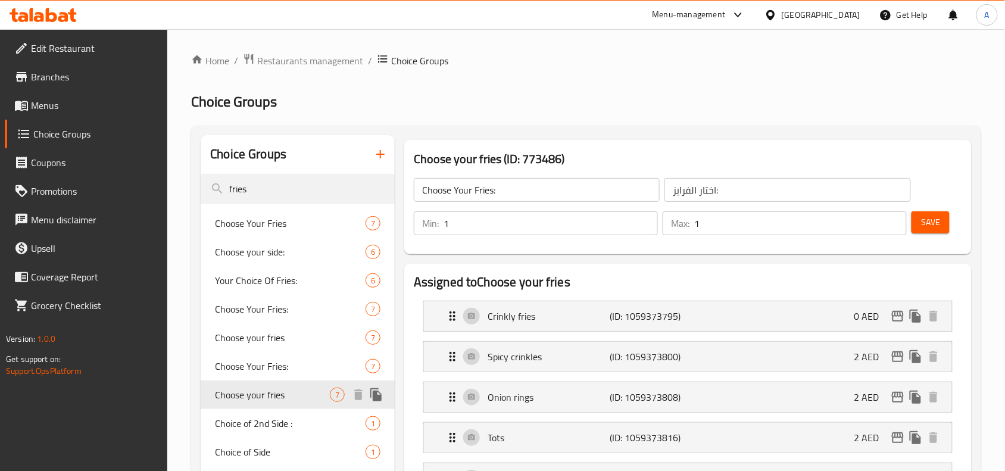
type input "Choose your fries"
type input "اختار الفرايز"
type input "0"
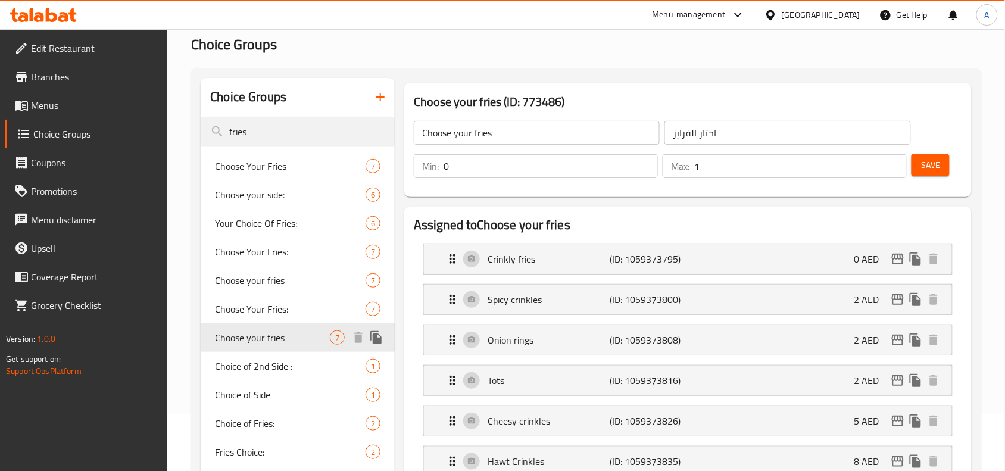
scroll to position [149, 0]
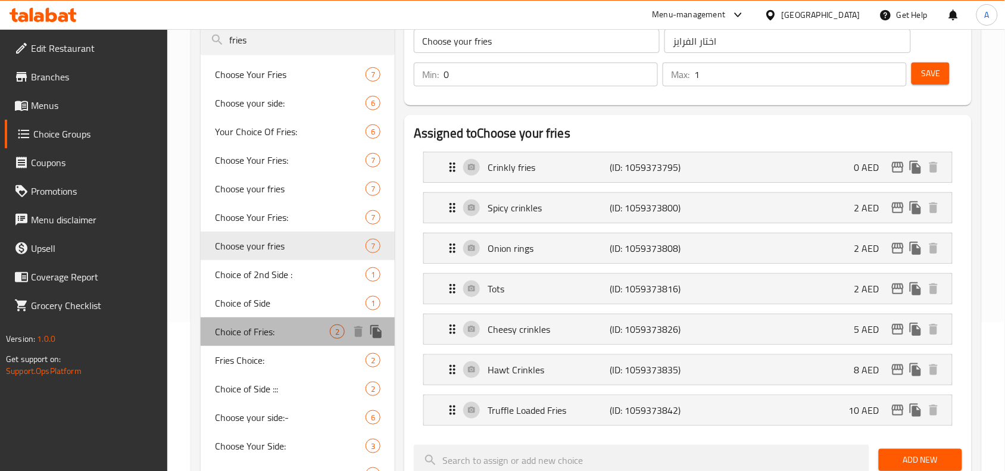
click at [248, 330] on span "Choice of Fries:" at bounding box center [272, 331] width 115 height 14
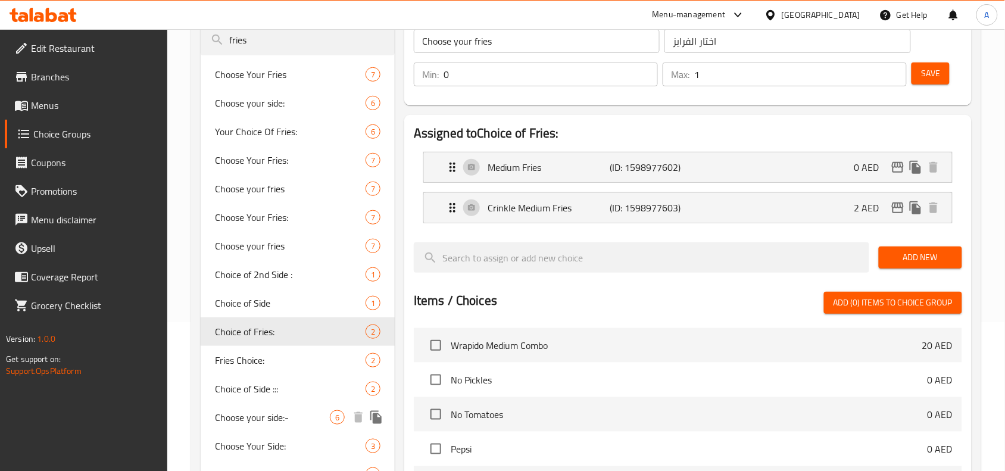
type input "Choice of Fries:"
type input "اختيار البطاطس المقلية:"
type input "1"
click at [283, 72] on span "Choose Your Fries" at bounding box center [272, 74] width 115 height 14
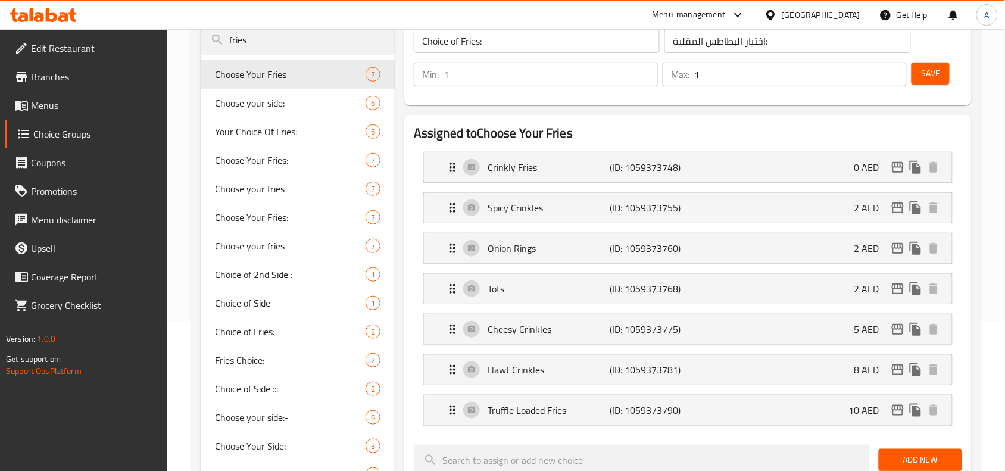
type input "Choose Your Fries"
type input "إختر الفرايز"
click at [287, 46] on input "fries" at bounding box center [298, 40] width 194 height 30
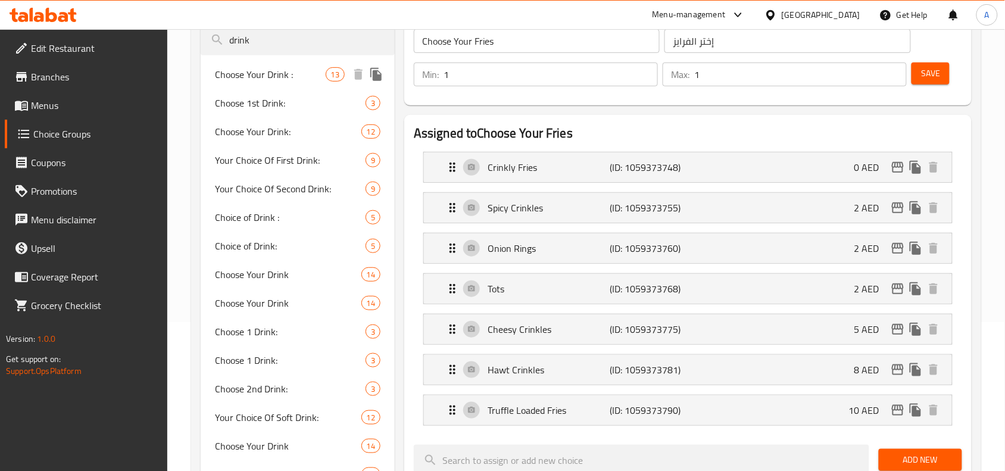
type input "drink"
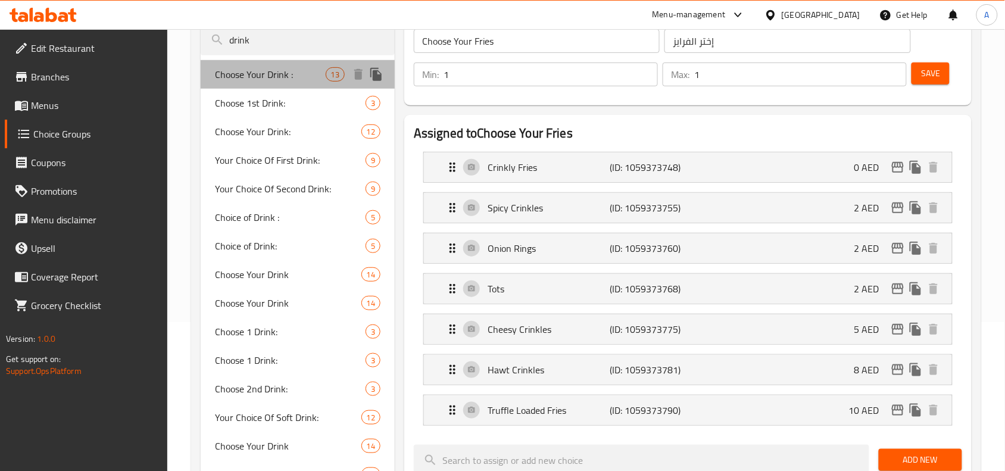
click at [270, 73] on span "Choose Your Drink :" at bounding box center [270, 74] width 110 height 14
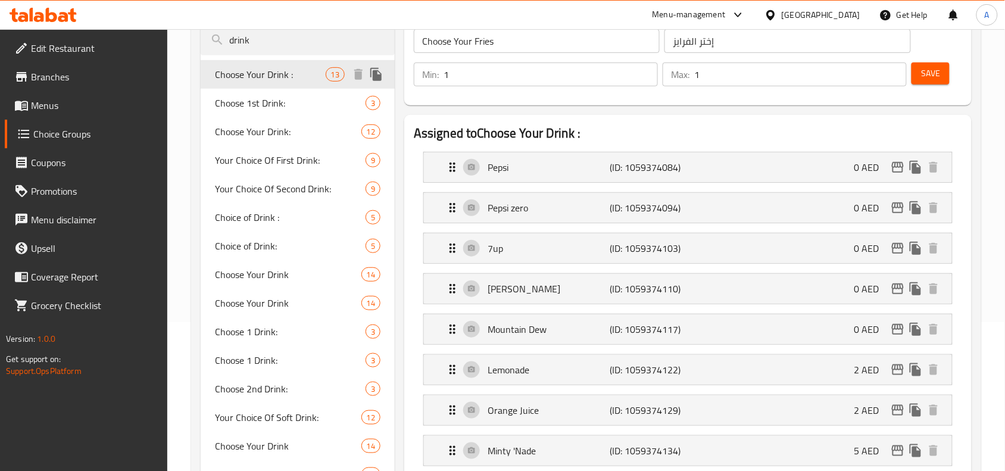
type input "Choose Your Drink :"
type input "اختر مشروبك:"
click at [269, 279] on span "Choose Your Drink" at bounding box center [270, 274] width 110 height 14
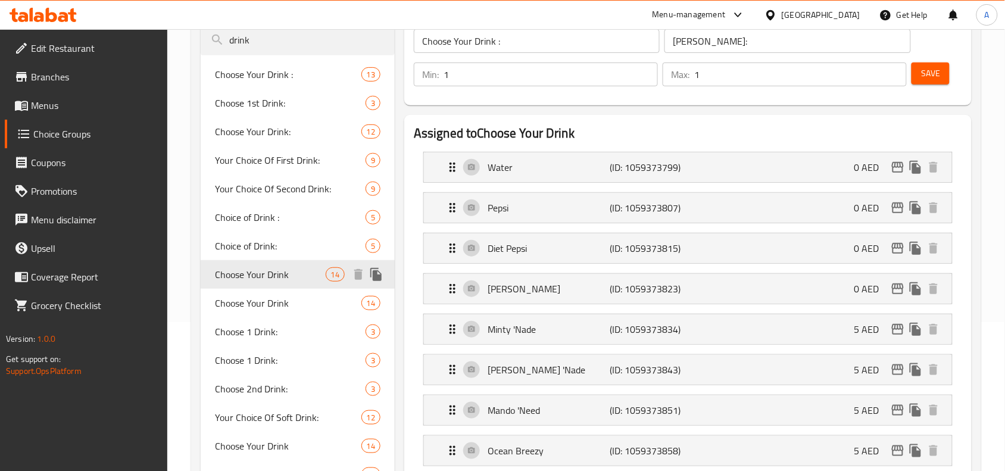
type input "Choose Your Drink"
type input "إختر المشروب"
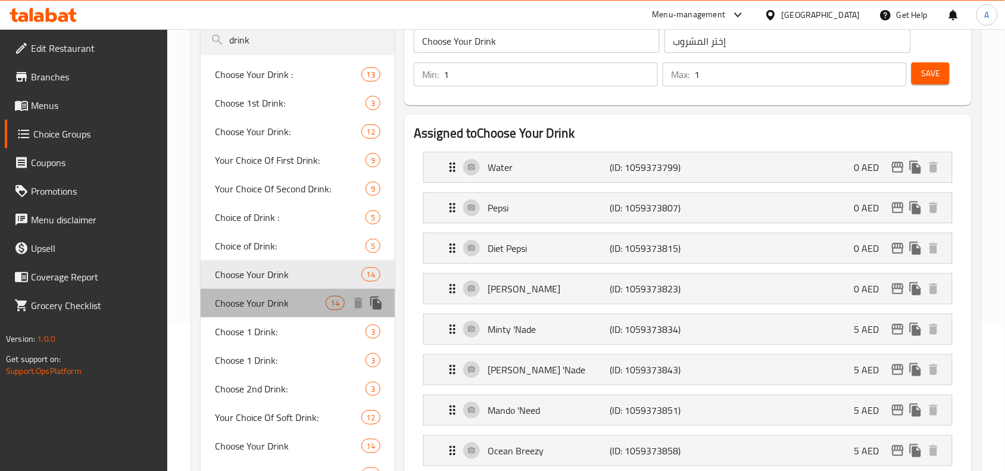
click at [268, 298] on span "Choose Your Drink" at bounding box center [270, 303] width 110 height 14
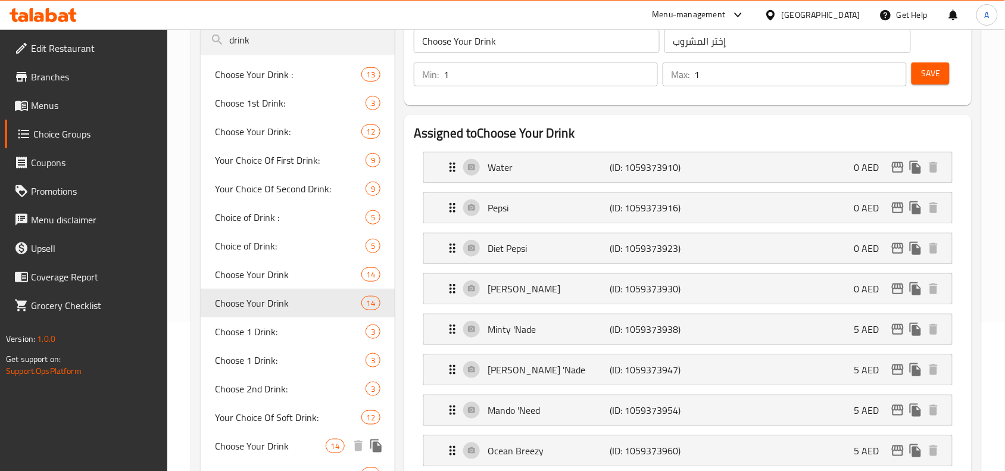
click at [262, 439] on span "Choose Your Drink" at bounding box center [270, 446] width 110 height 14
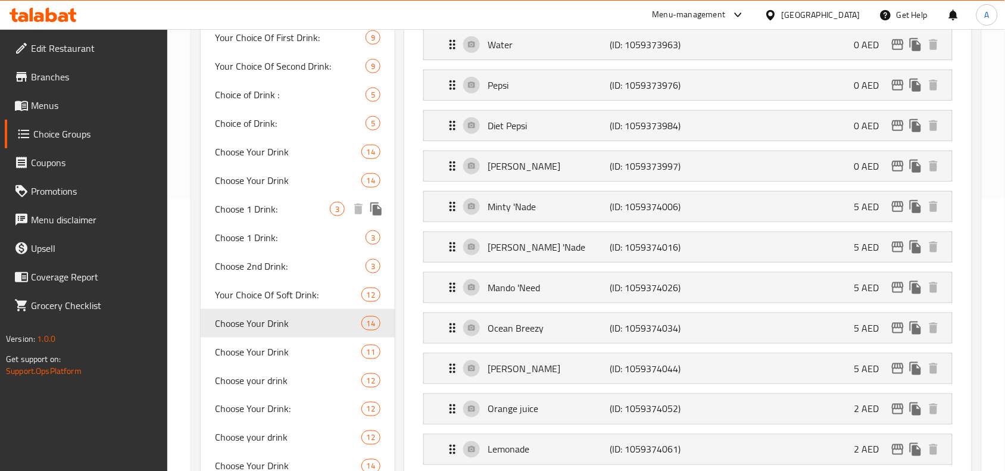
scroll to position [298, 0]
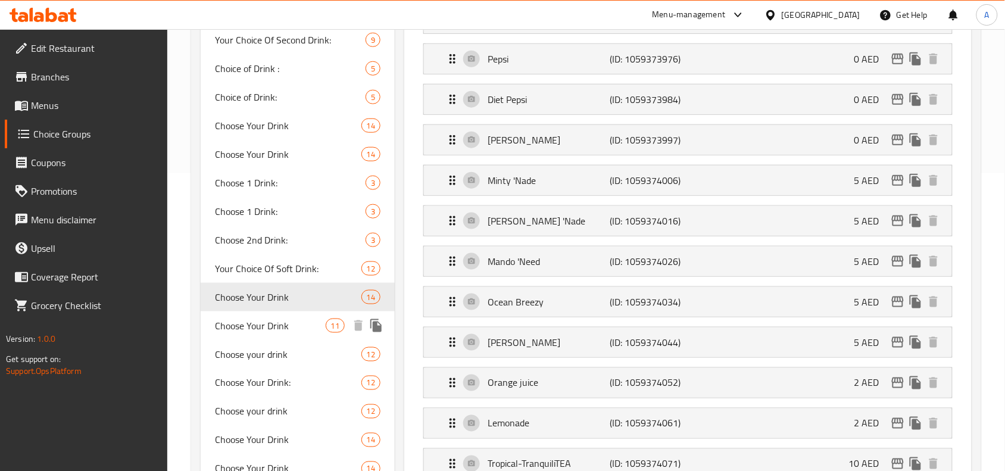
click at [274, 322] on span "Choose Your Drink" at bounding box center [270, 325] width 110 height 14
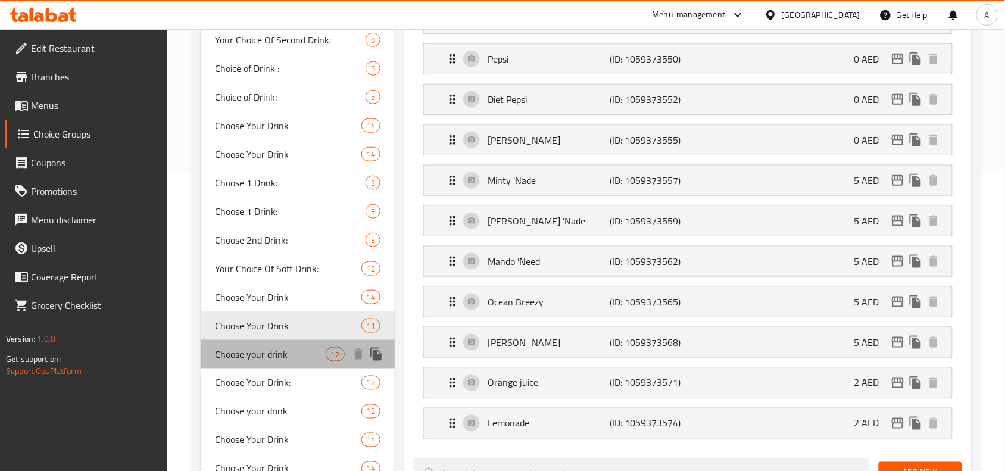
click at [256, 350] on span "Choose your drink" at bounding box center [270, 354] width 110 height 14
type input "Choose your drink"
type input "اختار المشروب"
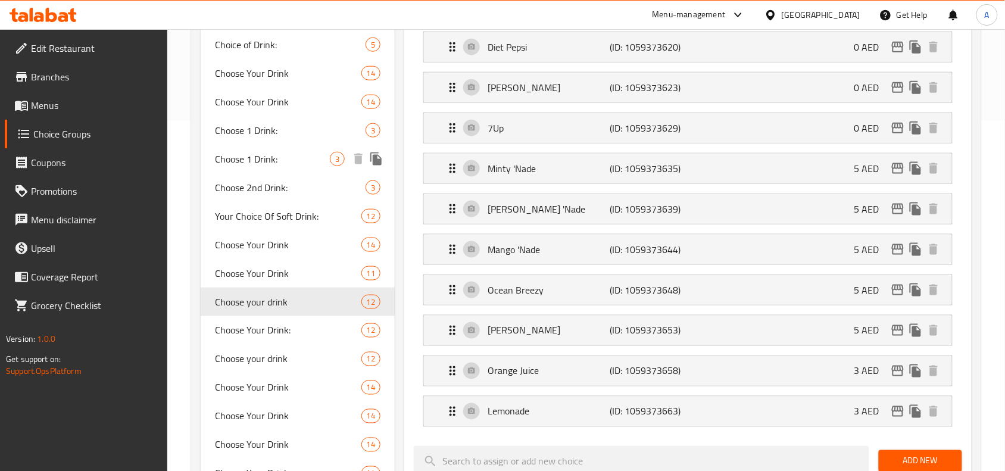
scroll to position [372, 0]
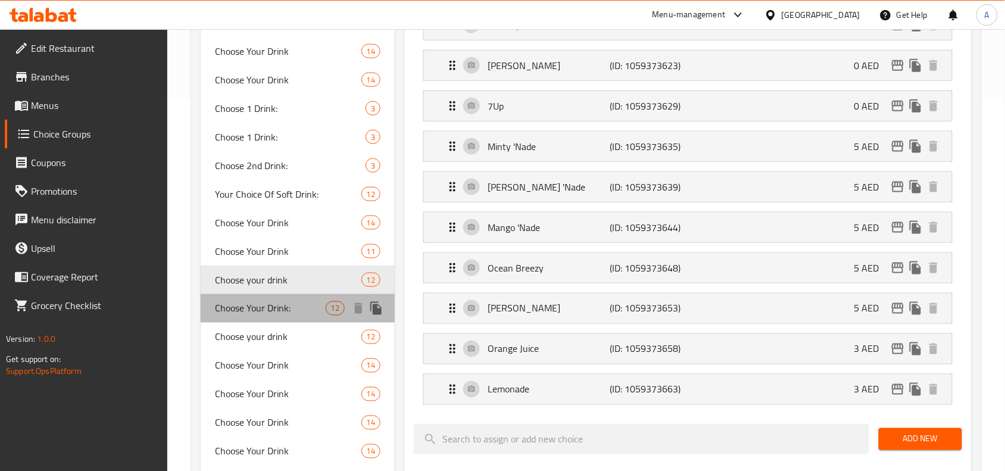
click at [257, 314] on span "Choose Your Drink:" at bounding box center [270, 308] width 110 height 14
type input "Choose Your Drink:"
type input "اختار المشروب:"
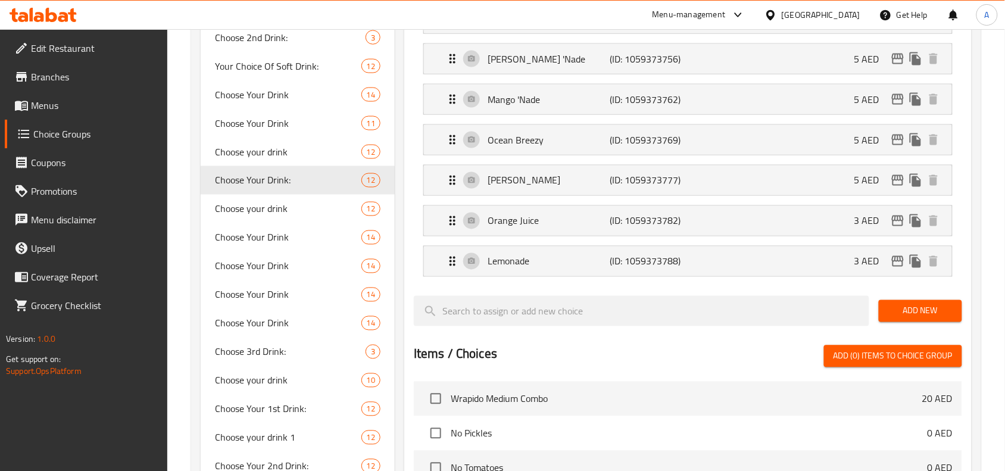
scroll to position [521, 0]
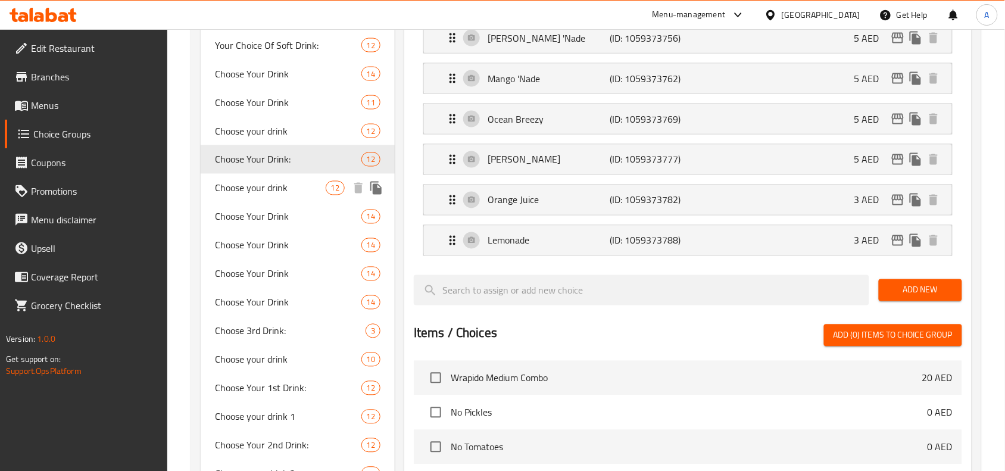
click at [267, 195] on span "Choose your drink" at bounding box center [270, 188] width 110 height 14
type input "Choose your drink"
type input "اختار المشروب"
type input "0"
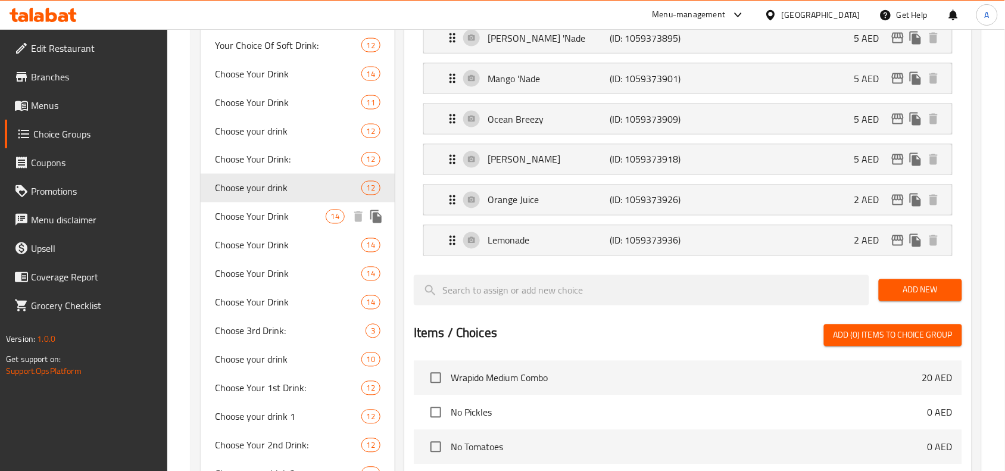
click at [275, 220] on span "Choose Your Drink" at bounding box center [270, 217] width 110 height 14
type input "Choose Your Drink"
type input "إختر المشروب"
type input "1"
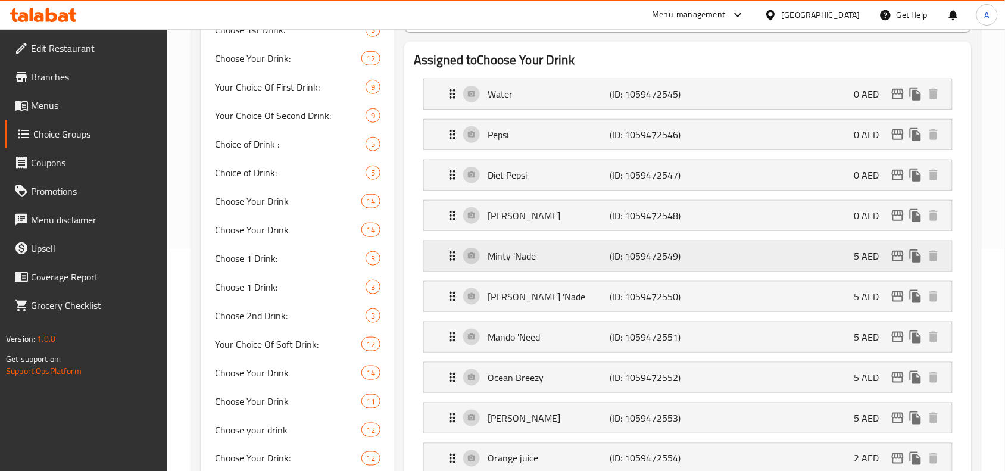
scroll to position [223, 0]
click at [776, 262] on div "Minty 'Nade (ID: 1059472549) 5 AED" at bounding box center [691, 255] width 492 height 30
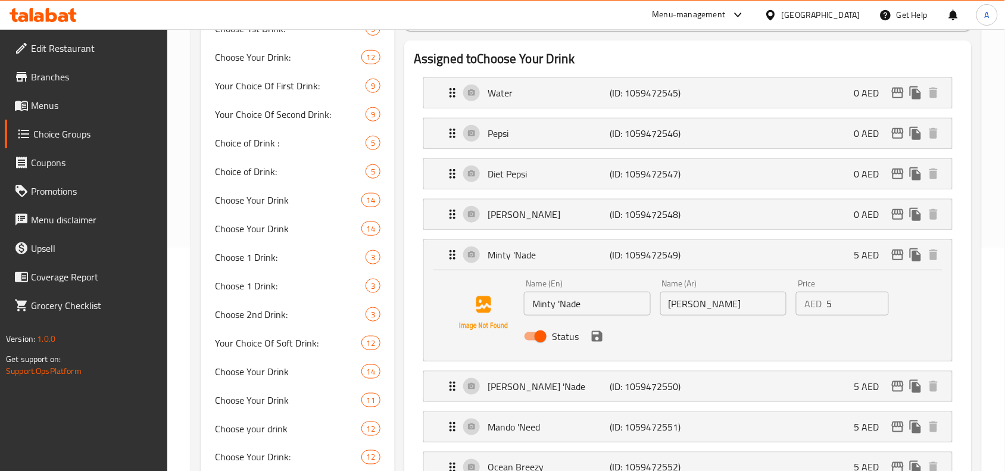
click at [540, 338] on input "Status" at bounding box center [541, 336] width 68 height 23
checkbox input "false"
click at [592, 335] on icon "save" at bounding box center [597, 336] width 11 height 11
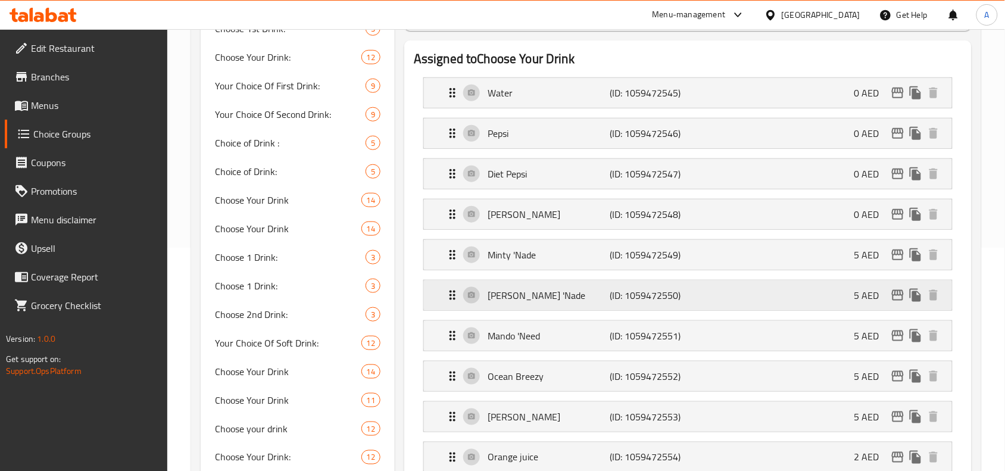
click at [626, 301] on p "(ID: 1059472550)" at bounding box center [651, 295] width 82 height 14
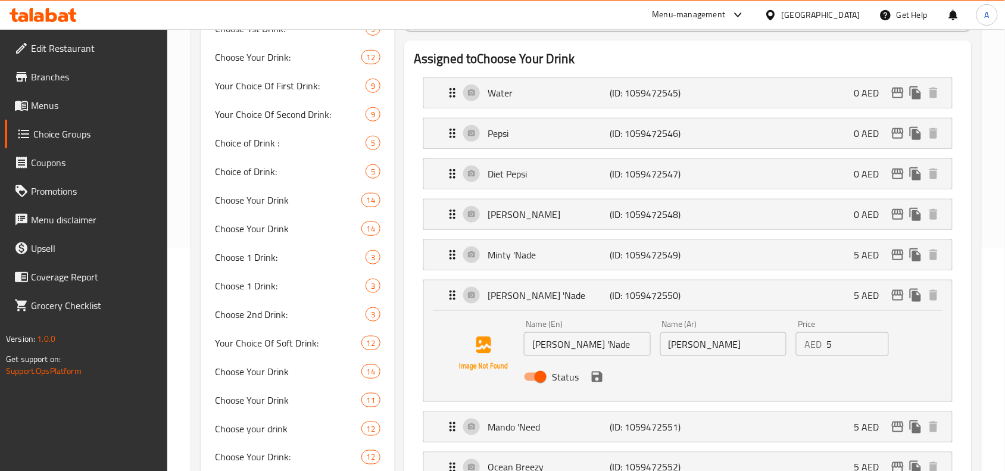
click at [545, 373] on input "Status" at bounding box center [541, 376] width 68 height 23
checkbox input "false"
drag, startPoint x: 591, startPoint y: 373, endPoint x: 624, endPoint y: 295, distance: 84.6
click at [592, 373] on icon "save" at bounding box center [597, 377] width 14 height 14
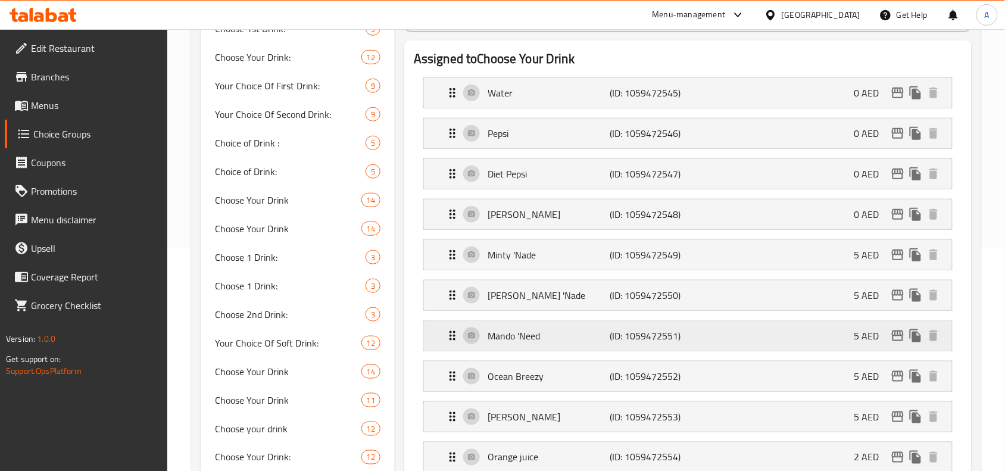
click at [614, 338] on p "(ID: 1059472551)" at bounding box center [651, 336] width 82 height 14
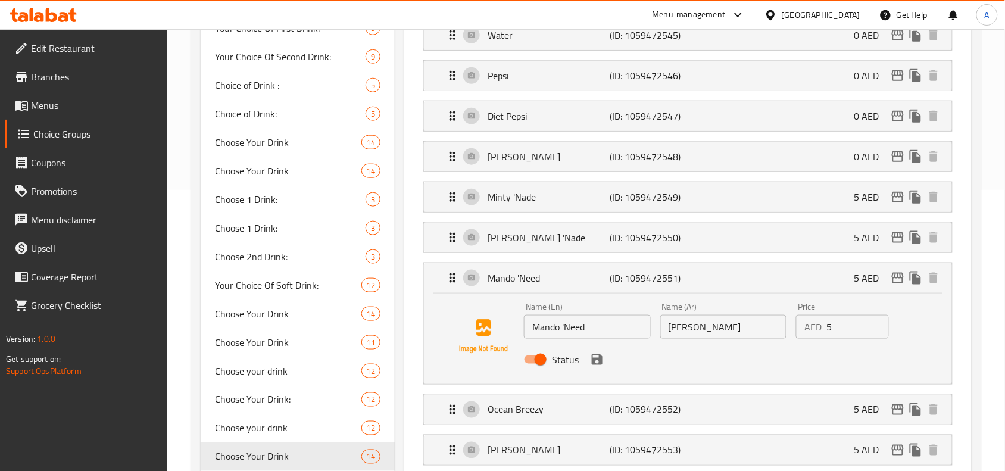
scroll to position [298, 0]
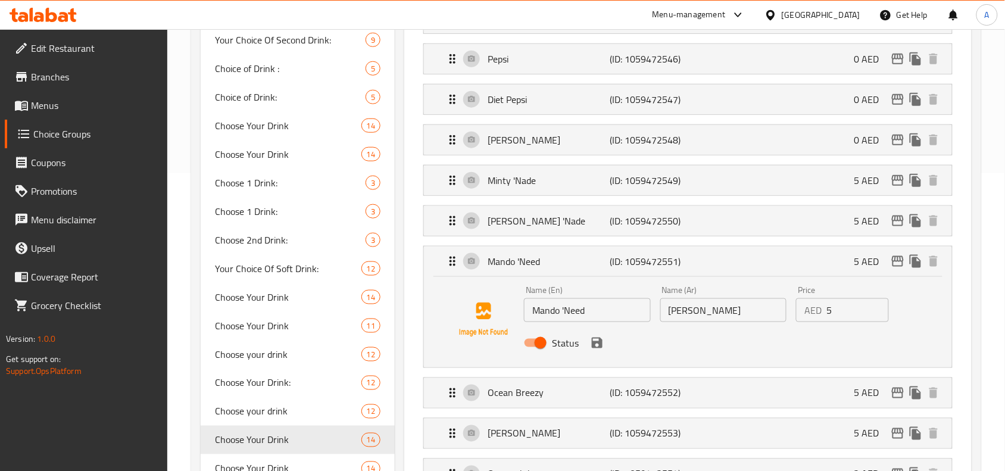
click at [533, 345] on input "Status" at bounding box center [541, 343] width 68 height 23
checkbox input "false"
click at [594, 342] on icon "save" at bounding box center [597, 343] width 14 height 14
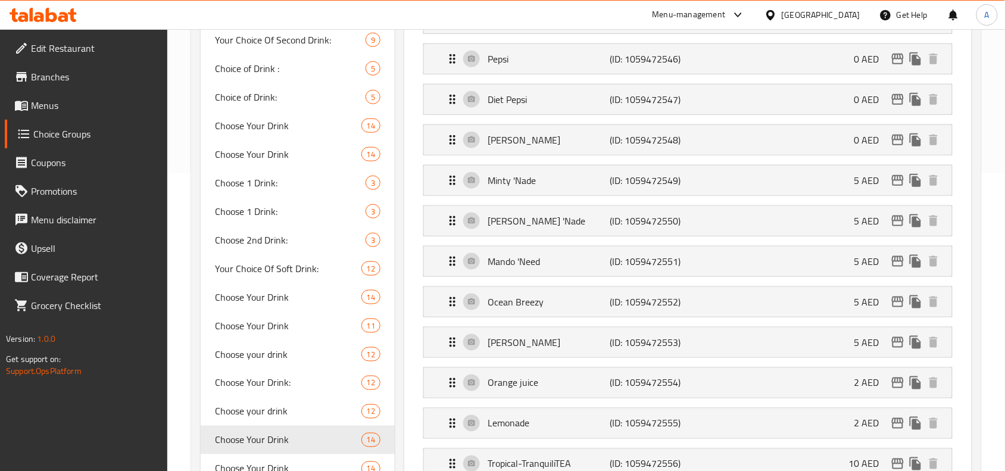
scroll to position [372, 0]
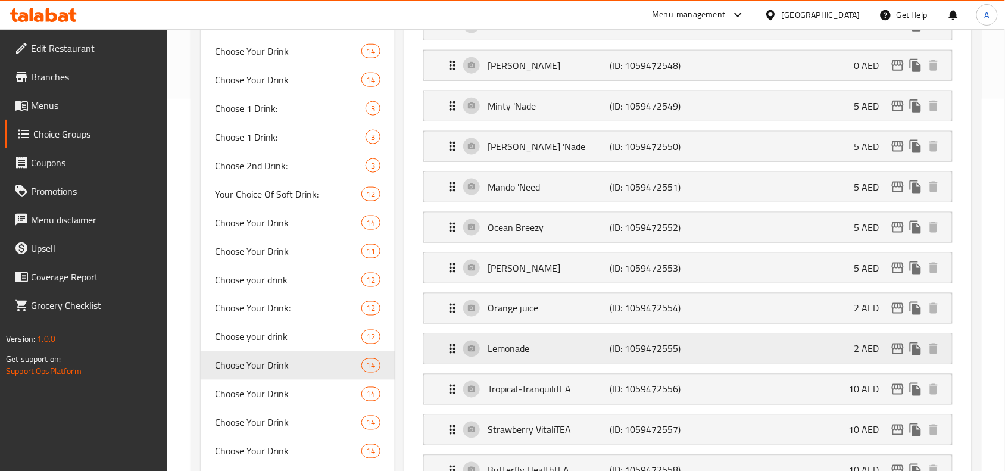
click at [611, 356] on p "(ID: 1059472555)" at bounding box center [651, 349] width 82 height 14
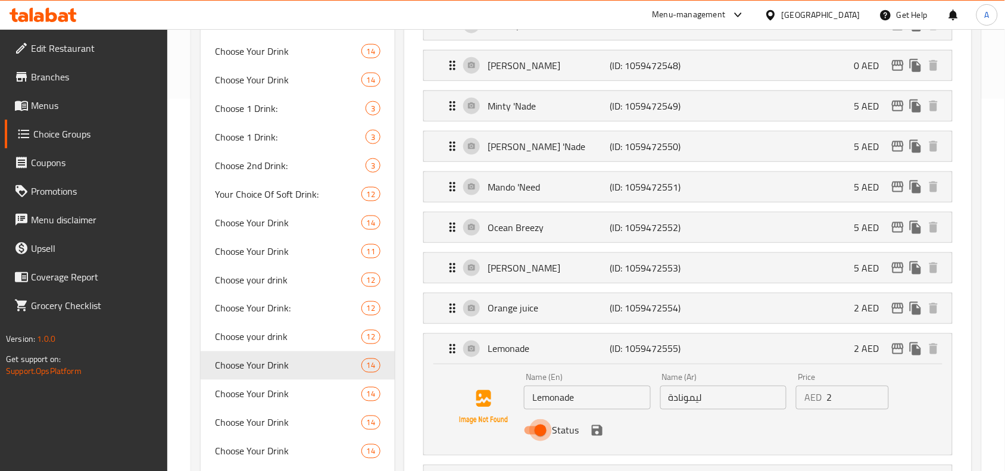
click at [535, 433] on input "Status" at bounding box center [541, 430] width 68 height 23
checkbox input "false"
click at [592, 432] on icon "save" at bounding box center [597, 430] width 11 height 11
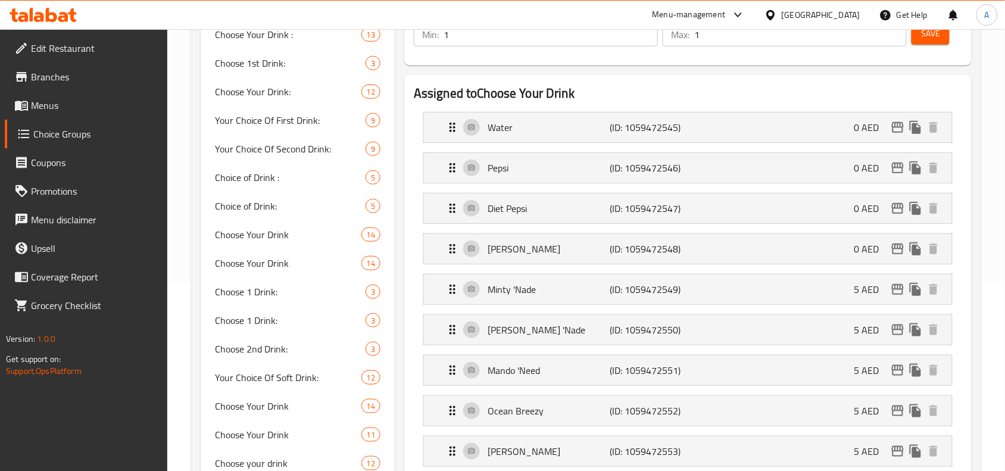
scroll to position [0, 0]
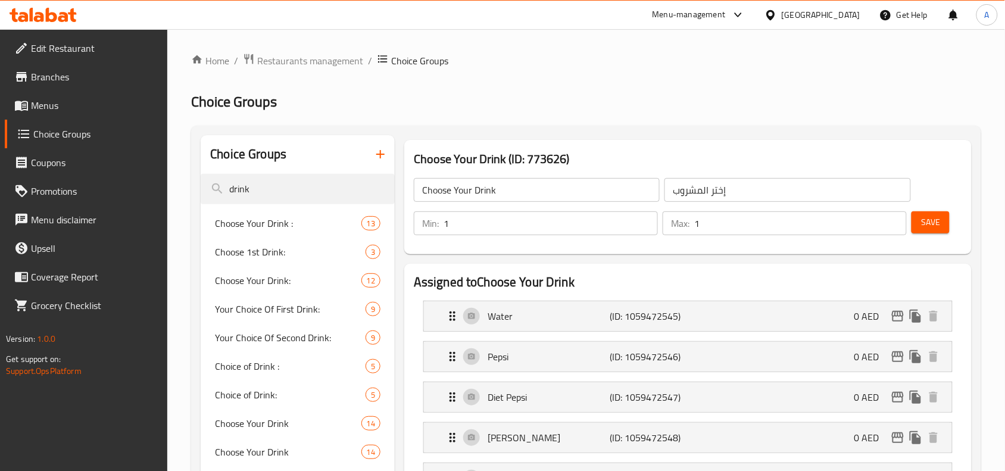
click at [933, 216] on span "Save" at bounding box center [930, 222] width 19 height 15
click at [278, 182] on input "drink" at bounding box center [298, 189] width 194 height 30
type input "so extra"
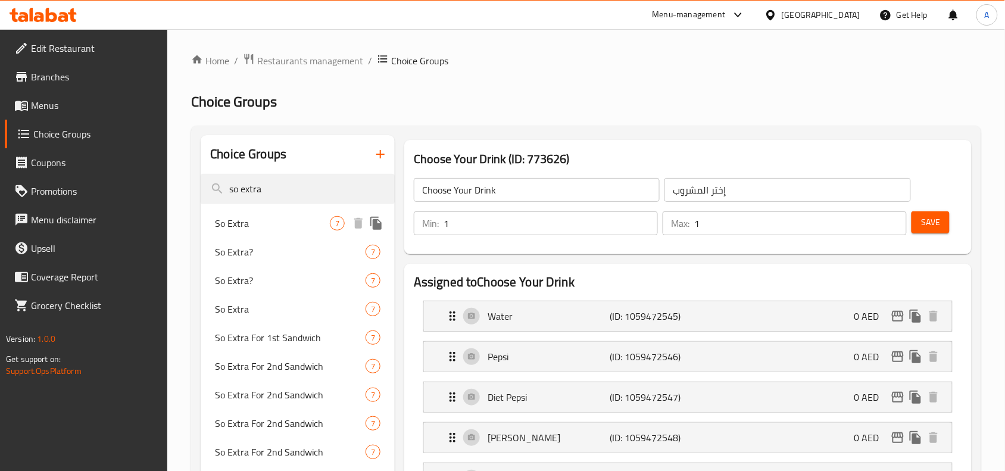
click at [263, 223] on span "So Extra" at bounding box center [272, 223] width 115 height 14
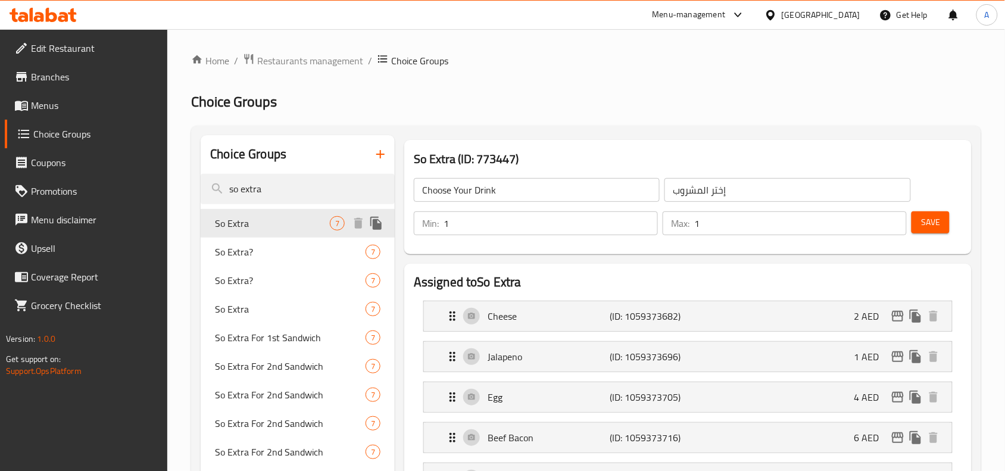
type input "So Extra"
type input "سو إكسترا"
type input "0"
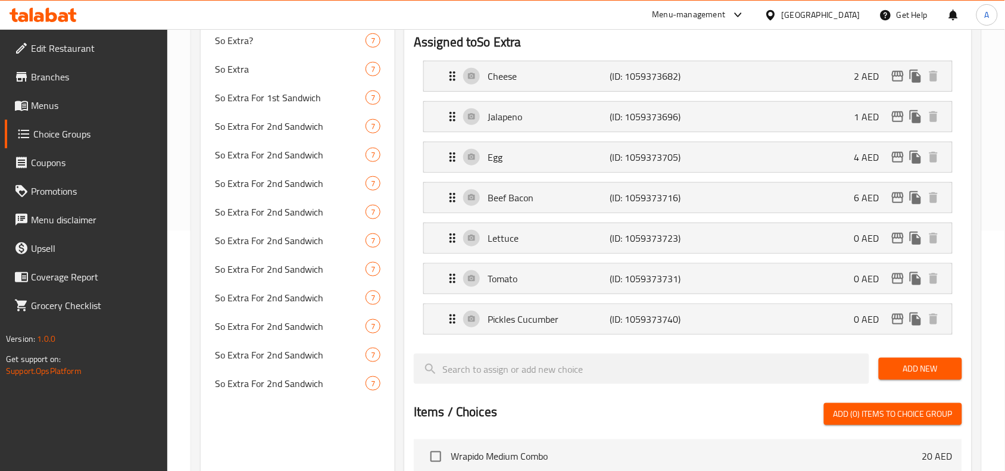
scroll to position [298, 0]
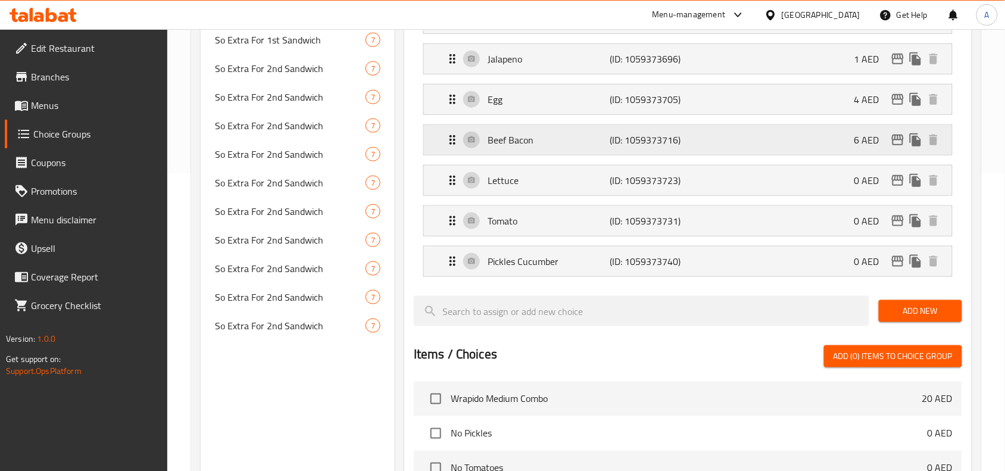
click at [727, 154] on div "Beef Bacon (ID: 1059373716) 6 AED" at bounding box center [691, 140] width 492 height 30
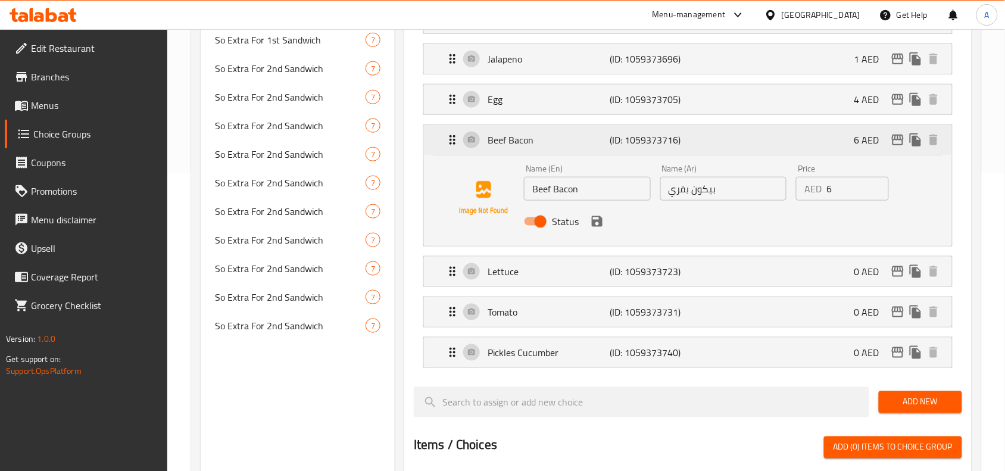
click at [727, 154] on div "Beef Bacon (ID: 1059373716) 6 AED" at bounding box center [691, 140] width 492 height 30
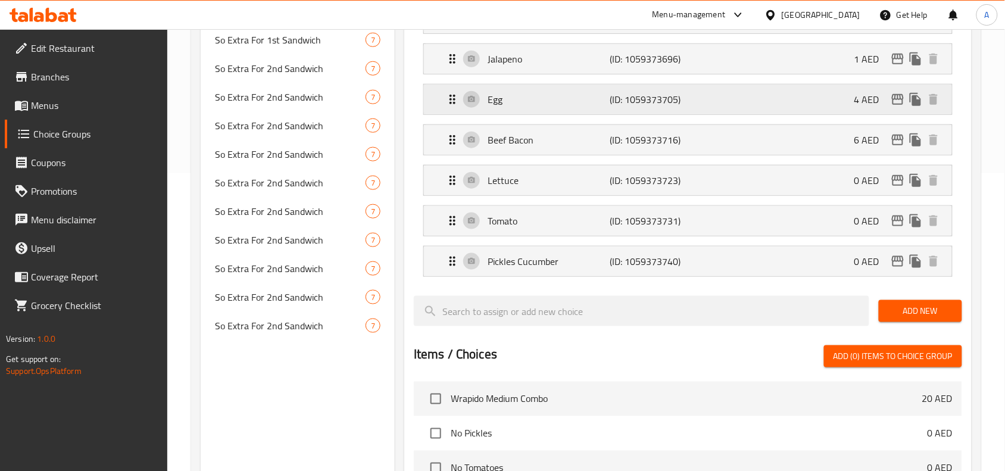
click at [704, 109] on div "Egg (ID: 1059373705) 4 AED" at bounding box center [691, 100] width 492 height 30
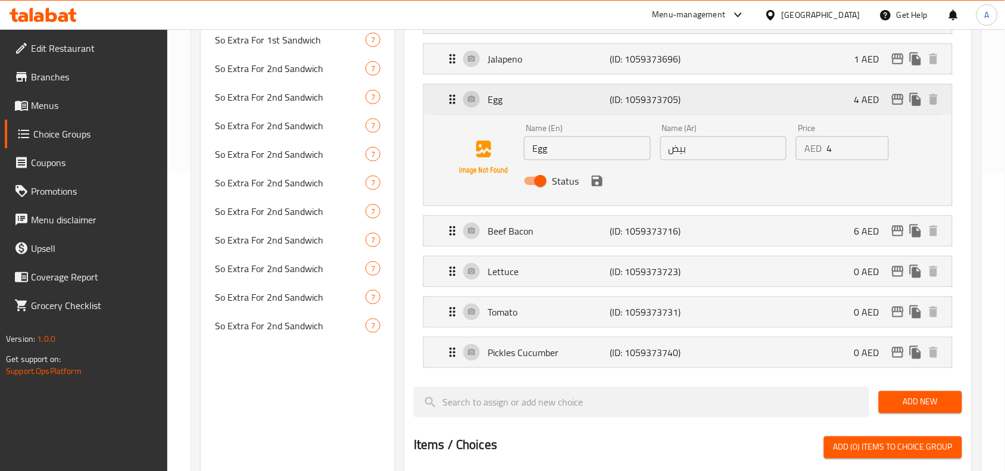
click at [704, 109] on div "Egg (ID: 1059373705) 4 AED" at bounding box center [691, 100] width 492 height 30
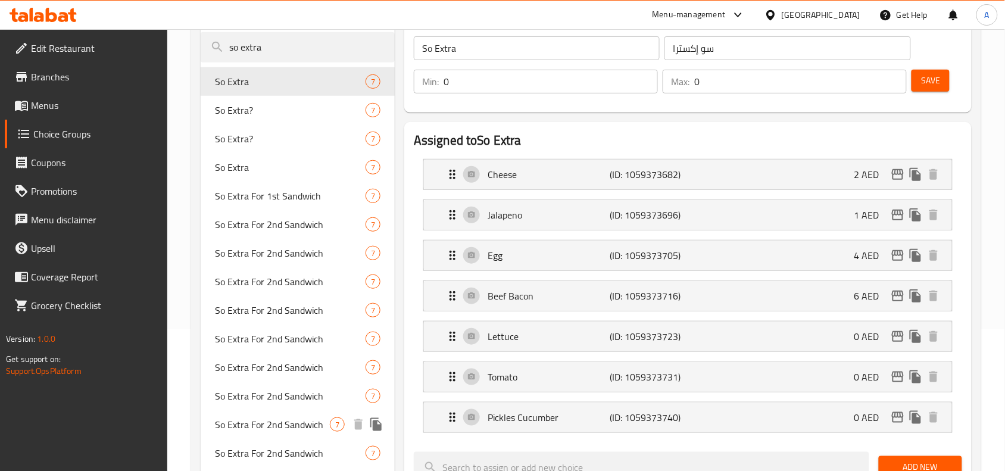
scroll to position [0, 0]
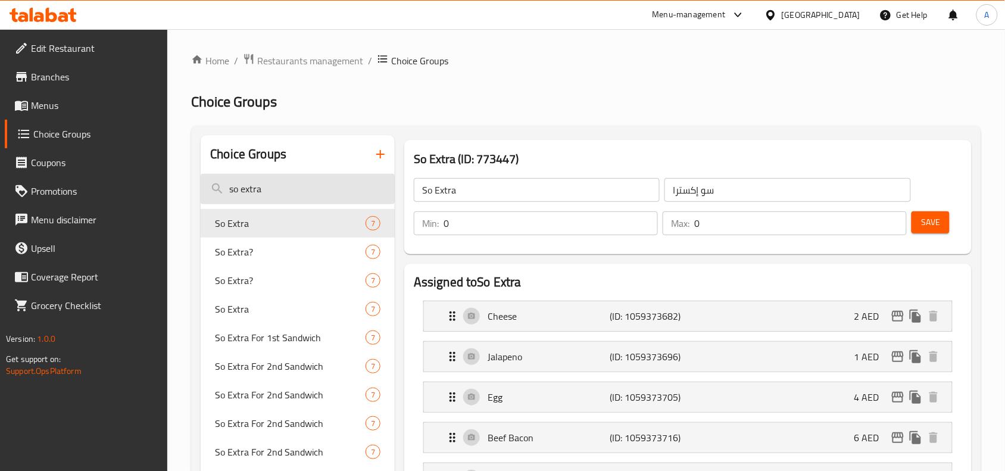
click at [280, 188] on input "so extra" at bounding box center [298, 189] width 194 height 30
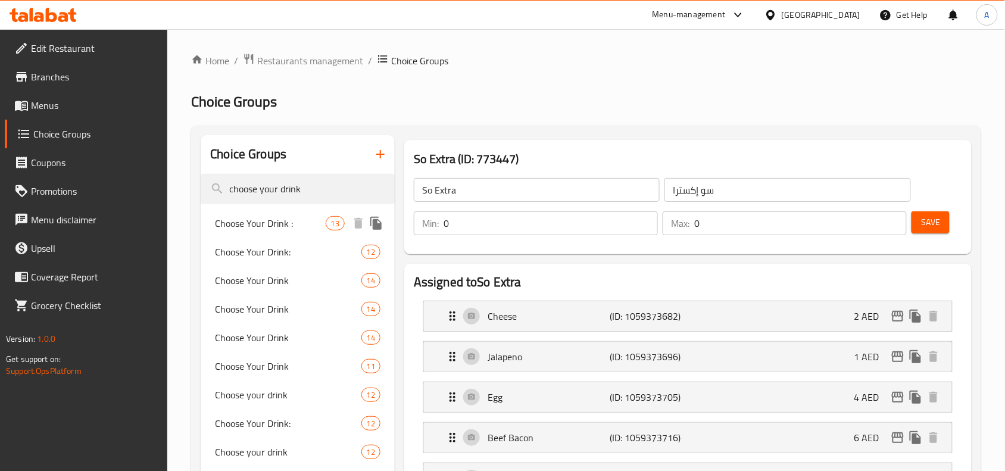
type input "choose your drink"
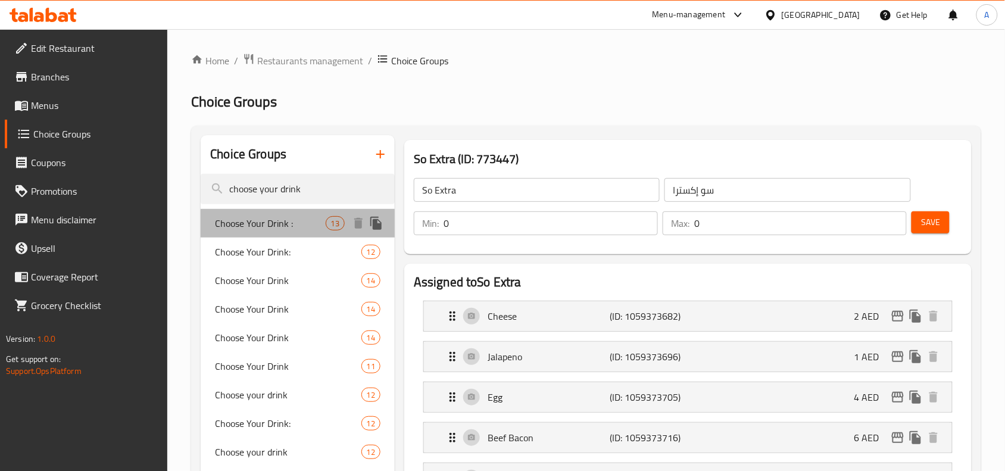
click at [263, 232] on div "Choose Your Drink : 13" at bounding box center [298, 223] width 194 height 29
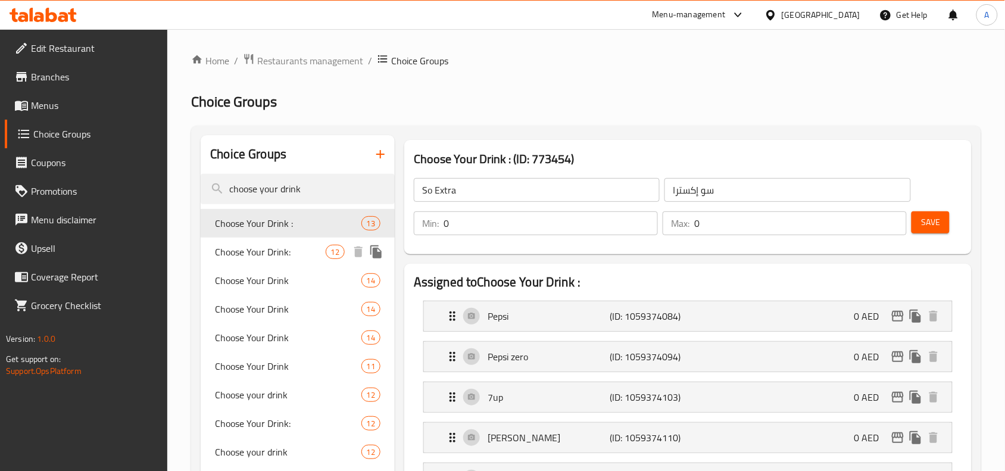
type input "Choose Your Drink :"
type input "اختر مشروبك:"
type input "1"
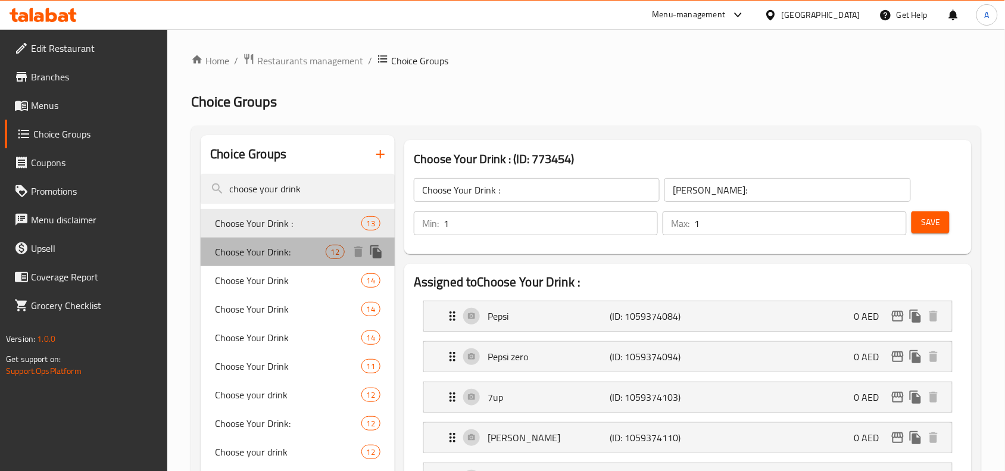
click at [264, 252] on span "Choose Your Drink:" at bounding box center [270, 252] width 110 height 14
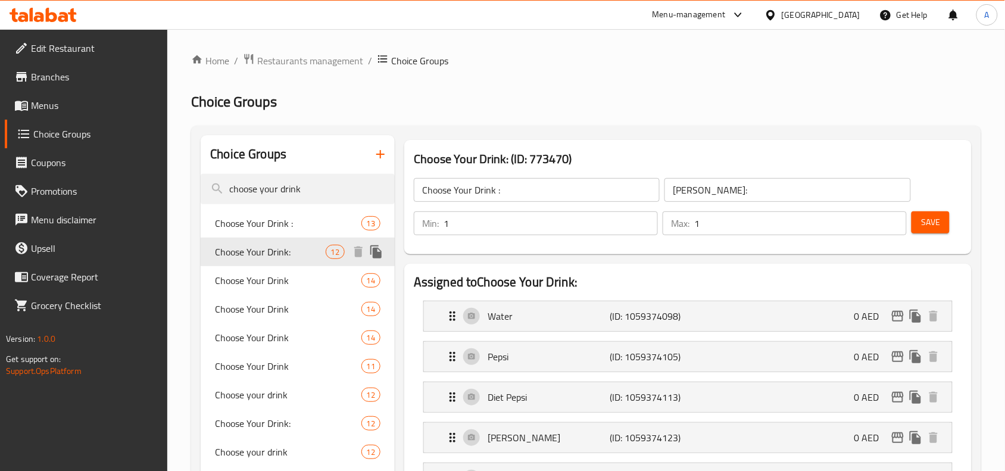
type input "Choose Your Drink:"
type input "اختار المشروب:"
click at [263, 278] on span "Choose Your Drink" at bounding box center [270, 280] width 110 height 14
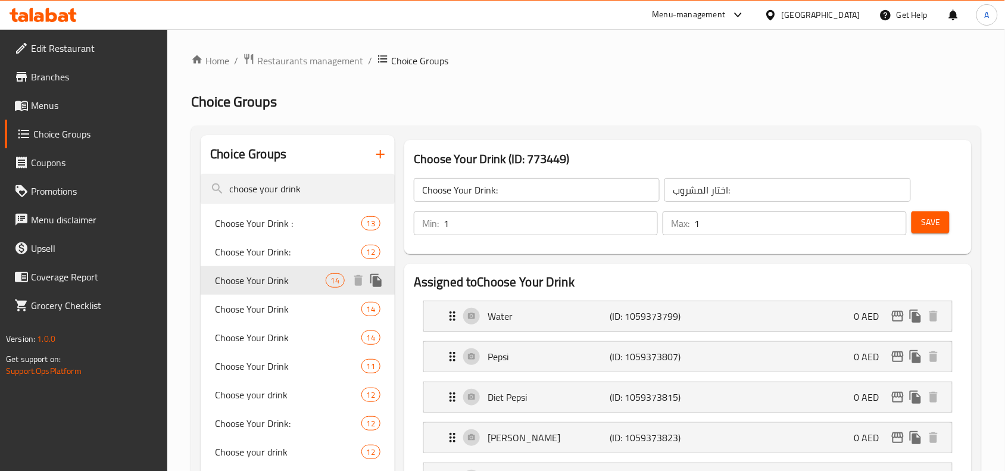
type input "Choose Your Drink"
type input "إختر المشروب"
click at [254, 302] on span "Choose Your Drink" at bounding box center [270, 309] width 110 height 14
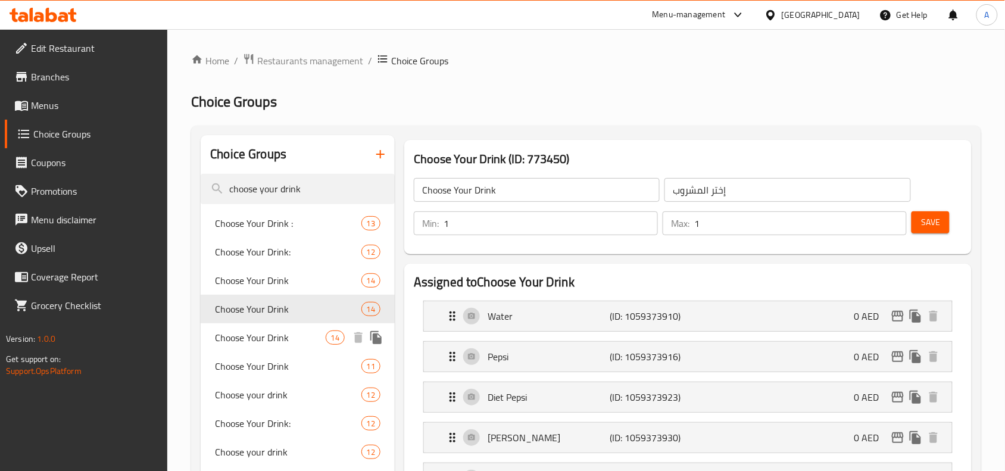
click at [248, 338] on span "Choose Your Drink" at bounding box center [270, 337] width 110 height 14
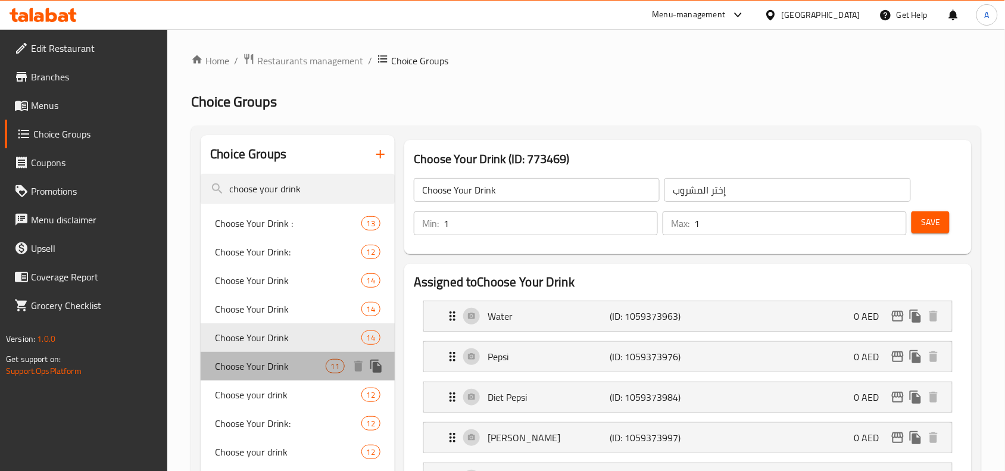
click at [253, 364] on span "Choose Your Drink" at bounding box center [270, 366] width 110 height 14
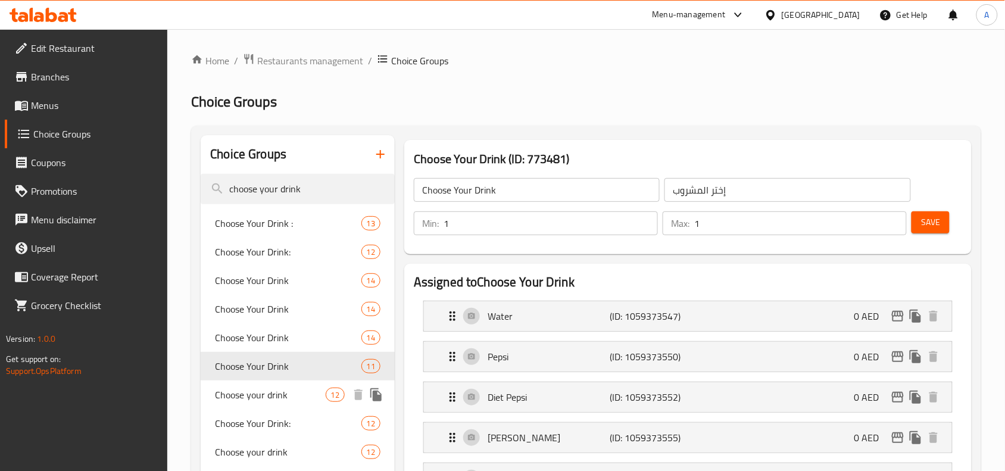
click at [256, 397] on span "Choose your drink" at bounding box center [270, 395] width 110 height 14
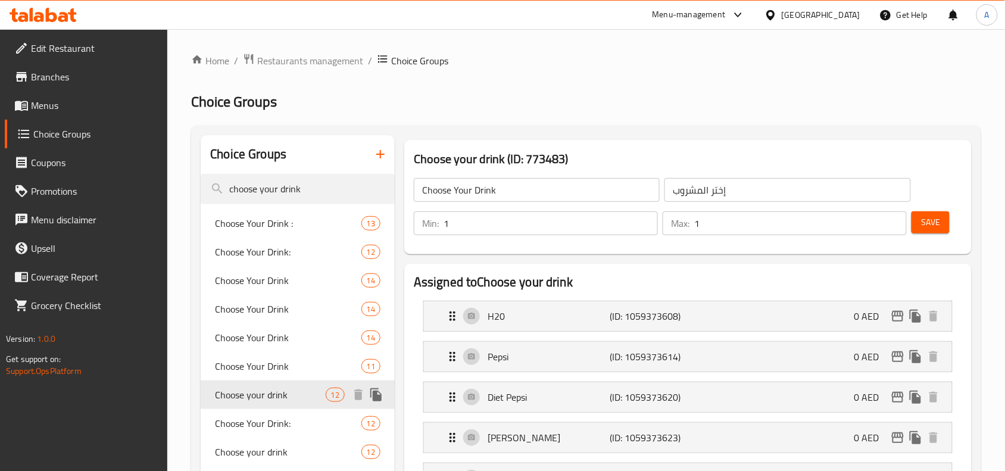
type input "Choose your drink"
type input "اختار المشروب"
click at [259, 413] on div "Choose Your Drink: 12" at bounding box center [298, 423] width 194 height 29
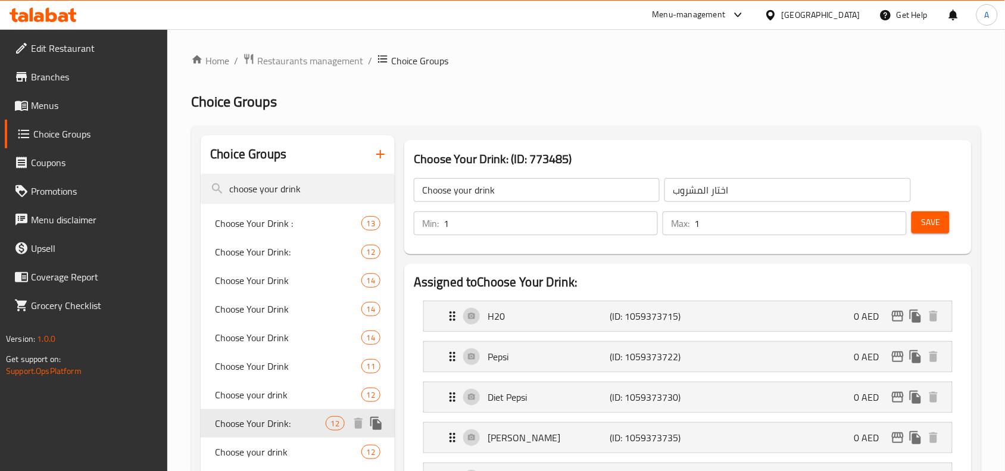
type input "Choose Your Drink:"
type input "اختار المشروب:"
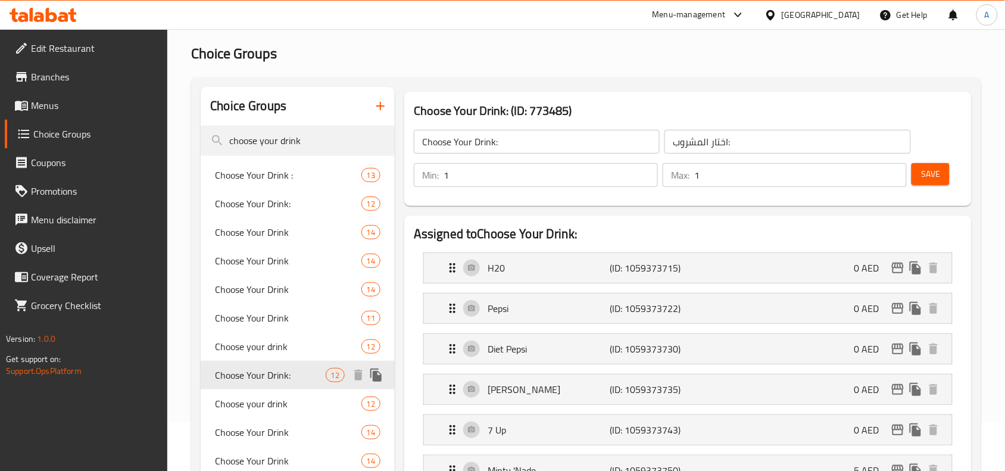
scroll to position [74, 0]
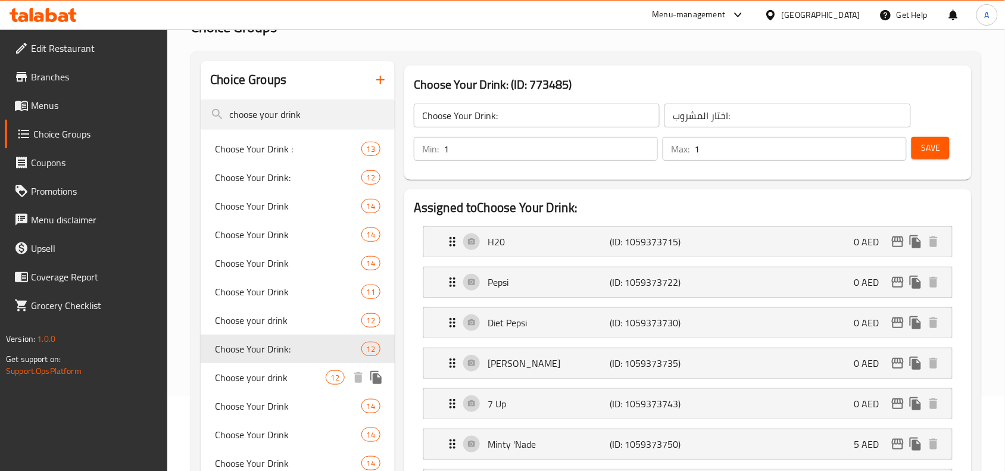
click at [283, 384] on span "Choose your drink" at bounding box center [270, 377] width 110 height 14
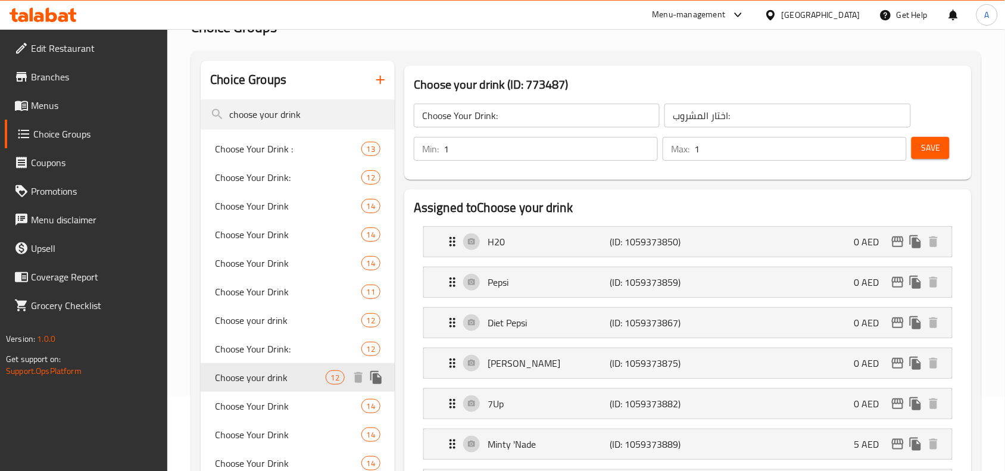
type input "Choose your drink"
type input "اختار المشروب"
type input "0"
click at [271, 408] on span "Choose Your Drink" at bounding box center [270, 406] width 110 height 14
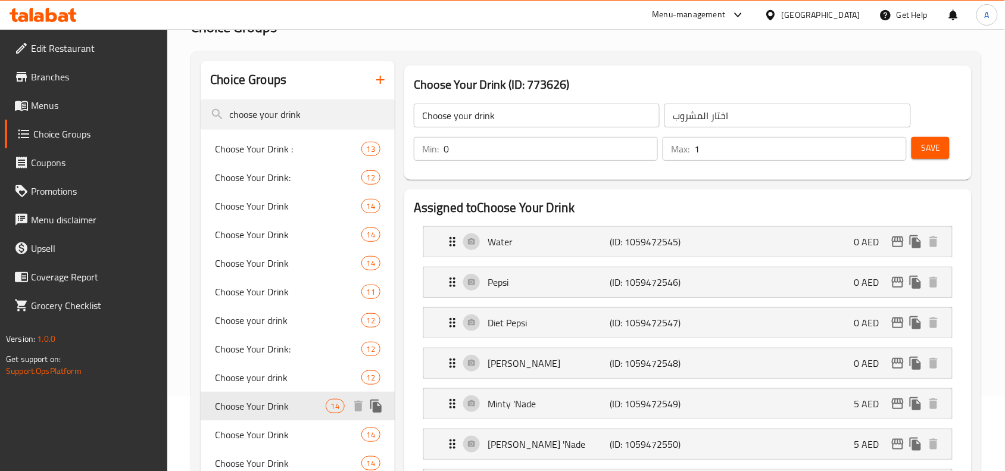
type input "Choose Your Drink"
type input "إختر المشروب"
type input "1"
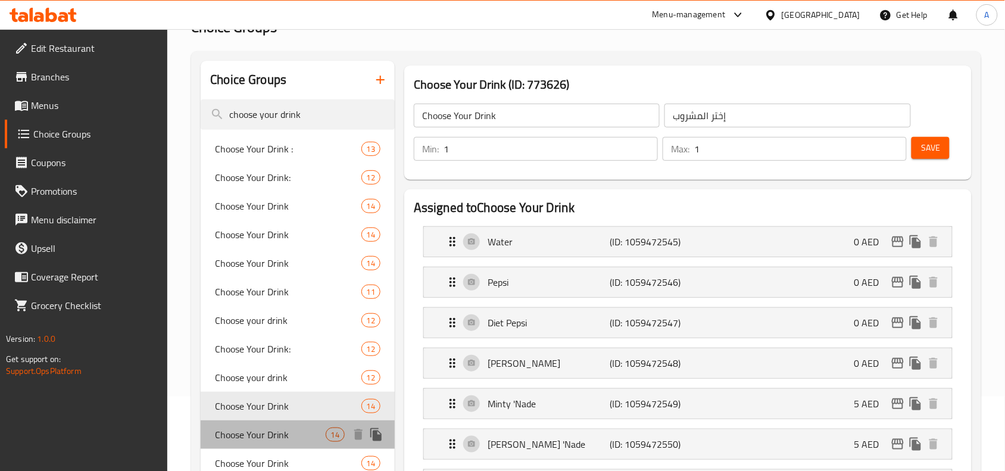
click at [274, 435] on span "Choose Your Drink" at bounding box center [270, 434] width 110 height 14
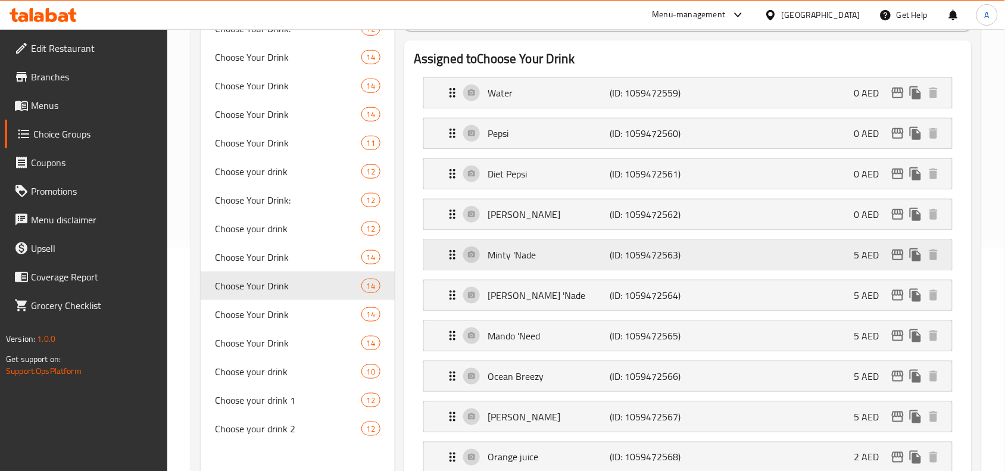
click at [719, 248] on div "Minty 'Nade (ID: 1059472563) 5 AED" at bounding box center [691, 255] width 492 height 30
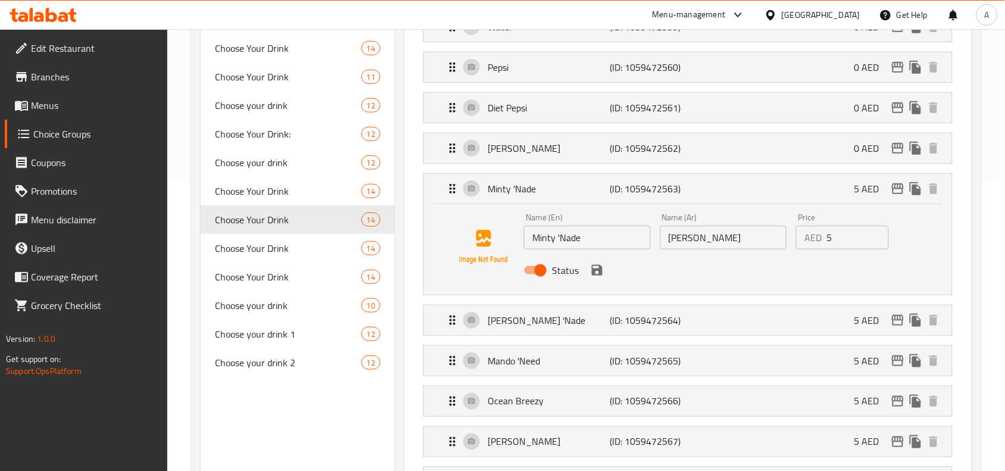
scroll to position [298, 0]
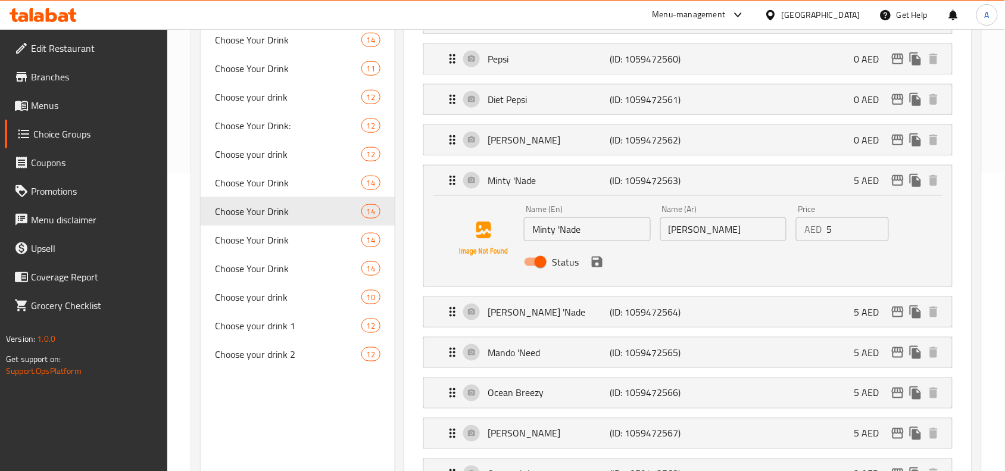
click at [539, 262] on input "Status" at bounding box center [541, 262] width 68 height 23
checkbox input "false"
click at [590, 262] on icon "save" at bounding box center [597, 262] width 14 height 14
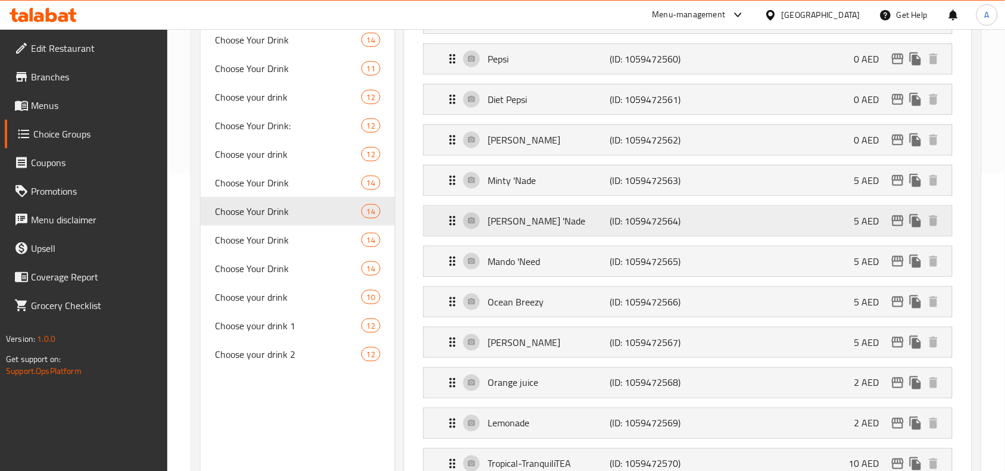
click at [659, 216] on p "(ID: 1059472564)" at bounding box center [651, 221] width 82 height 14
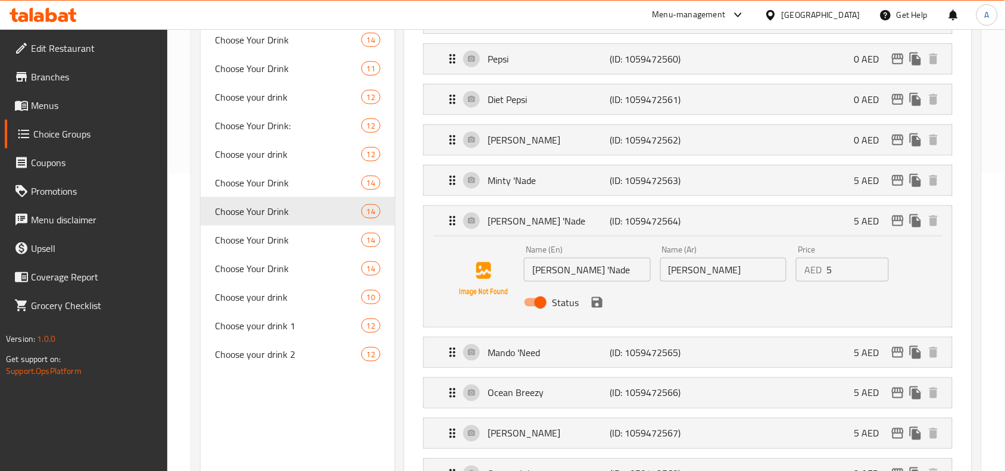
click at [540, 305] on input "Status" at bounding box center [541, 302] width 68 height 23
checkbox input "false"
click at [596, 305] on icon "save" at bounding box center [597, 302] width 14 height 14
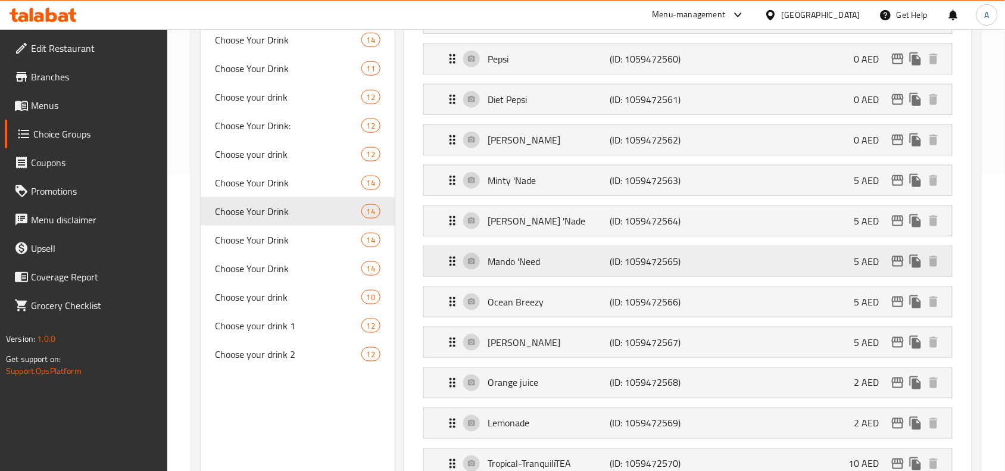
click at [646, 256] on p "(ID: 1059472565)" at bounding box center [651, 261] width 82 height 14
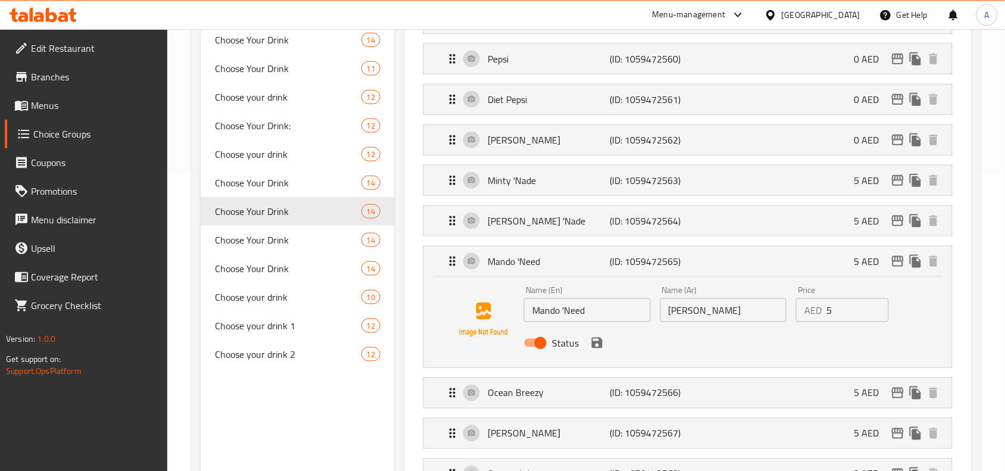
click at [535, 343] on input "Status" at bounding box center [541, 343] width 68 height 23
checkbox input "false"
click at [597, 340] on icon "save" at bounding box center [597, 343] width 14 height 14
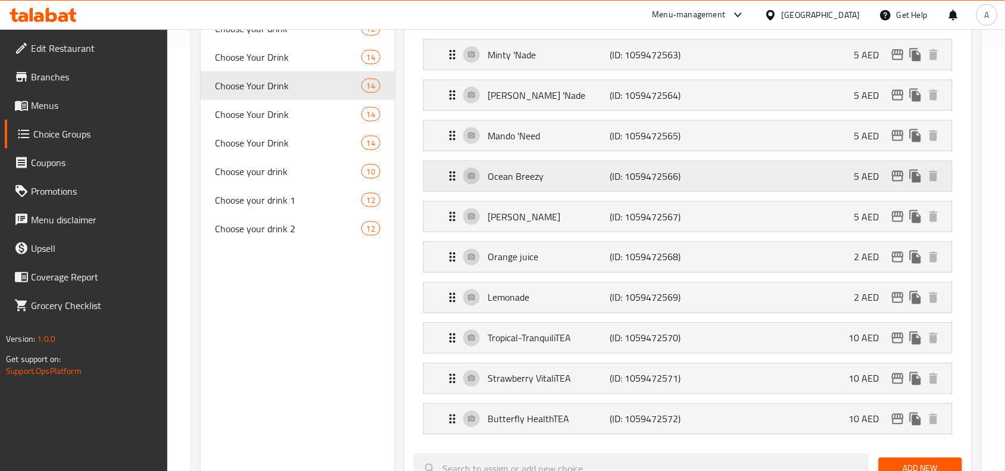
scroll to position [446, 0]
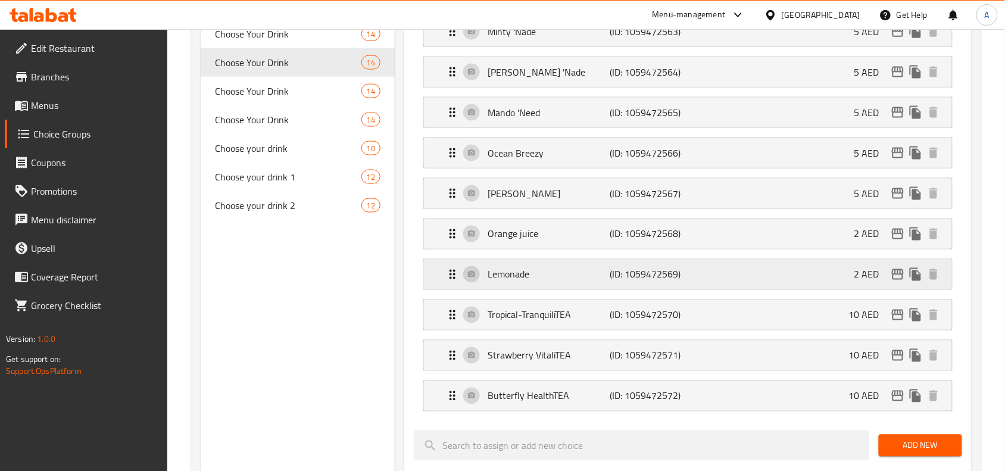
click at [650, 282] on p "(ID: 1059472569)" at bounding box center [651, 274] width 82 height 14
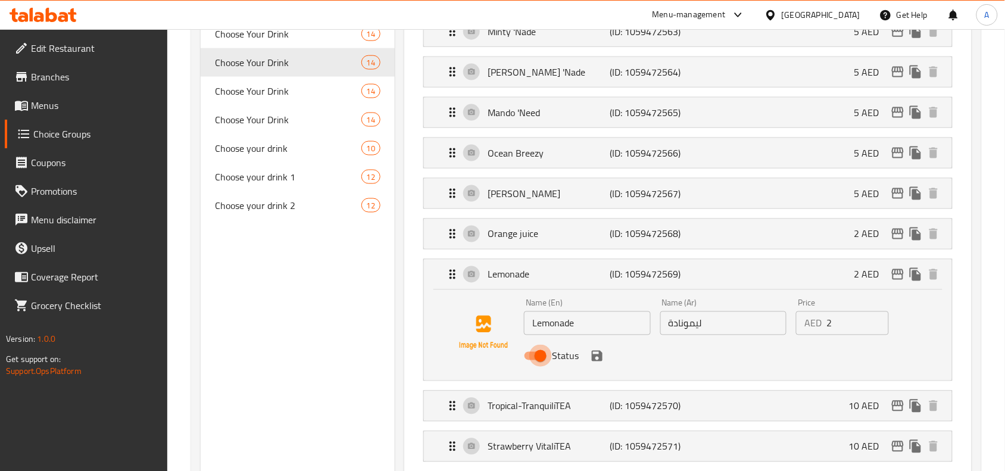
click at [539, 365] on input "Status" at bounding box center [541, 356] width 68 height 23
checkbox input "false"
click at [595, 358] on icon "save" at bounding box center [597, 356] width 11 height 11
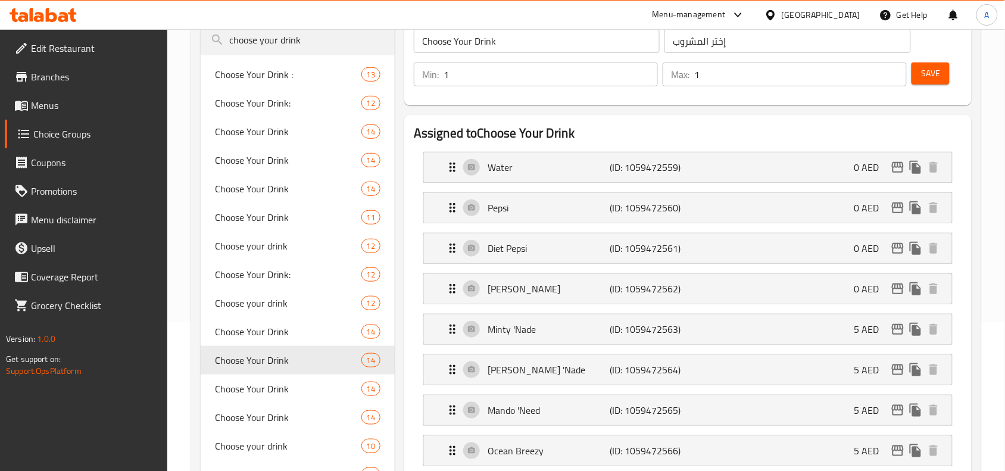
scroll to position [74, 0]
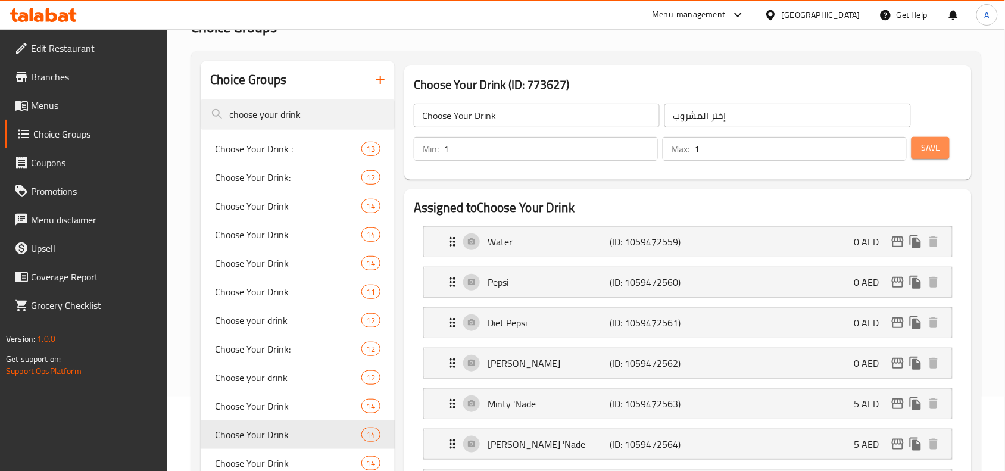
click at [936, 153] on span "Save" at bounding box center [930, 147] width 19 height 15
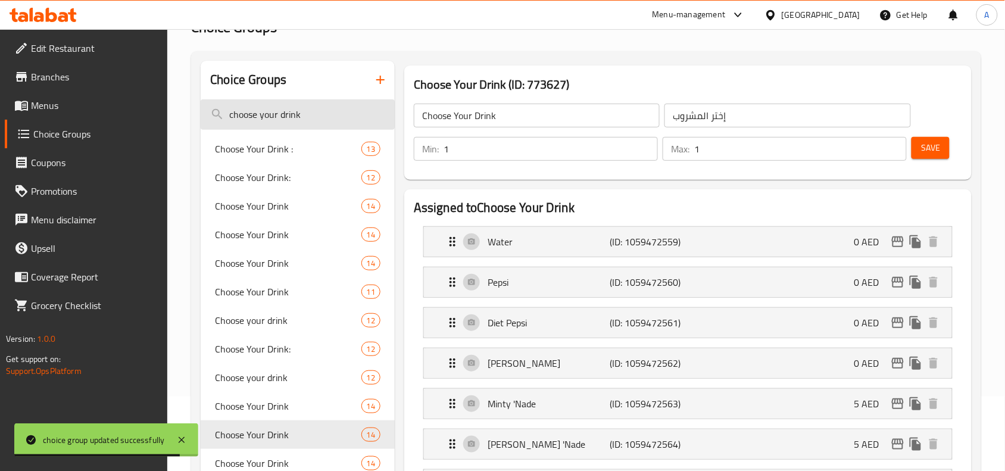
click at [305, 120] on input "choose your drink" at bounding box center [298, 114] width 194 height 30
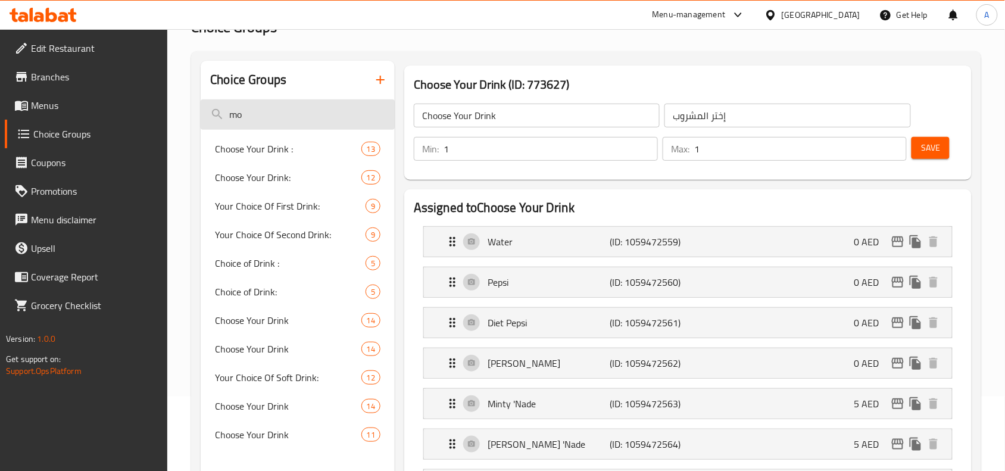
type input "m"
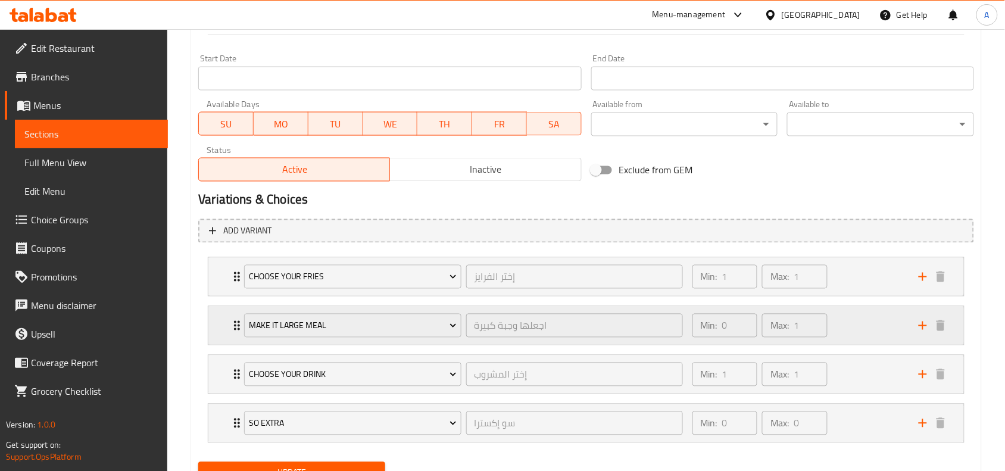
scroll to position [555, 0]
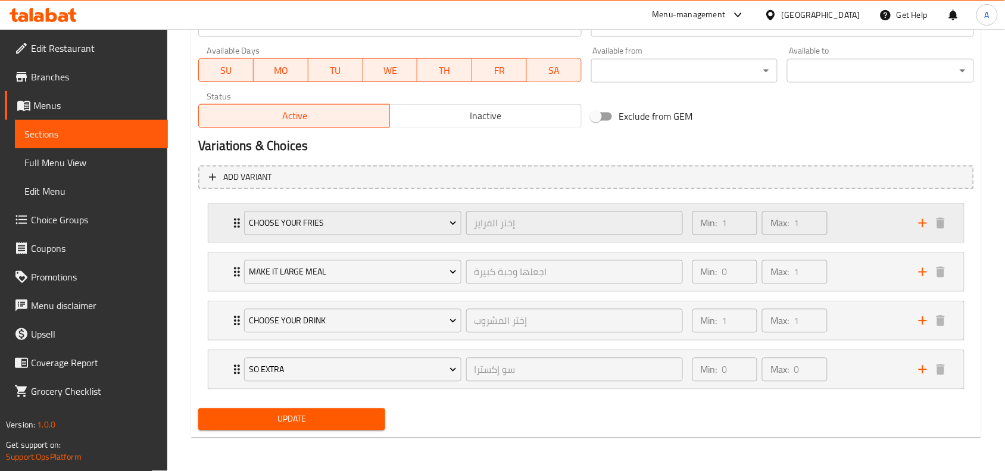
click at [861, 215] on div "Min: 1 ​ Max: 1 ​" at bounding box center [798, 223] width 226 height 38
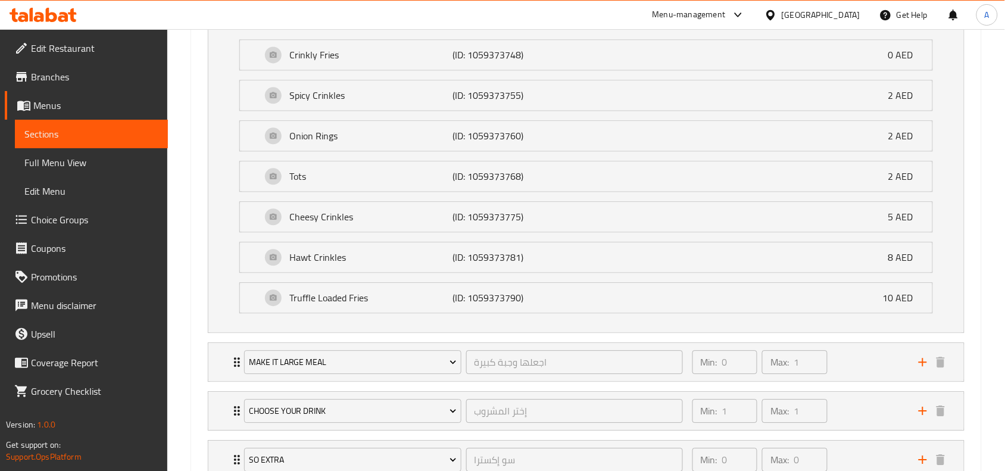
scroll to position [778, 0]
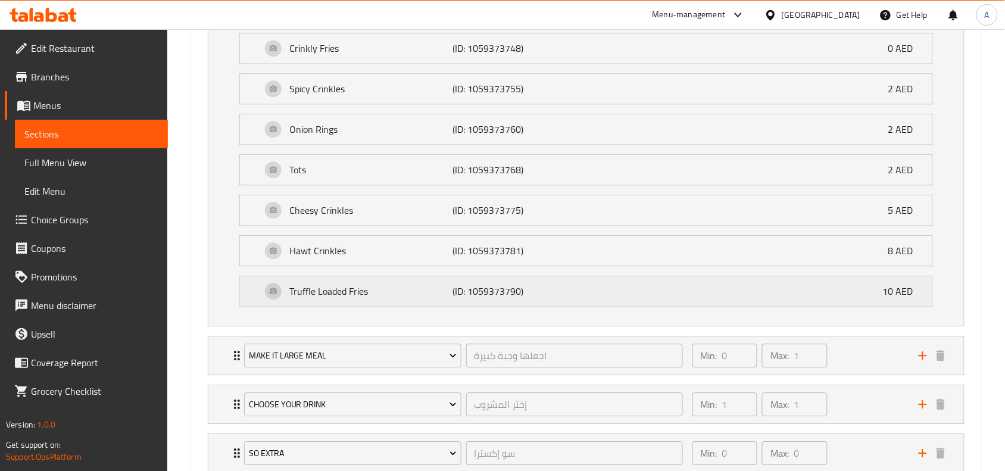
click at [777, 298] on div "Truffle Loaded Fries (ID: 1059373790) 10 AED" at bounding box center [589, 291] width 657 height 30
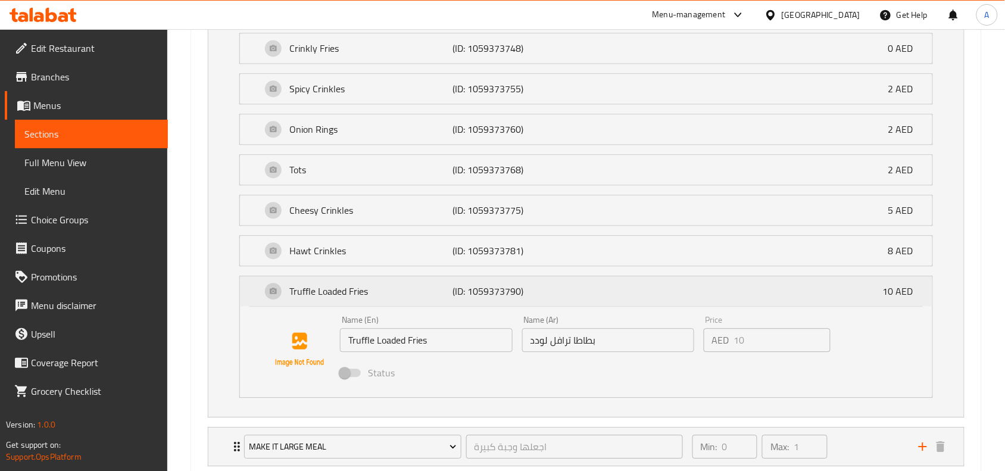
click at [777, 298] on div "Truffle Loaded Fries (ID: 1059373790) 10 AED" at bounding box center [589, 291] width 657 height 30
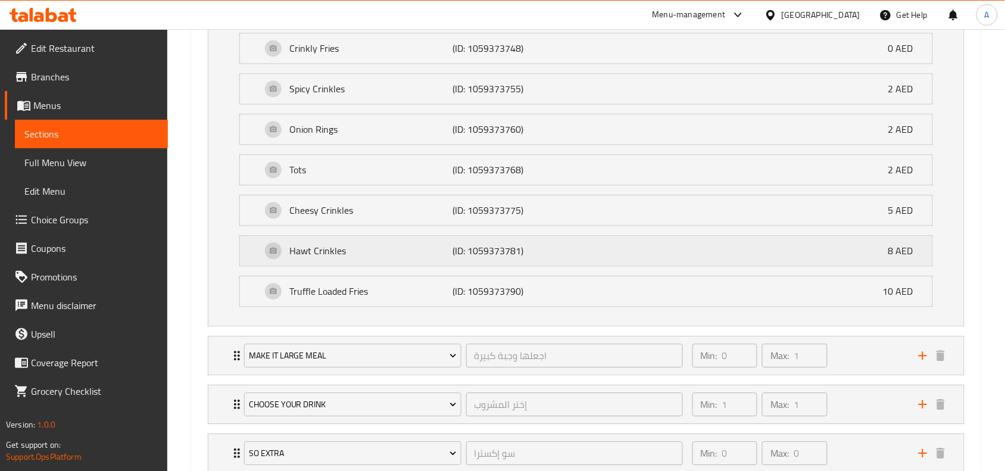
click at [742, 245] on div "Hawt Crinkles (ID: 1059373781) 8 AED" at bounding box center [589, 251] width 657 height 30
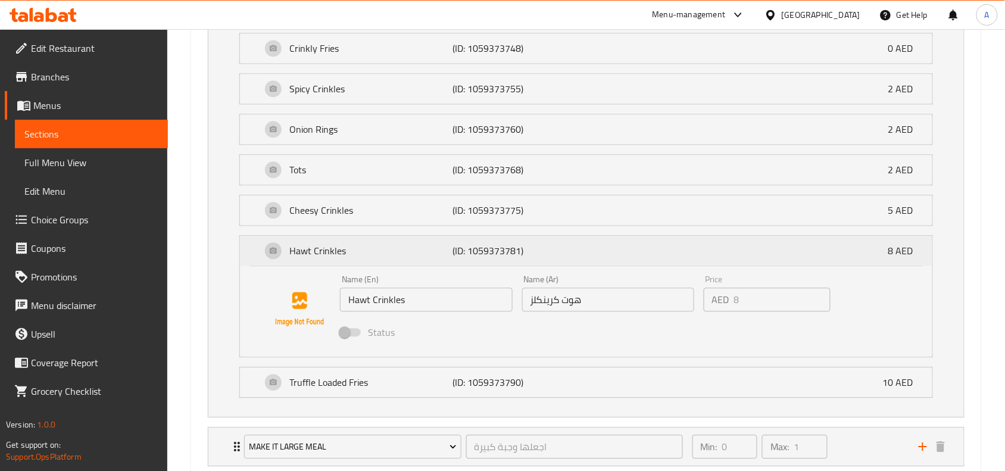
click at [733, 256] on div "Hawt Crinkles (ID: 1059373781) 8 AED" at bounding box center [589, 251] width 657 height 30
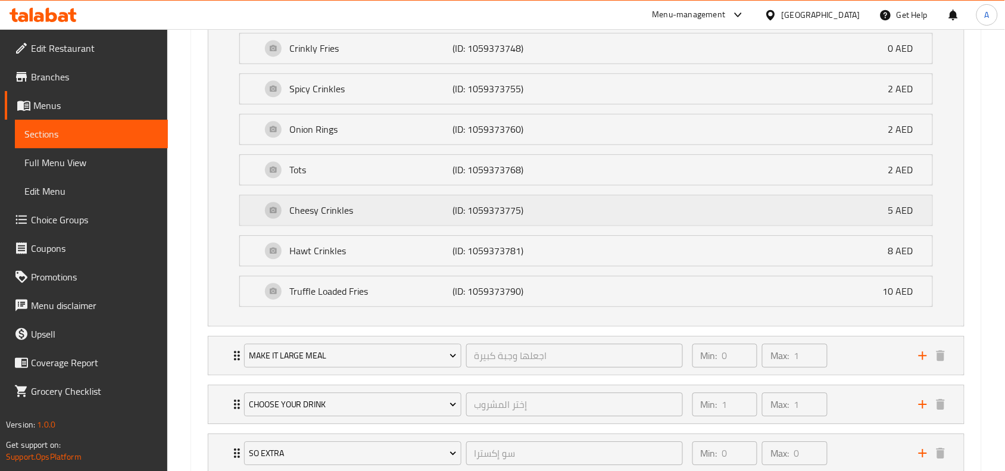
click at [703, 210] on div "Cheesy Crinkles (ID: 1059373775) 5 AED" at bounding box center [589, 210] width 657 height 30
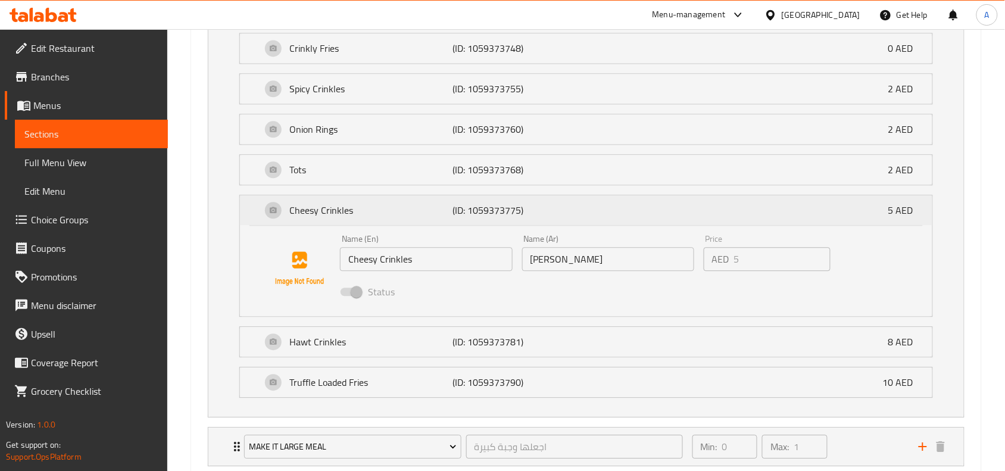
click at [703, 210] on div "Cheesy Crinkles (ID: 1059373775) 5 AED" at bounding box center [589, 210] width 657 height 30
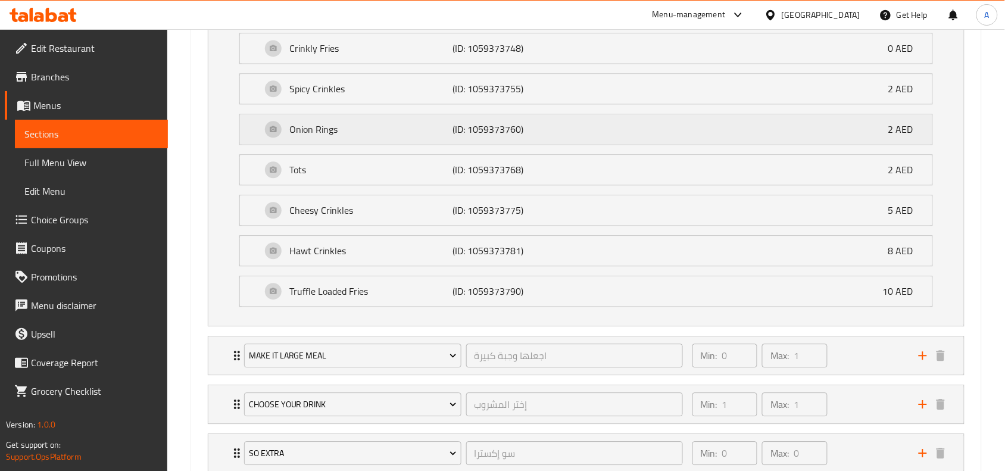
click at [608, 129] on div "Onion Rings (ID: 1059373760) 2 AED" at bounding box center [589, 129] width 657 height 30
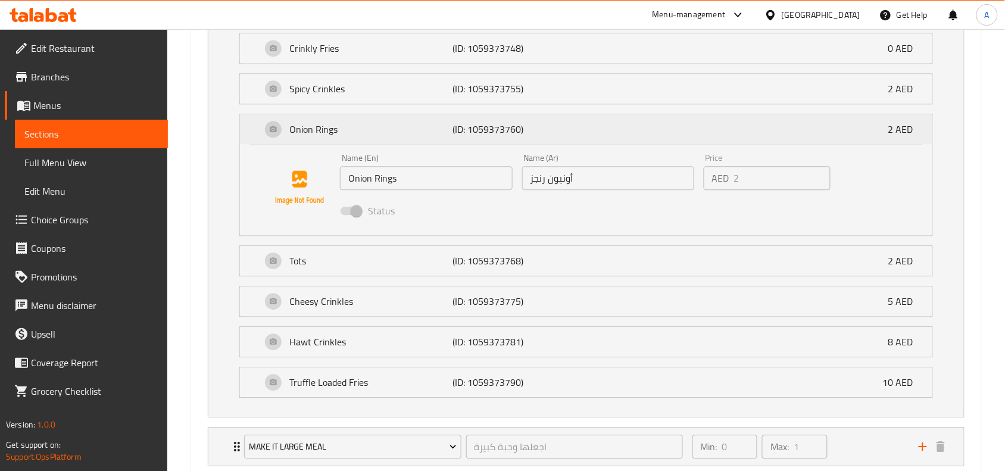
click at [608, 129] on div "Onion Rings (ID: 1059373760) 2 AED" at bounding box center [589, 129] width 657 height 30
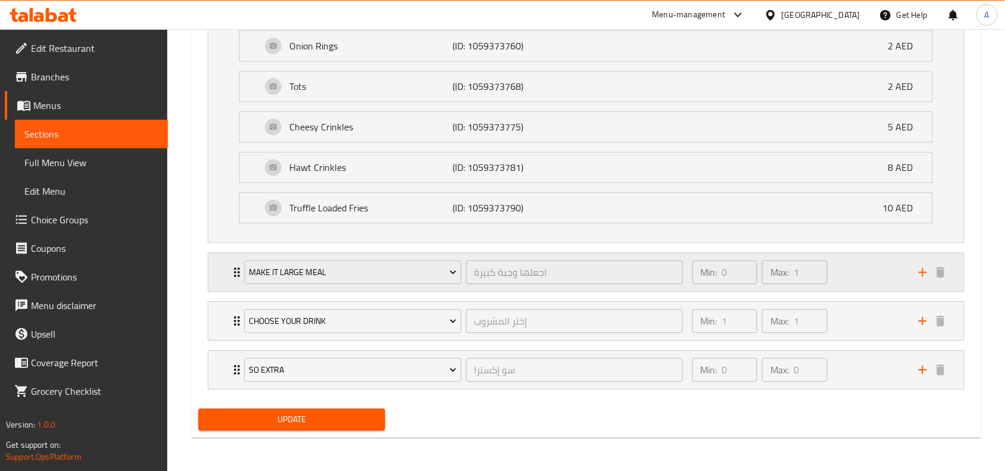
scroll to position [864, 0]
click at [850, 326] on div "Min: 1 ​ Max: 1 ​" at bounding box center [798, 321] width 226 height 38
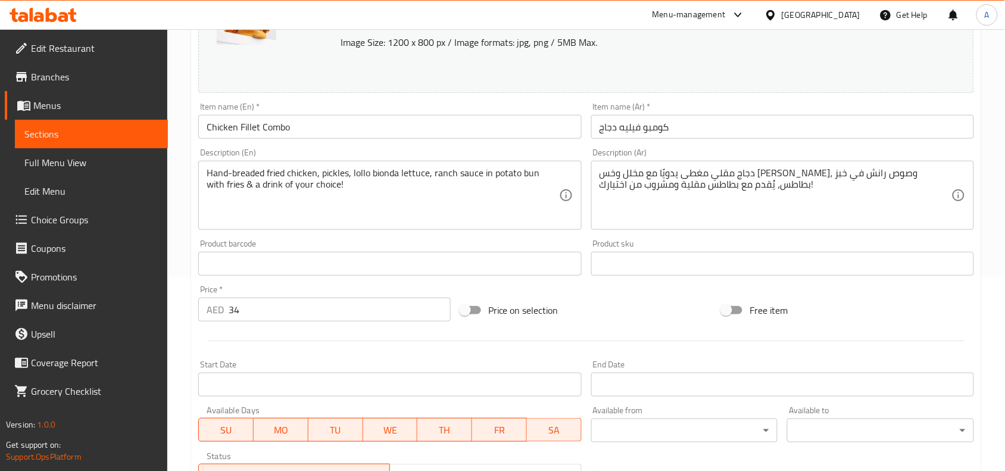
scroll to position [0, 0]
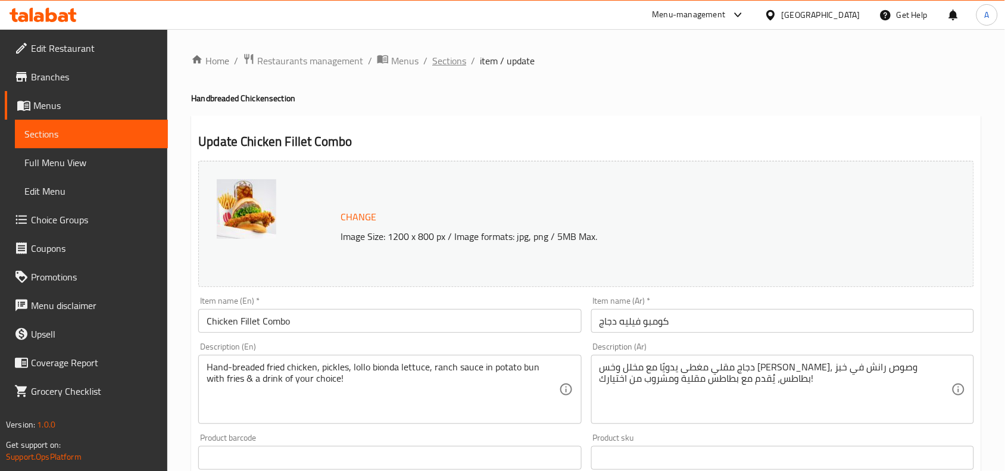
click at [464, 60] on span "Sections" at bounding box center [449, 61] width 34 height 14
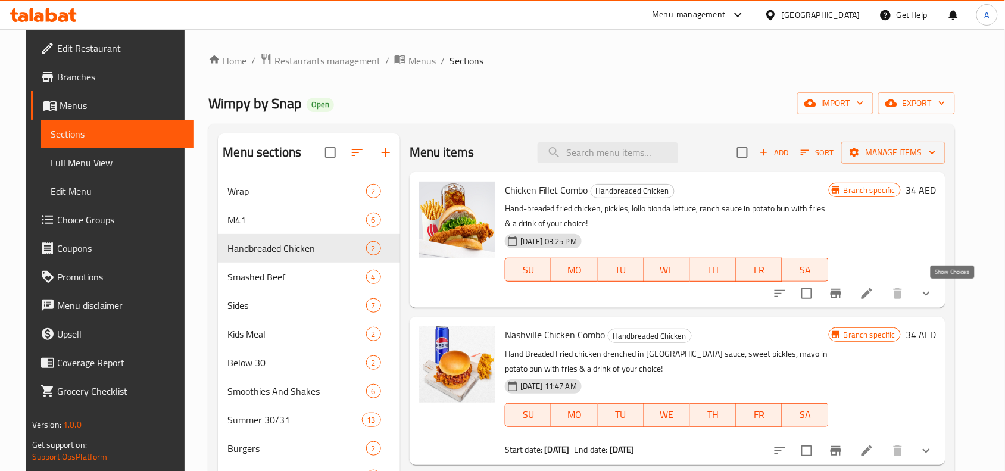
click at [933, 290] on icon "show more" at bounding box center [926, 293] width 14 height 14
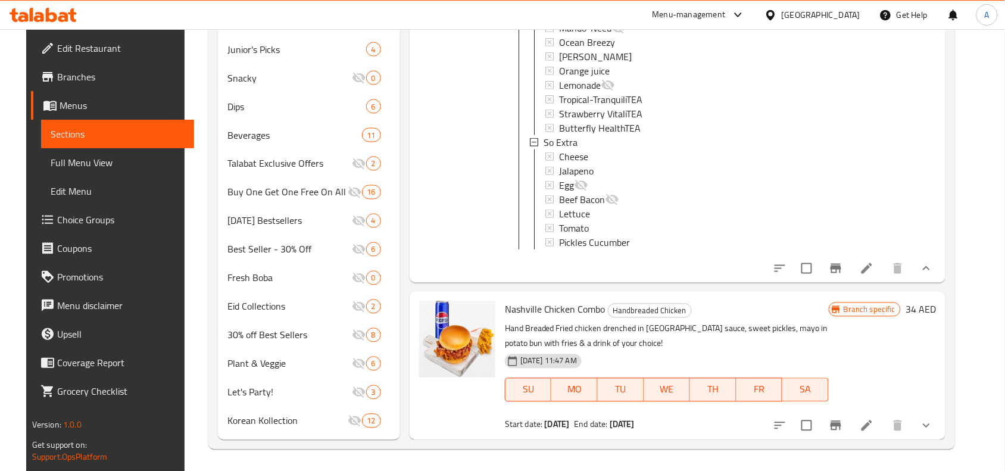
scroll to position [515, 0]
click at [933, 262] on icon "show more" at bounding box center [926, 267] width 14 height 14
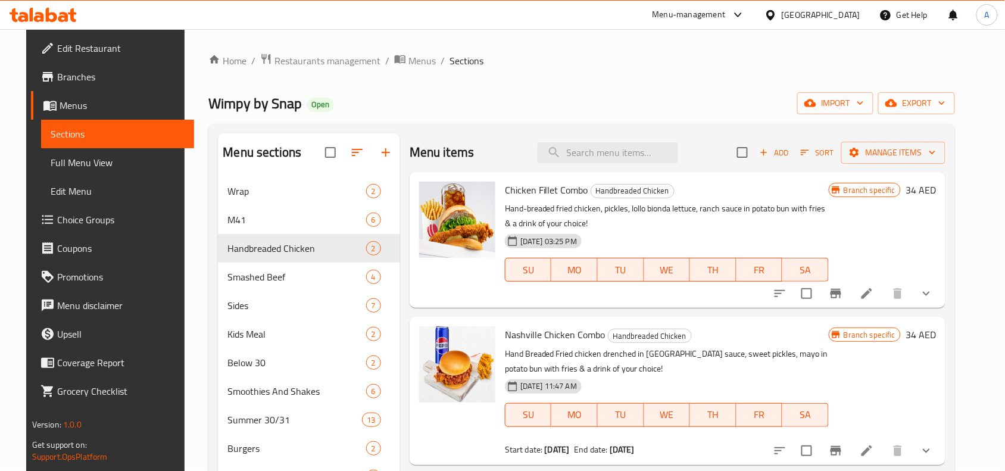
scroll to position [74, 0]
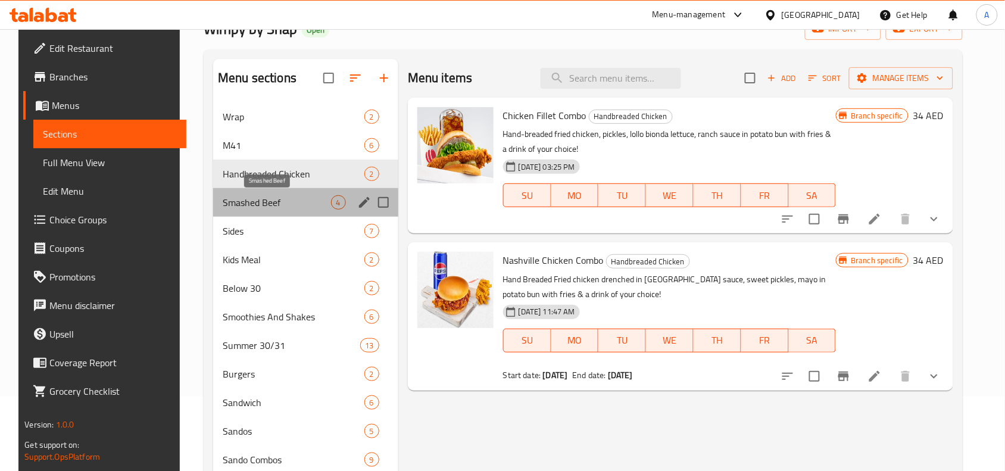
click at [236, 204] on span "Smashed Beef" at bounding box center [277, 202] width 108 height 14
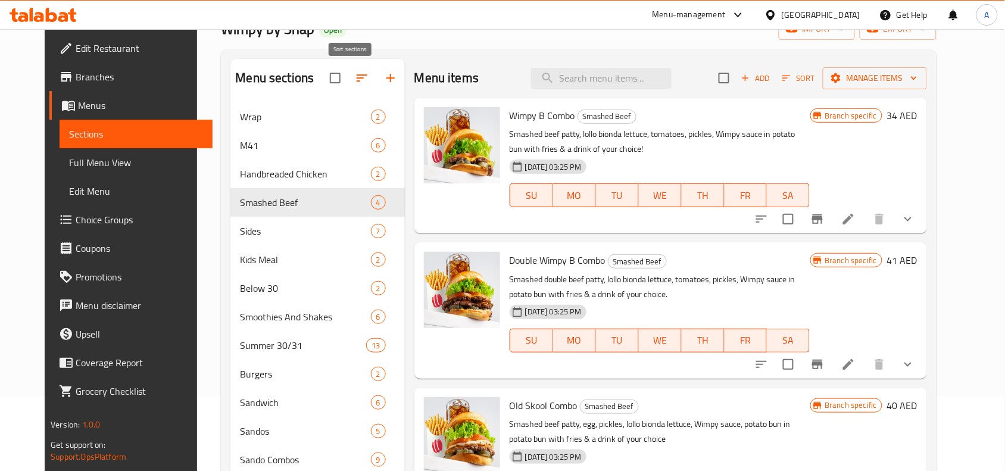
click at [348, 79] on button "button" at bounding box center [362, 78] width 29 height 29
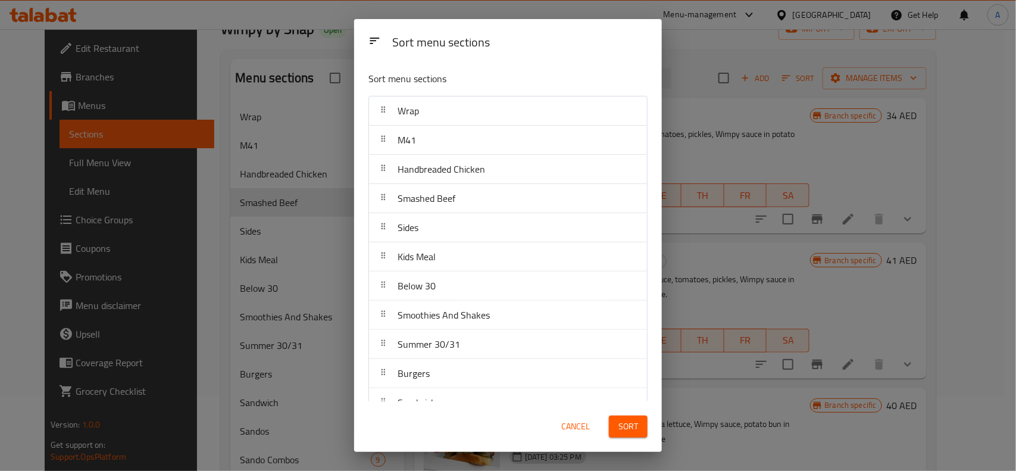
click at [582, 430] on span "Cancel" at bounding box center [575, 426] width 29 height 15
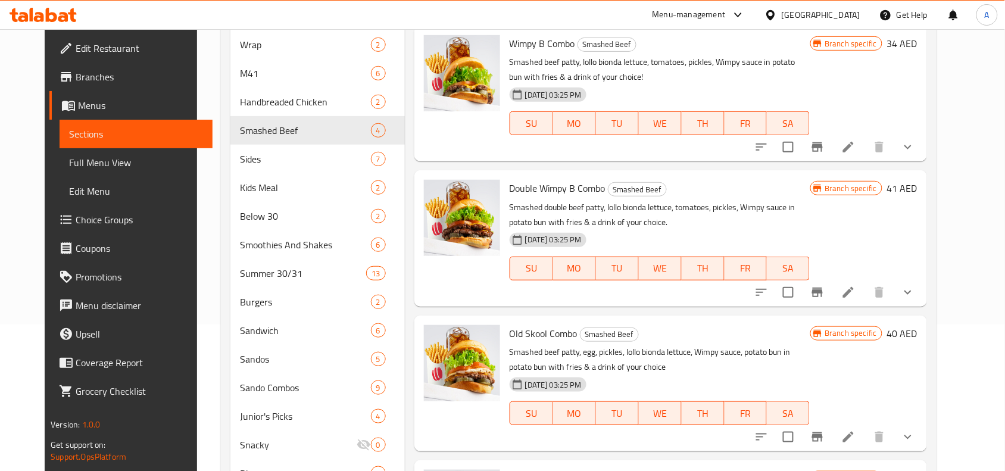
scroll to position [74, 0]
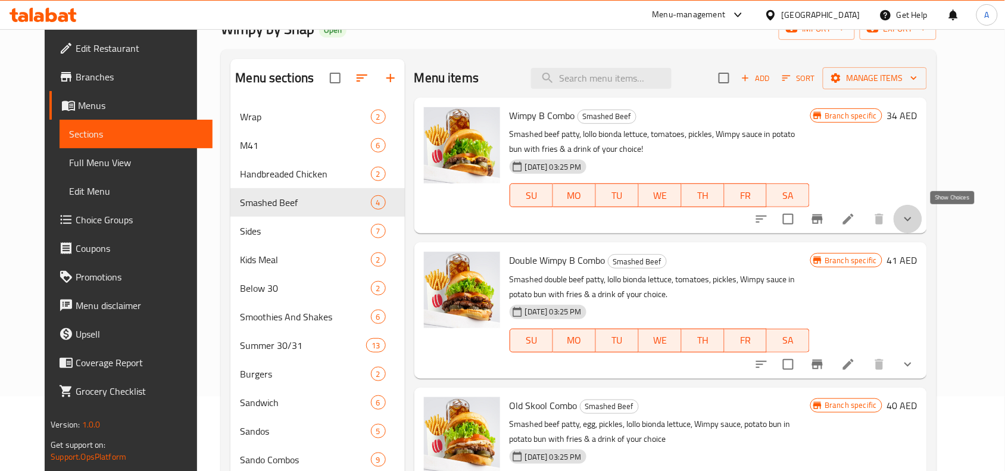
click at [915, 223] on icon "show more" at bounding box center [908, 219] width 14 height 14
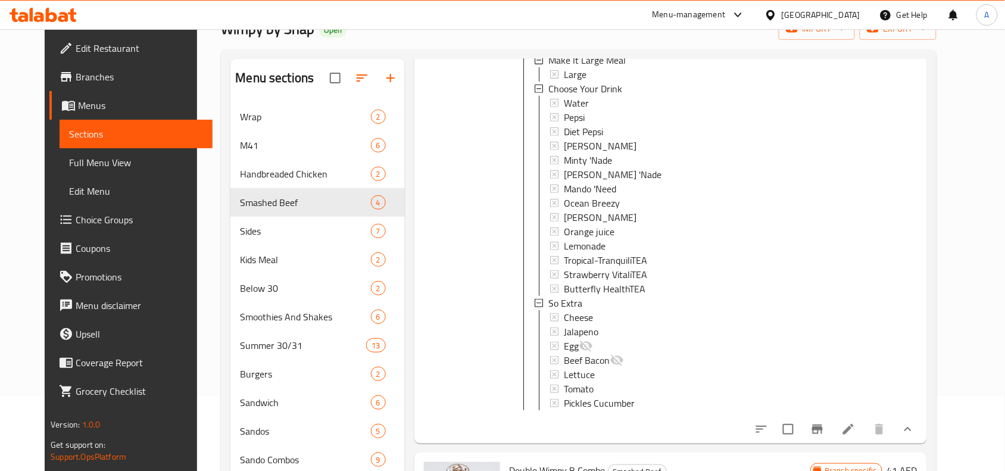
scroll to position [320, 0]
click at [915, 427] on icon "show more" at bounding box center [908, 429] width 14 height 14
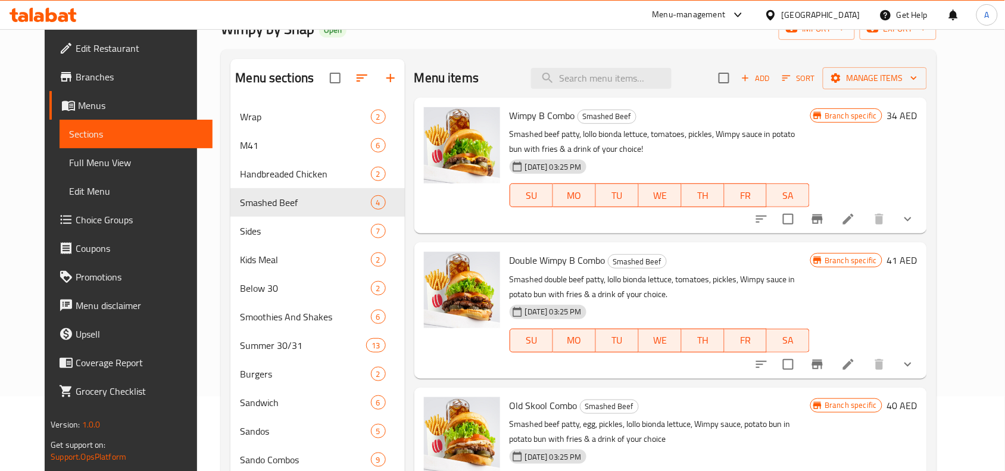
scroll to position [0, 0]
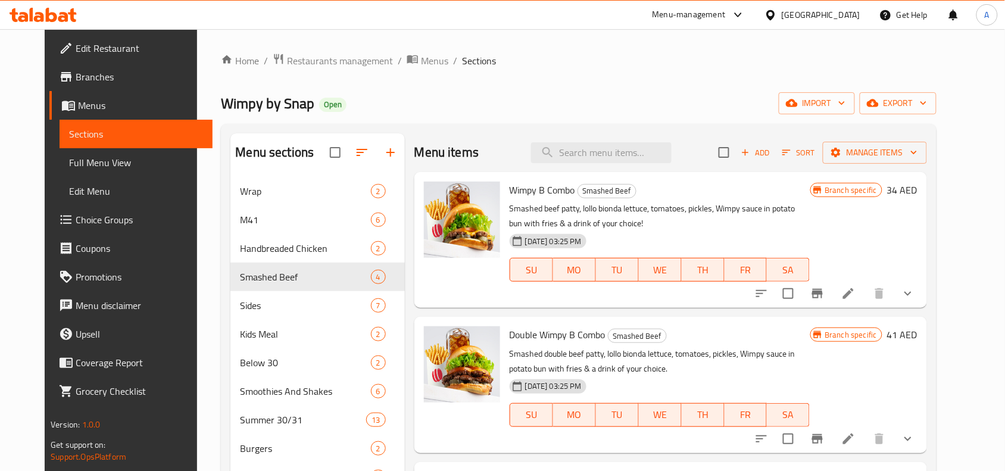
click at [670, 212] on p "Smashed beef patty, lollo bionda lettuce, tomatoes, pickles, Wimpy sauce in pot…" at bounding box center [660, 216] width 301 height 30
click at [460, 93] on div "Wimpy by Snap Open import export" at bounding box center [578, 103] width 715 height 22
click at [855, 301] on icon at bounding box center [848, 293] width 14 height 14
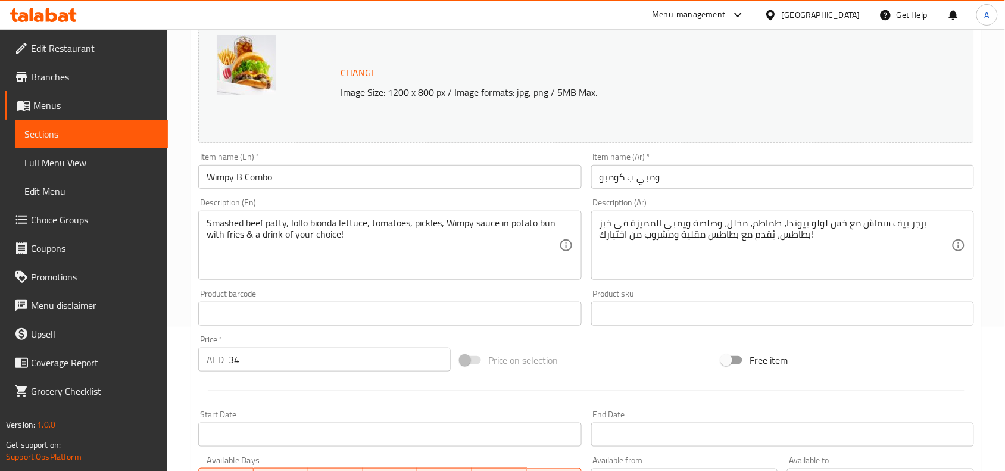
scroll to position [149, 0]
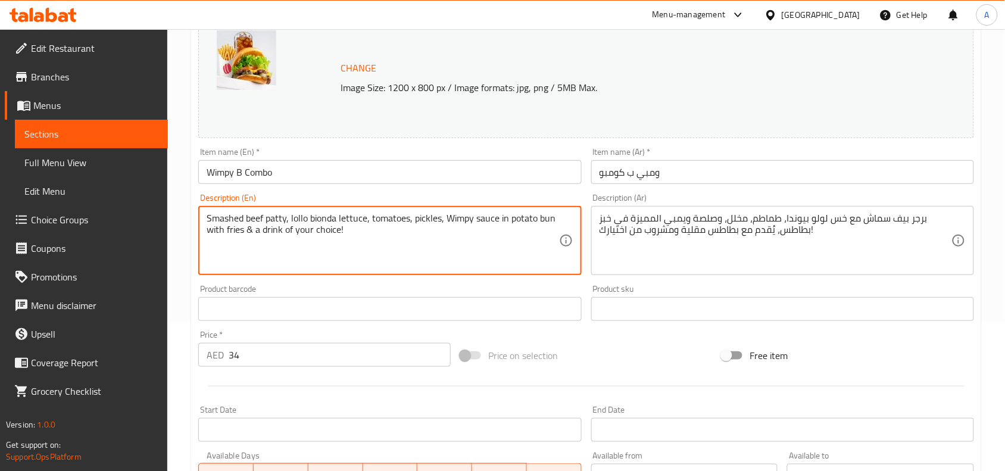
click at [484, 221] on textarea "Smashed beef patty, lollo bionda lettuce, tomatoes, pickles, Wimpy sauce in pot…" at bounding box center [383, 241] width 352 height 57
click at [480, 221] on textarea "Smashed beef patty, lollo bionda lettuce, tomatoes, pickles, Wimpy sauce in pot…" at bounding box center [383, 241] width 352 height 57
paste textarea
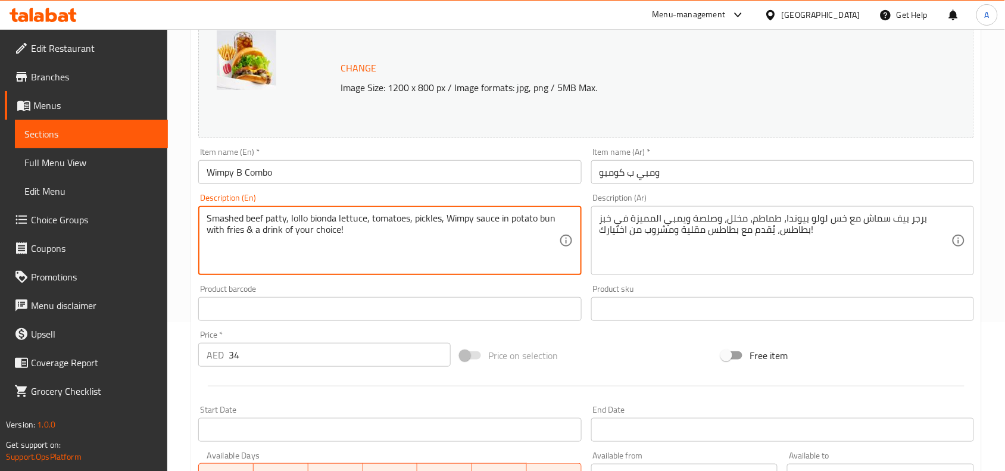
type textarea "Smashed beef patty, lollo bionda lettuce, tomatoes, pickles, Wimpy sauce in pot…"
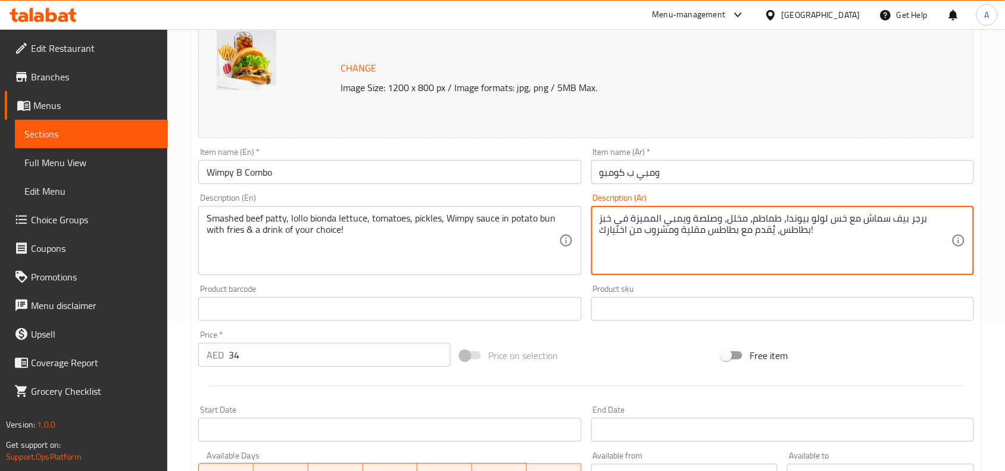
click at [795, 229] on textarea "برجر بيف سماش مع خس لولو بيوندا، طماطم، مخلل، وصلصة ويمبي المميزة في خبز بطاطس،…" at bounding box center [775, 241] width 352 height 57
paste textarea
type textarea "برجر بيف سماش مع خس لولو بيوندا، طماطم، مخلل، وصلصة ويمبي المميزة في خبز بطاطس،…"
click at [667, 284] on div "Product sku Product sku" at bounding box center [782, 303] width 392 height 46
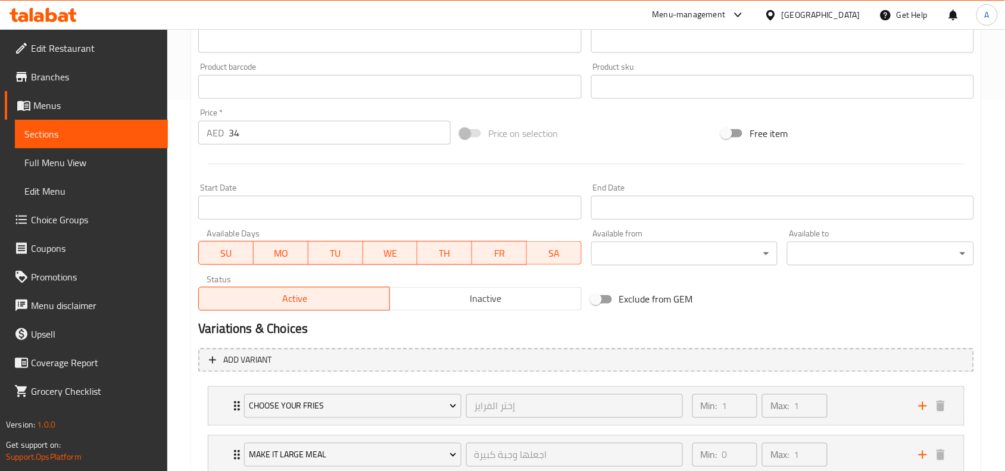
scroll to position [555, 0]
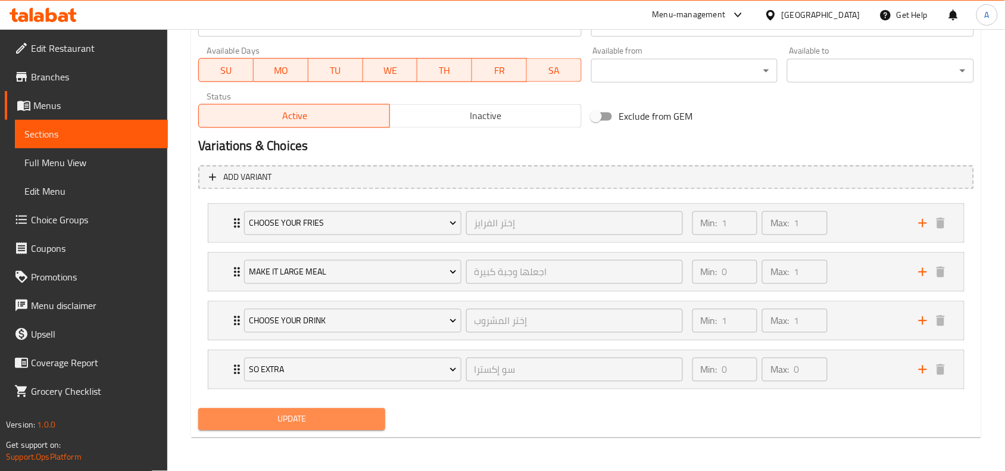
click at [323, 414] on span "Update" at bounding box center [292, 419] width 168 height 15
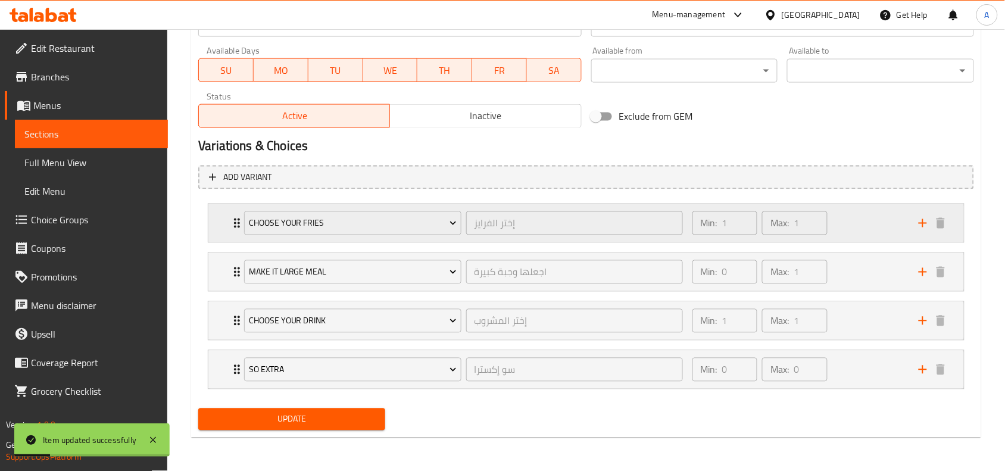
click at [849, 215] on div "Min: 1 ​ Max: 1 ​" at bounding box center [798, 223] width 226 height 38
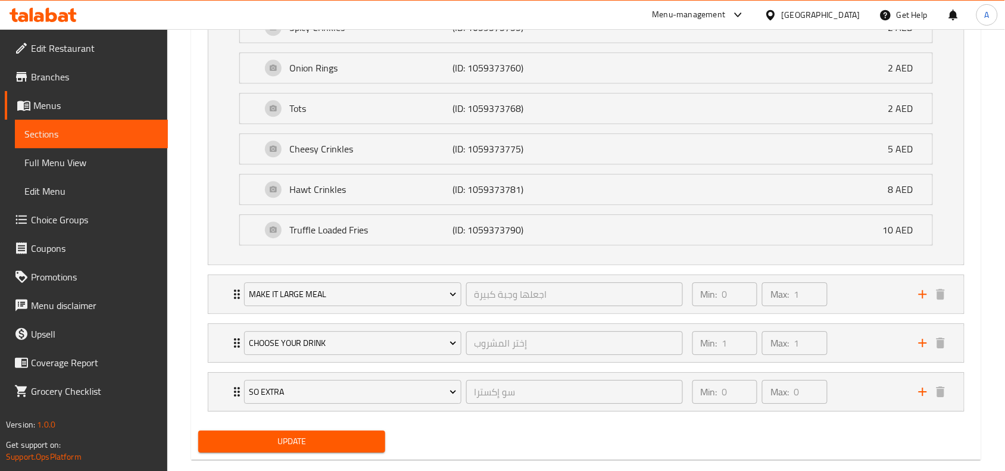
scroll to position [864, 0]
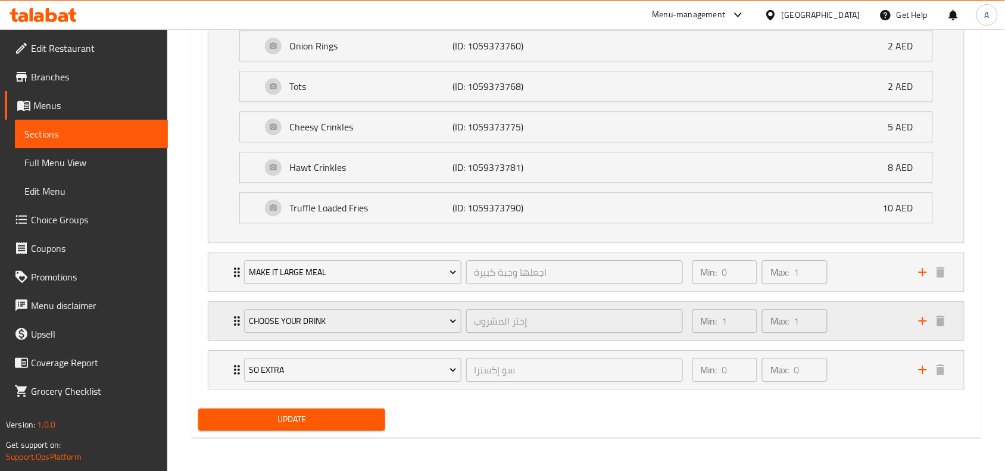
click at [855, 329] on div "Min: 1 ​ Max: 1 ​" at bounding box center [798, 321] width 226 height 38
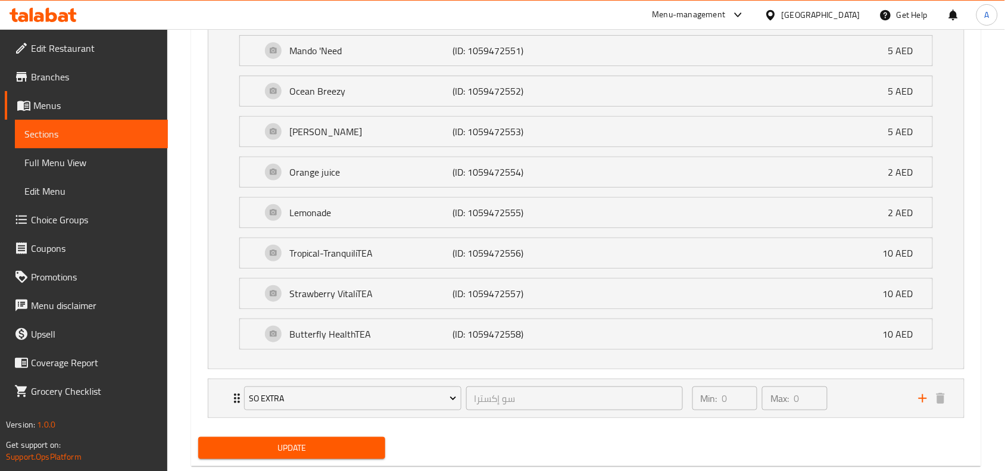
scroll to position [1459, 0]
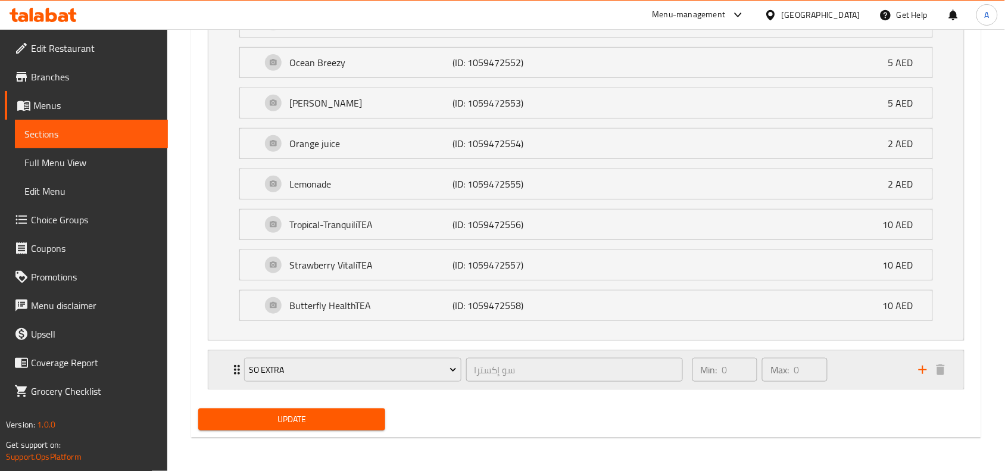
click at [849, 376] on div "Min: 0 ​ Max: 0 ​" at bounding box center [798, 370] width 226 height 38
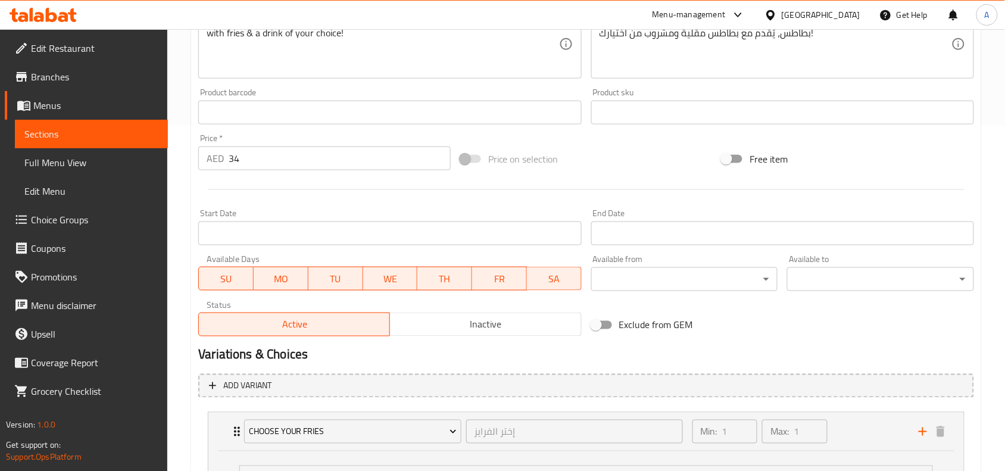
scroll to position [0, 0]
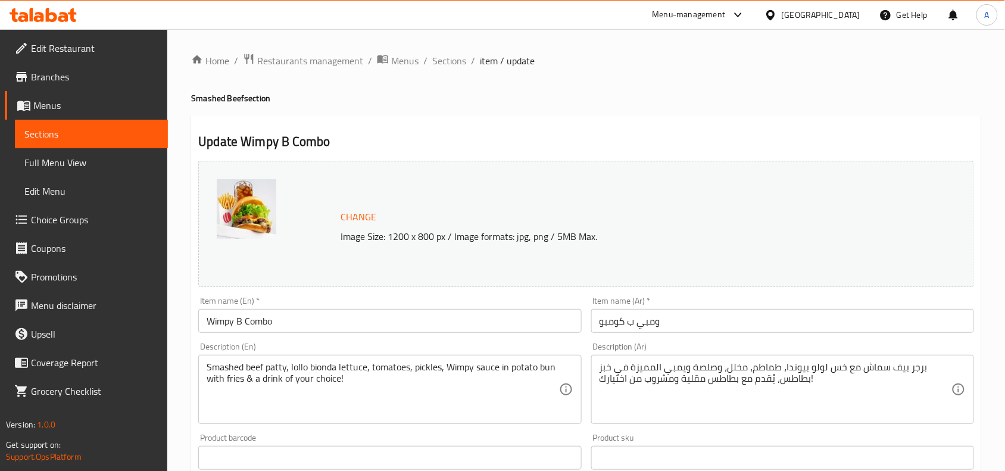
click at [533, 133] on h2 "Update Wimpy B Combo" at bounding box center [586, 142] width 776 height 18
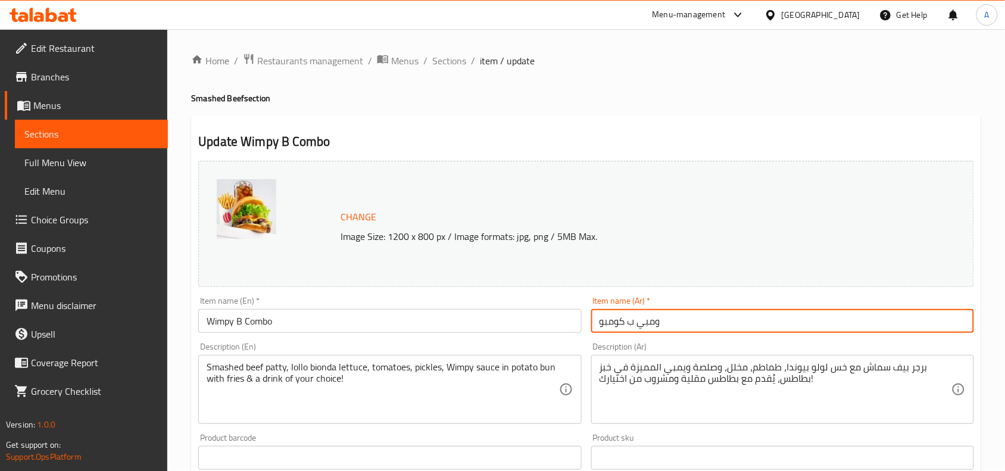
click at [650, 328] on input "ومبي ب كومبو" at bounding box center [782, 321] width 383 height 24
paste input "ومبو ويمبي بي"
type input "كومبو ويمبي بي"
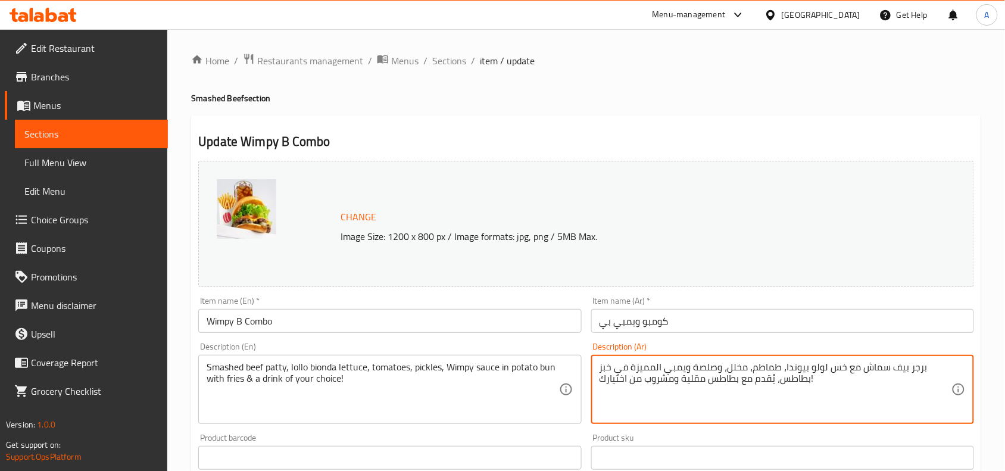
click at [724, 372] on textarea "برجر بيف سماش مع خس لولو بيوندا، طماطم، مخلل، وصلصة ويمبي المميزة في خبز بطاطس،…" at bounding box center [775, 389] width 352 height 57
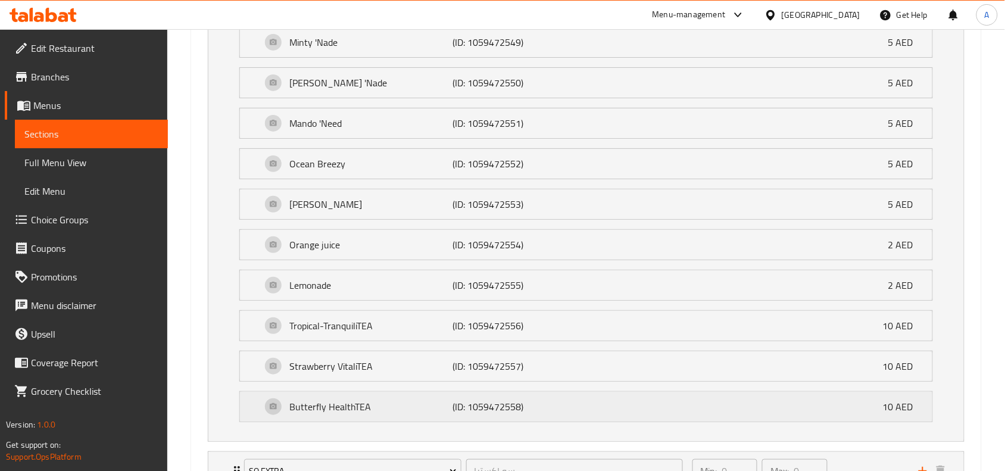
scroll to position [1769, 0]
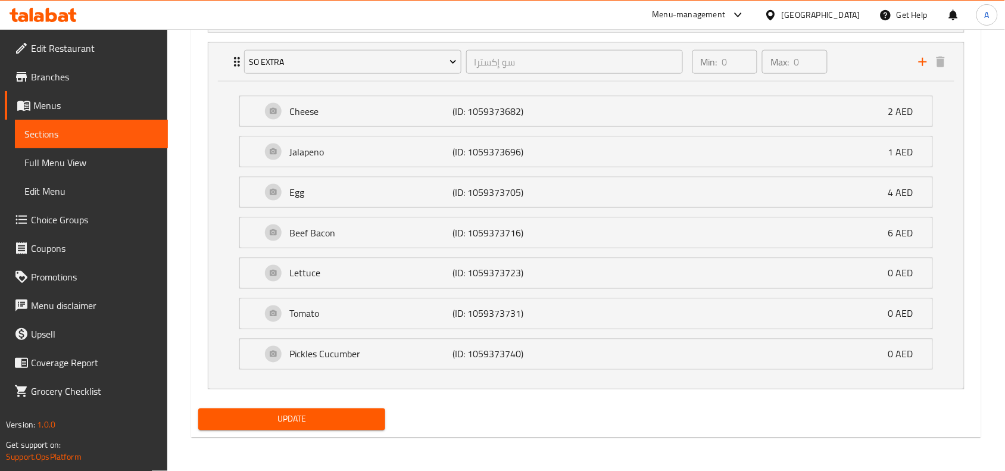
click at [333, 418] on span "Update" at bounding box center [292, 419] width 168 height 15
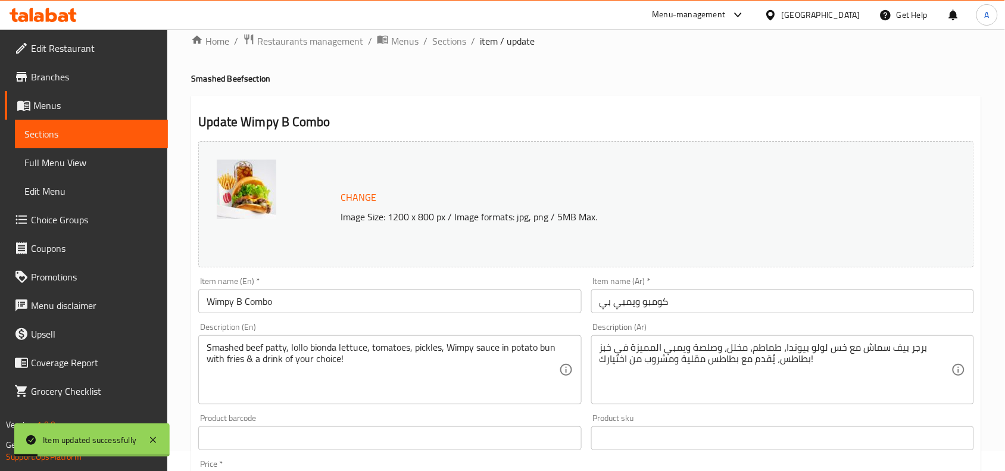
scroll to position [0, 0]
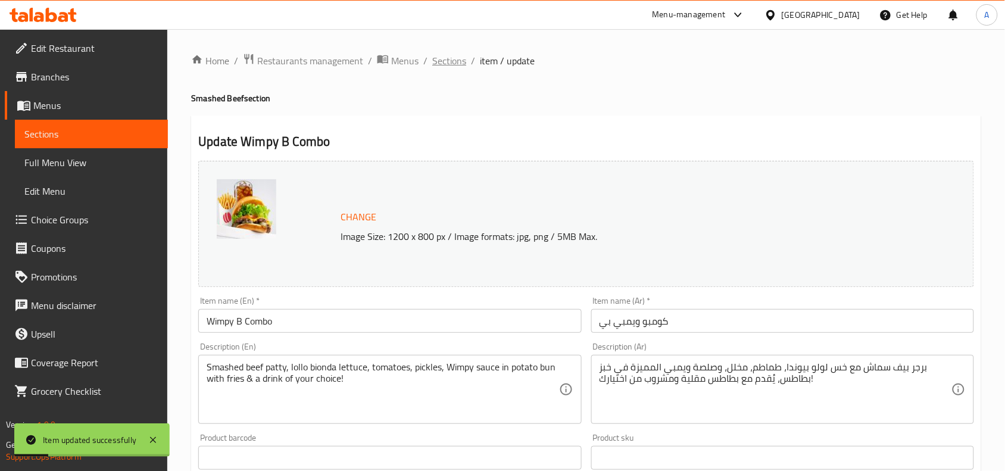
click at [447, 61] on span "Sections" at bounding box center [449, 61] width 34 height 14
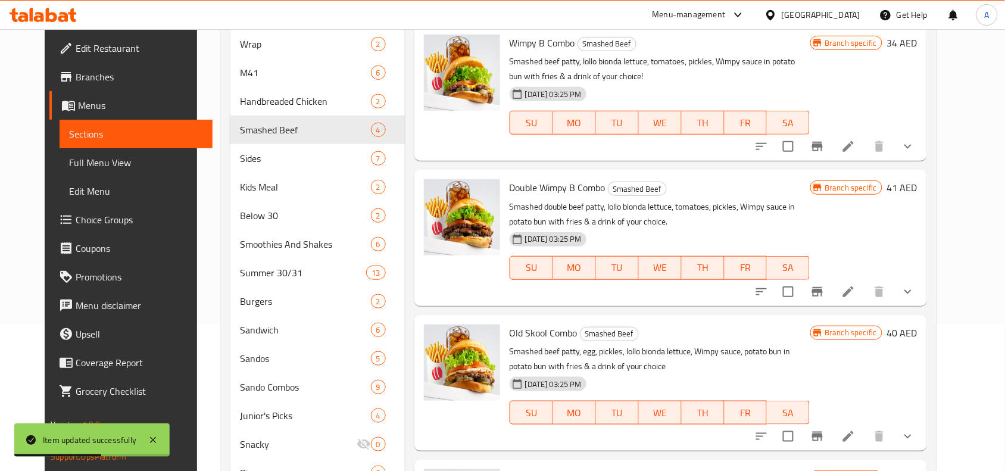
scroll to position [149, 0]
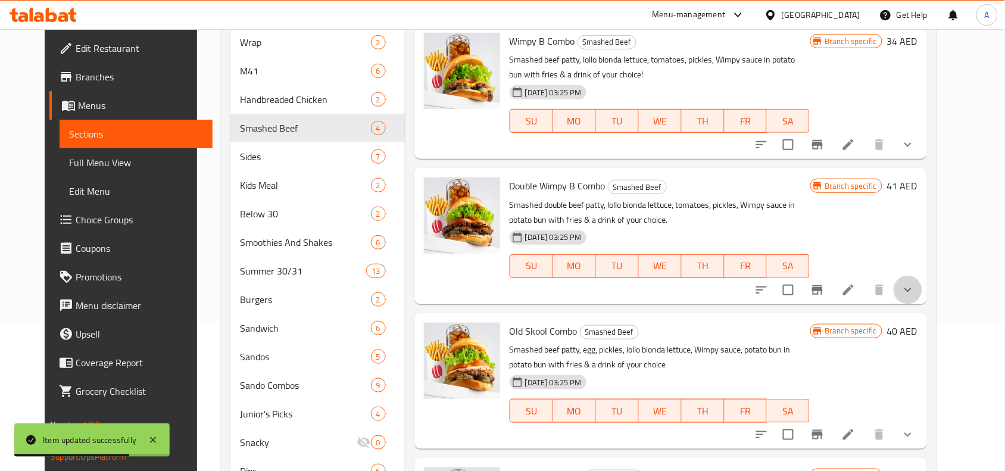
drag, startPoint x: 958, startPoint y: 280, endPoint x: 910, endPoint y: 286, distance: 49.2
click at [922, 280] on button "show more" at bounding box center [907, 290] width 29 height 29
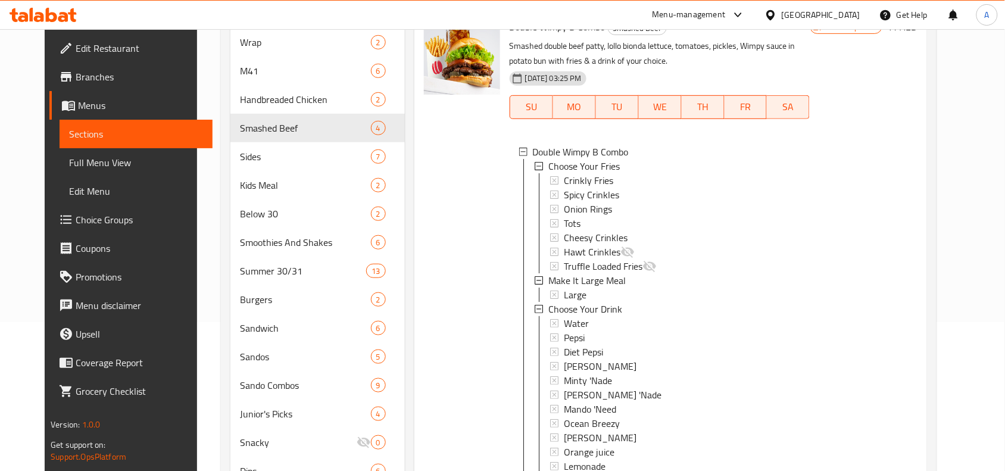
scroll to position [0, 0]
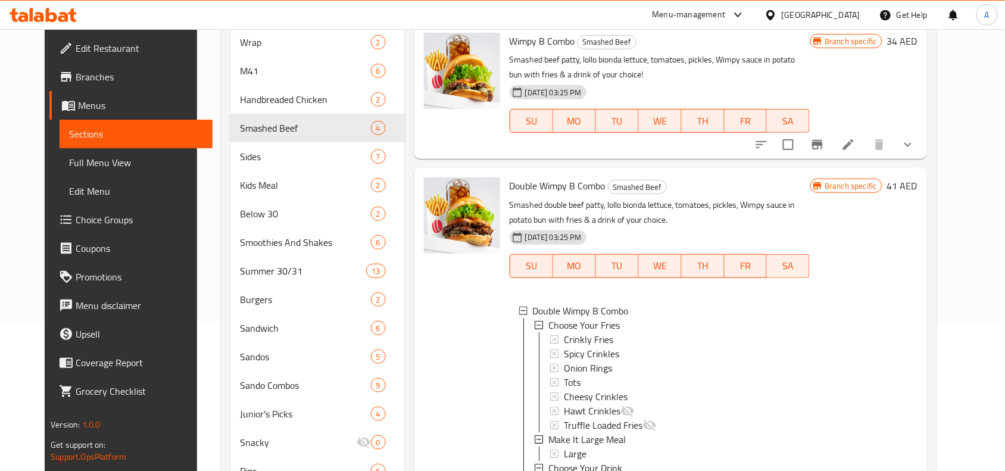
click at [915, 142] on icon "show more" at bounding box center [908, 145] width 14 height 14
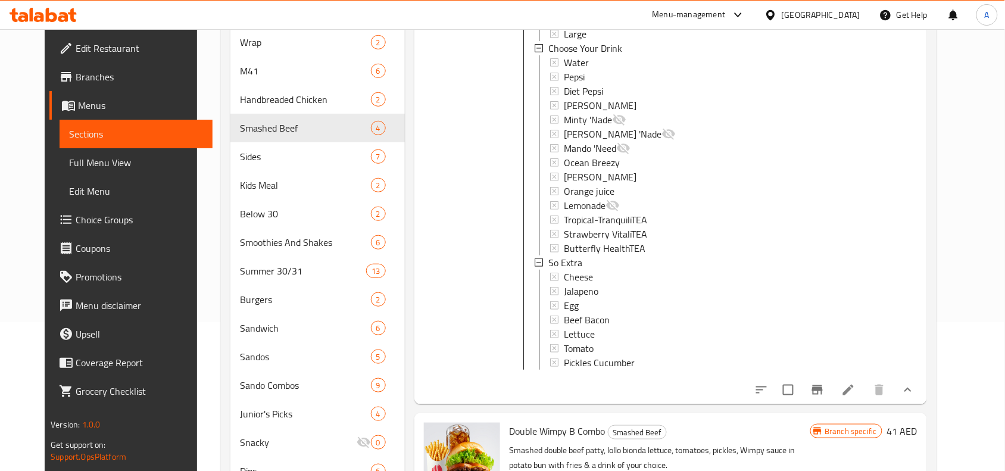
scroll to position [298, 0]
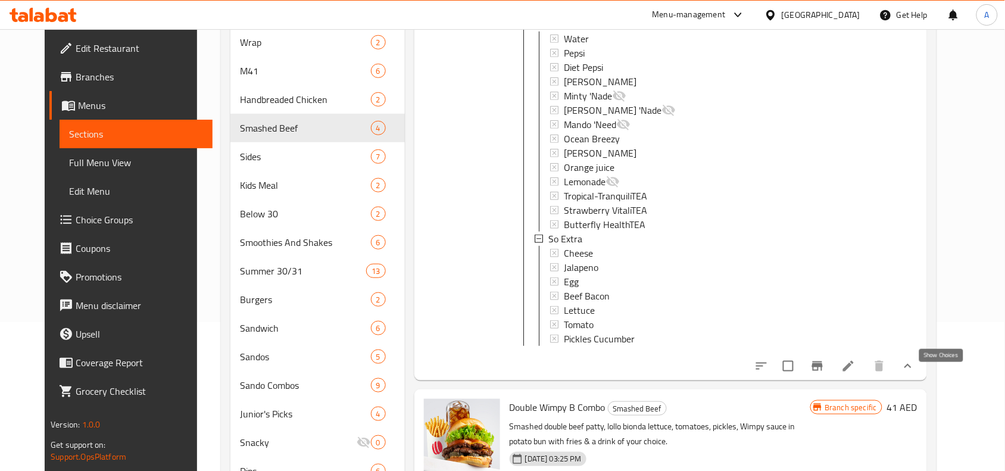
click at [915, 373] on icon "show more" at bounding box center [908, 366] width 14 height 14
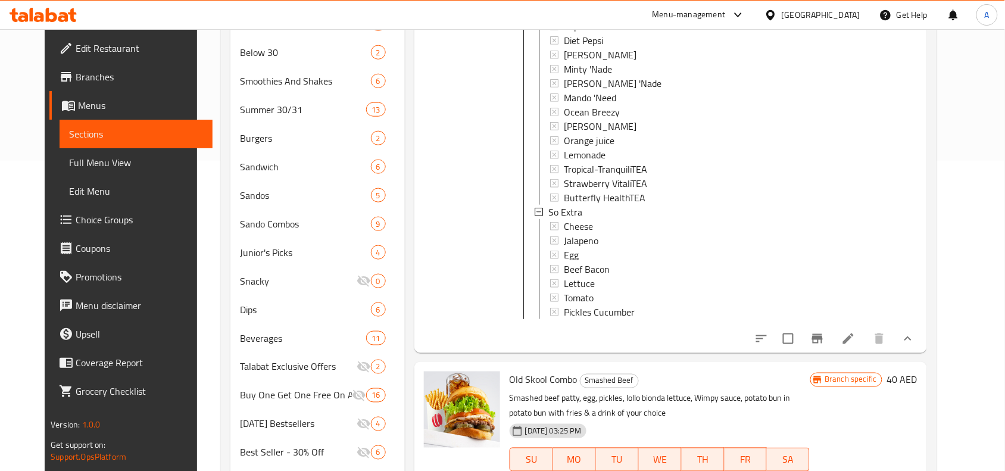
scroll to position [372, 0]
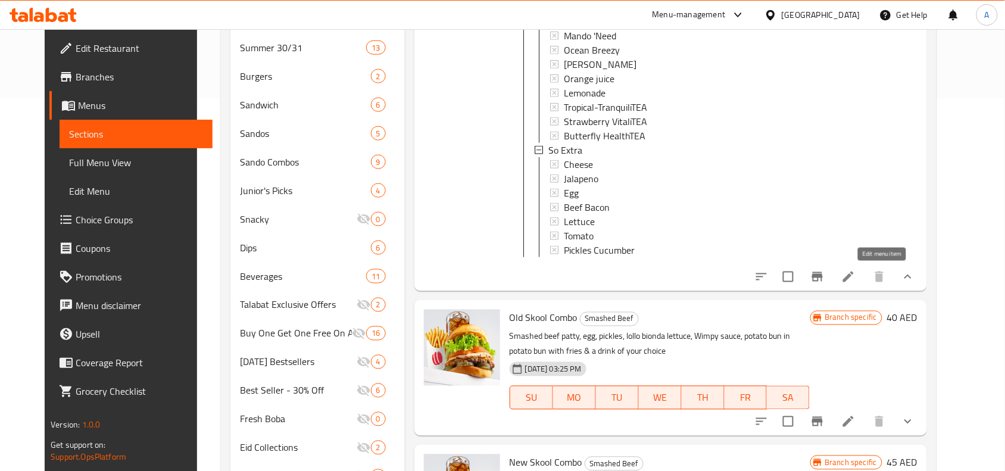
click at [854, 275] on icon at bounding box center [848, 276] width 11 height 11
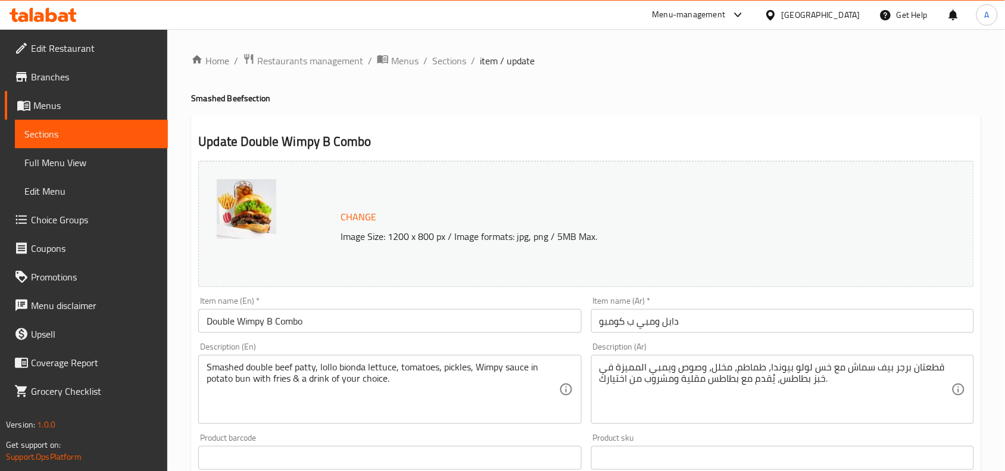
click at [698, 327] on input "دابل ومبي ب كومبو" at bounding box center [782, 321] width 383 height 24
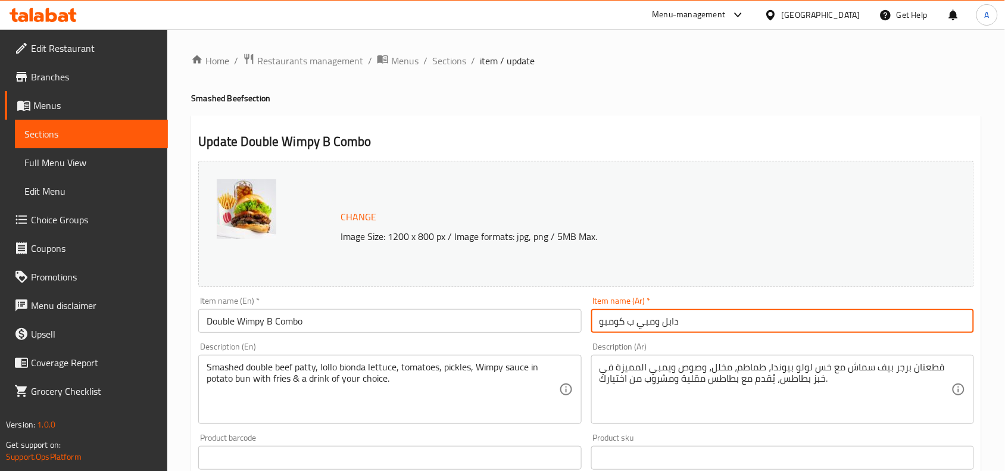
click at [698, 327] on input "دابل ومبي ب كومبو" at bounding box center [782, 321] width 383 height 24
paste input "كومبو دبل ويمبي بي"
type input "كومبو دبل ويمبي بي"
click at [585, 340] on div "Description (En) Smashed double beef [PERSON_NAME], lollo bionda lettuce, tomat…" at bounding box center [389, 383] width 392 height 91
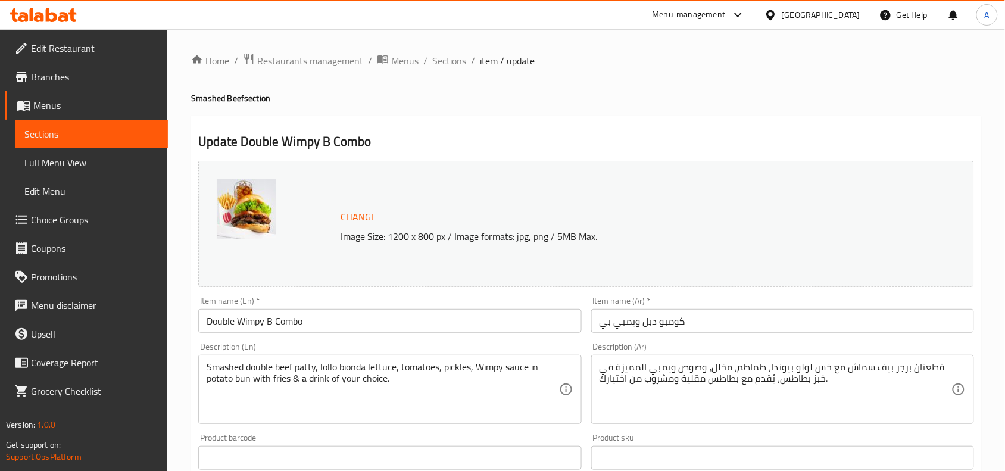
click at [585, 340] on div "Description (En) Smashed double beef [PERSON_NAME], lollo bionda lettuce, tomat…" at bounding box center [389, 383] width 392 height 91
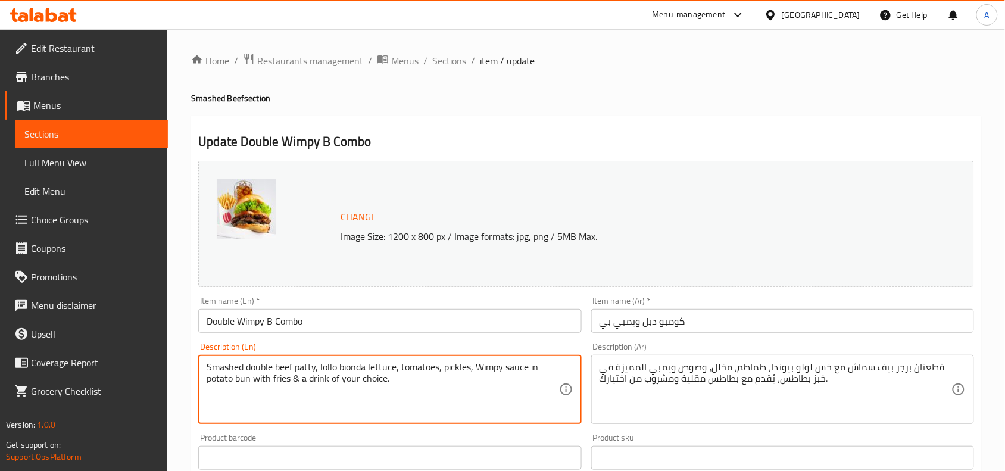
click at [401, 378] on textarea "Smashed double beef patty, lollo bionda lettuce, tomatoes, pickles, Wimpy sauce…" at bounding box center [383, 389] width 352 height 57
paste textarea "!"
type textarea "Smashed double beef [PERSON_NAME], lollo bionda lettuce, tomatoes, pickles, Wim…"
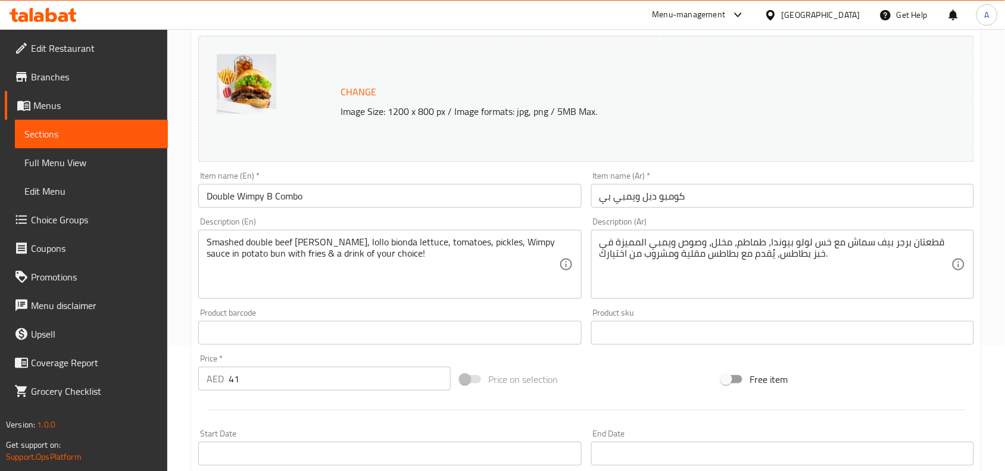
scroll to position [149, 0]
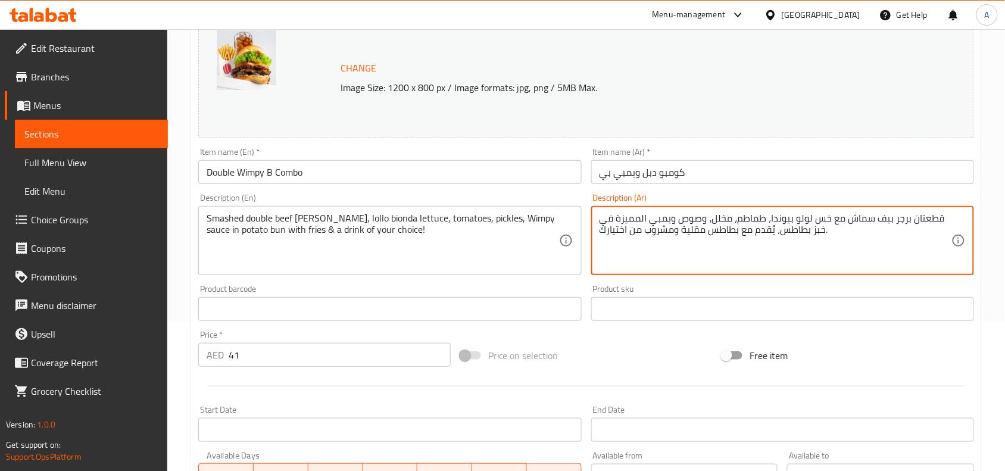
click at [764, 234] on textarea "قطعتان برجر بيف سماش مع خس لولو بيوندا، طماطم، مخلل، وصوص ويمبي المميزة في خبز …" at bounding box center [775, 241] width 352 height 57
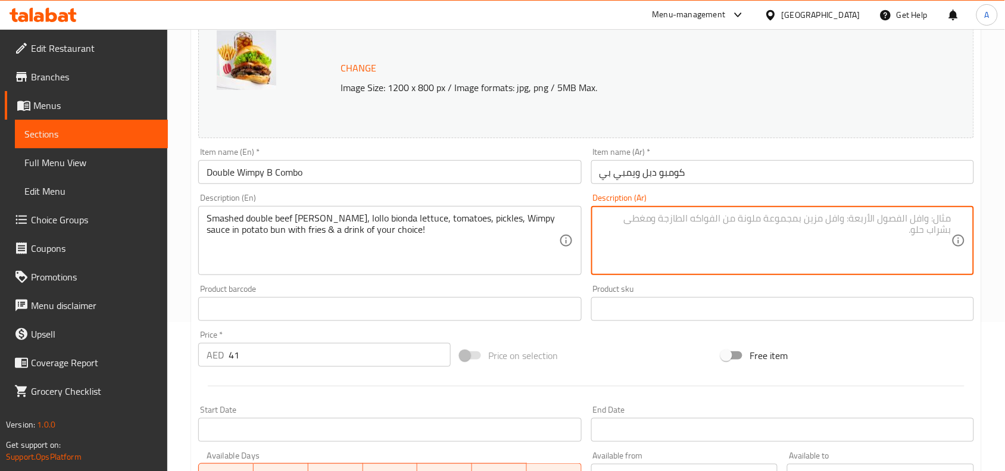
paste textarea "قطعتان برجر بيف سماش مع خس لولو بيوندا، طماطم، مخلل، وصوص ويمبي المميزة في خبز …"
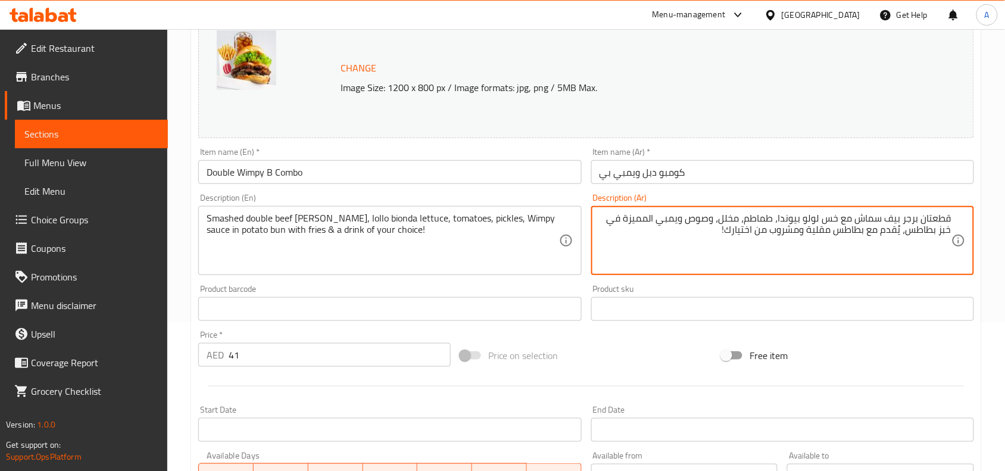
type textarea "قطعتان برجر بيف سماش مع خس لولو بيوندا، طماطم، مخلل، وصوص ويمبي المميزة في خبز …"
click at [668, 346] on div "Price on selection" at bounding box center [586, 355] width 262 height 32
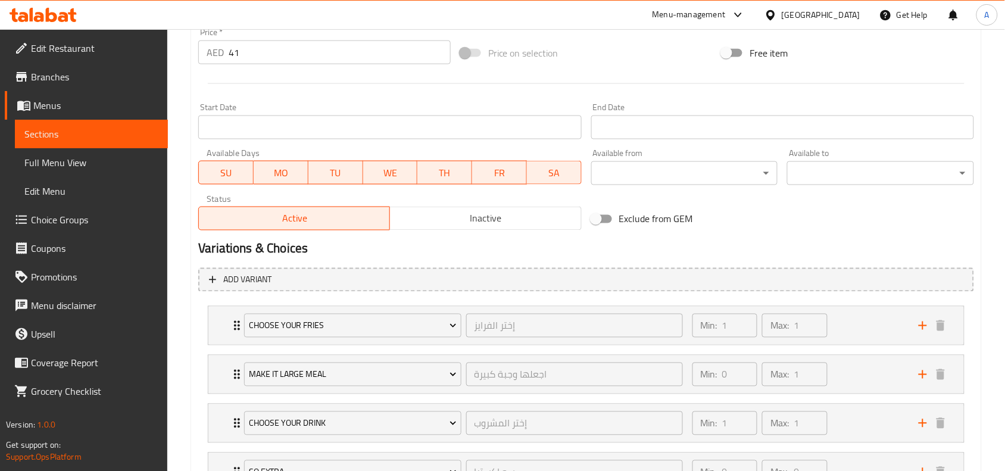
scroll to position [555, 0]
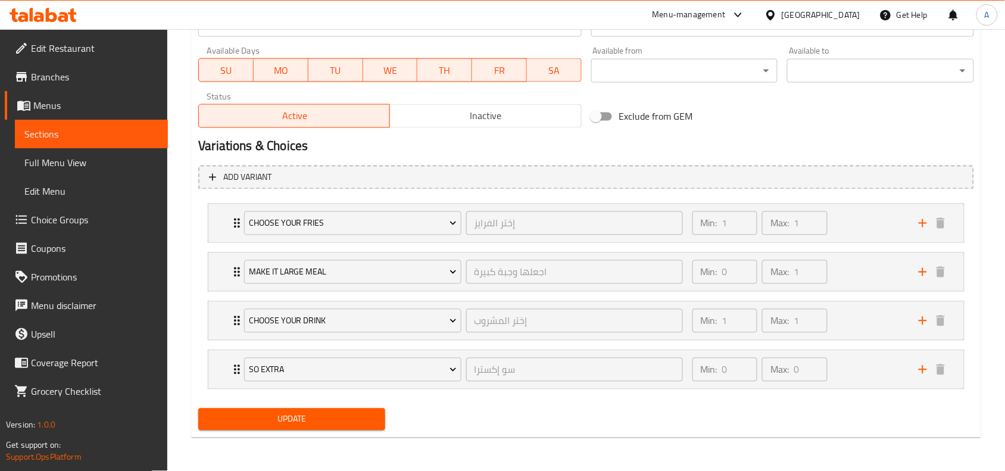
click at [326, 412] on span "Update" at bounding box center [292, 419] width 168 height 15
click at [852, 323] on div "Min: 1 ​ Max: 1 ​" at bounding box center [798, 321] width 226 height 38
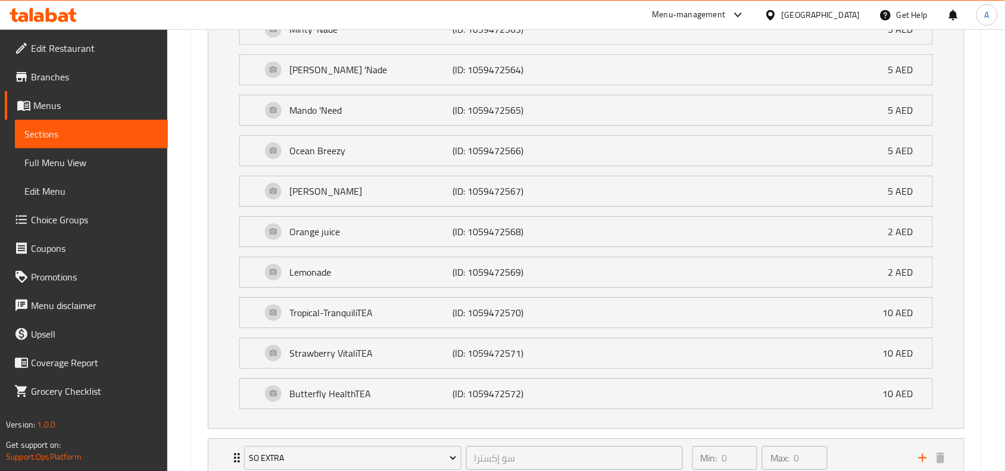
scroll to position [1149, 0]
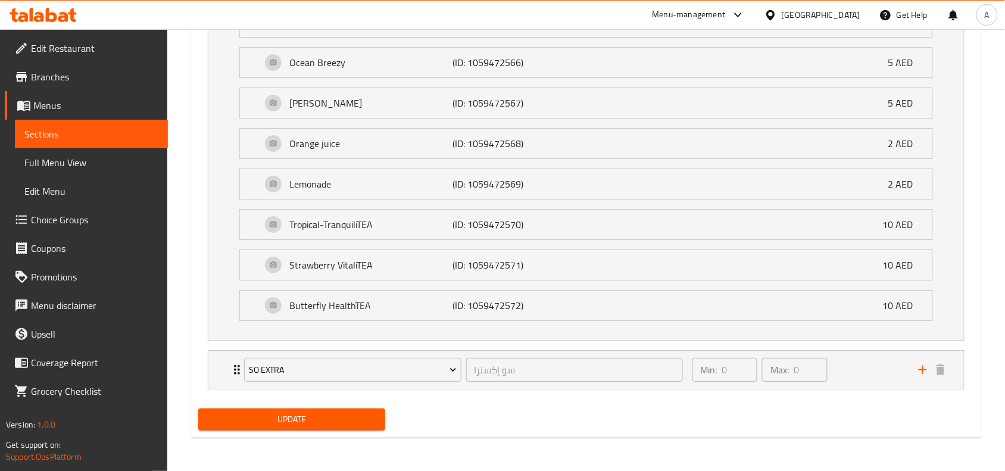
drag, startPoint x: 326, startPoint y: 421, endPoint x: 410, endPoint y: 323, distance: 128.7
click at [326, 421] on span "Update" at bounding box center [292, 419] width 168 height 15
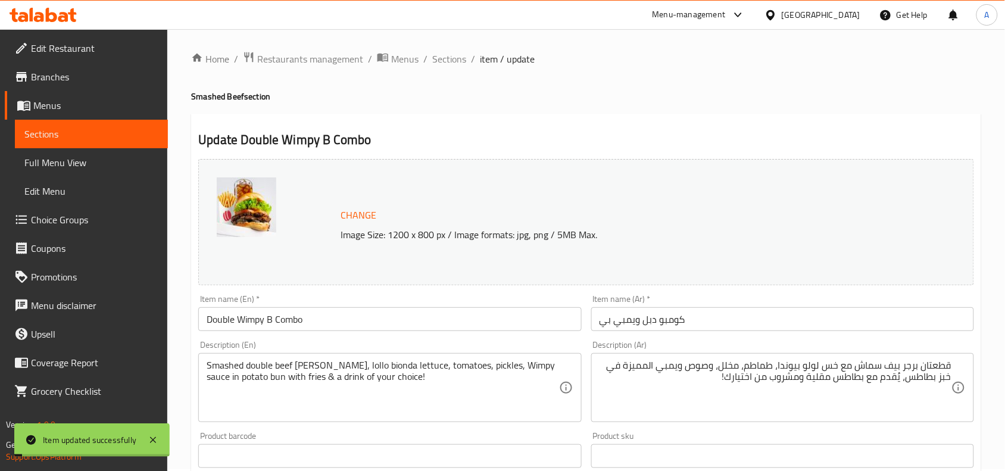
scroll to position [0, 0]
click at [451, 63] on span "Sections" at bounding box center [449, 61] width 34 height 14
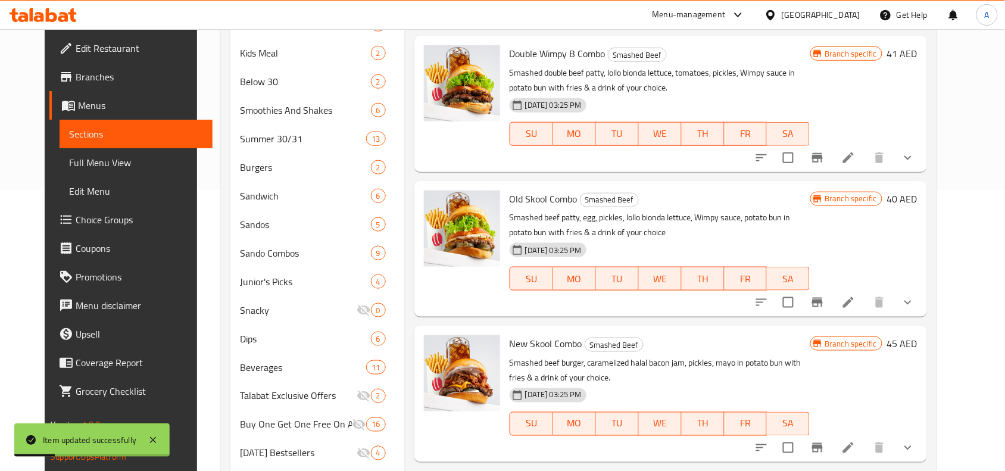
scroll to position [298, 0]
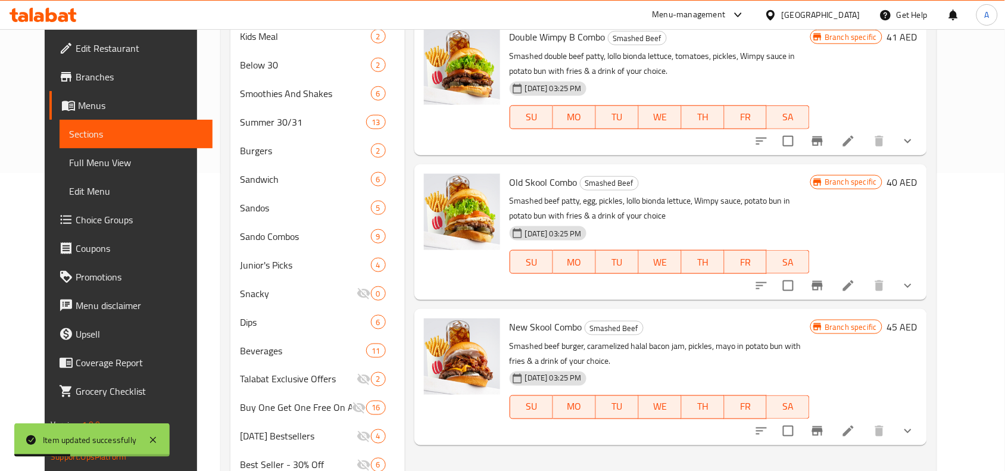
click at [922, 282] on button "show more" at bounding box center [907, 285] width 29 height 29
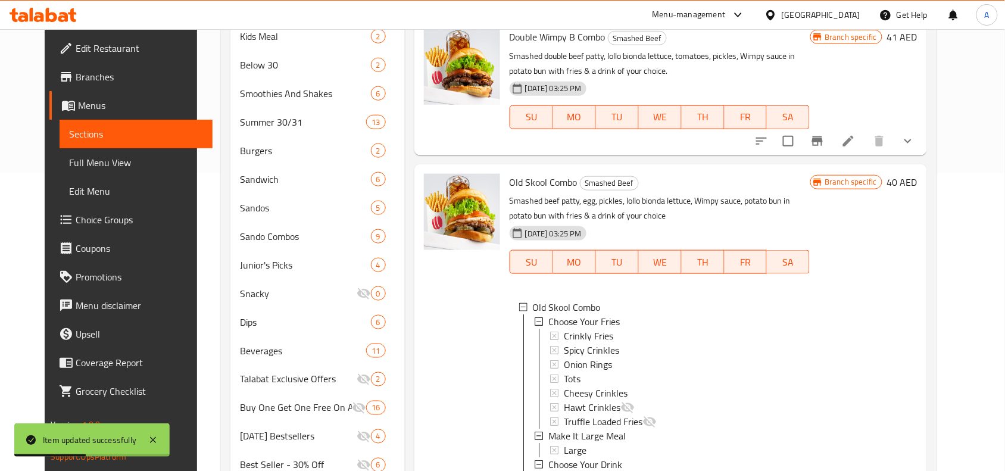
scroll to position [1, 0]
click at [915, 142] on icon "show more" at bounding box center [908, 141] width 14 height 14
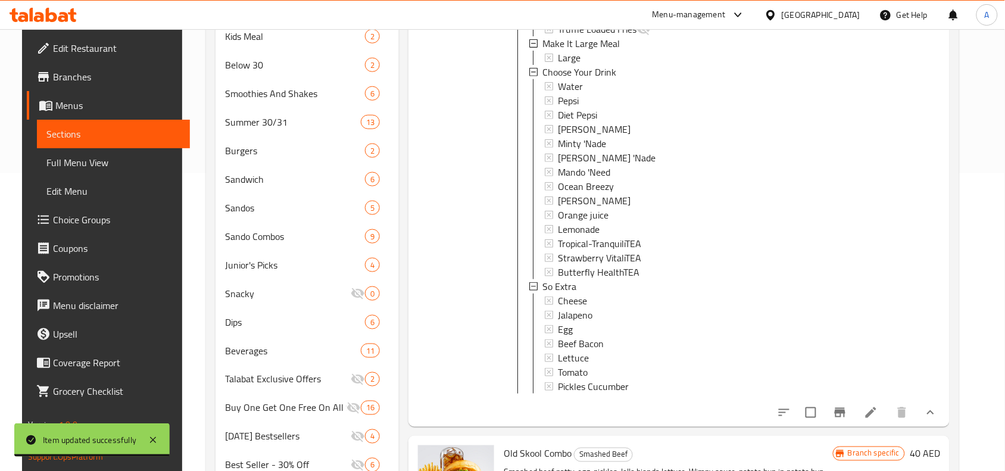
scroll to position [298, 0]
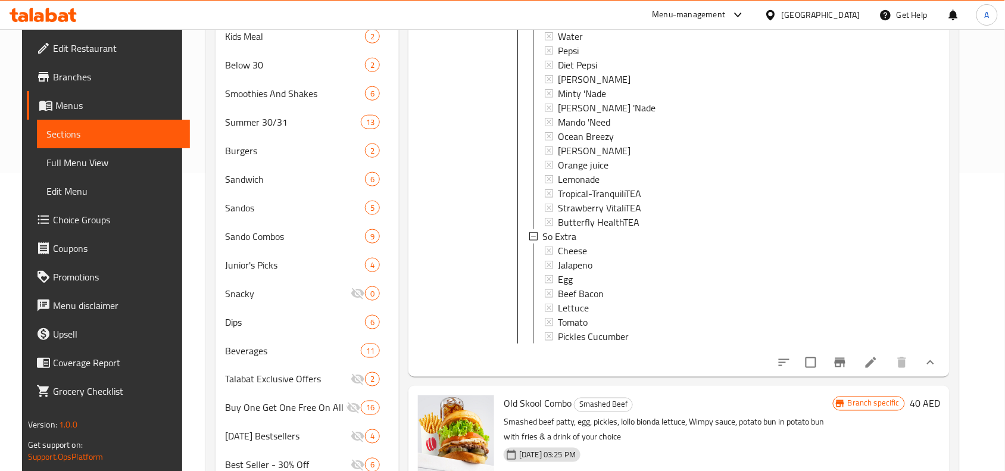
click at [938, 366] on icon "show more" at bounding box center [930, 362] width 14 height 14
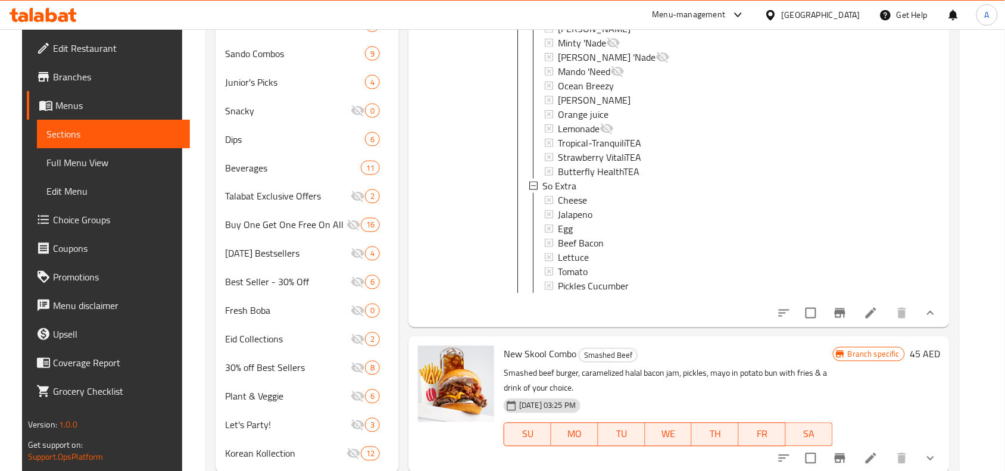
scroll to position [515, 0]
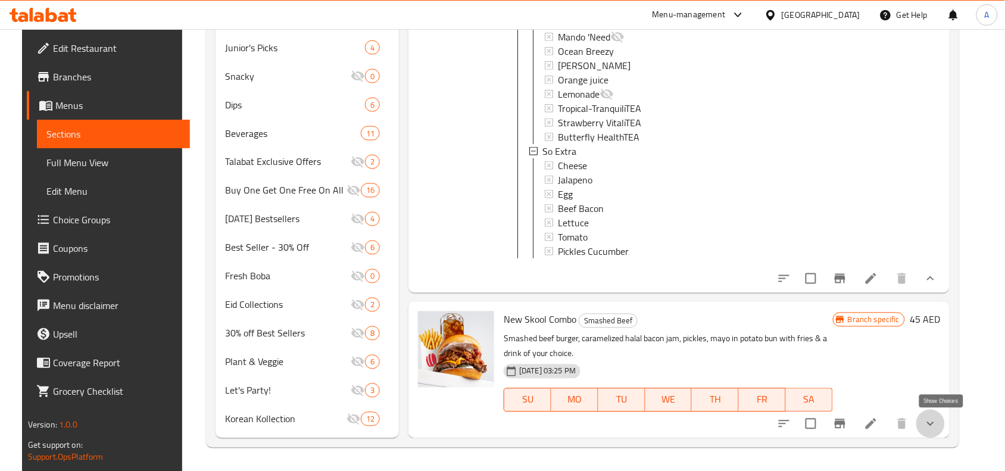
click at [938, 418] on icon "show more" at bounding box center [930, 424] width 14 height 14
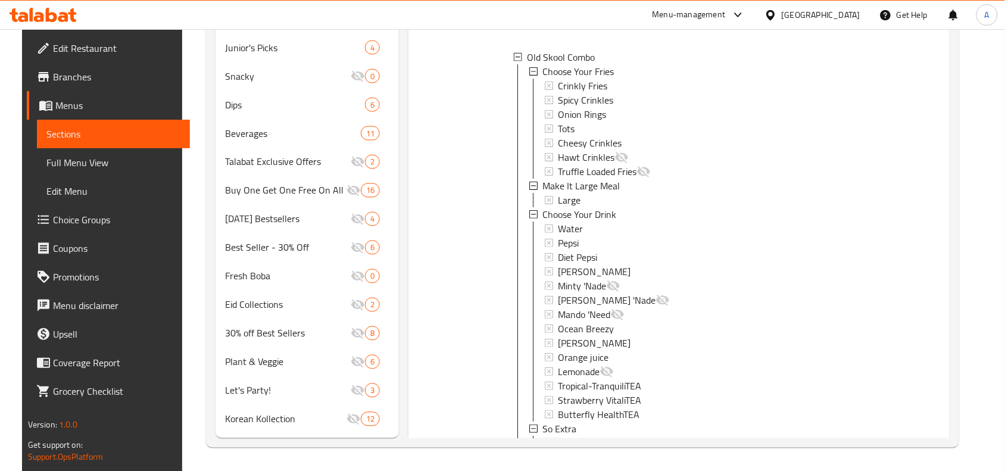
scroll to position [255, 0]
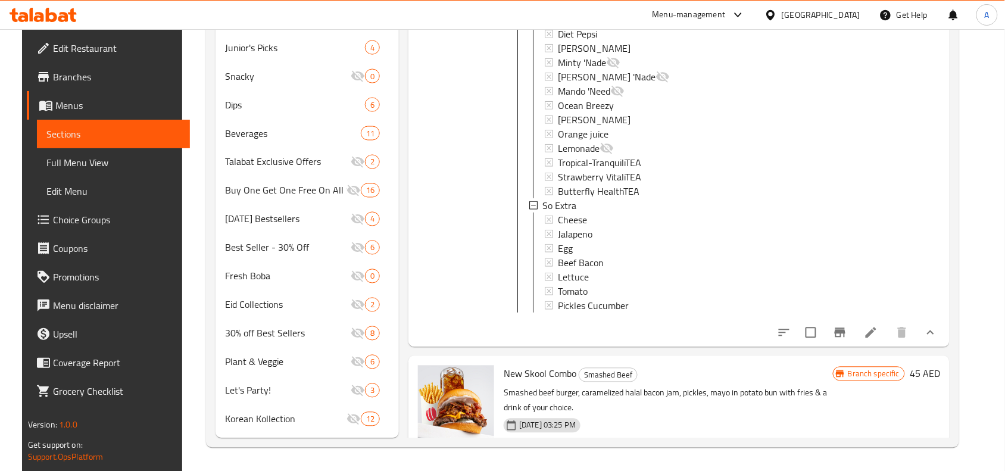
click at [879, 343] on li at bounding box center [870, 332] width 33 height 21
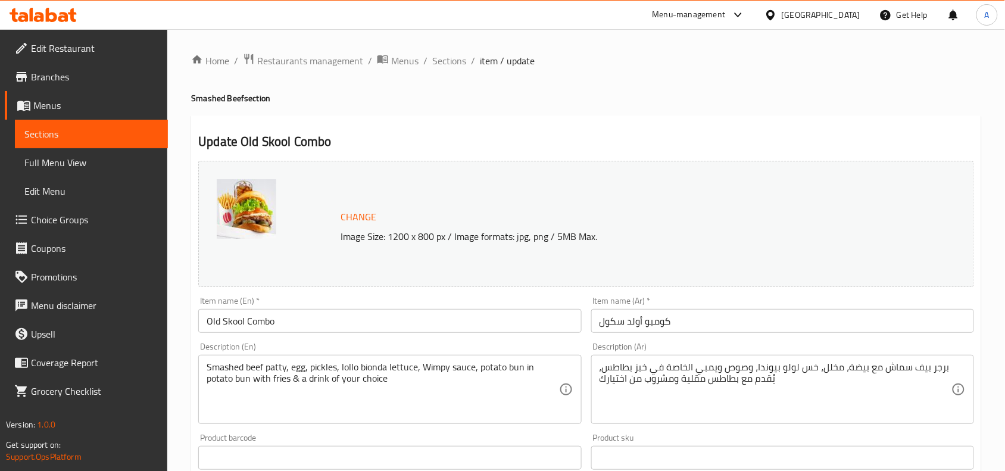
scroll to position [74, 0]
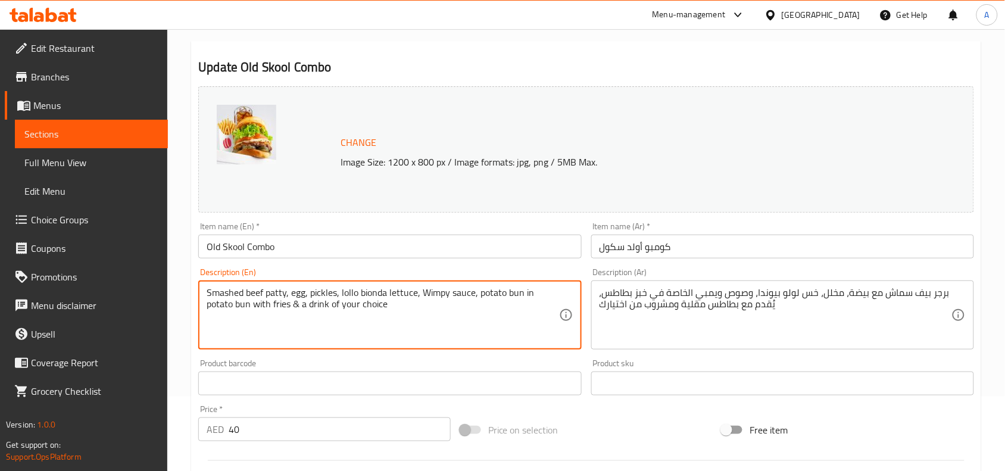
click at [409, 298] on textarea "Smashed beef patty, egg, pickles, lollo bionda lettuce, Wimpy sauce, potato bun…" at bounding box center [383, 315] width 352 height 57
paste textarea "!"
type textarea "Smashed beef [PERSON_NAME], egg, pickles, lollo bionda lettuce, Wimpy sauce, po…"
click at [495, 356] on div "Product barcode Product barcode" at bounding box center [389, 377] width 392 height 46
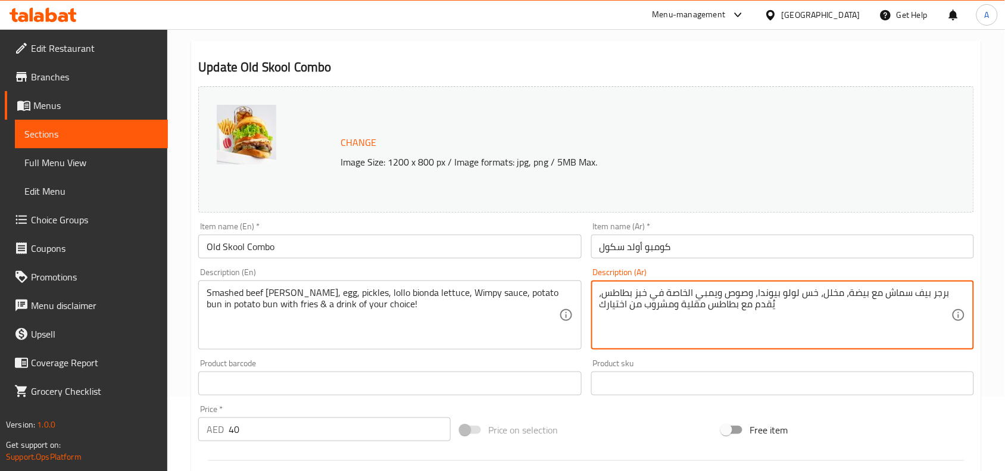
click at [777, 314] on textarea "برجر بيف سماش مع بيضة، مخلل، خس لولو بيوندا، وصوص ويمبي الخاصة في خبز بطاطس، يُ…" at bounding box center [775, 315] width 352 height 57
paste textarea "!"
type textarea "برجر بيف سماش مع بيضة، مخلل، خس لولو بيوندا، وصوص ويمبي الخاصة في خبز بطاطس، يُ…"
click at [643, 365] on div "Product sku Product sku" at bounding box center [782, 377] width 383 height 36
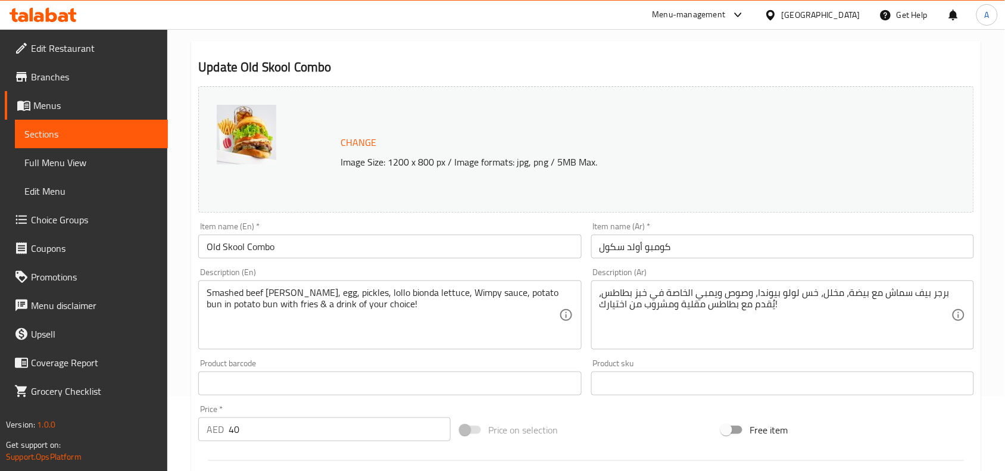
scroll to position [555, 0]
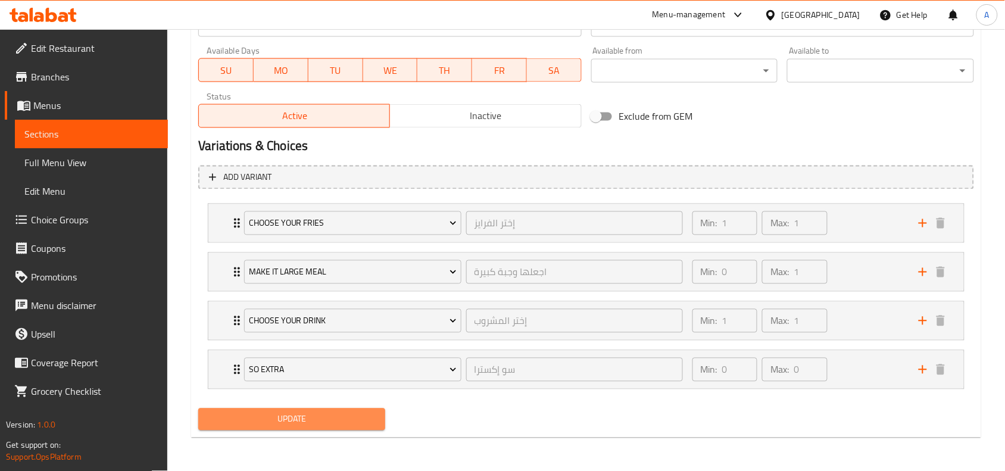
click at [266, 414] on span "Update" at bounding box center [292, 419] width 168 height 15
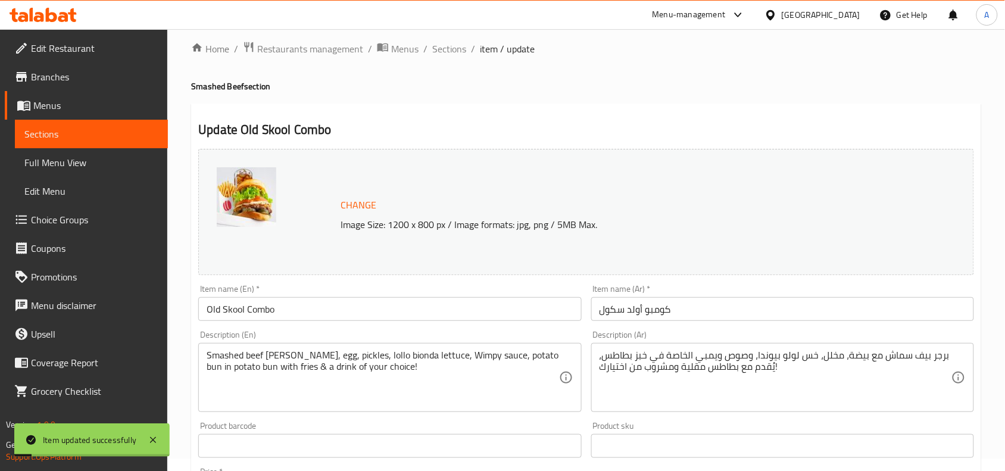
scroll to position [0, 0]
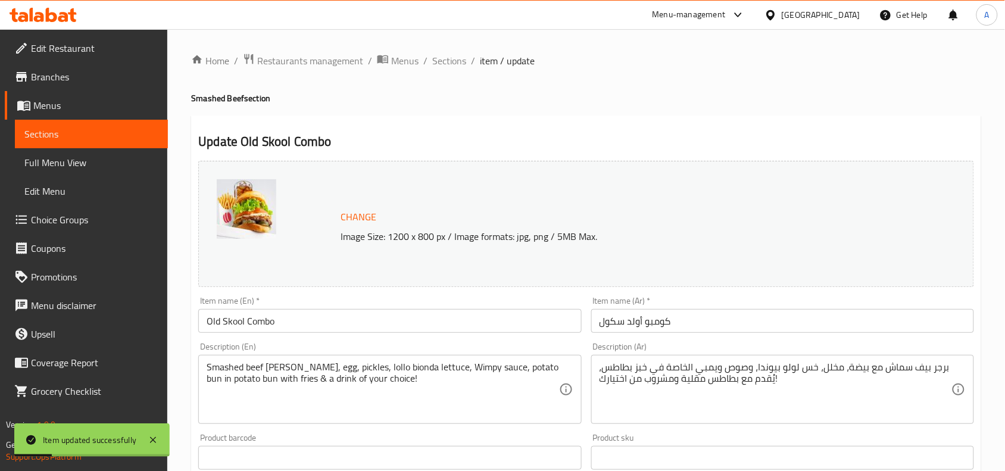
click at [478, 298] on div "Item name (En)   * Old Skool Combo Item name (En) *" at bounding box center [389, 314] width 383 height 36
click at [445, 66] on span "Sections" at bounding box center [449, 61] width 34 height 14
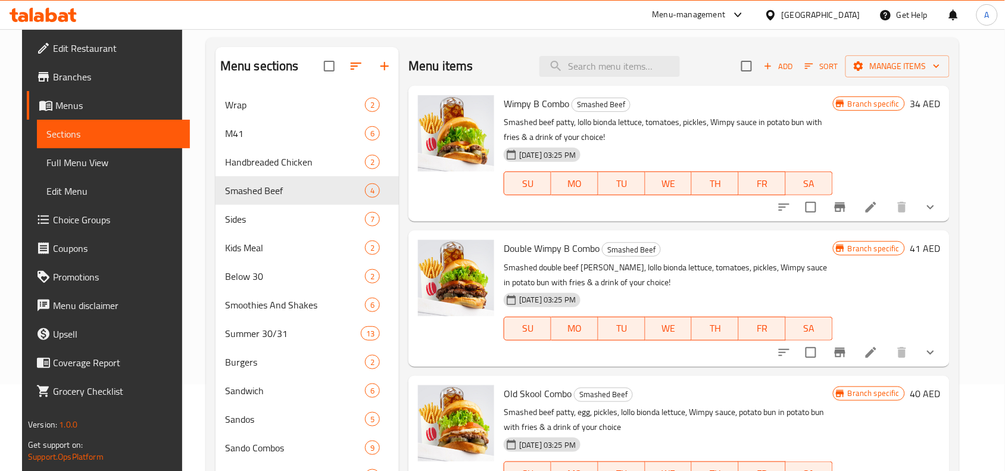
scroll to position [372, 0]
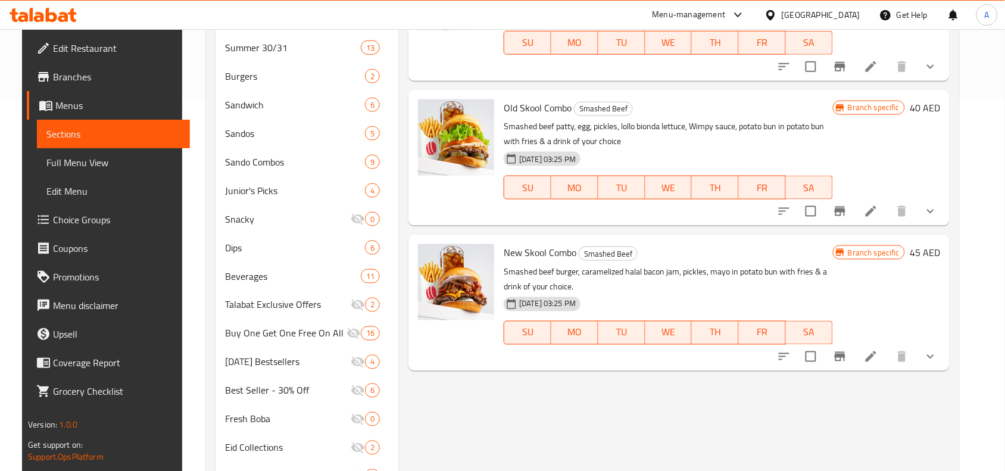
click at [876, 353] on icon at bounding box center [871, 356] width 11 height 11
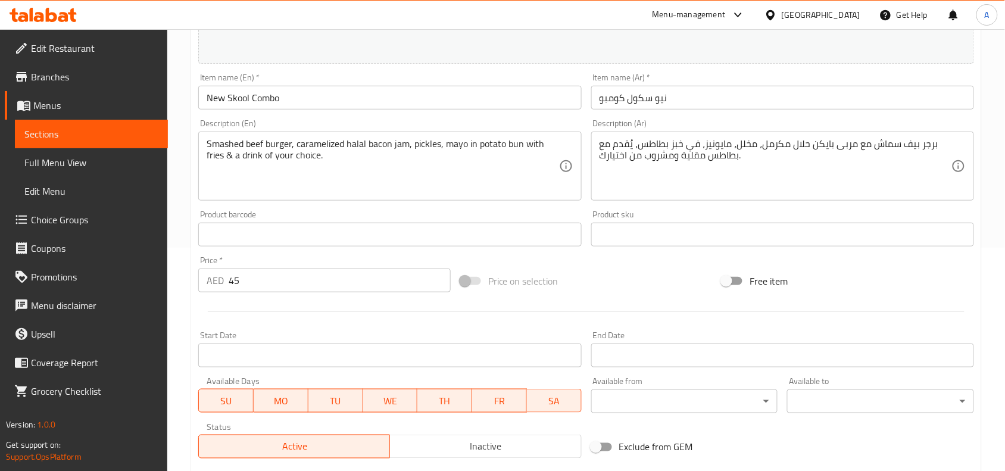
scroll to position [149, 0]
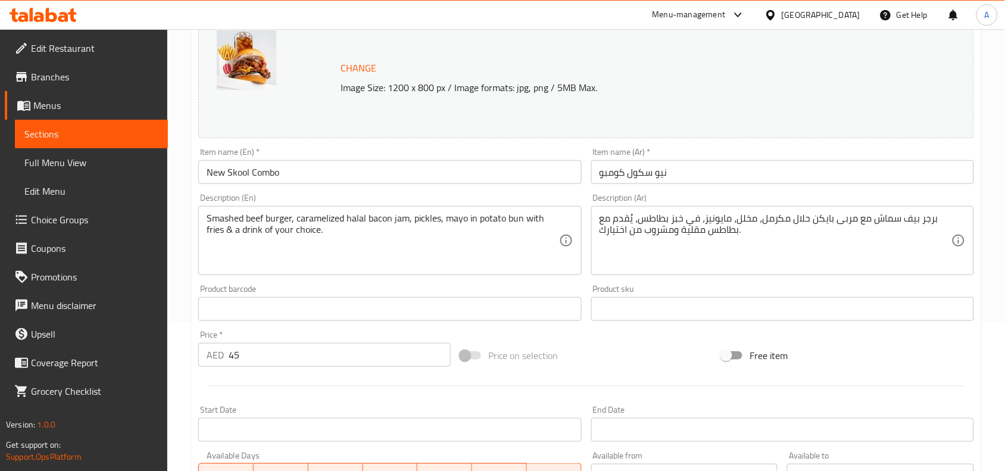
click at [683, 176] on input "نيو سكول كومبو" at bounding box center [782, 172] width 383 height 24
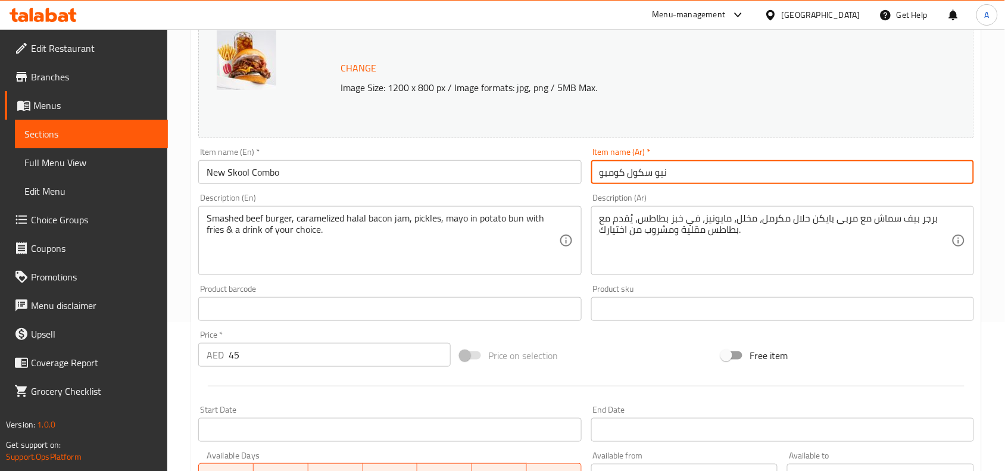
click at [683, 176] on input "نيو سكول كومبو" at bounding box center [782, 172] width 383 height 24
paste input "ومبو نيو سكول"
type input "كومبو نيو سكول"
click at [584, 285] on div "Product barcode Product barcode" at bounding box center [389, 303] width 392 height 46
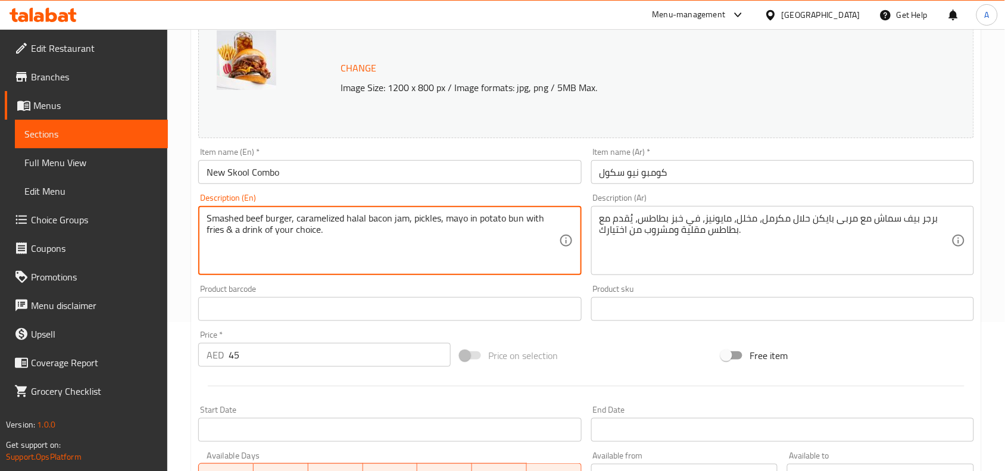
click at [438, 238] on textarea "Smashed beef burger, caramelized halal bacon jam, pickles, mayo in potato bun w…" at bounding box center [383, 241] width 352 height 57
paste textarea "!"
type textarea "Smashed beef burger, caramelized halal bacon jam, pickles, mayo in potato bun w…"
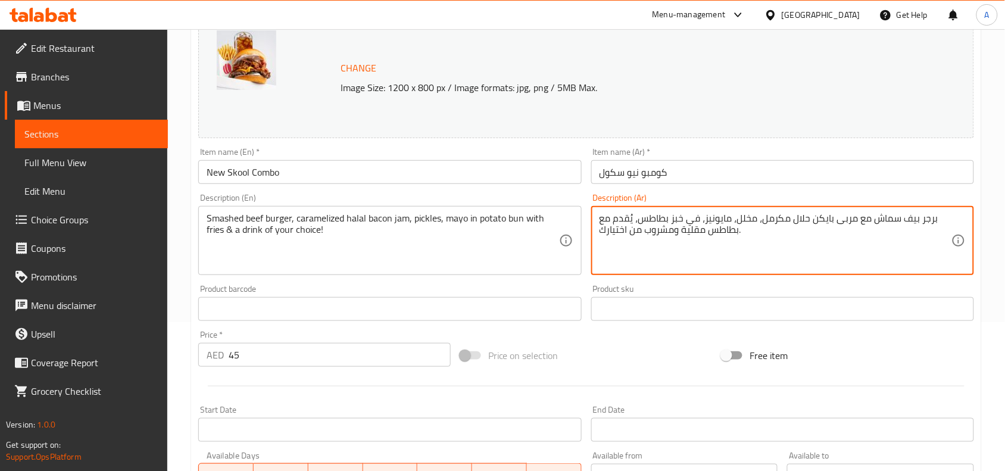
click at [772, 229] on textarea "برجر بيف سماش مع مربى بايكن حلال مكرمل، مخلل، مايونيز، في خبز بطاطس، يُقدم مع ب…" at bounding box center [775, 241] width 352 height 57
paste textarea "!"
type textarea "برجر بيف سماش مع مربى بايكن حلال مكرمل، مخلل، مايونيز، في خبز بطاطس، يُقدم مع ب…"
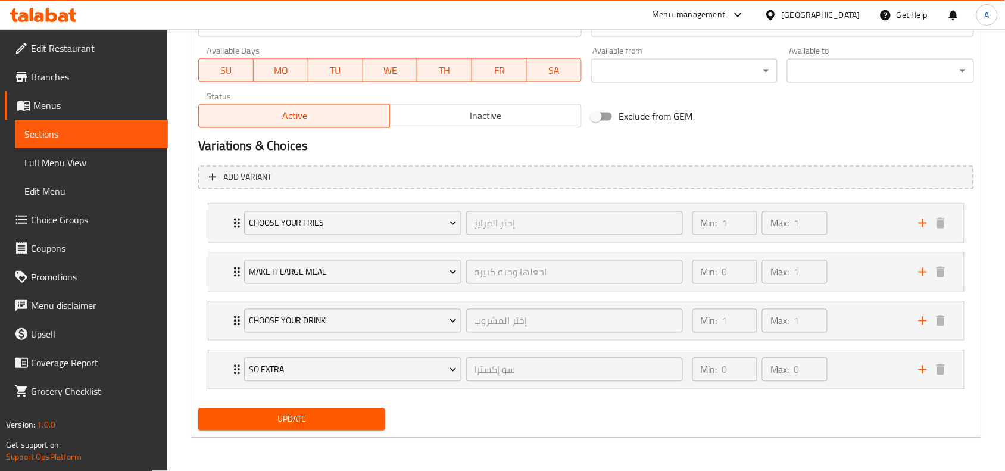
click at [348, 413] on span "Update" at bounding box center [292, 419] width 168 height 15
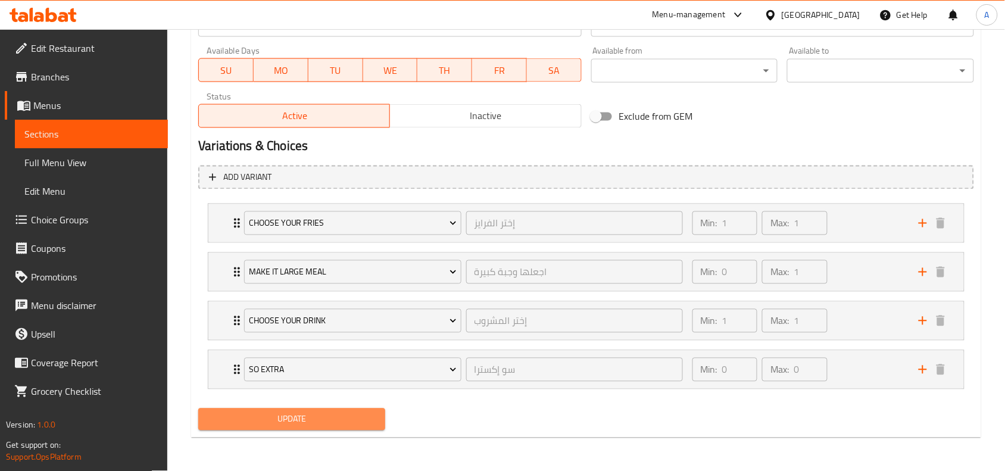
click at [348, 413] on span "Update" at bounding box center [292, 419] width 168 height 15
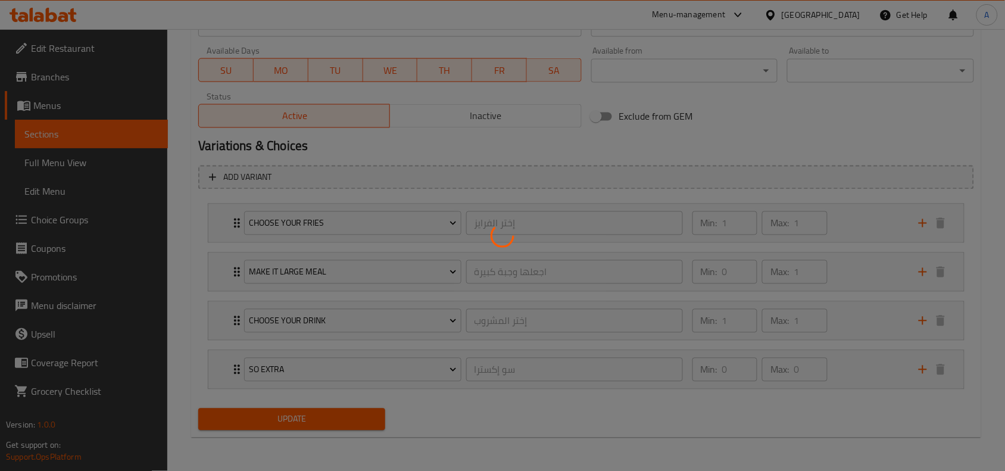
scroll to position [0, 0]
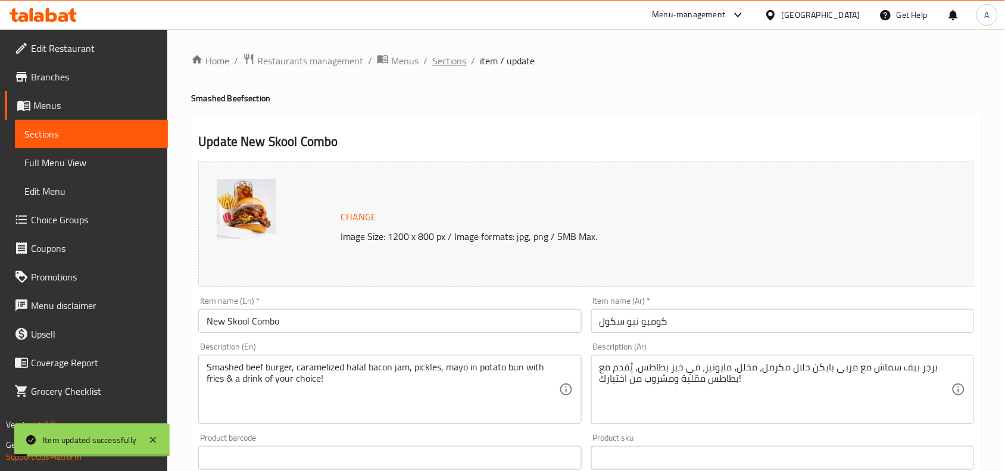
click at [440, 61] on span "Sections" at bounding box center [449, 61] width 34 height 14
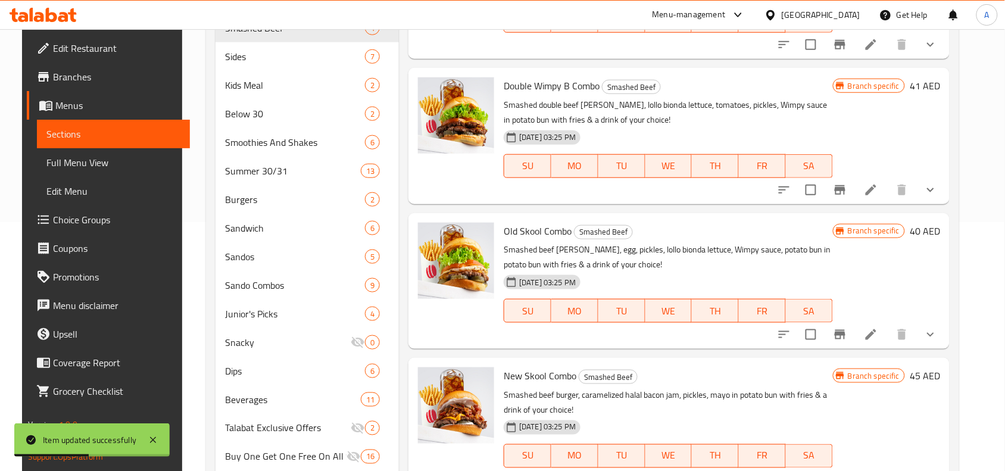
scroll to position [223, 0]
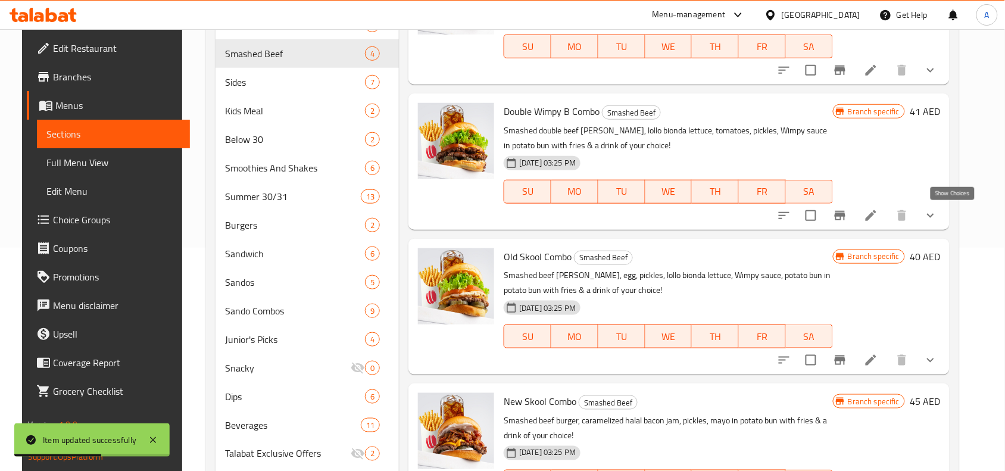
click at [938, 214] on icon "show more" at bounding box center [930, 215] width 14 height 14
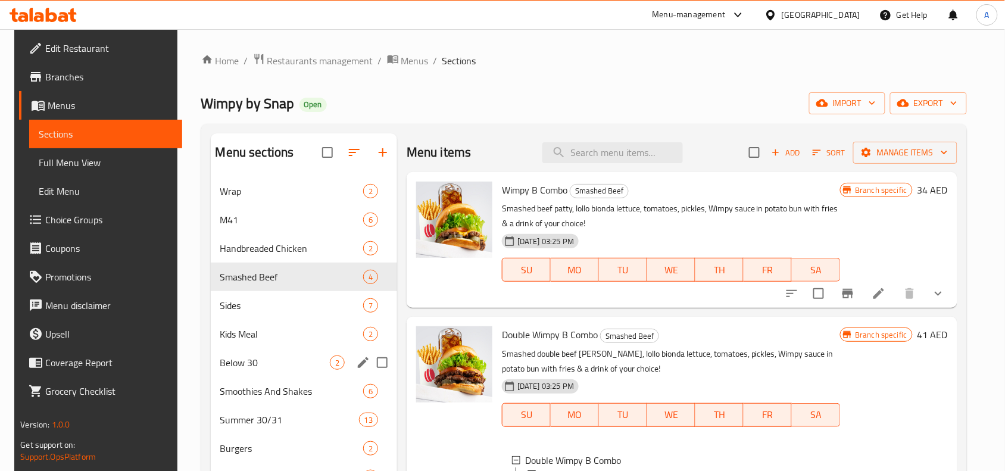
scroll to position [74, 0]
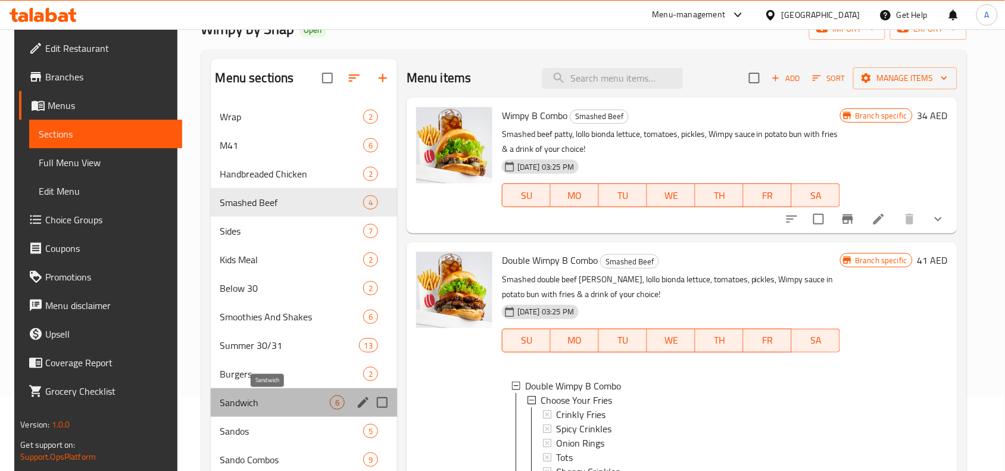
click at [239, 398] on span "Sandwich" at bounding box center [275, 402] width 110 height 14
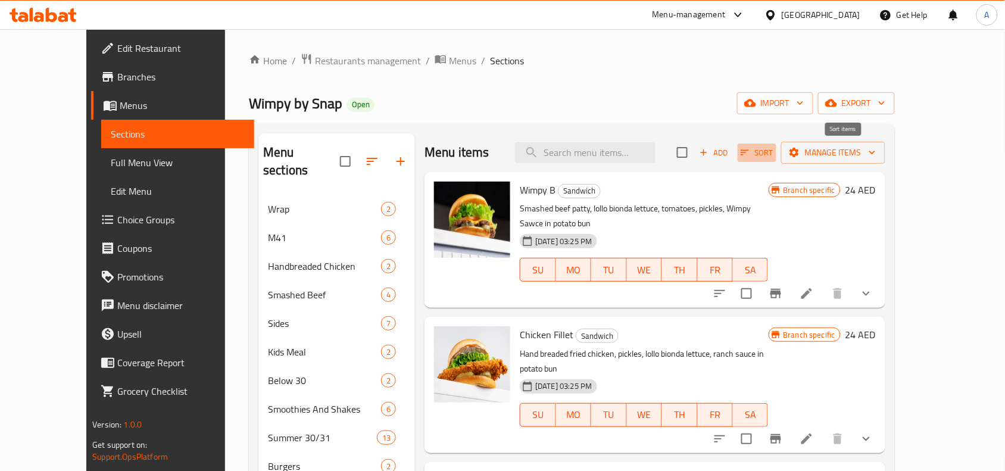
click at [773, 154] on span "Sort" at bounding box center [756, 153] width 33 height 14
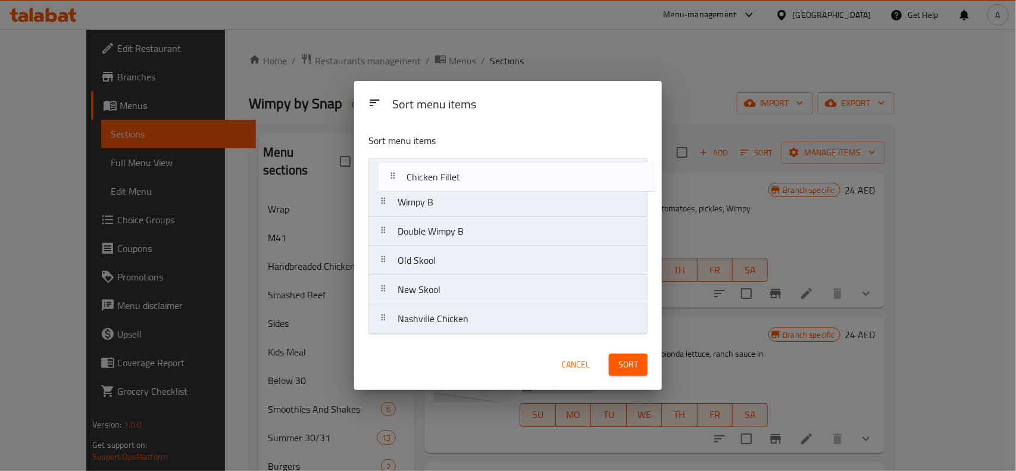
drag, startPoint x: 448, startPoint y: 207, endPoint x: 457, endPoint y: 176, distance: 32.4
click at [457, 176] on nav "Wimpy B Chicken Fillet Double Wimpy B Old Skool New Skool Nashville Chicken" at bounding box center [507, 246] width 279 height 176
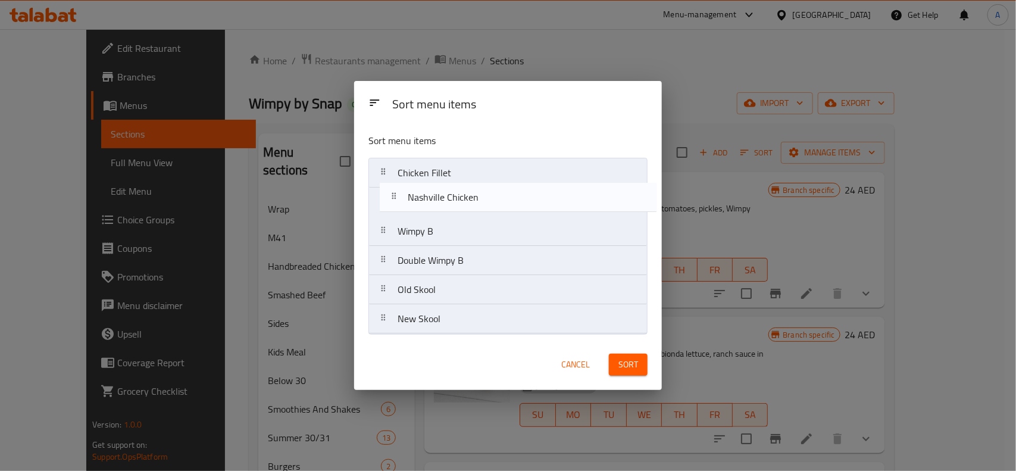
drag, startPoint x: 462, startPoint y: 321, endPoint x: 471, endPoint y: 195, distance: 127.1
click at [471, 195] on nav "Chicken Fillet Wimpy B Double Wimpy B Old Skool New Skool Nashville Chicken" at bounding box center [507, 246] width 279 height 176
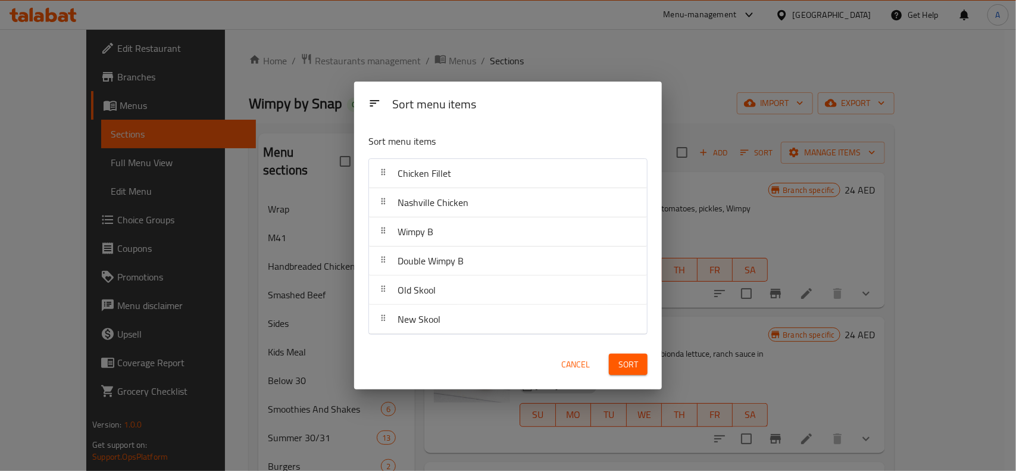
click at [611, 361] on button "Sort" at bounding box center [628, 365] width 39 height 22
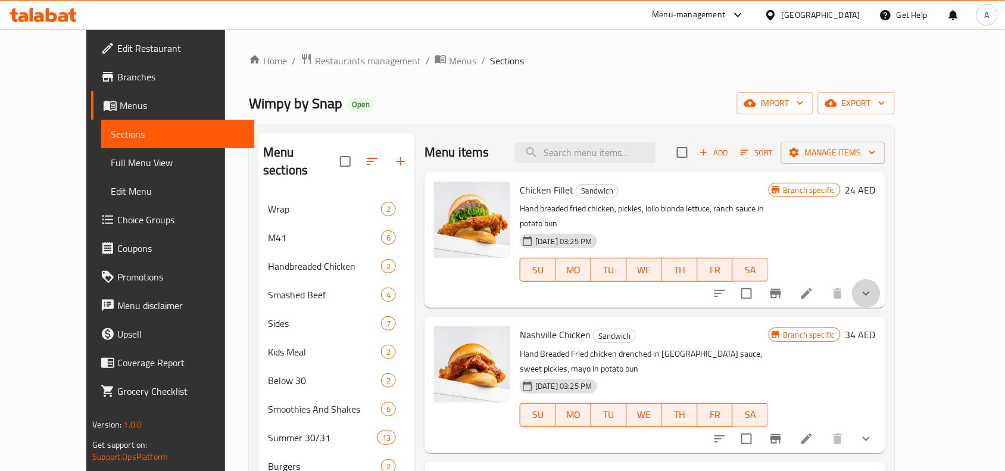
click at [880, 283] on button "show more" at bounding box center [866, 293] width 29 height 29
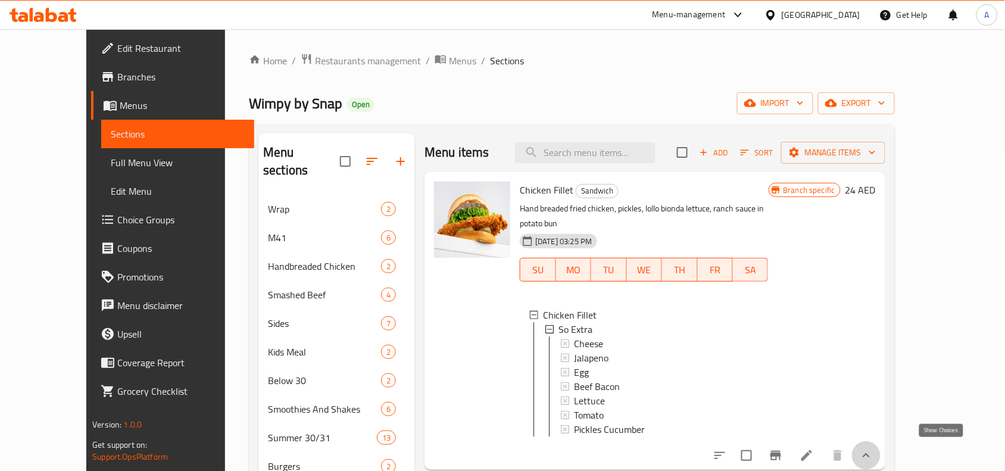
click at [873, 448] on icon "show more" at bounding box center [866, 455] width 14 height 14
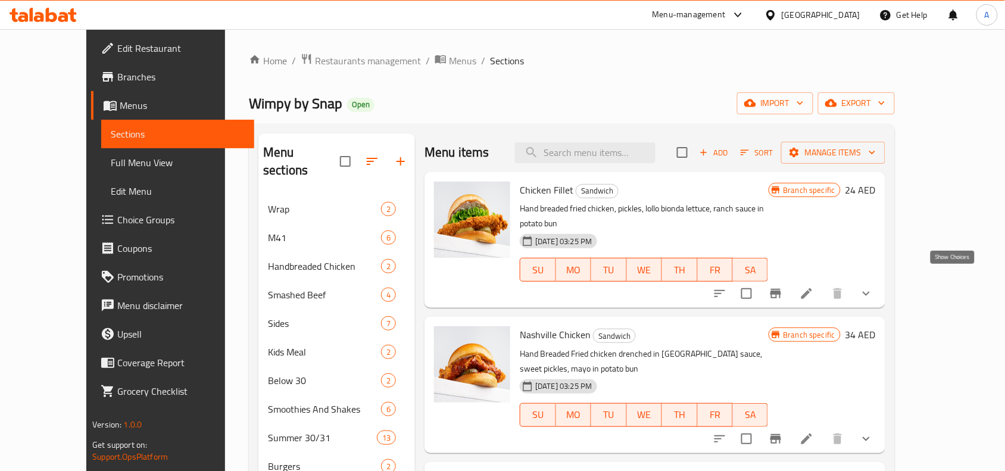
click at [873, 286] on icon "show more" at bounding box center [866, 293] width 14 height 14
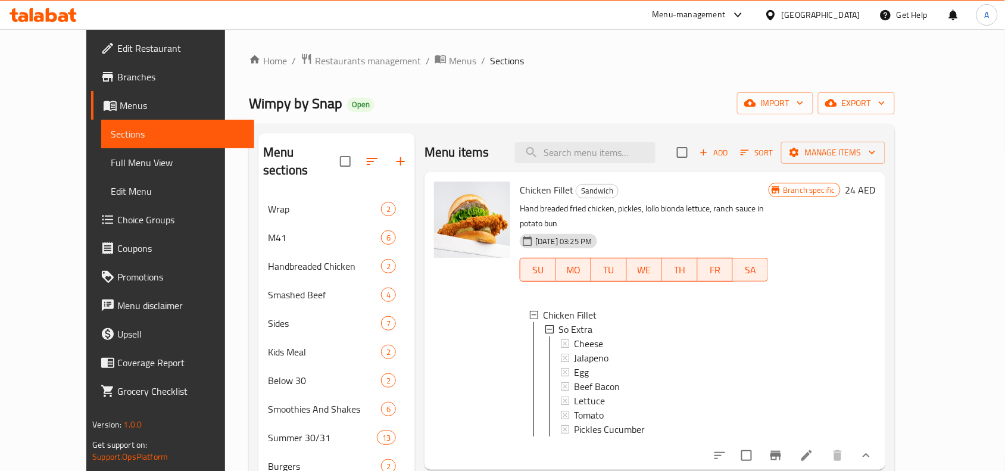
click at [601, 93] on div "Wimpy by Snap Open import export" at bounding box center [572, 103] width 646 height 22
